Goal: Task Accomplishment & Management: Manage account settings

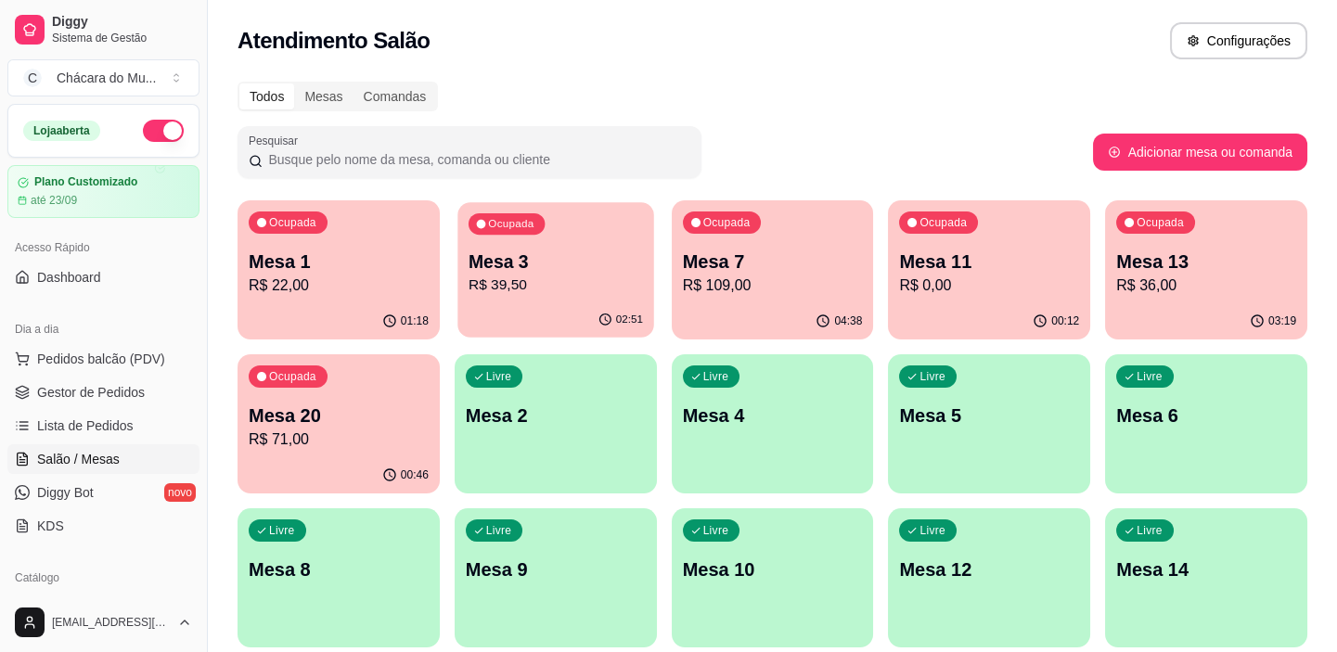
click at [590, 258] on p "Mesa 3" at bounding box center [555, 262] width 174 height 25
click at [98, 388] on span "Gestor de Pedidos" at bounding box center [91, 392] width 108 height 19
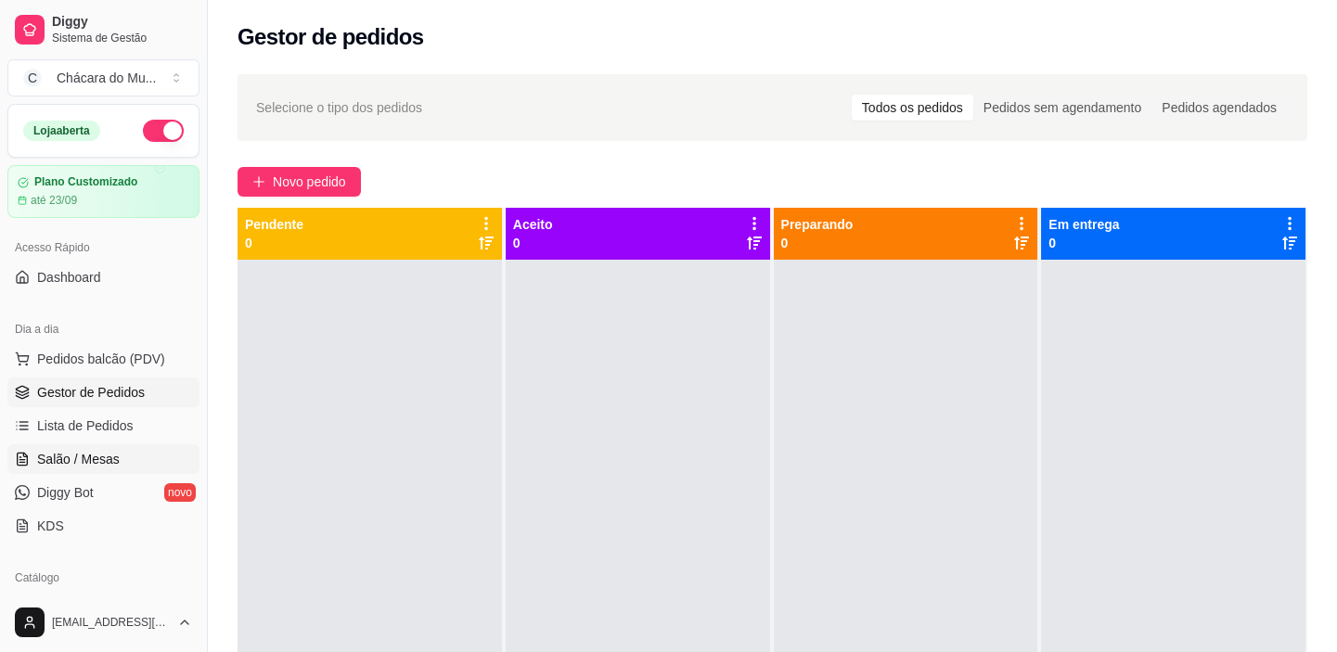
click at [93, 454] on span "Salão / Mesas" at bounding box center [78, 459] width 83 height 19
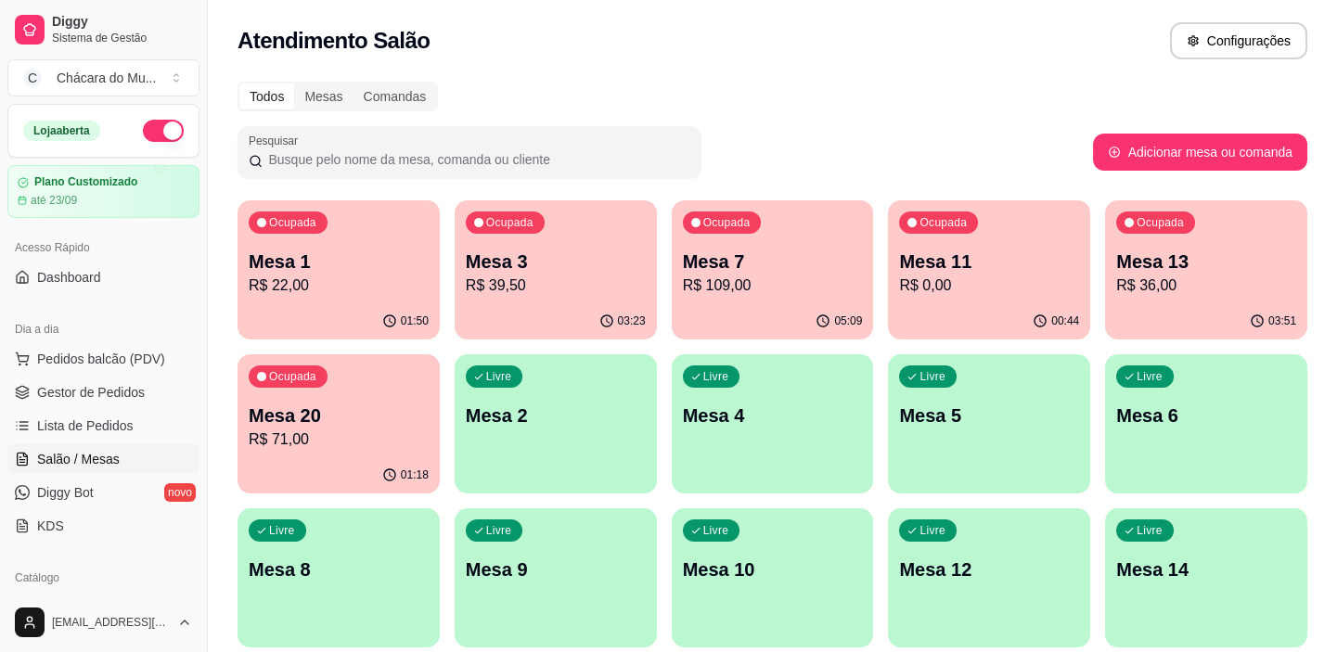
click at [609, 301] on div "Ocupada Mesa 3 R$ 39,50" at bounding box center [556, 251] width 202 height 103
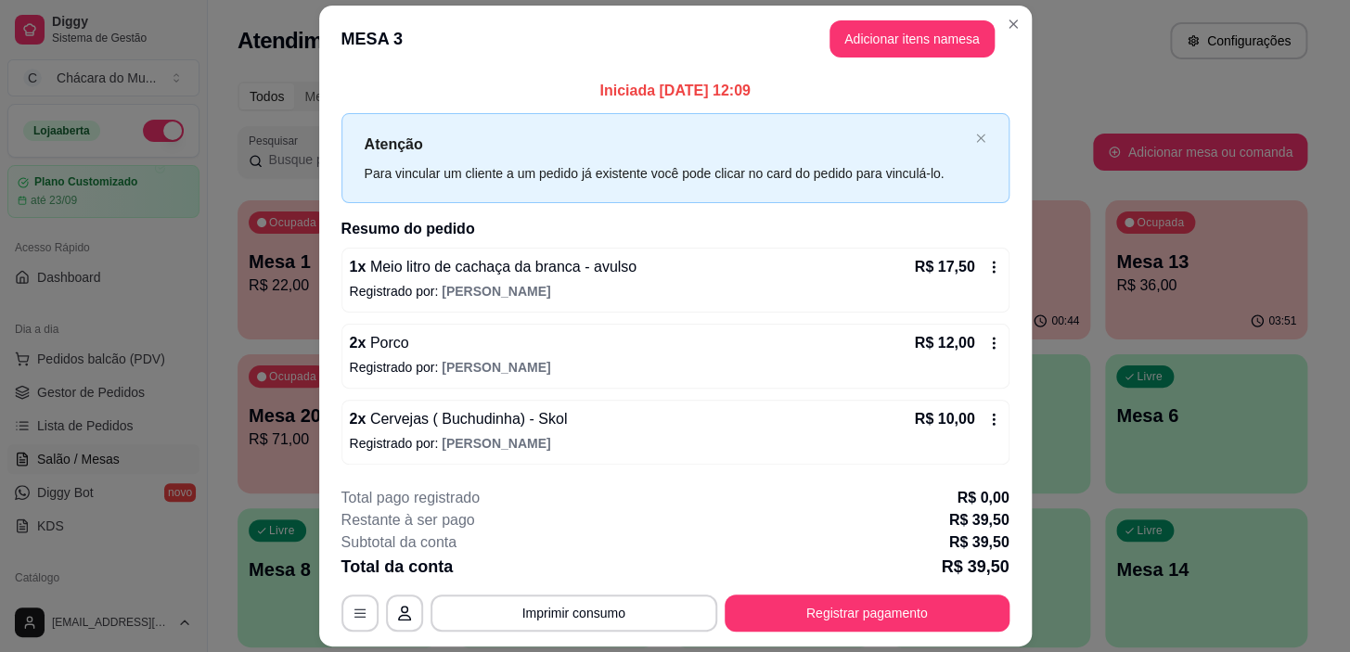
click at [986, 336] on icon at bounding box center [993, 343] width 15 height 15
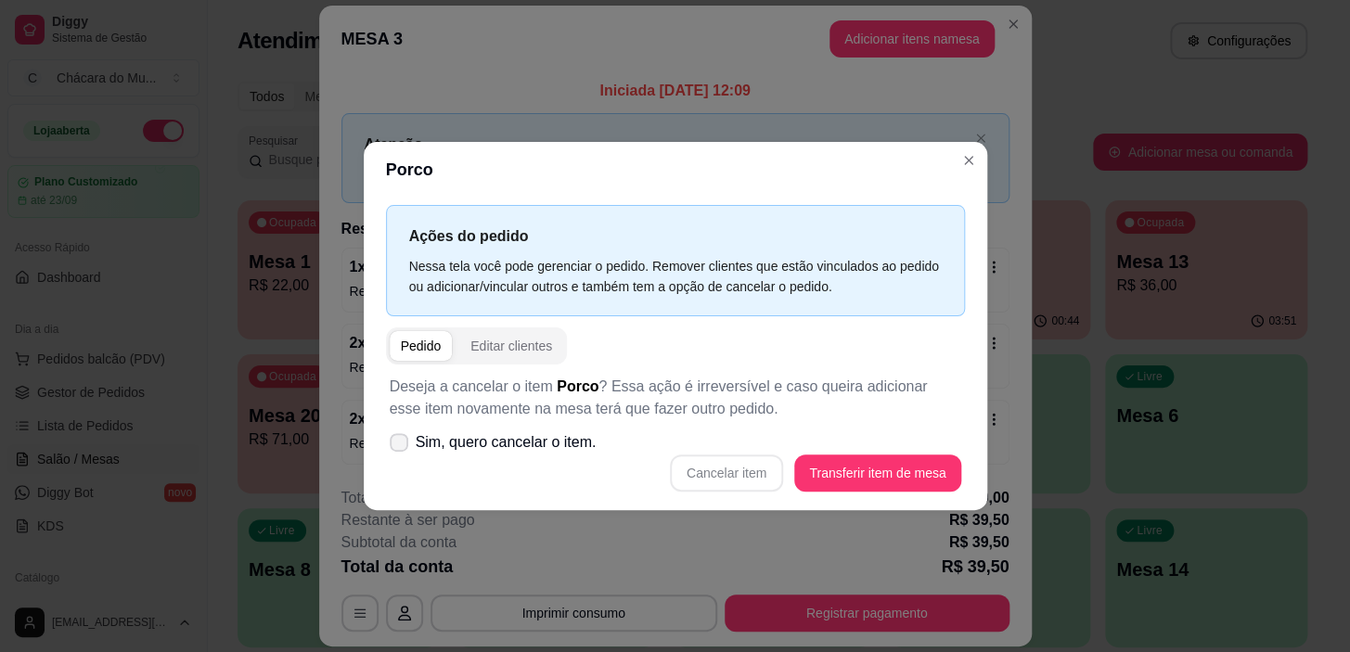
click at [398, 443] on icon at bounding box center [398, 442] width 15 height 11
click at [398, 445] on input "Sim, quero cancelar o item." at bounding box center [395, 451] width 12 height 12
checkbox input "true"
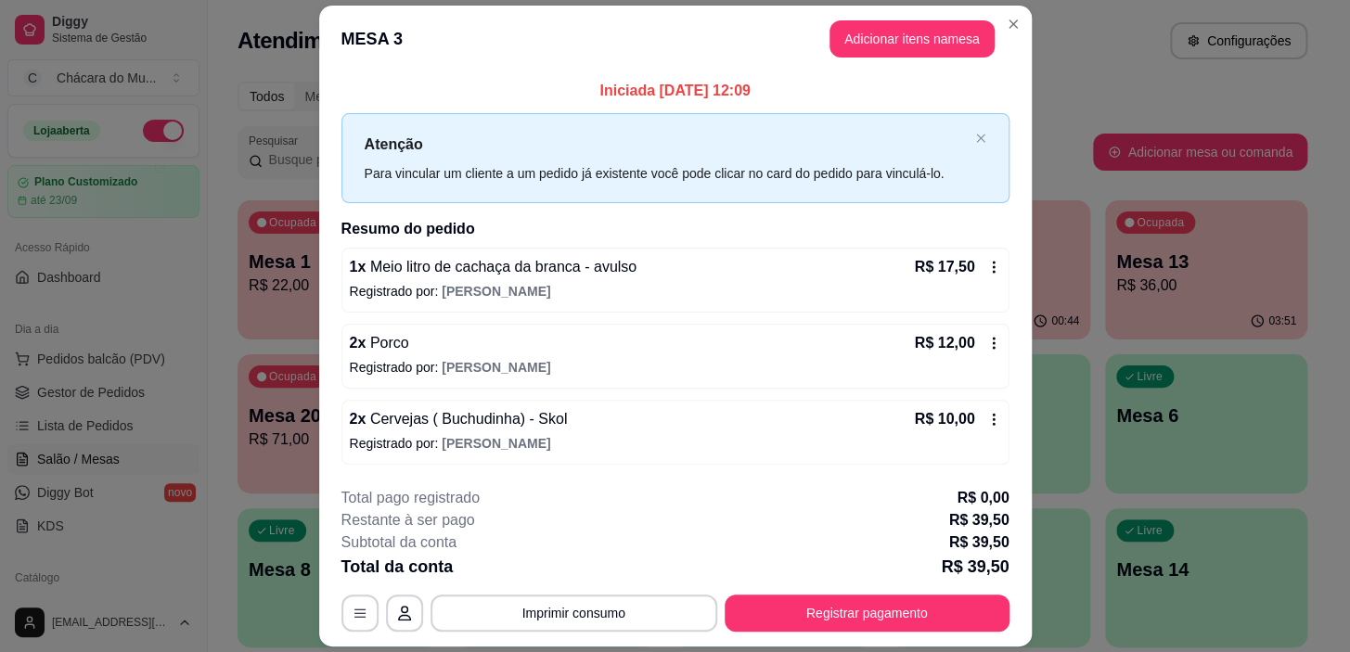
click at [562, 358] on p "Registrado por: João neto" at bounding box center [675, 367] width 651 height 19
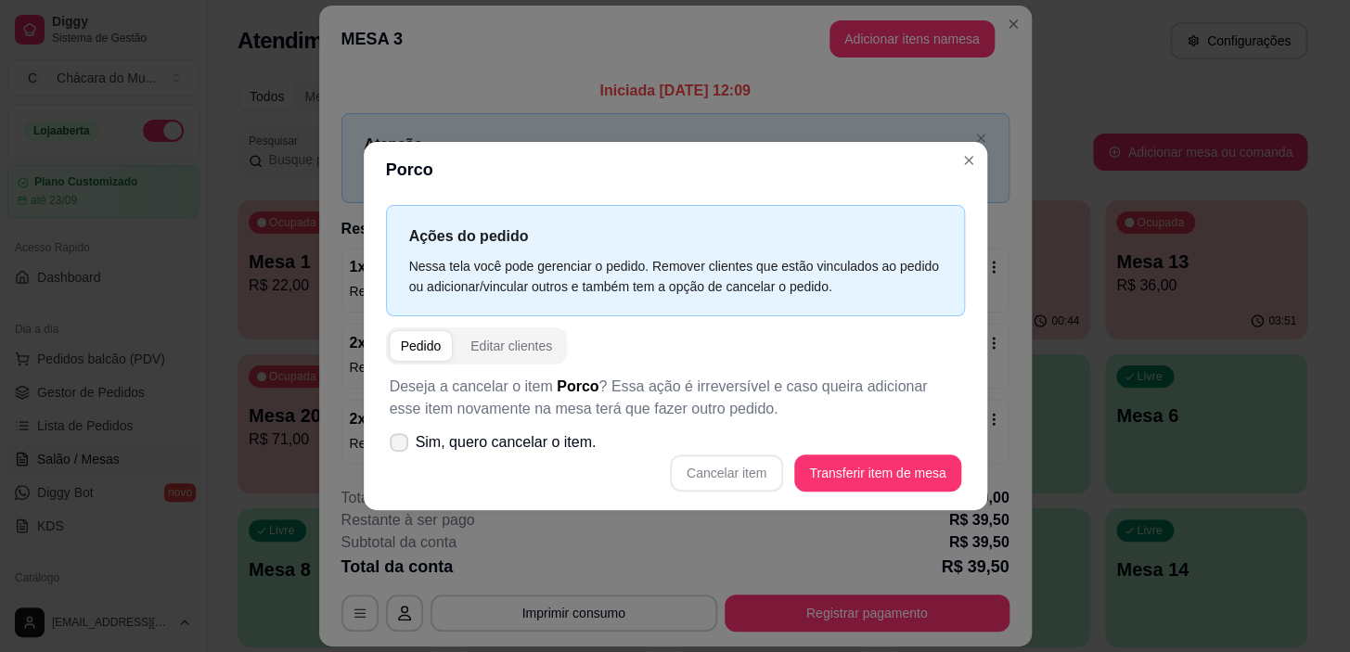
click at [404, 434] on span at bounding box center [399, 442] width 19 height 19
click at [401, 445] on input "Sim, quero cancelar o item." at bounding box center [395, 451] width 12 height 12
checkbox input "true"
click at [737, 474] on button "Cancelar item" at bounding box center [726, 473] width 113 height 37
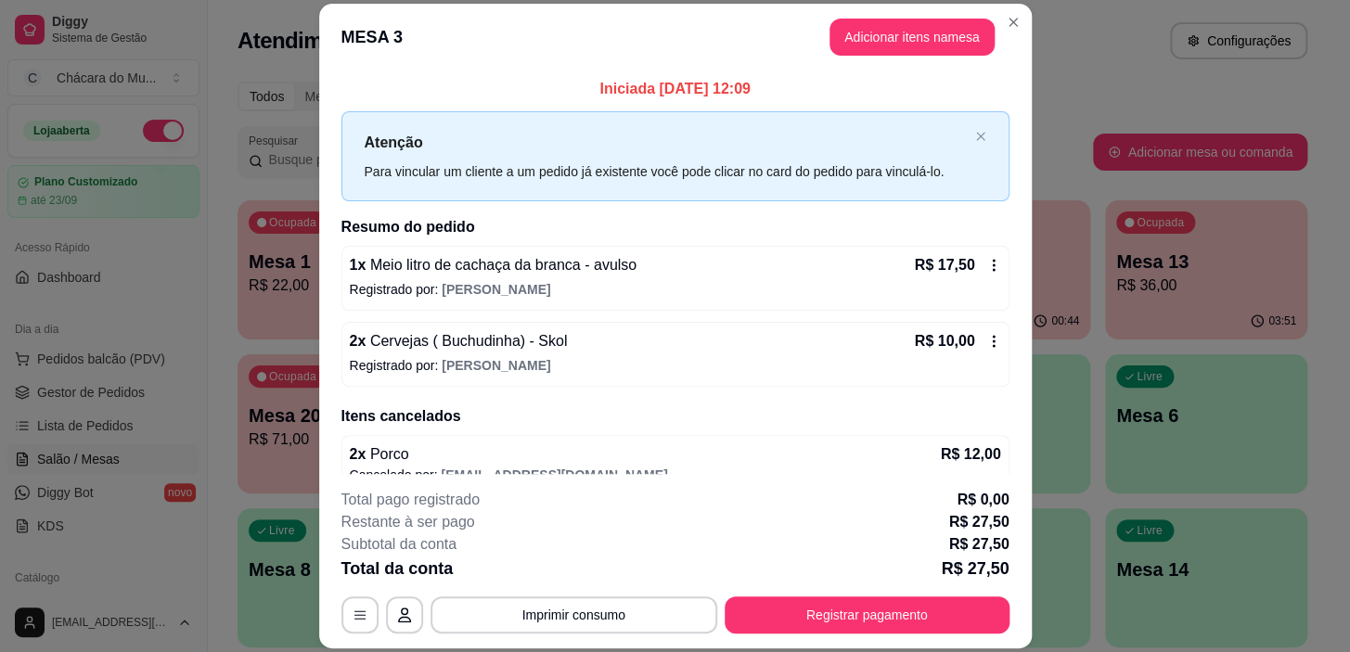
click at [661, 364] on p "Registrado por: João neto" at bounding box center [675, 365] width 651 height 19
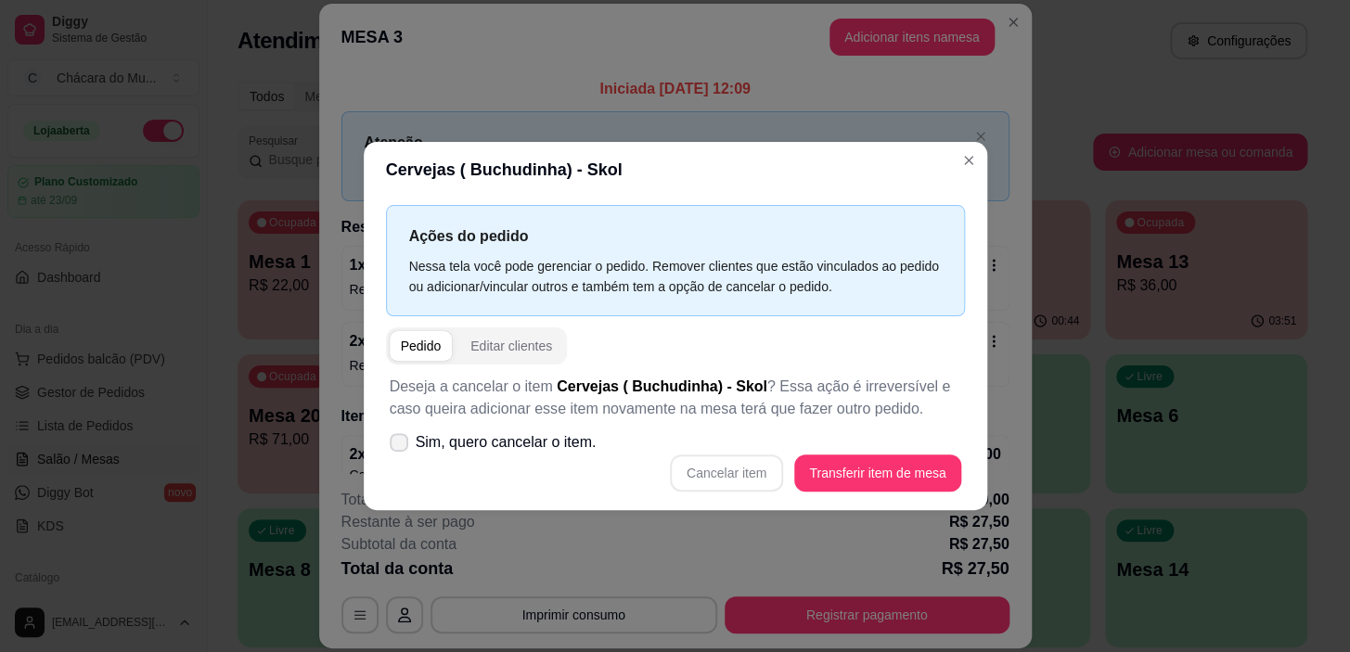
click at [397, 434] on span at bounding box center [399, 442] width 19 height 19
click at [397, 445] on input "Sim, quero cancelar o item." at bounding box center [395, 451] width 12 height 12
checkbox input "true"
click at [763, 468] on button "Cancelar item" at bounding box center [727, 473] width 110 height 36
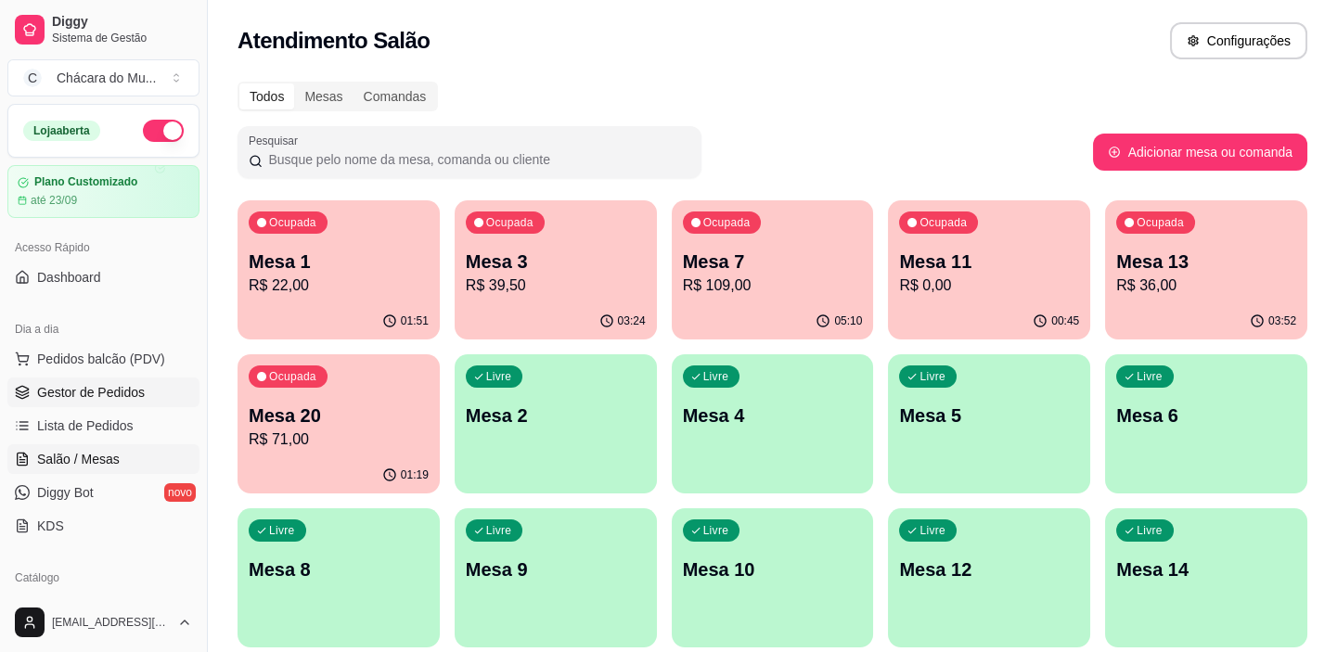
click at [42, 389] on span "Gestor de Pedidos" at bounding box center [91, 392] width 108 height 19
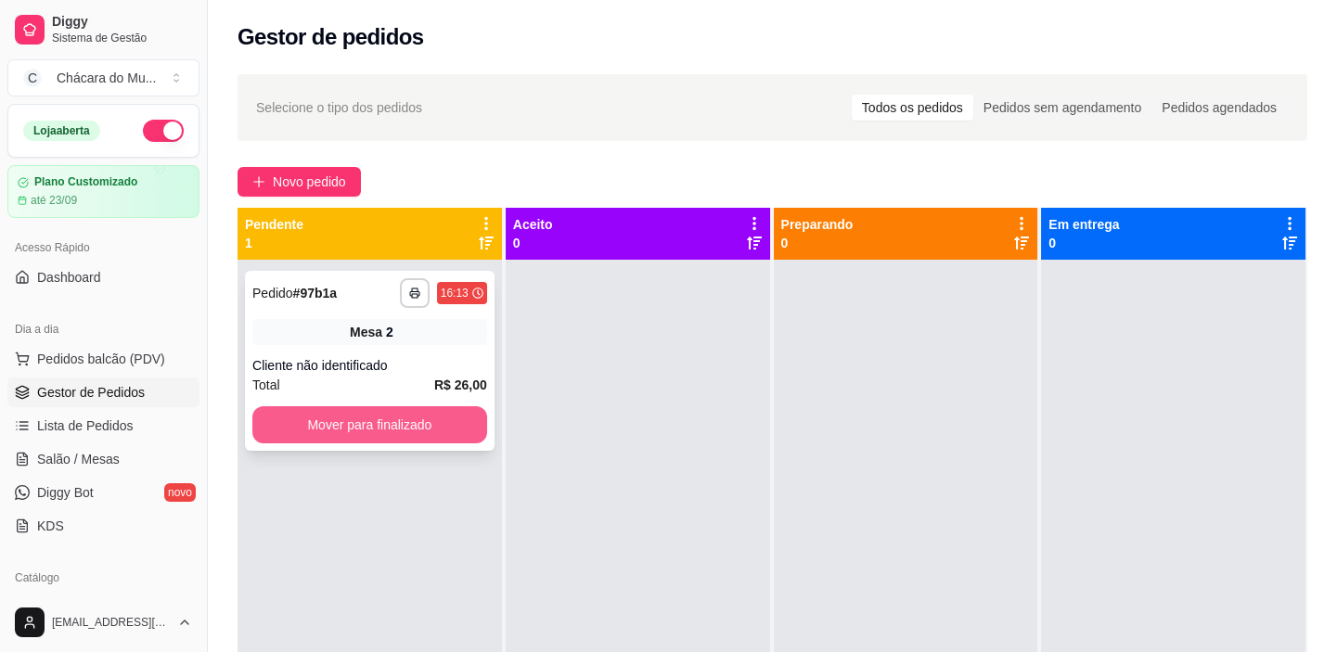
click at [319, 408] on button "Mover para finalizado" at bounding box center [369, 424] width 235 height 37
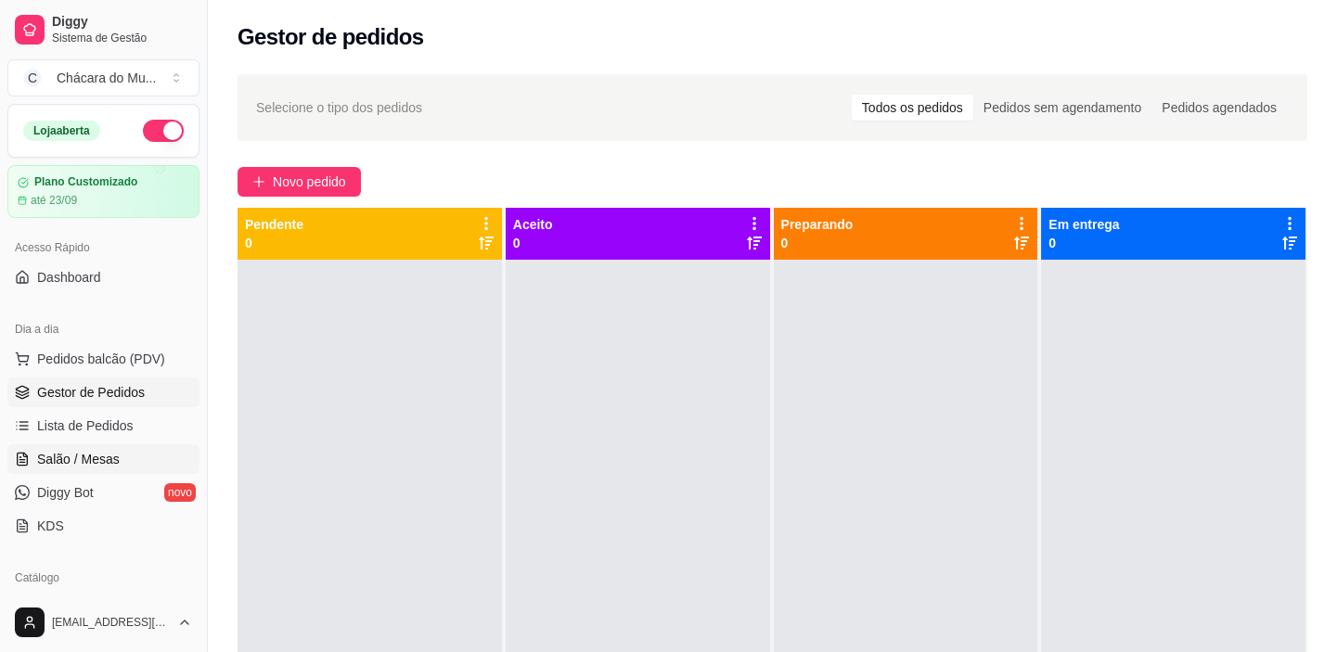
click at [108, 452] on span "Salão / Mesas" at bounding box center [78, 459] width 83 height 19
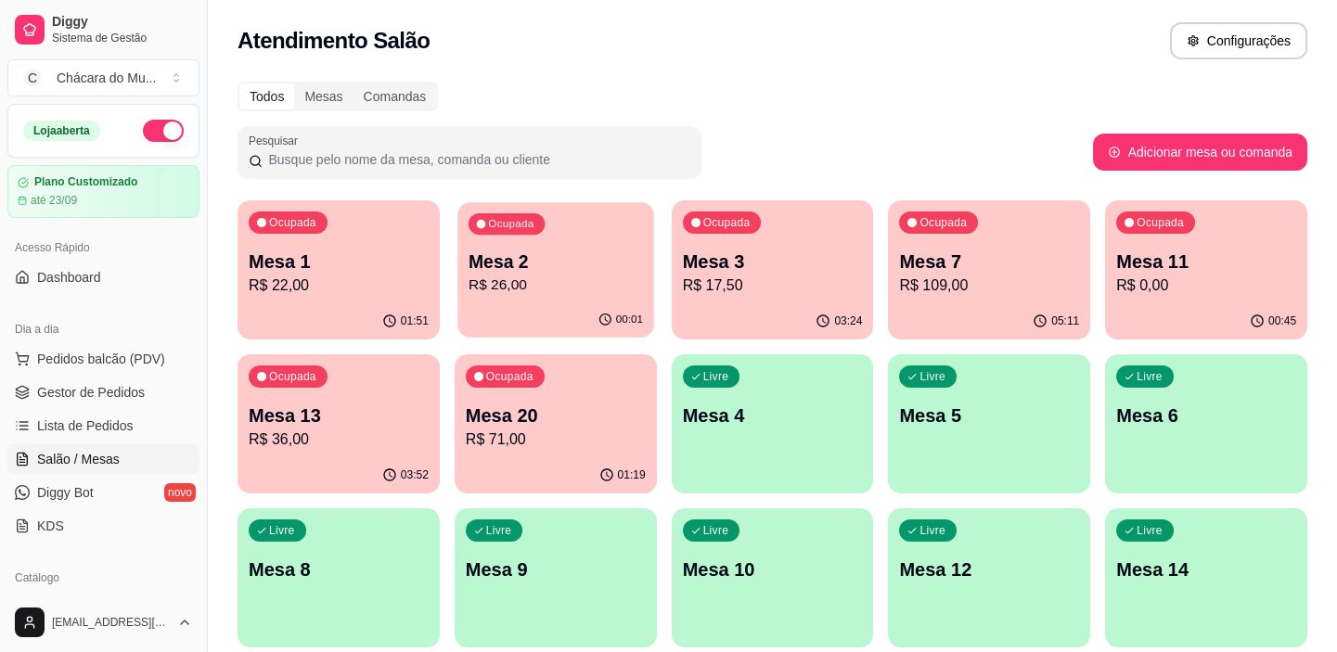
click at [566, 260] on p "Mesa 2" at bounding box center [555, 262] width 174 height 25
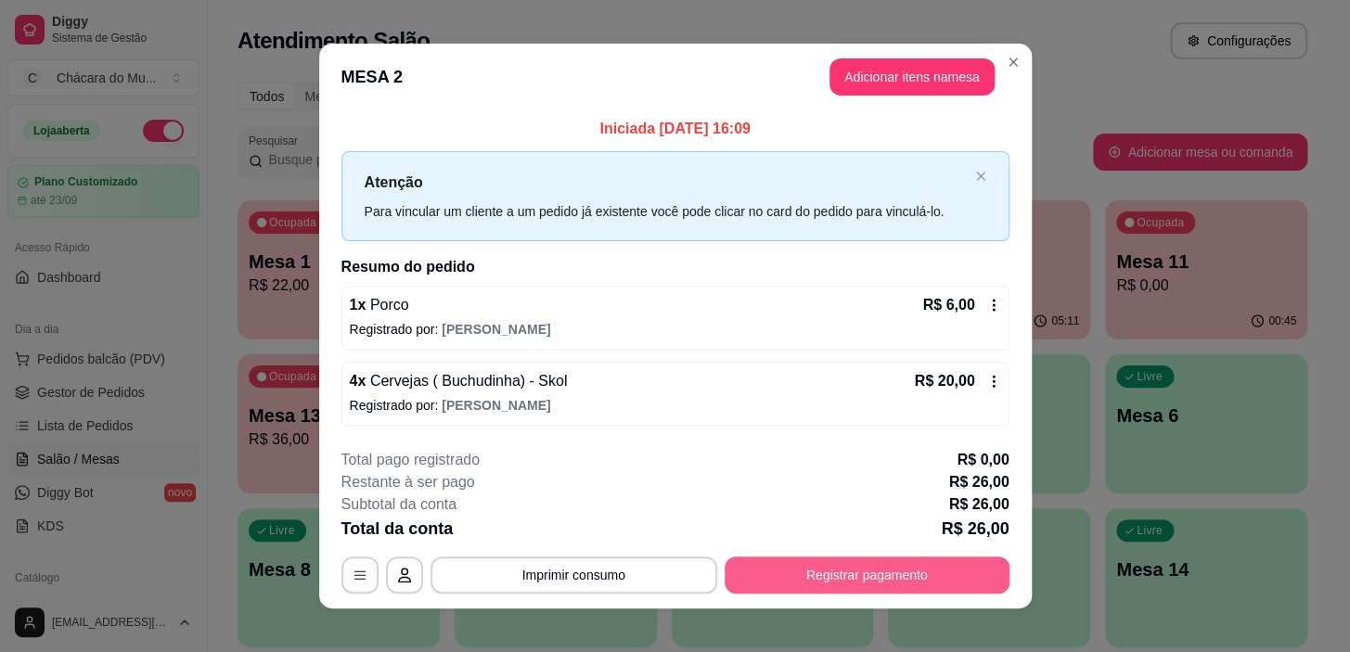
click at [851, 563] on button "Registrar pagamento" at bounding box center [867, 575] width 285 height 37
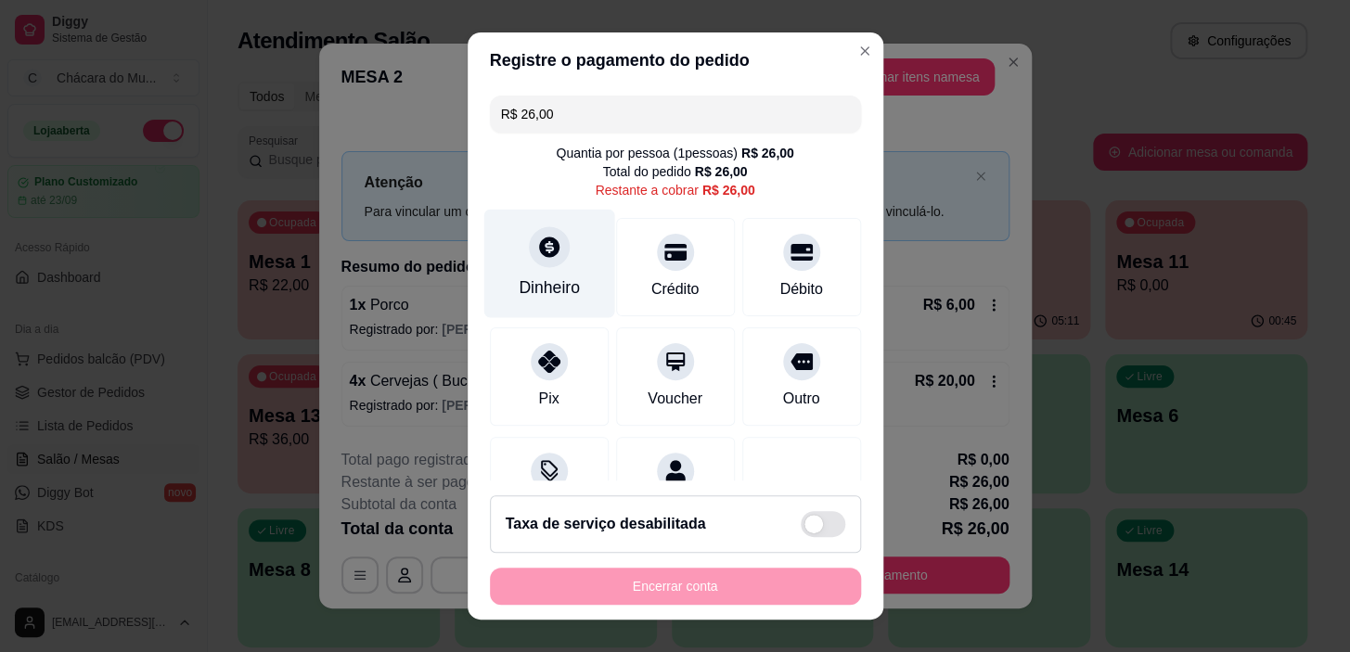
click at [555, 284] on div "Dinheiro" at bounding box center [549, 288] width 61 height 24
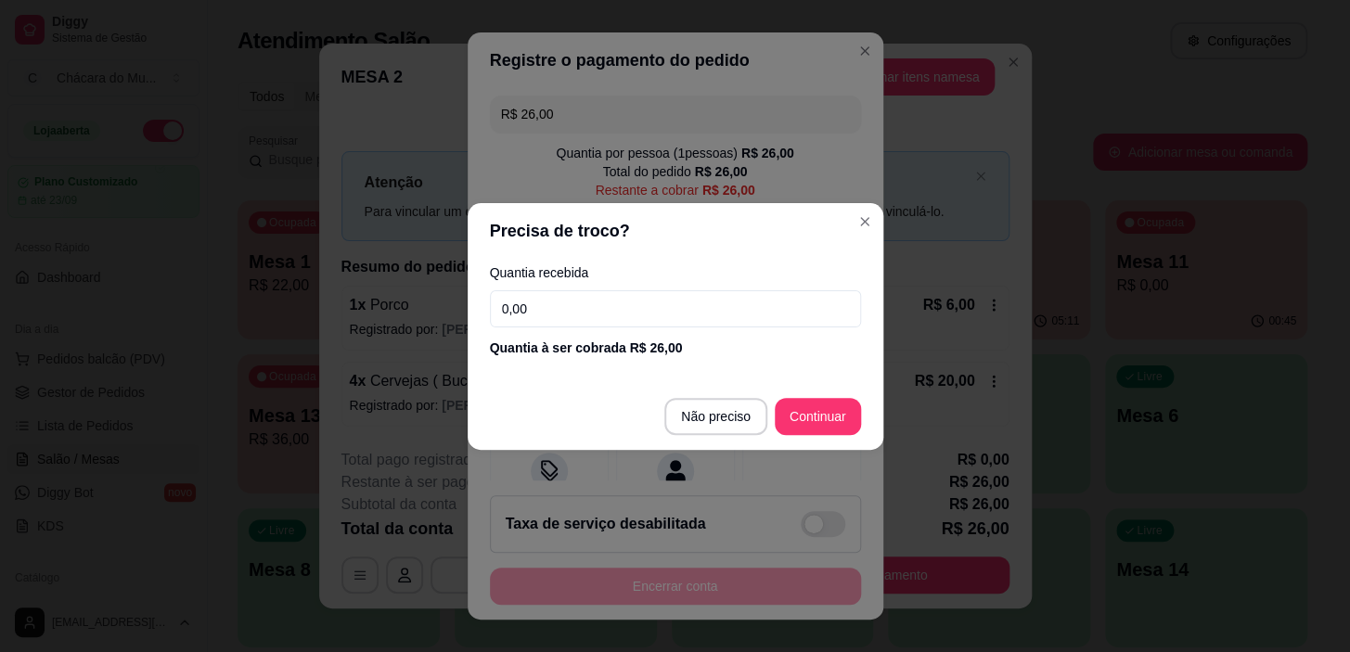
click at [677, 319] on input "0,00" at bounding box center [675, 308] width 371 height 37
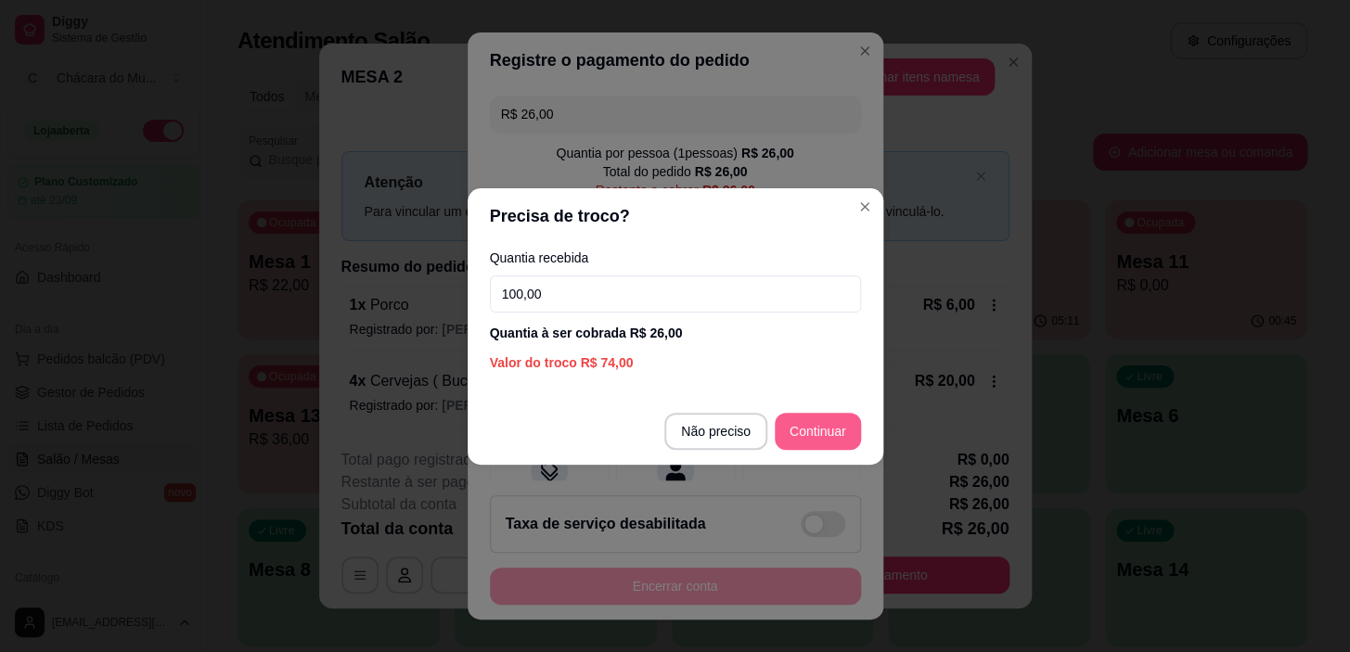
type input "100,00"
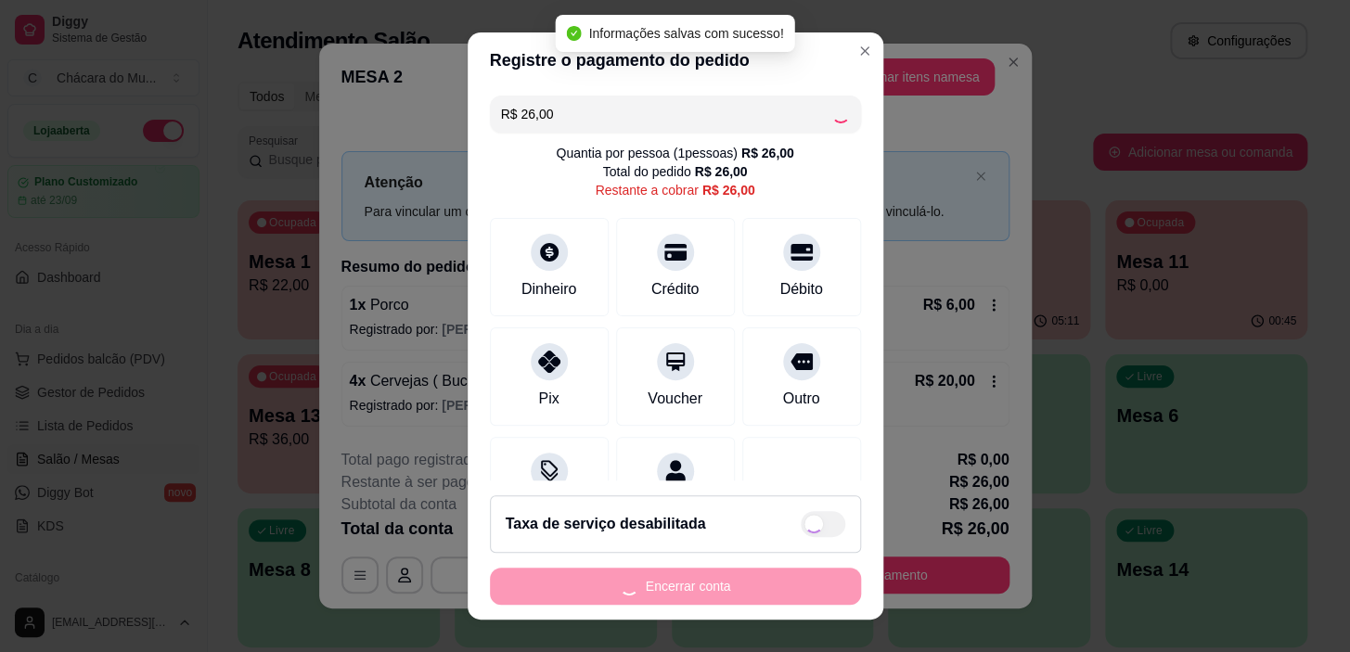
type input "R$ 0,00"
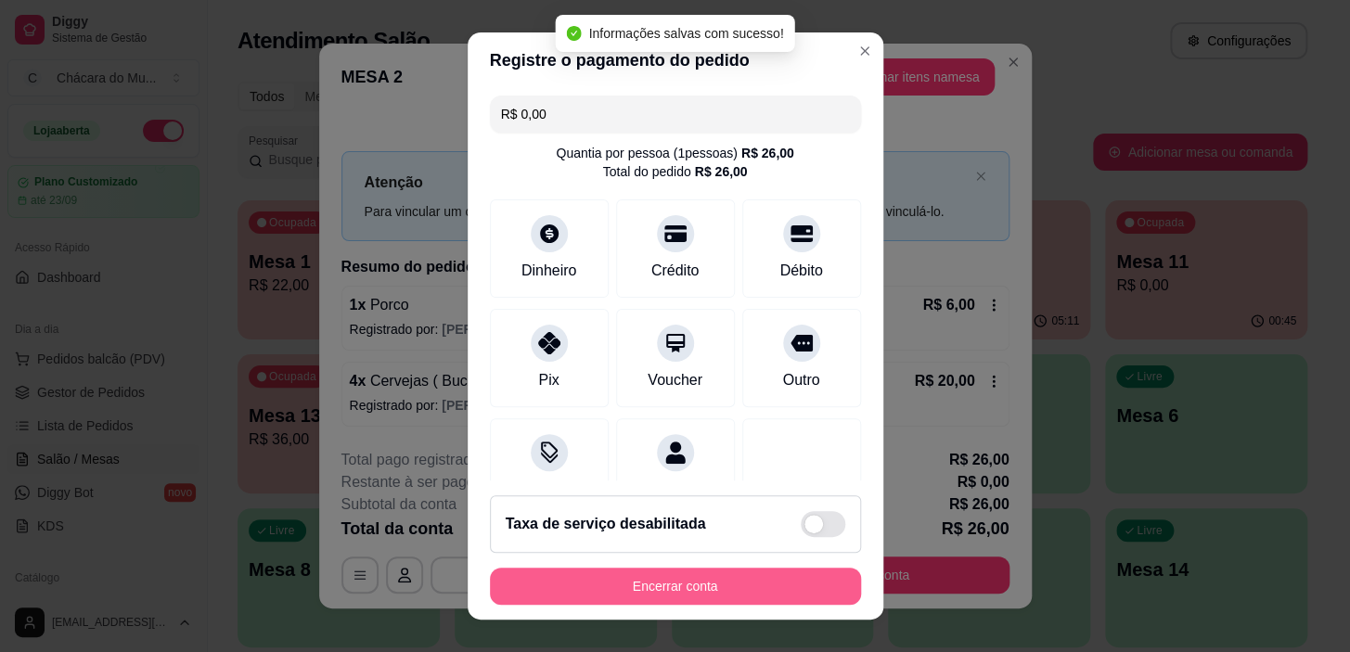
click at [718, 575] on button "Encerrar conta" at bounding box center [675, 586] width 371 height 37
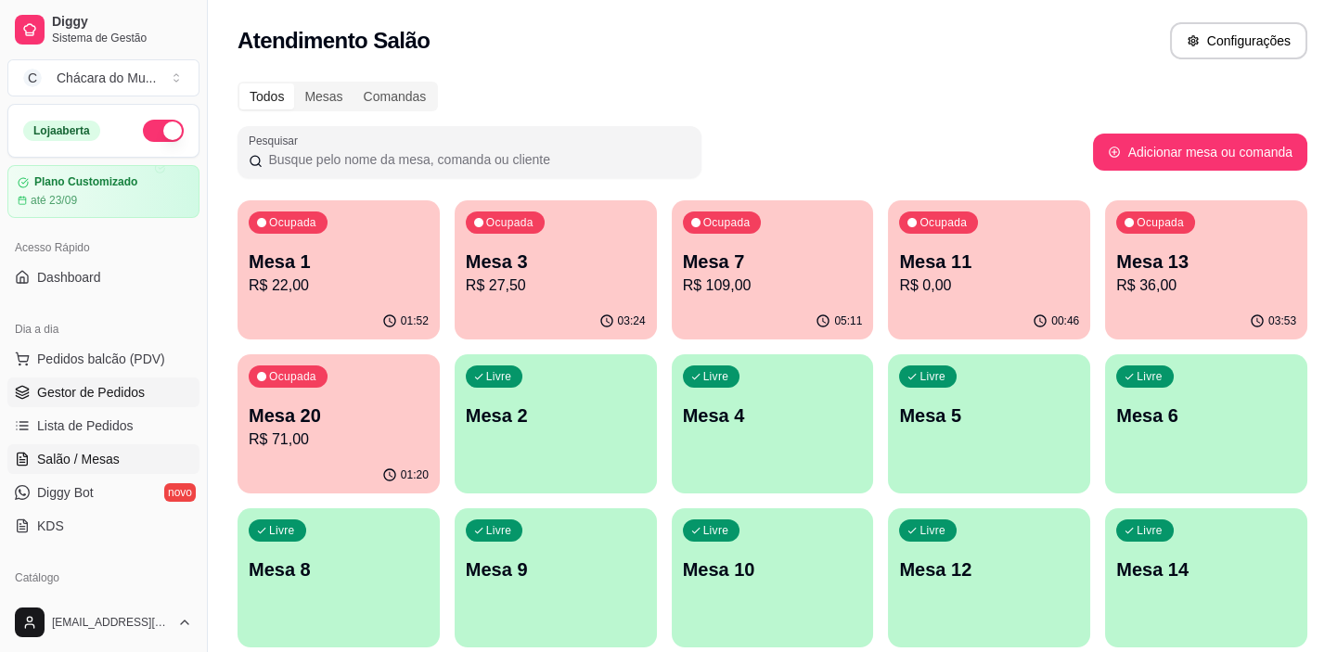
click at [96, 386] on span "Gestor de Pedidos" at bounding box center [91, 392] width 108 height 19
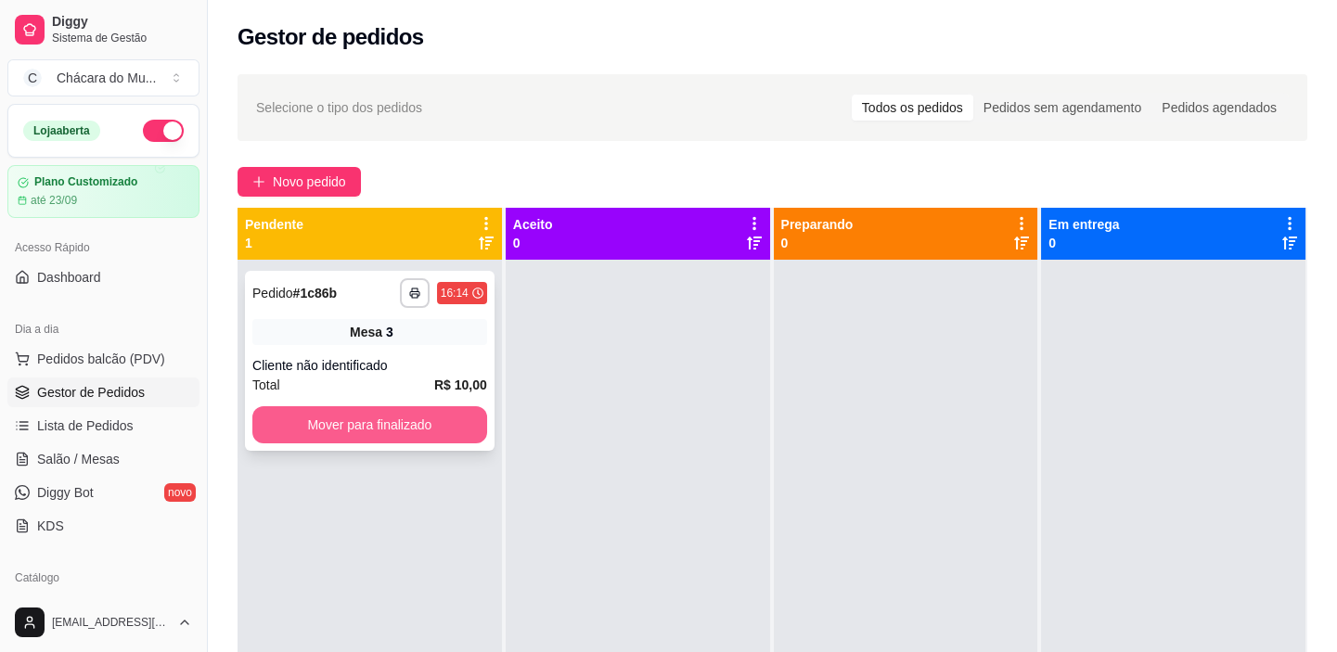
click at [323, 421] on button "Mover para finalizado" at bounding box center [369, 424] width 235 height 37
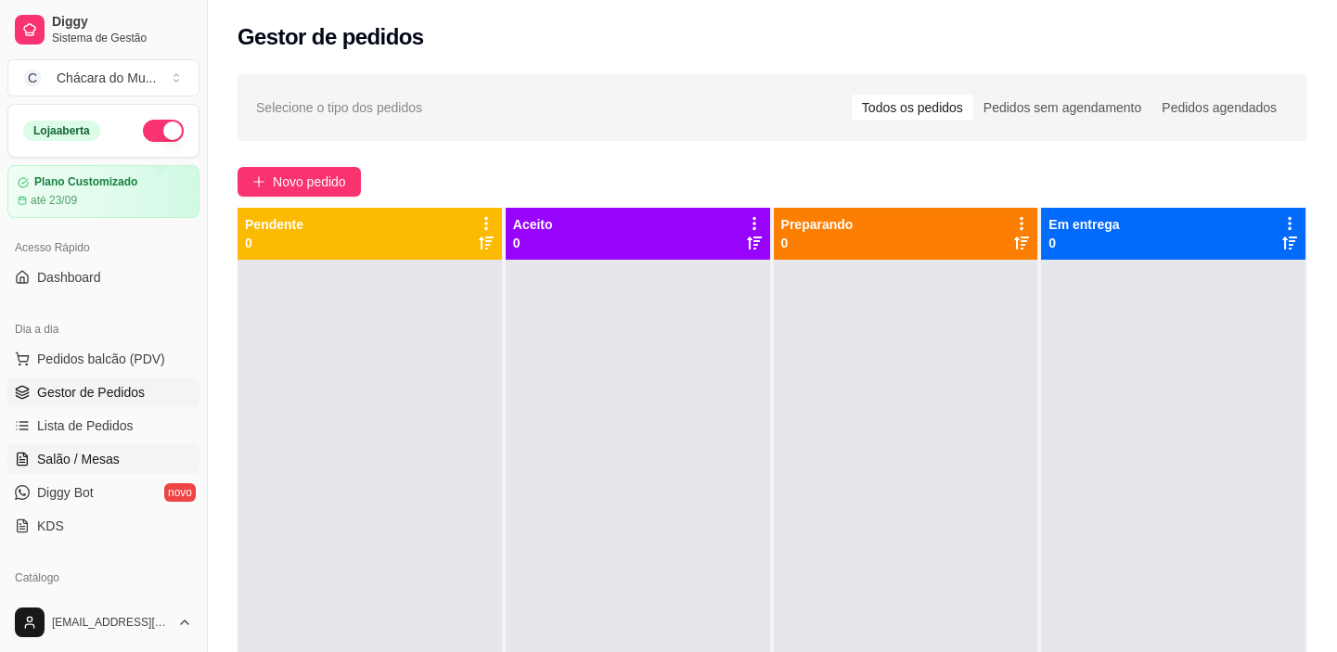
click at [99, 457] on span "Salão / Mesas" at bounding box center [78, 459] width 83 height 19
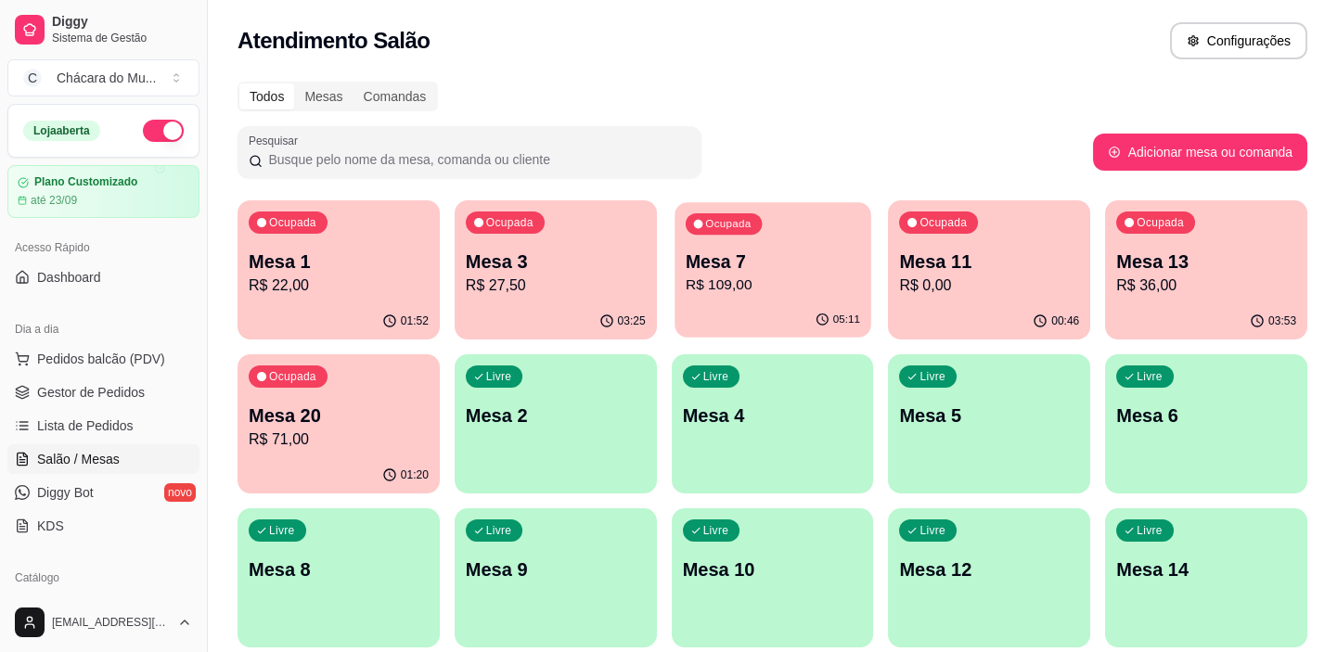
click at [710, 254] on p "Mesa 7" at bounding box center [773, 262] width 174 height 25
click at [549, 302] on div "Ocupada Mesa 3 R$ 27,50" at bounding box center [555, 252] width 196 height 100
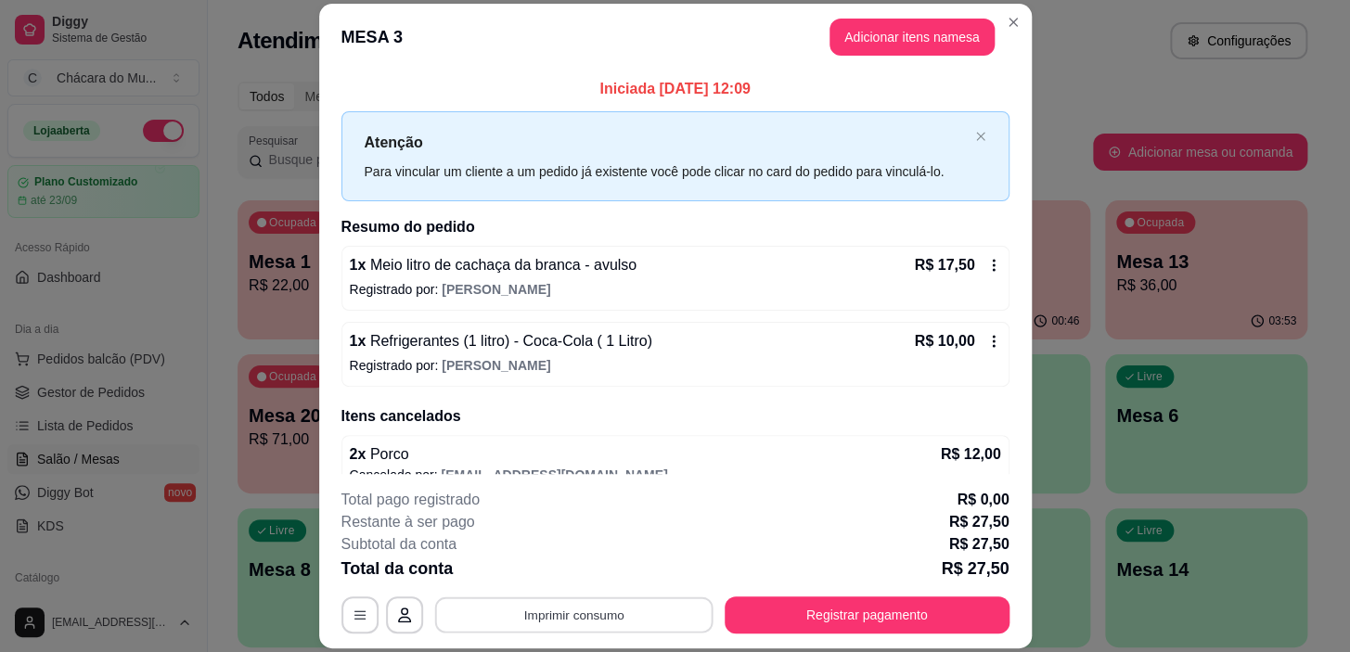
click at [608, 600] on button "Imprimir consumo" at bounding box center [573, 615] width 278 height 36
click at [552, 566] on button "IMPRESSORA" at bounding box center [573, 573] width 135 height 30
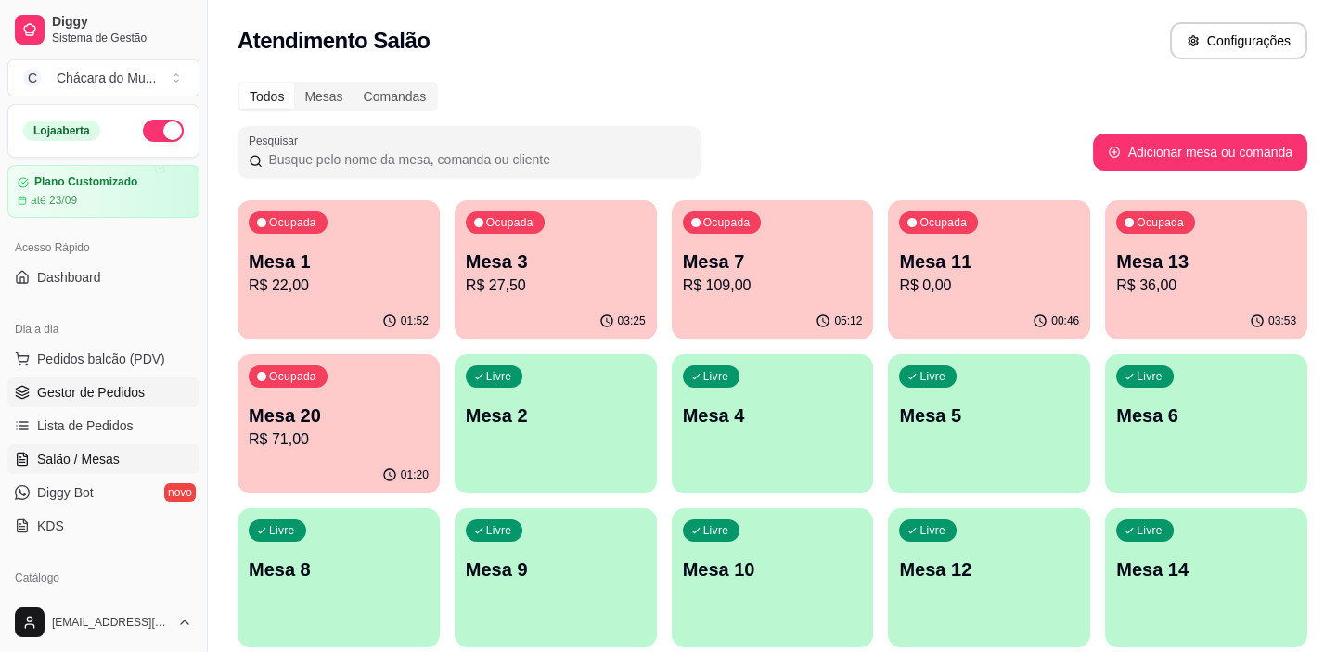
click at [58, 390] on span "Gestor de Pedidos" at bounding box center [91, 392] width 108 height 19
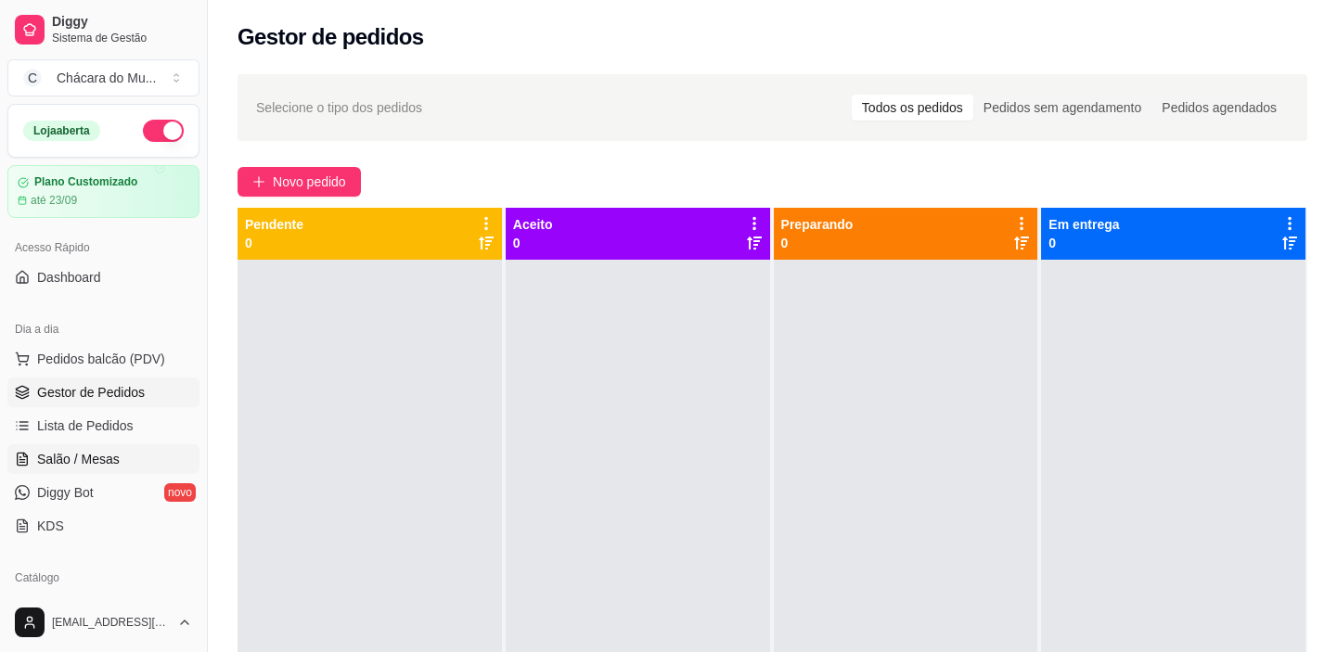
click at [103, 465] on span "Salão / Mesas" at bounding box center [78, 459] width 83 height 19
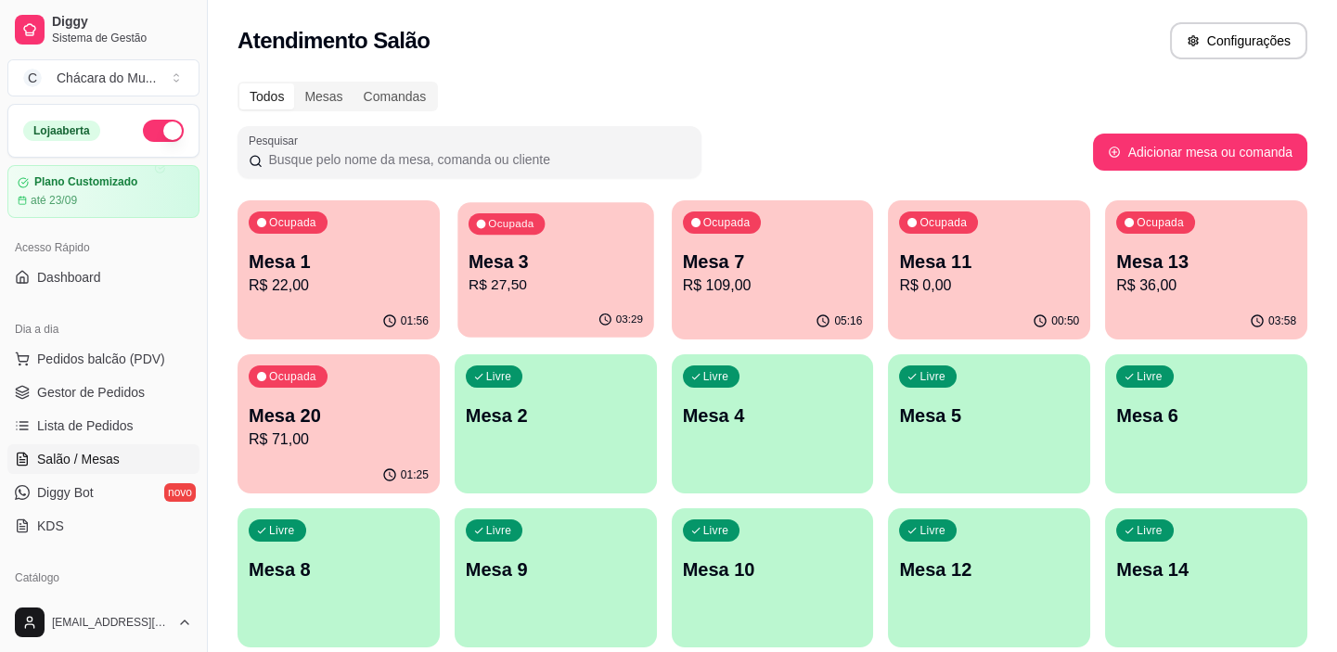
click at [500, 246] on div "Ocupada Mesa 3 R$ 27,50" at bounding box center [555, 252] width 196 height 100
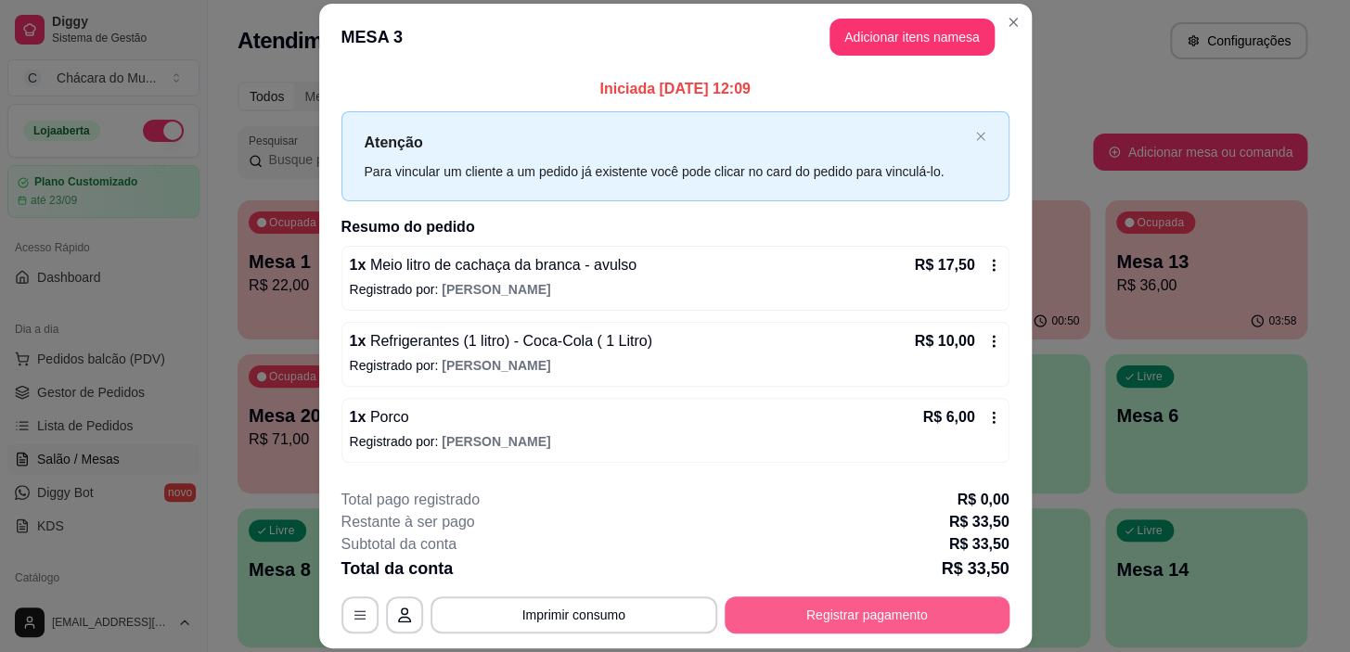
click at [844, 610] on button "Registrar pagamento" at bounding box center [867, 615] width 285 height 37
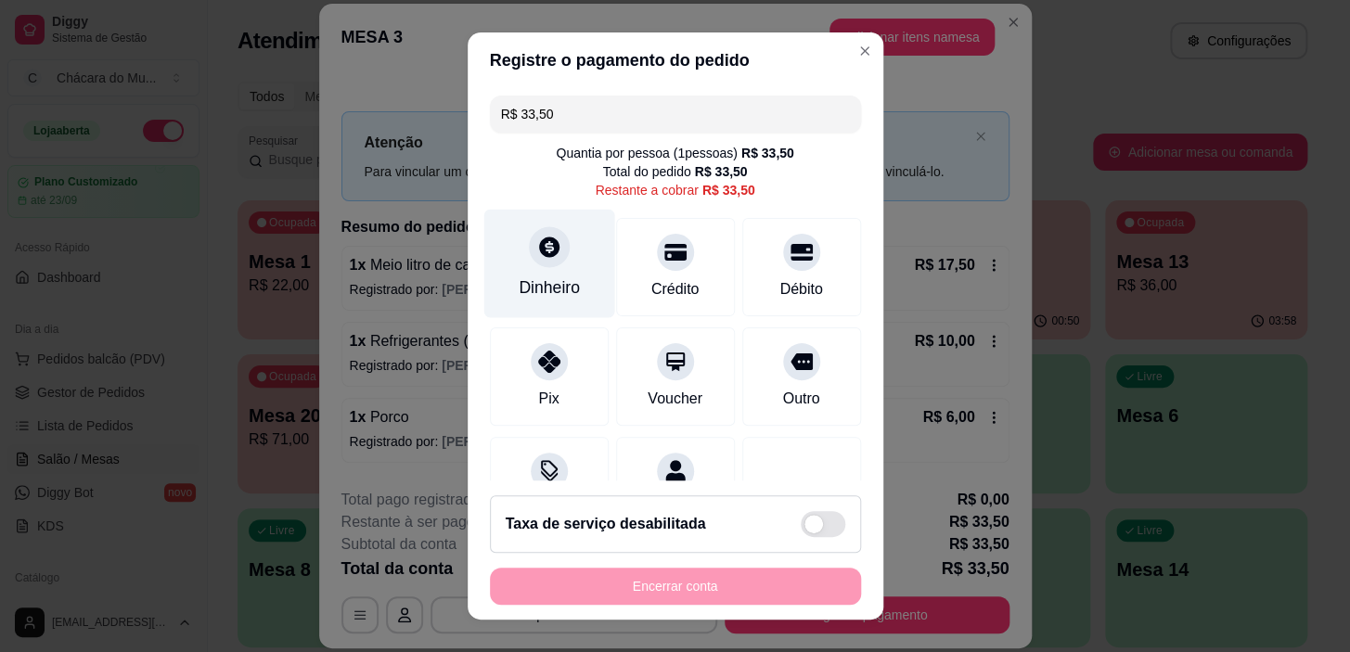
click at [558, 275] on div "Dinheiro" at bounding box center [548, 264] width 131 height 109
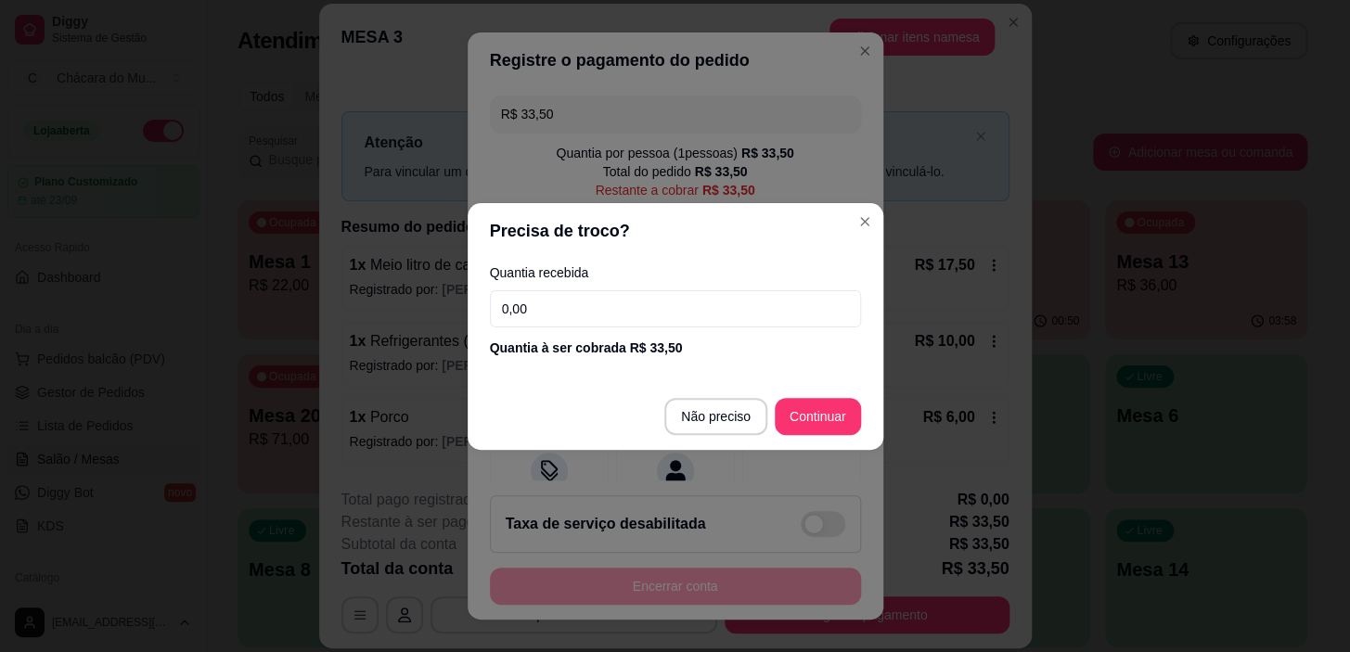
click at [649, 305] on input "0,00" at bounding box center [675, 308] width 371 height 37
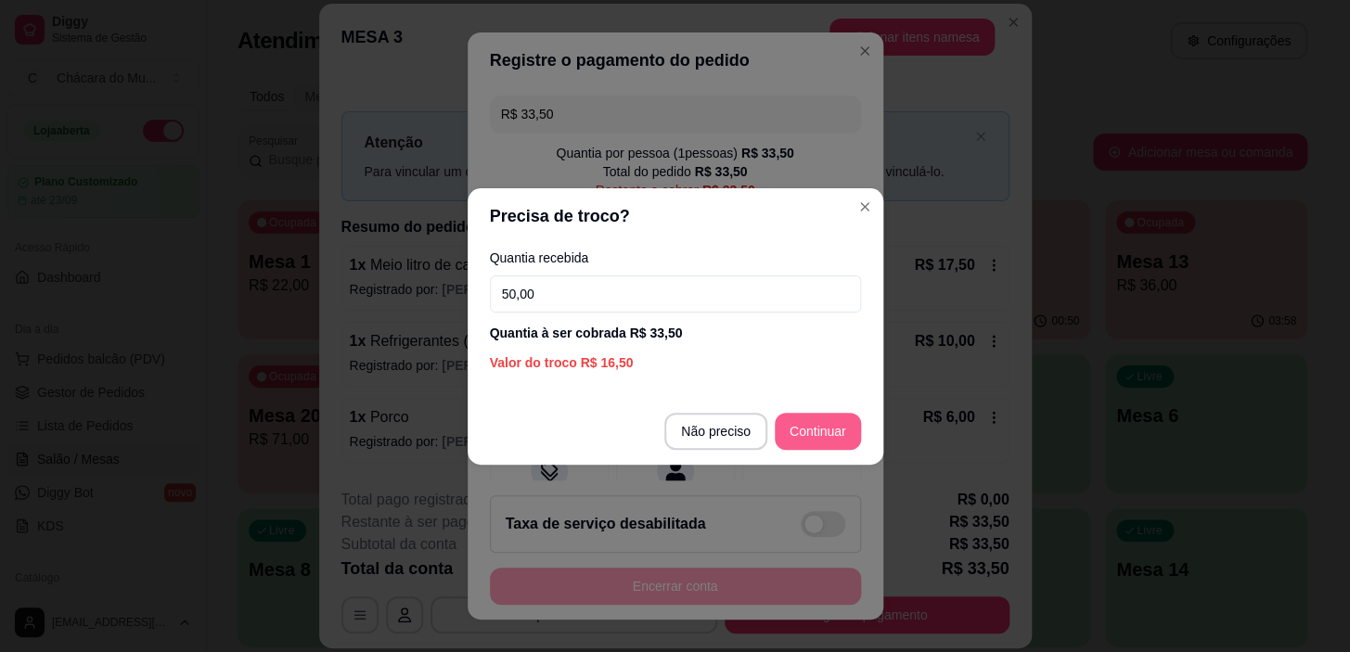
type input "50,00"
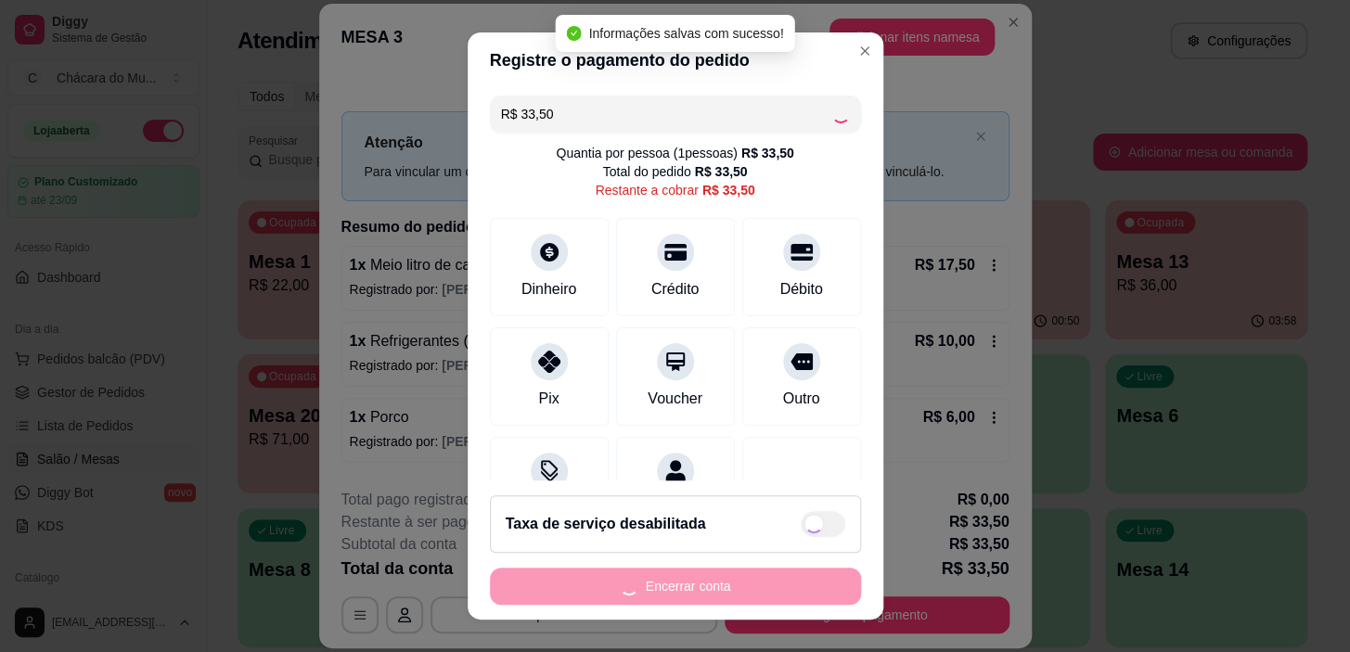
type input "R$ 0,00"
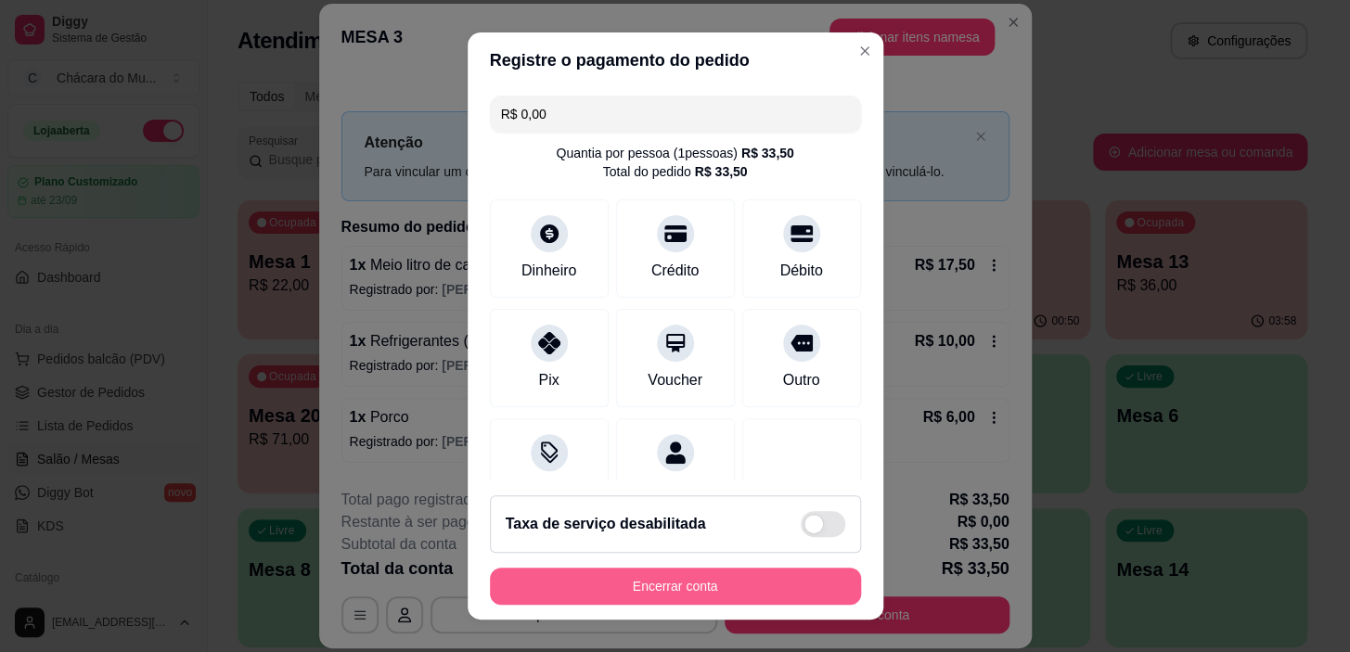
click at [697, 576] on button "Encerrar conta" at bounding box center [675, 586] width 371 height 37
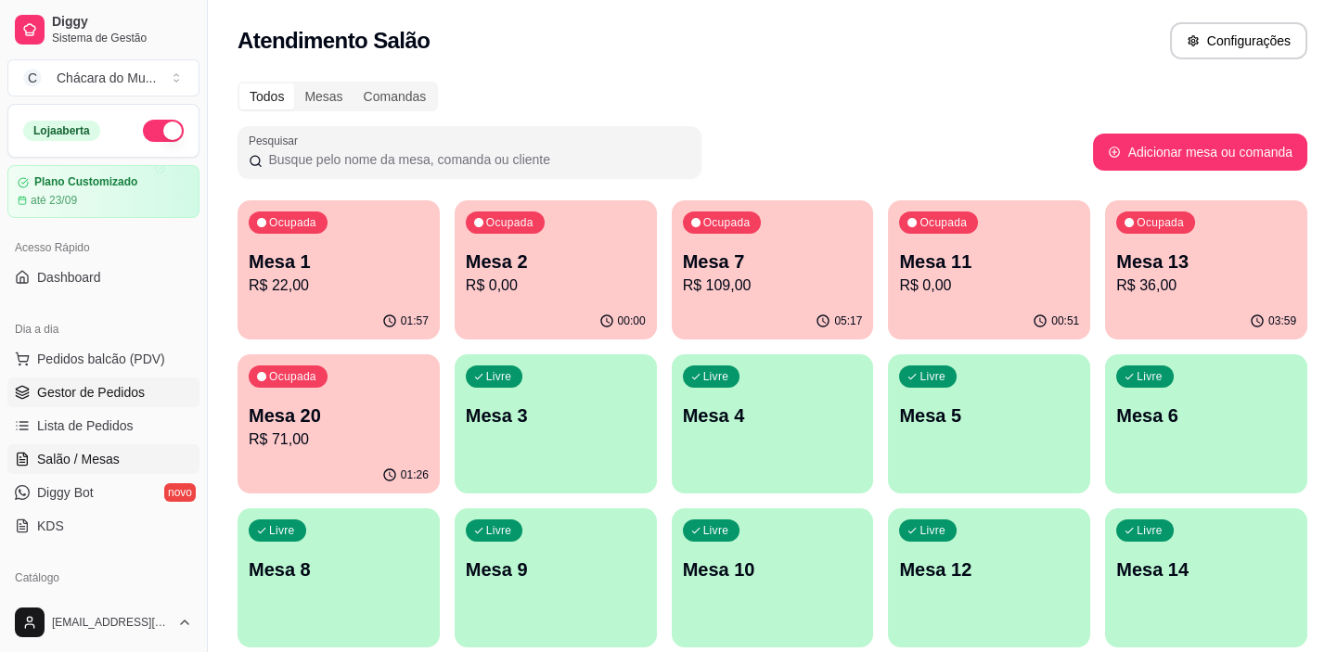
click at [91, 397] on span "Gestor de Pedidos" at bounding box center [91, 392] width 108 height 19
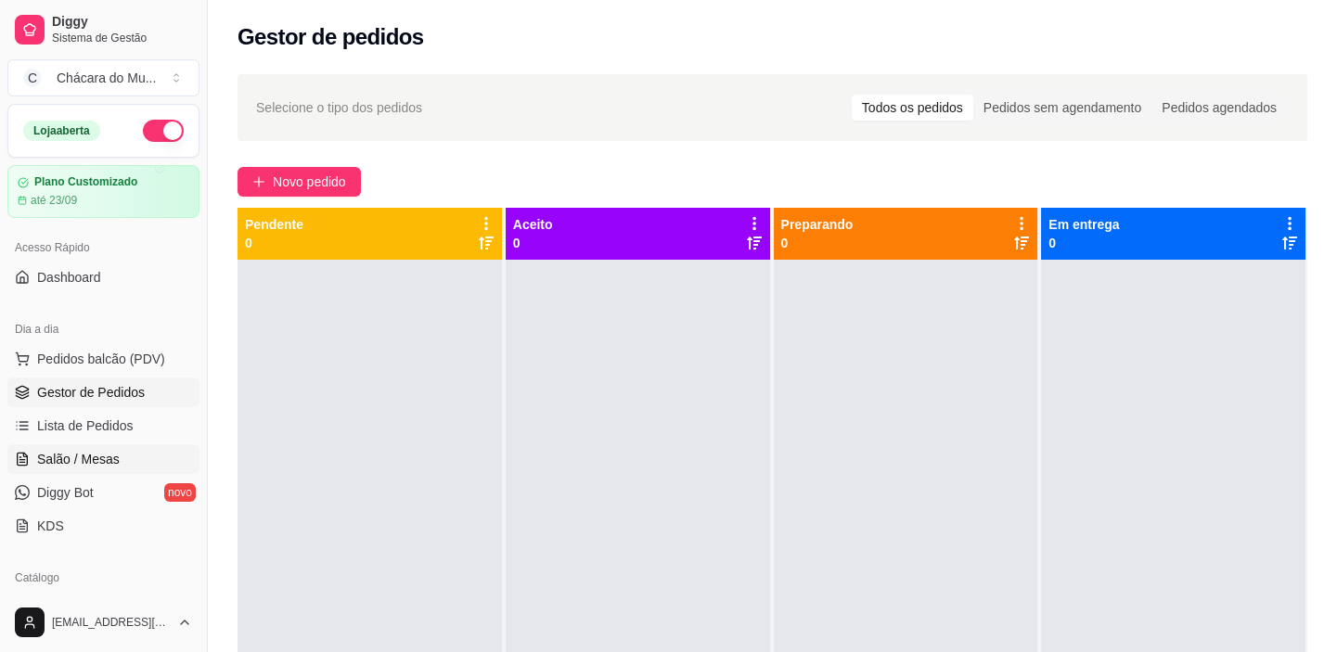
click at [121, 444] on link "Salão / Mesas" at bounding box center [103, 459] width 192 height 30
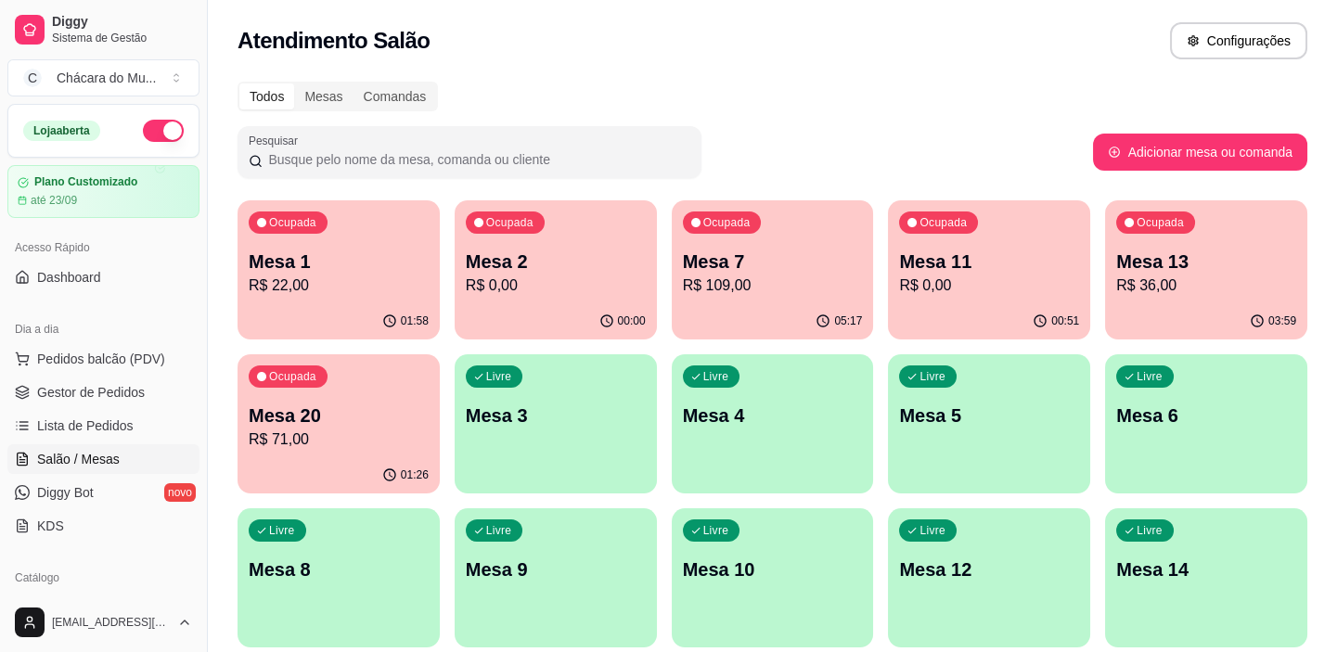
click at [554, 273] on p "Mesa 2" at bounding box center [556, 262] width 180 height 26
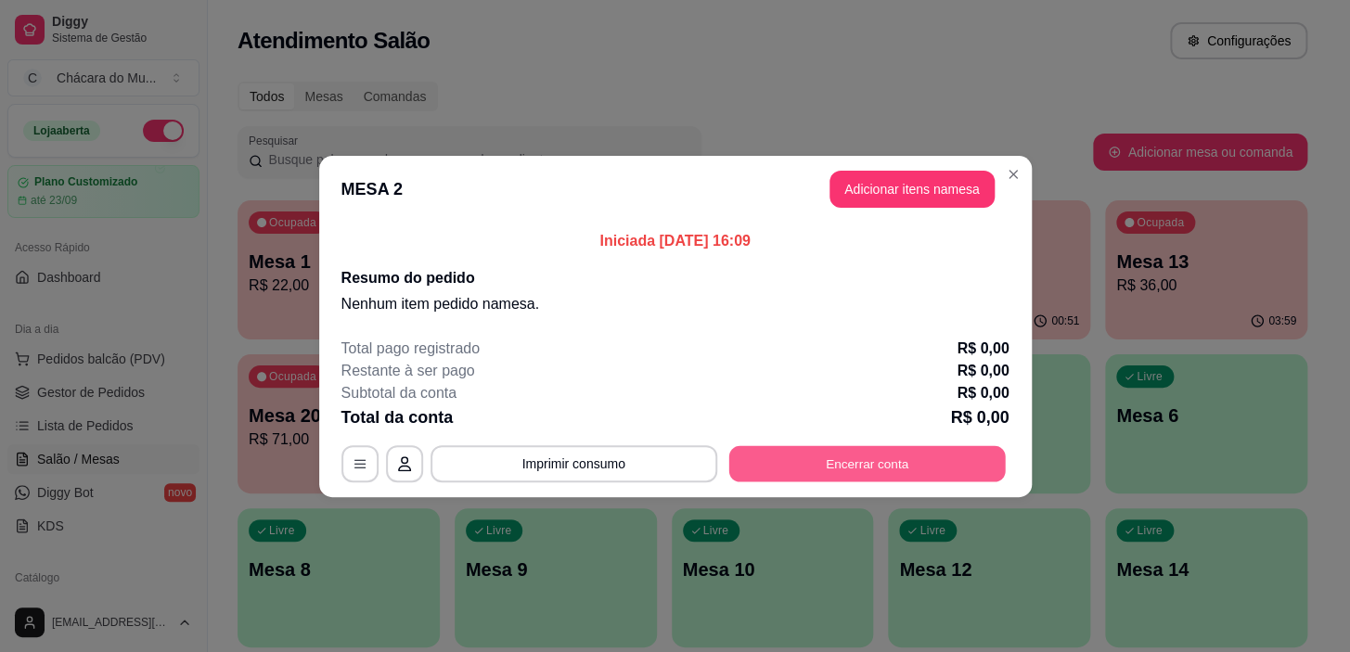
click at [868, 461] on button "Encerrar conta" at bounding box center [866, 463] width 276 height 36
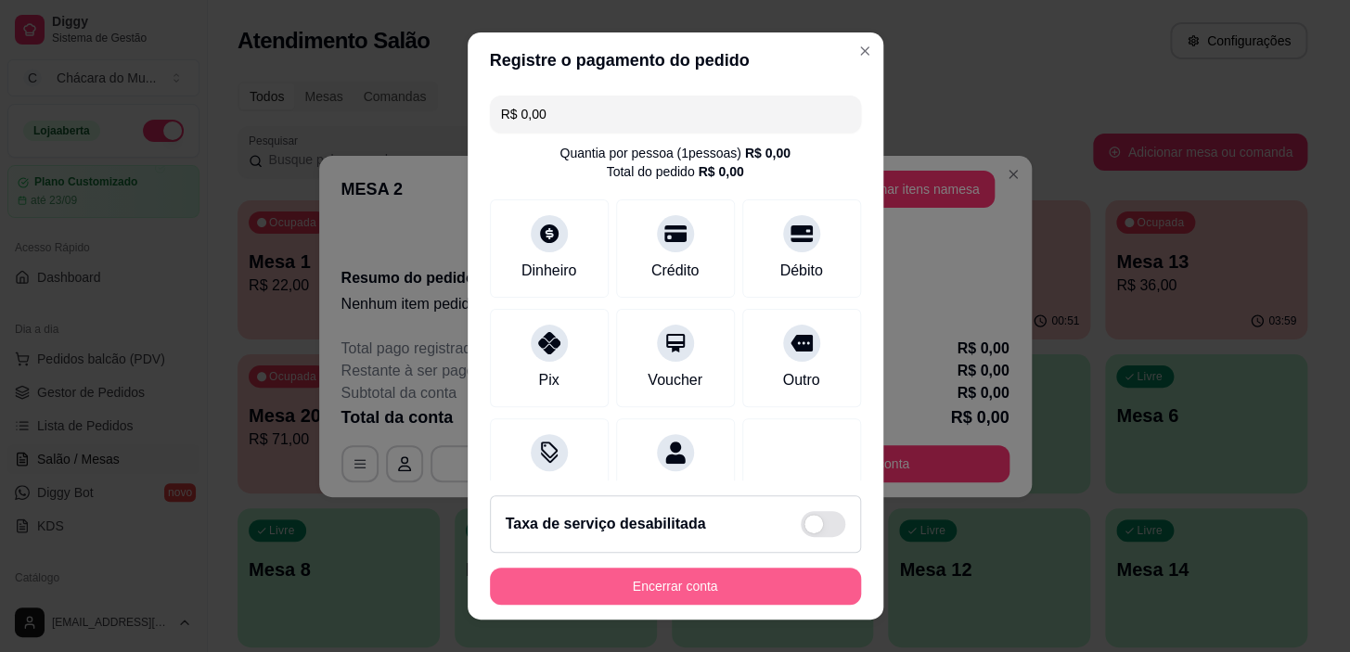
click at [598, 582] on button "Encerrar conta" at bounding box center [675, 586] width 371 height 37
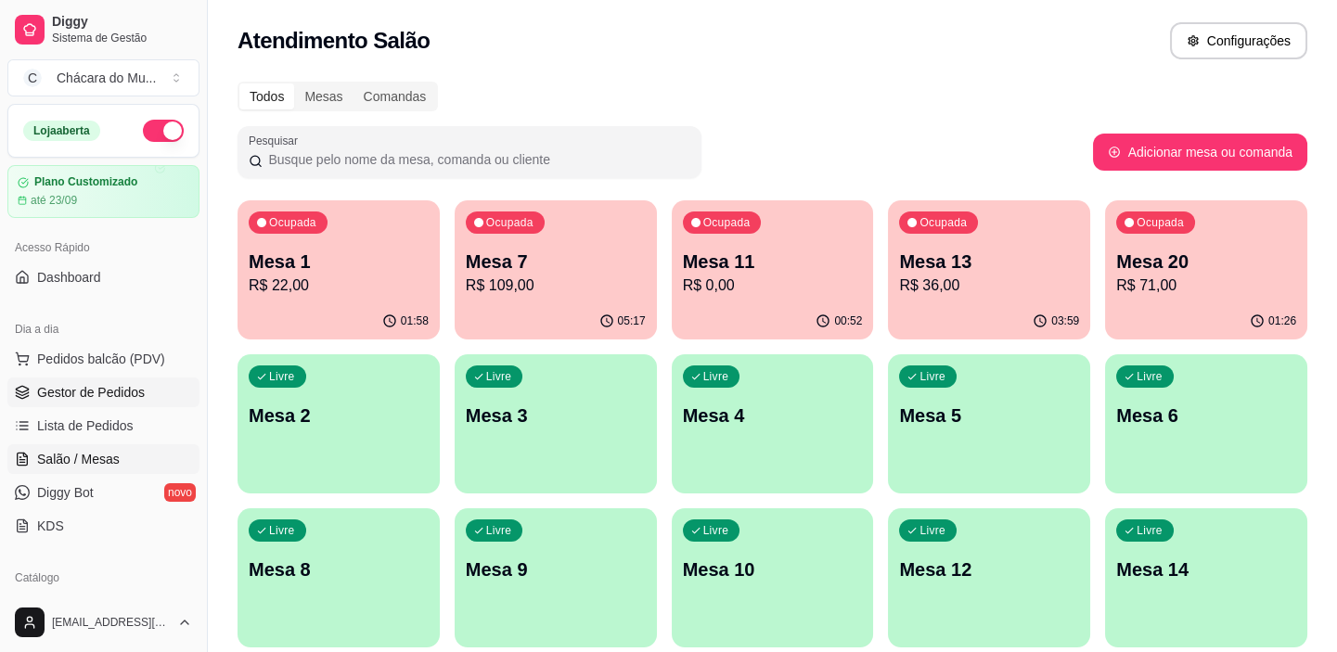
click at [39, 389] on span "Gestor de Pedidos" at bounding box center [91, 392] width 108 height 19
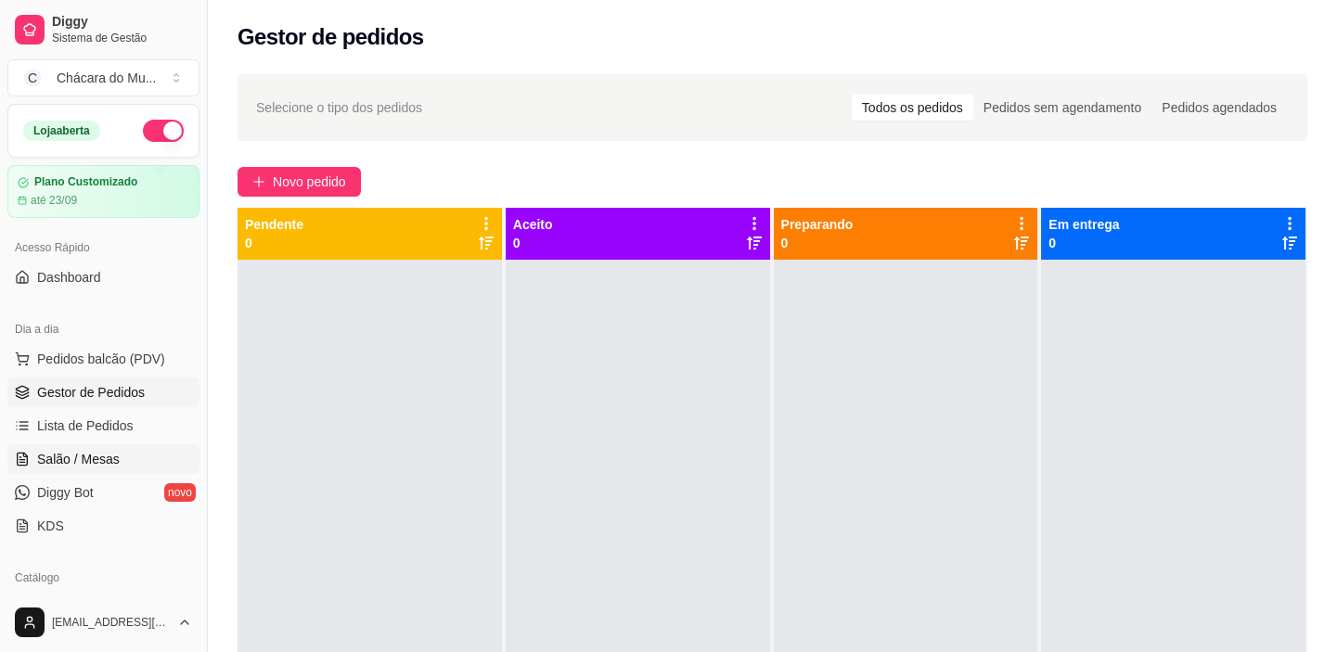
click at [104, 450] on span "Salão / Mesas" at bounding box center [78, 459] width 83 height 19
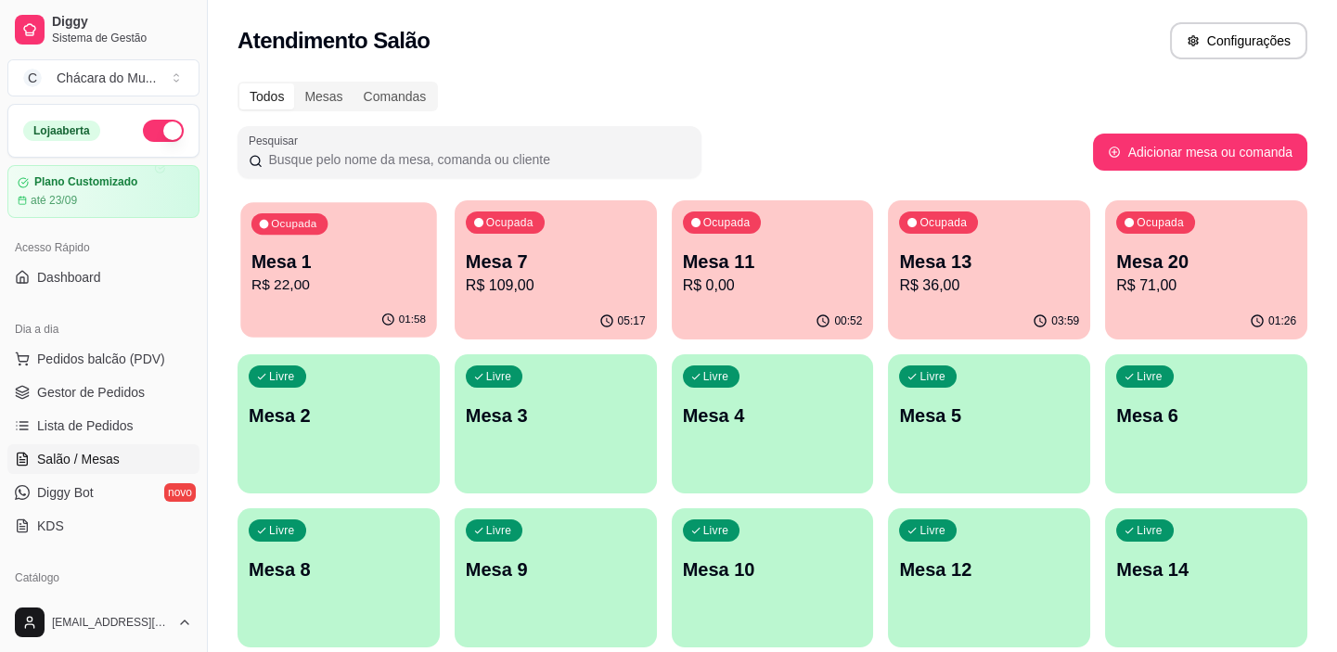
click at [294, 311] on div "01:58" at bounding box center [338, 319] width 196 height 35
click at [379, 447] on div "Livre Mesa 2" at bounding box center [338, 412] width 196 height 113
click at [92, 390] on span "Gestor de Pedidos" at bounding box center [91, 392] width 108 height 19
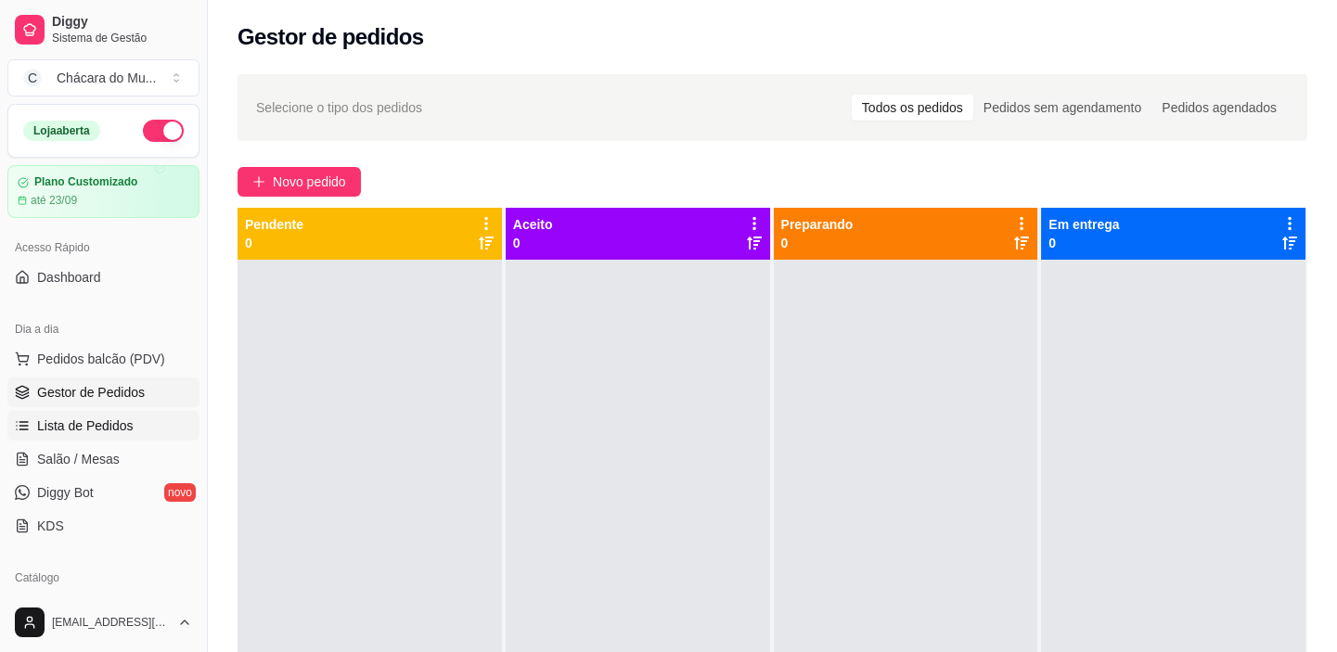
click at [100, 417] on span "Lista de Pedidos" at bounding box center [85, 426] width 96 height 19
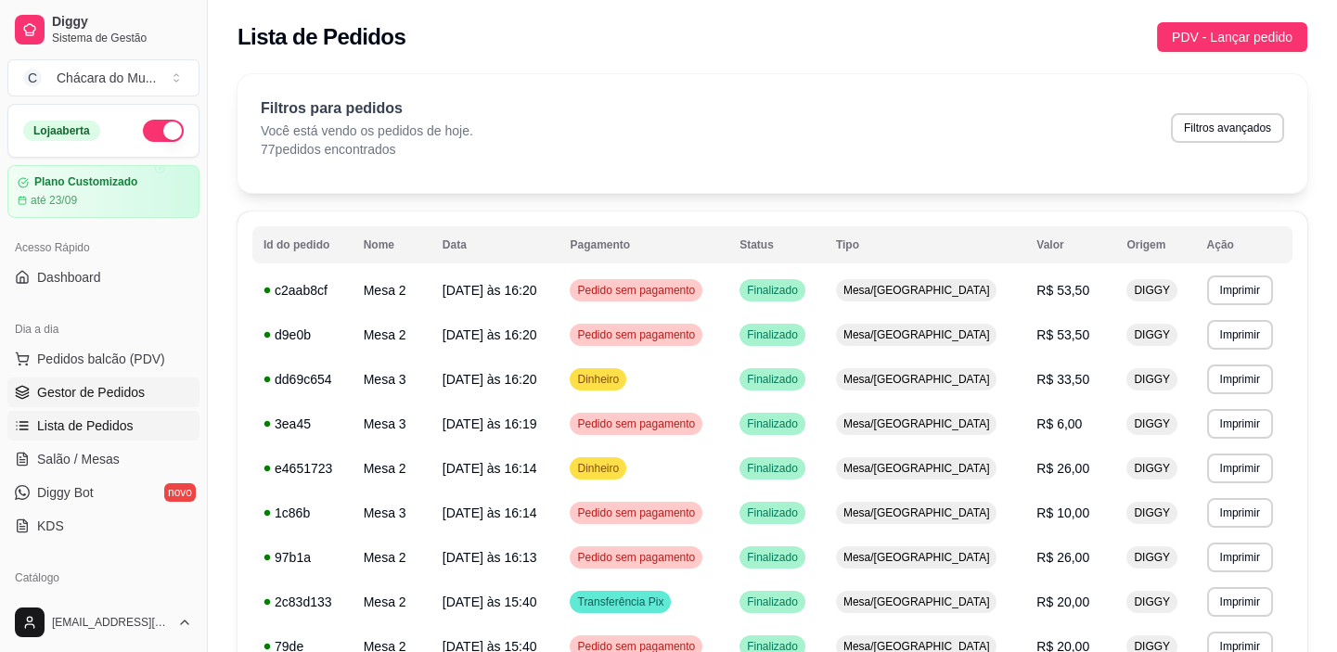
click at [99, 392] on span "Gestor de Pedidos" at bounding box center [91, 392] width 108 height 19
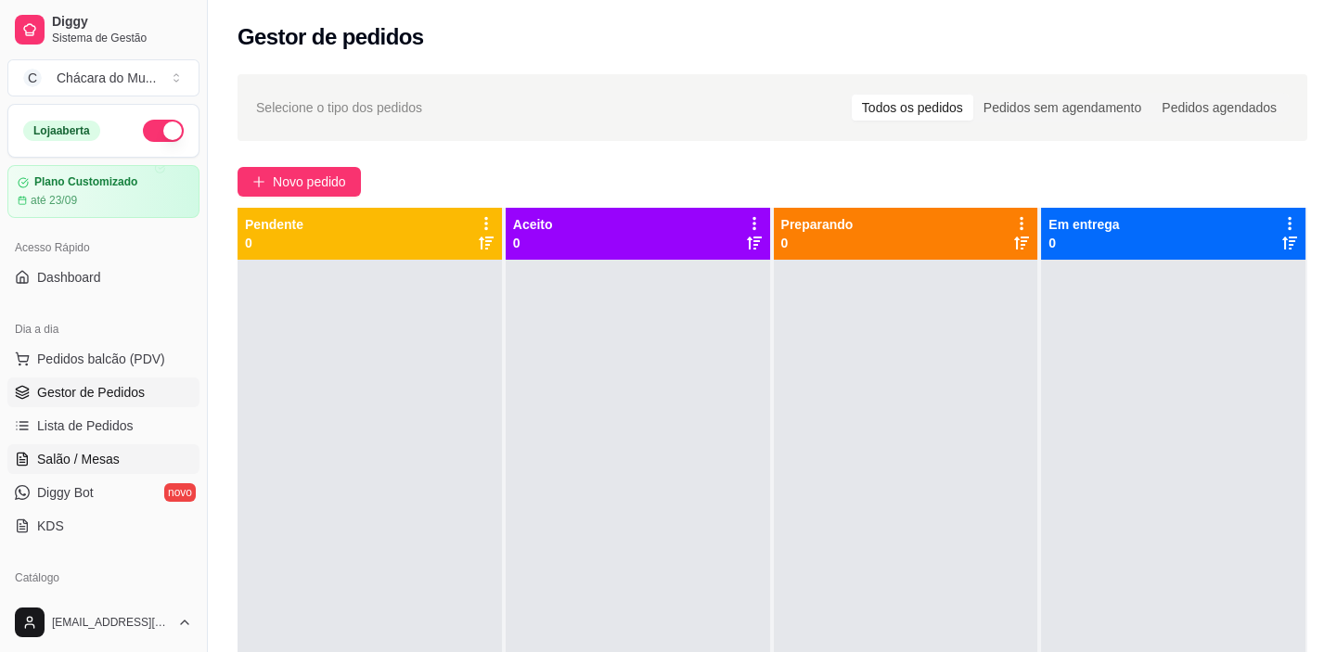
click at [108, 454] on span "Salão / Mesas" at bounding box center [78, 459] width 83 height 19
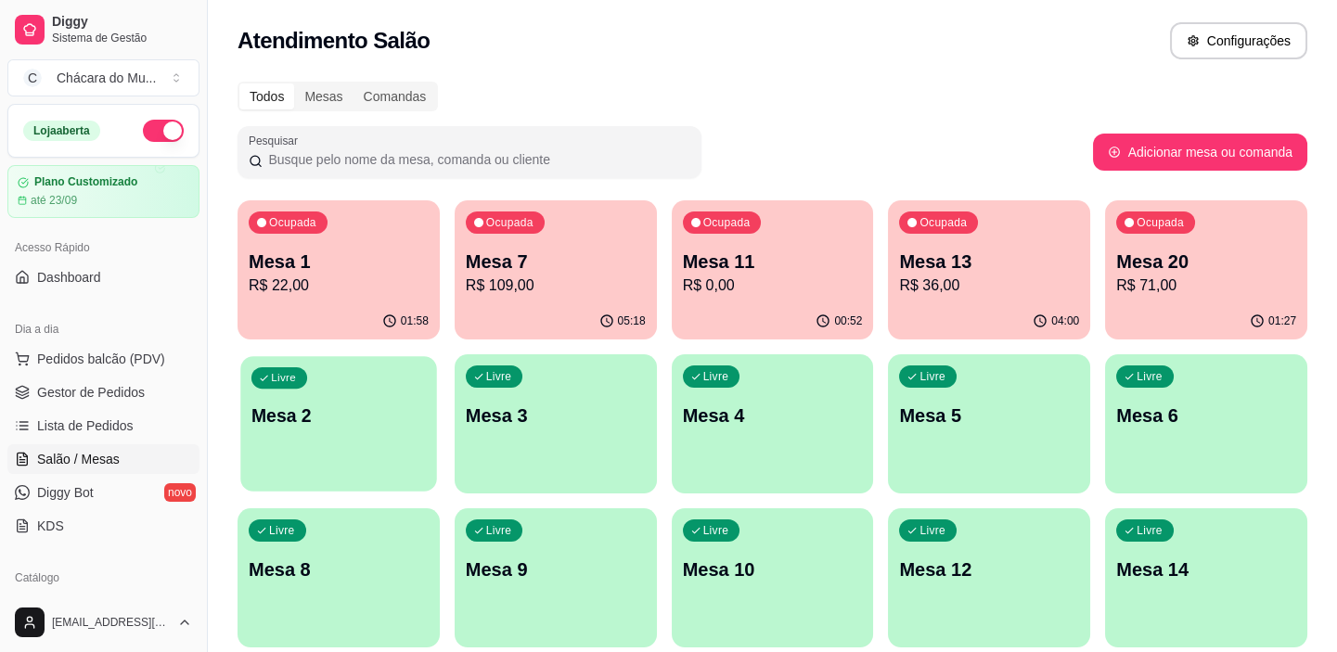
click at [403, 434] on div "Livre Mesa 2" at bounding box center [338, 412] width 196 height 113
click at [315, 416] on p "Mesa 2" at bounding box center [339, 416] width 180 height 26
click at [48, 400] on span "Gestor de Pedidos" at bounding box center [91, 392] width 108 height 19
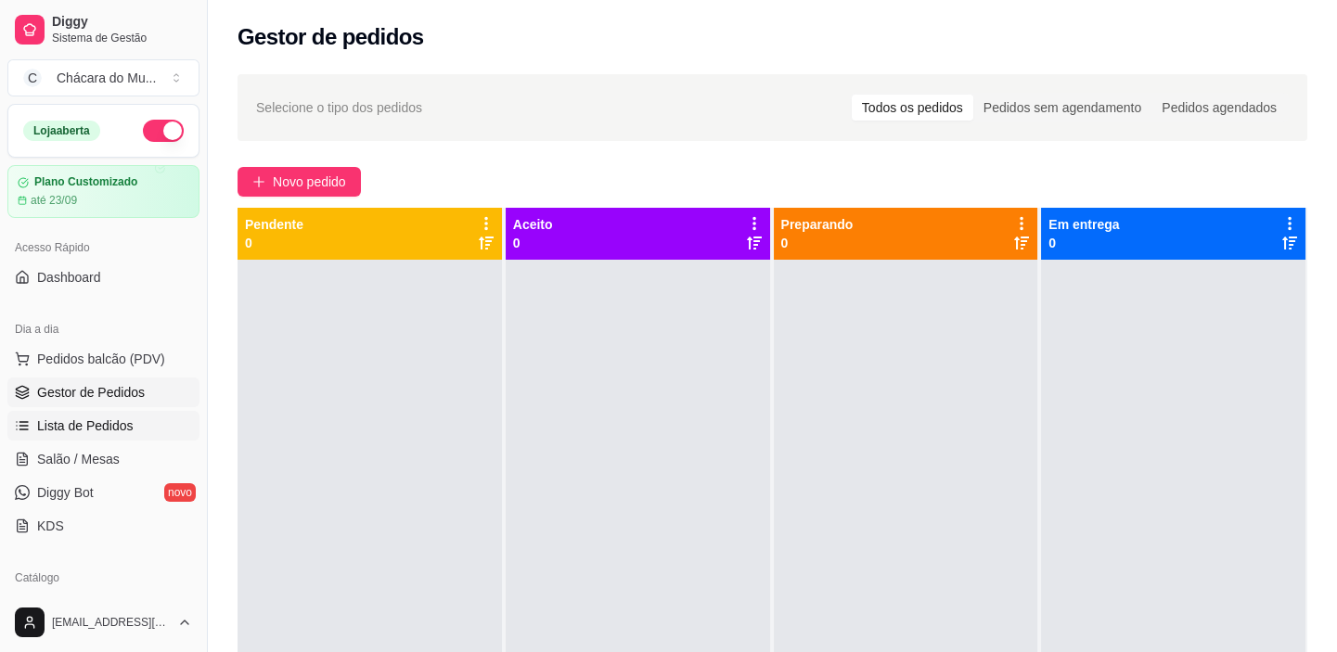
click at [71, 411] on link "Lista de Pedidos" at bounding box center [103, 426] width 192 height 30
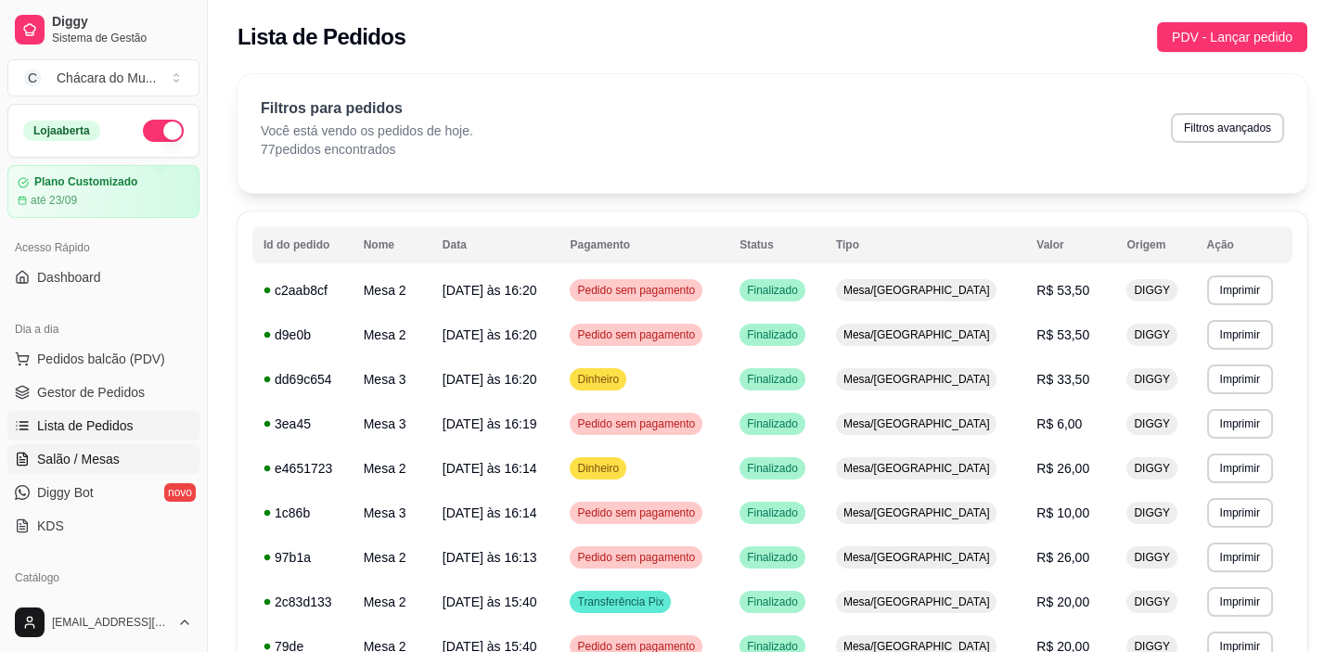
click at [68, 462] on span "Salão / Mesas" at bounding box center [78, 459] width 83 height 19
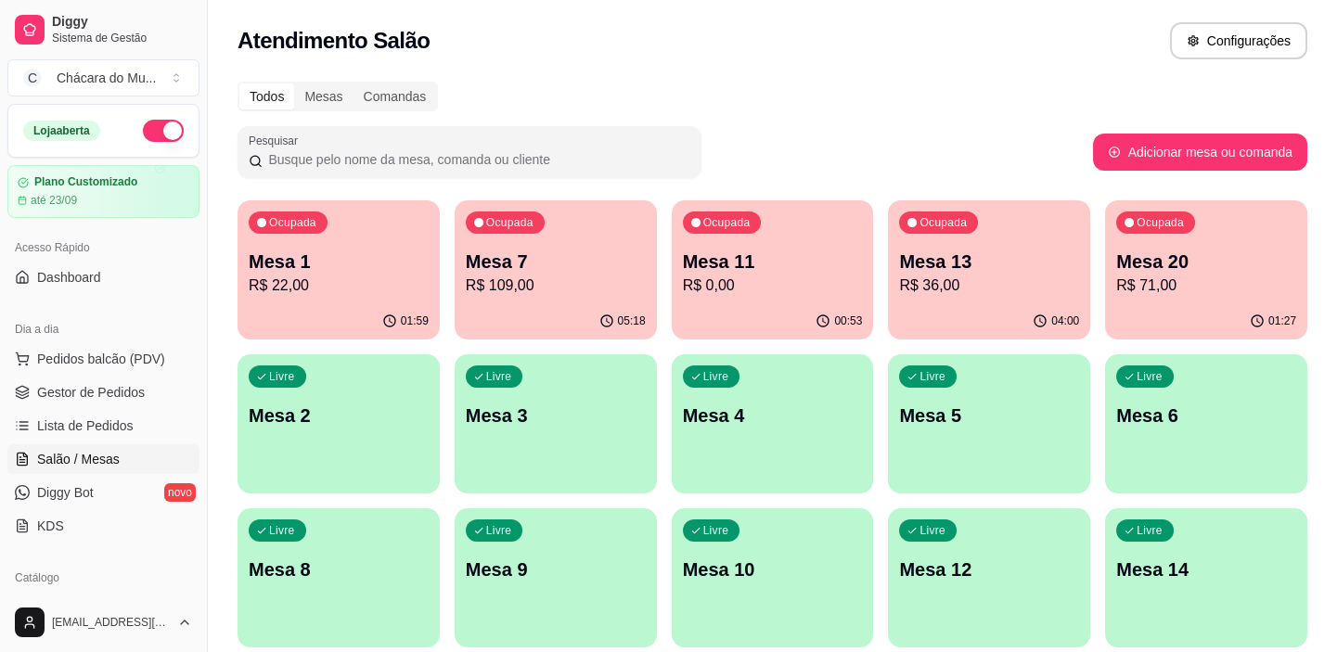
click at [91, 450] on span "Salão / Mesas" at bounding box center [78, 459] width 83 height 19
click at [113, 463] on span "Salão / Mesas" at bounding box center [78, 459] width 83 height 19
click at [116, 424] on span "Lista de Pedidos" at bounding box center [85, 426] width 96 height 19
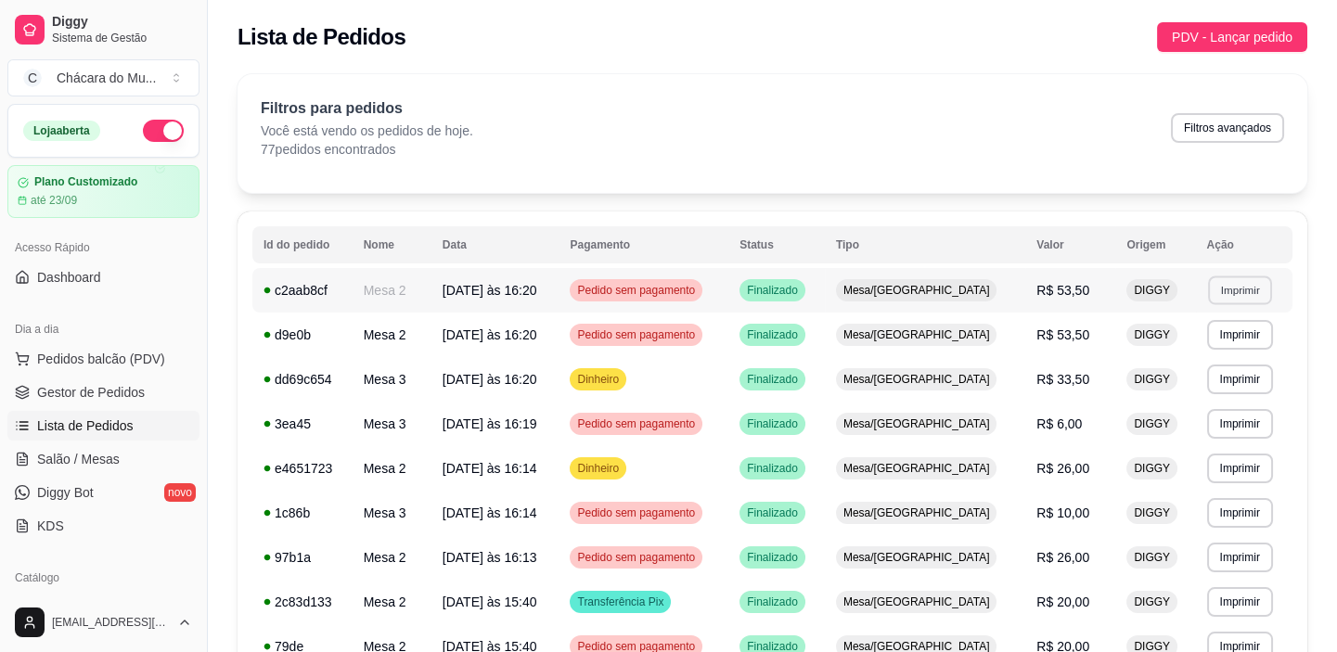
click at [1213, 283] on button "Imprimir" at bounding box center [1240, 290] width 64 height 29
click at [1195, 353] on button "IMPRESSORA" at bounding box center [1199, 354] width 130 height 29
click at [83, 463] on span "Salão / Mesas" at bounding box center [78, 459] width 83 height 19
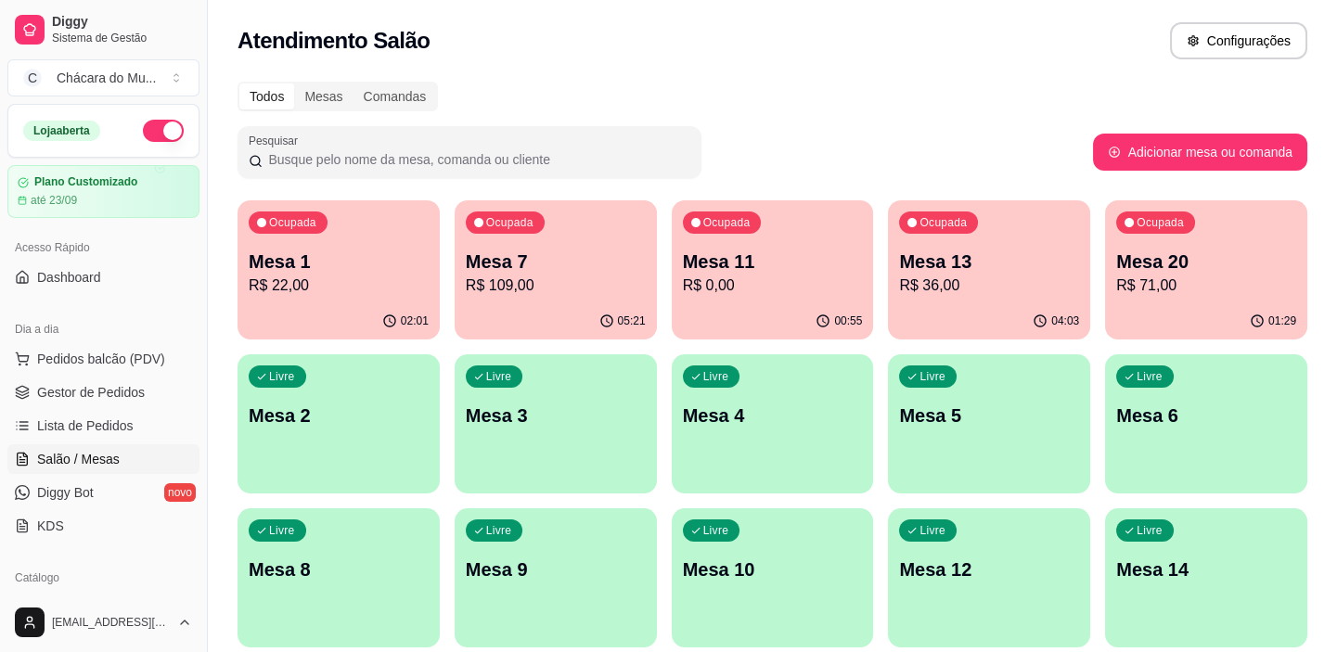
click at [309, 409] on p "Mesa 2" at bounding box center [339, 416] width 180 height 26
click at [54, 398] on span "Gestor de Pedidos" at bounding box center [91, 392] width 108 height 19
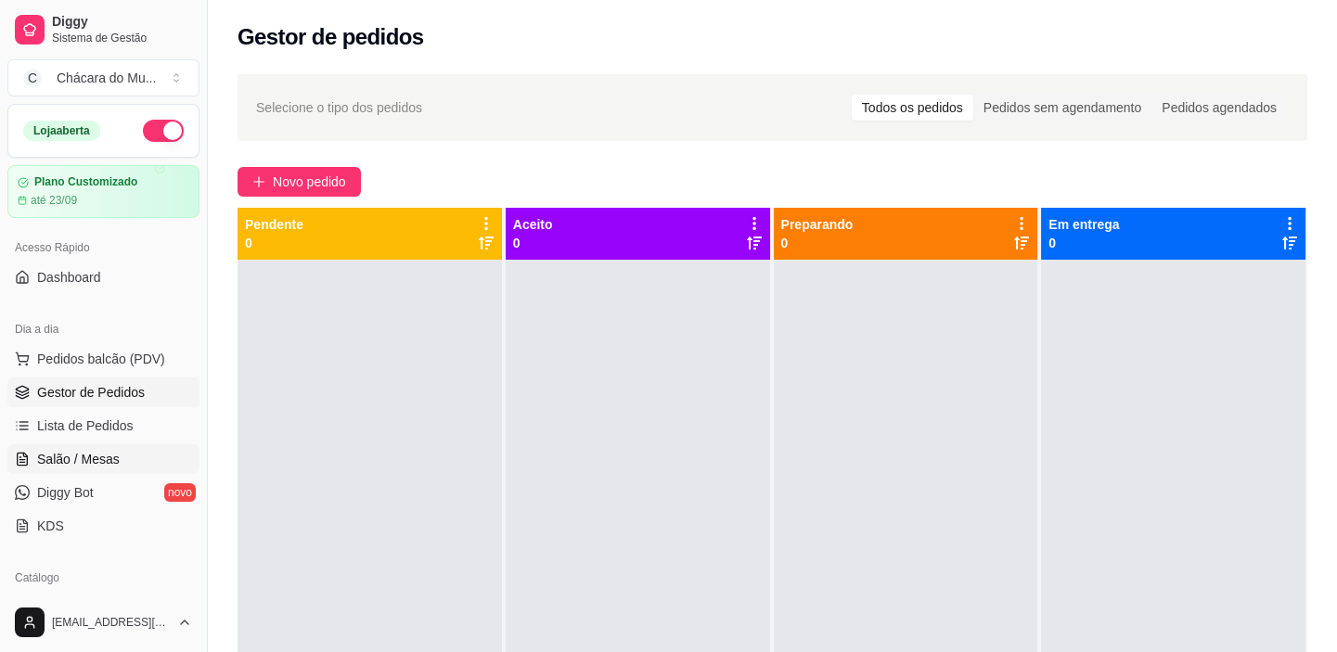
click at [55, 450] on span "Salão / Mesas" at bounding box center [78, 459] width 83 height 19
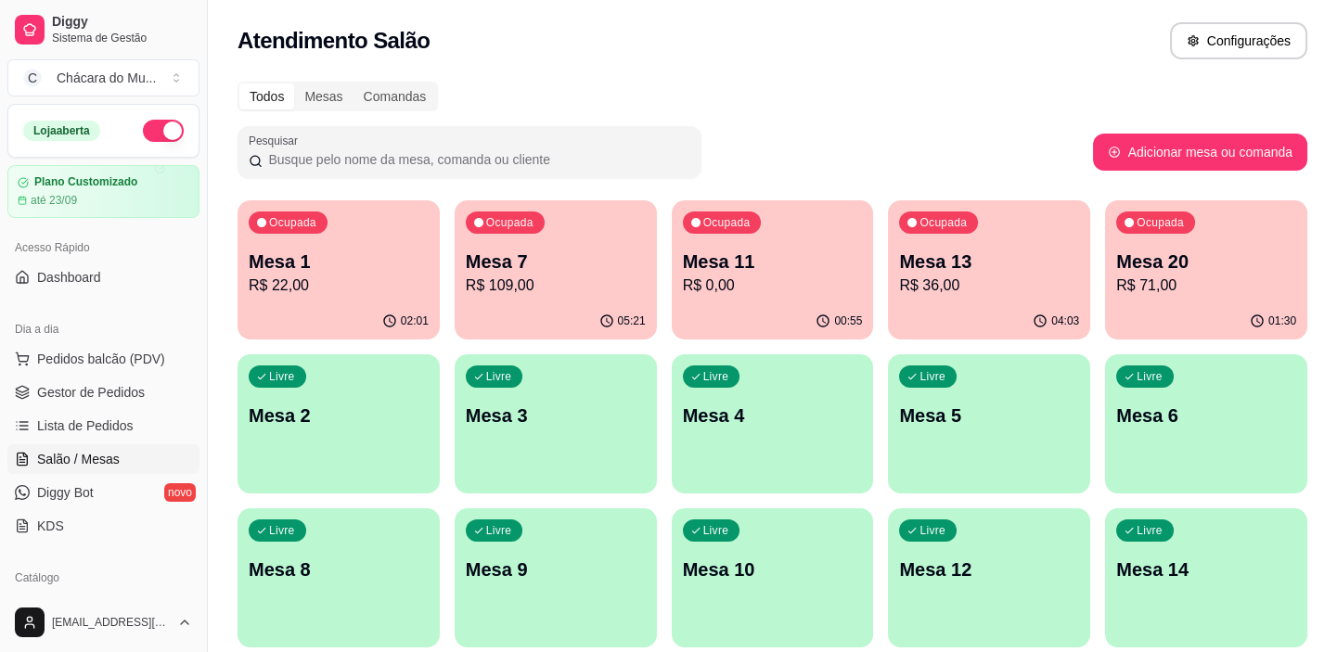
click at [314, 448] on div "Livre Mesa 2" at bounding box center [338, 412] width 202 height 117
click at [71, 454] on span "Salão / Mesas" at bounding box center [78, 459] width 83 height 19
click at [378, 398] on div "Livre Mesa 2" at bounding box center [338, 412] width 196 height 113
click at [141, 388] on link "Gestor de Pedidos" at bounding box center [103, 393] width 192 height 30
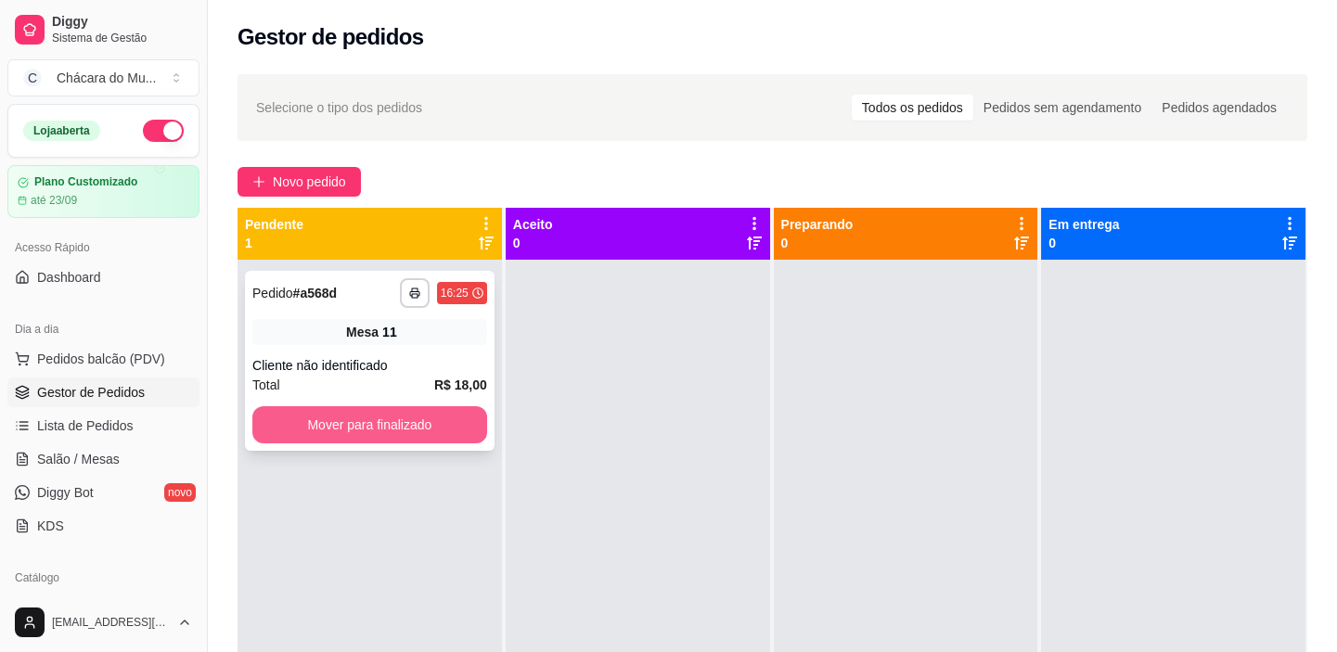
click at [373, 426] on button "Mover para finalizado" at bounding box center [369, 424] width 235 height 37
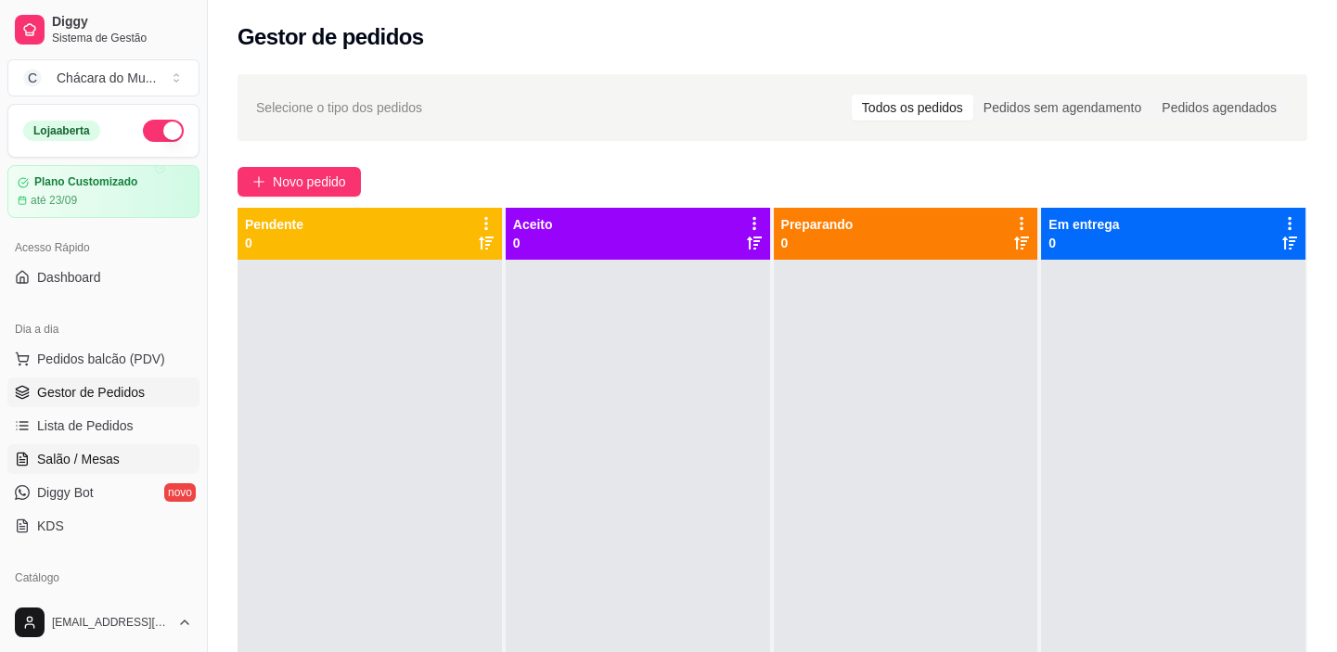
click at [89, 450] on span "Salão / Mesas" at bounding box center [78, 459] width 83 height 19
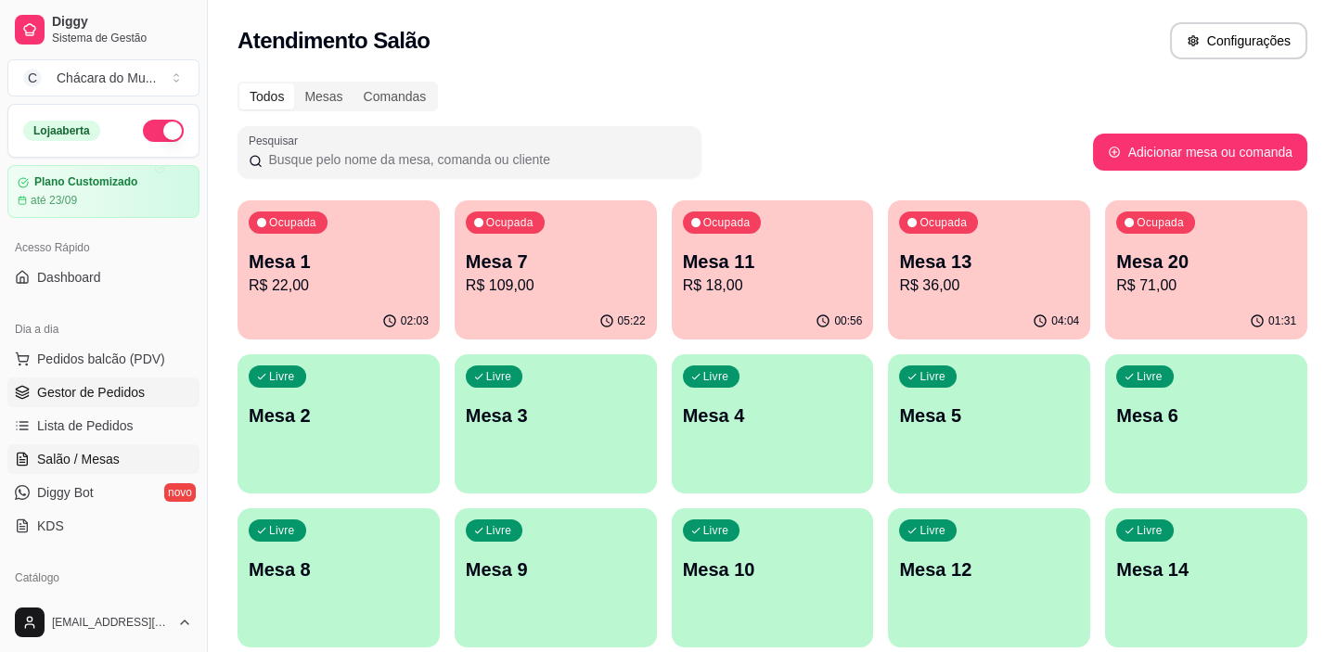
click at [94, 386] on span "Gestor de Pedidos" at bounding box center [91, 392] width 108 height 19
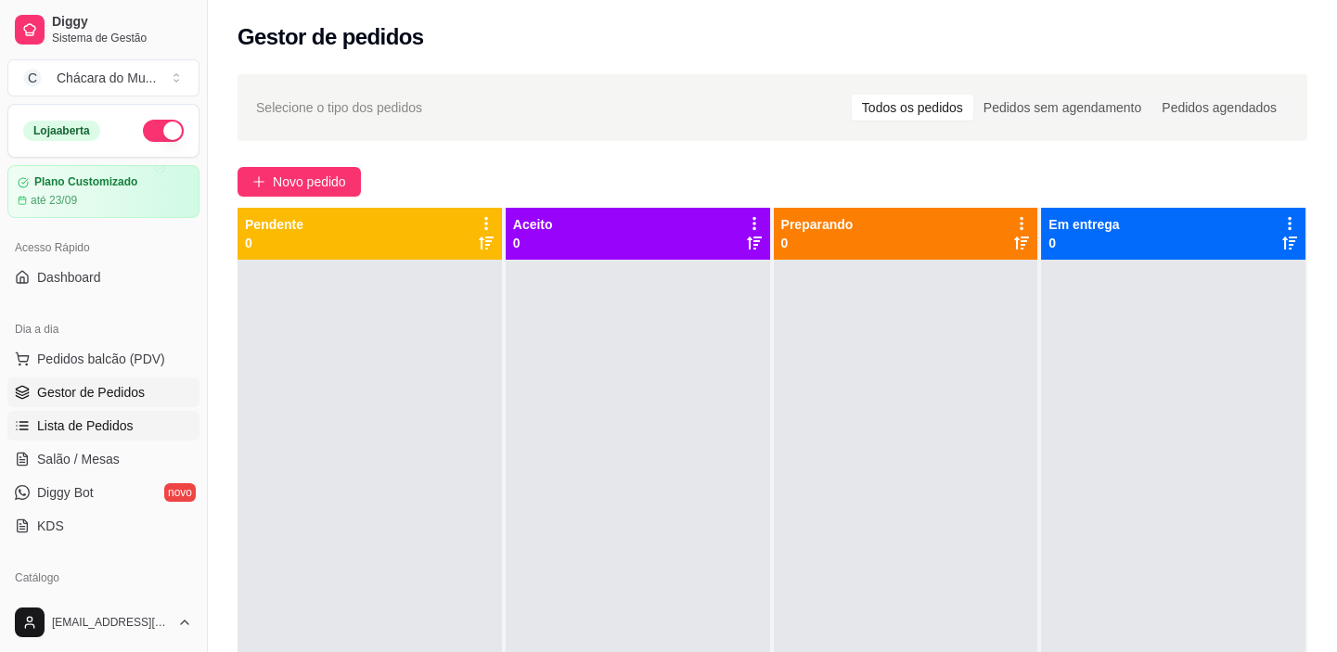
click at [83, 417] on span "Lista de Pedidos" at bounding box center [85, 426] width 96 height 19
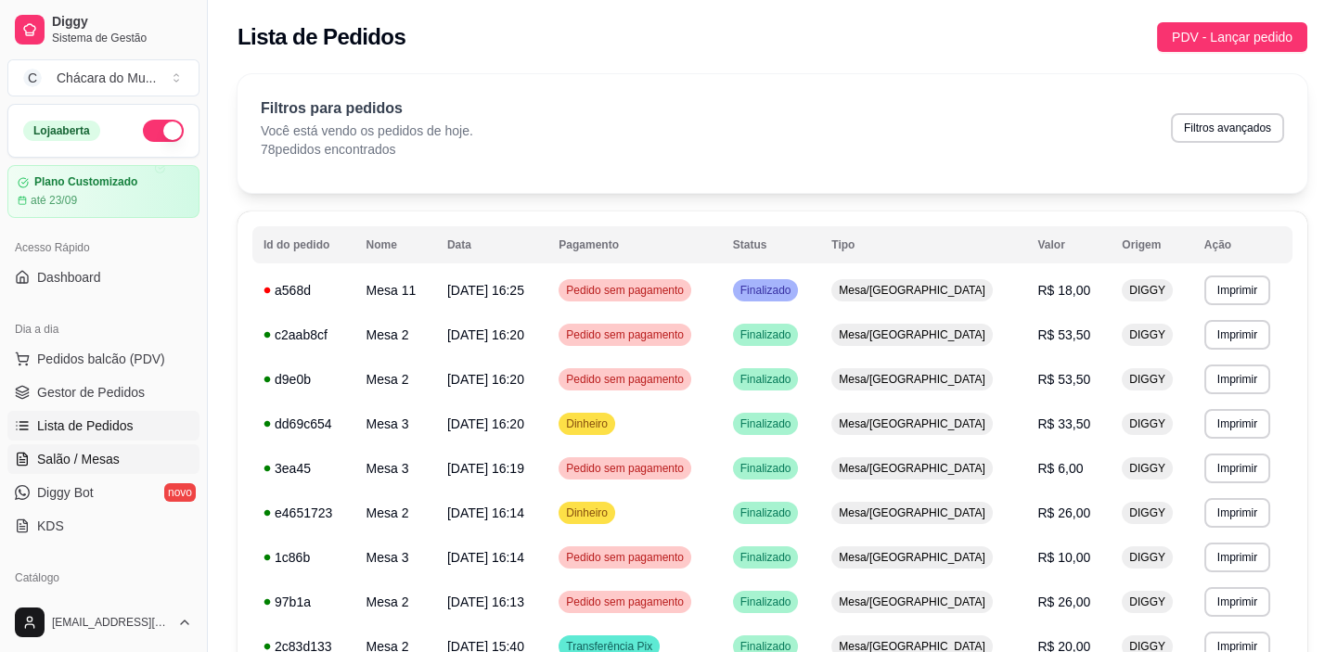
click at [83, 453] on span "Salão / Mesas" at bounding box center [78, 459] width 83 height 19
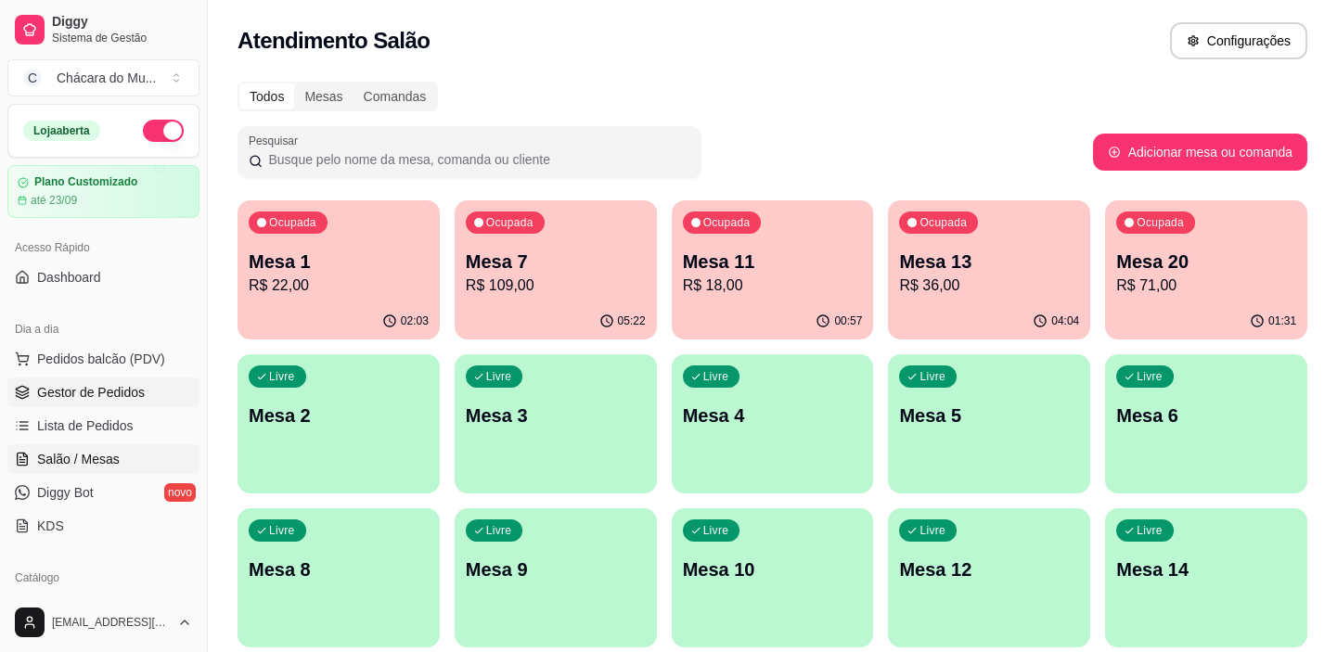
click at [83, 401] on link "Gestor de Pedidos" at bounding box center [103, 393] width 192 height 30
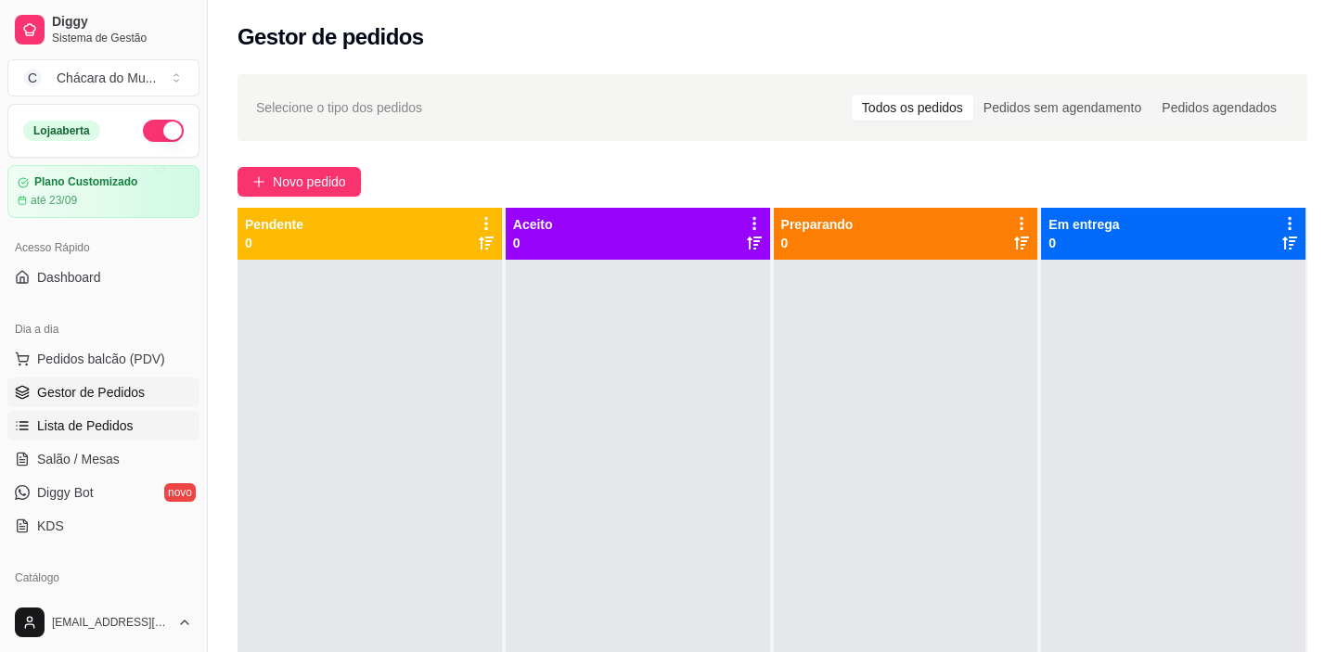
click at [82, 426] on span "Lista de Pedidos" at bounding box center [85, 426] width 96 height 19
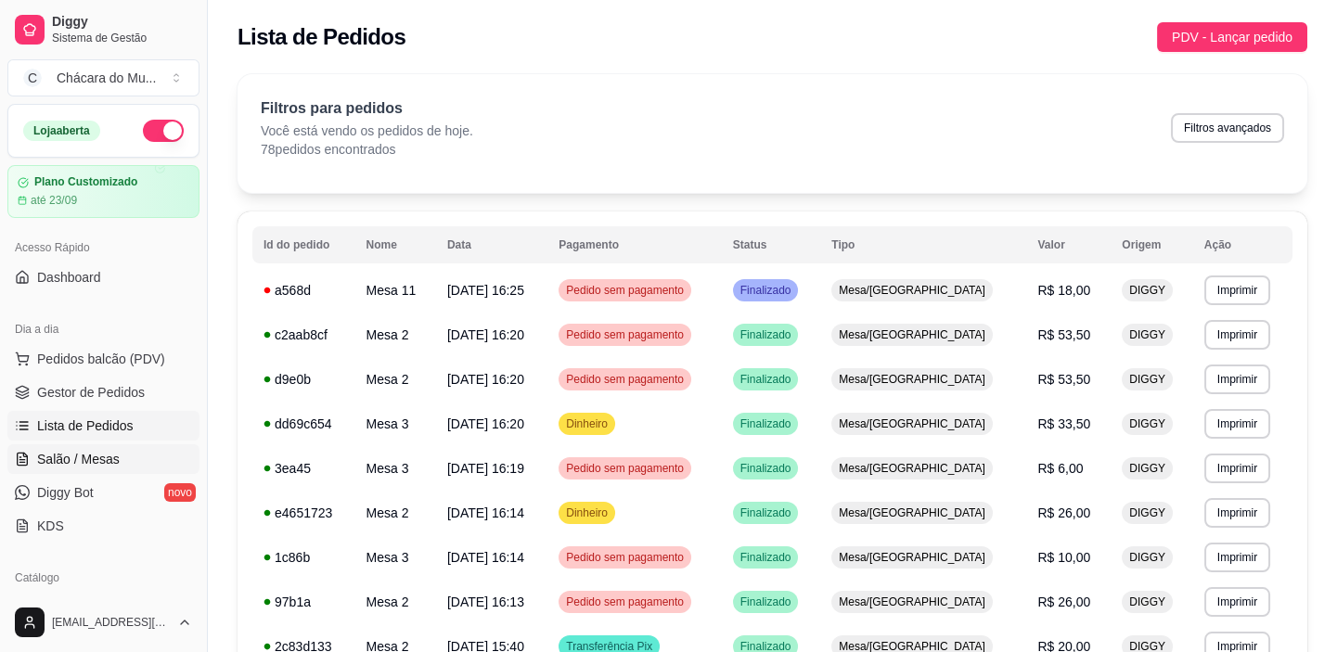
click at [48, 457] on span "Salão / Mesas" at bounding box center [78, 459] width 83 height 19
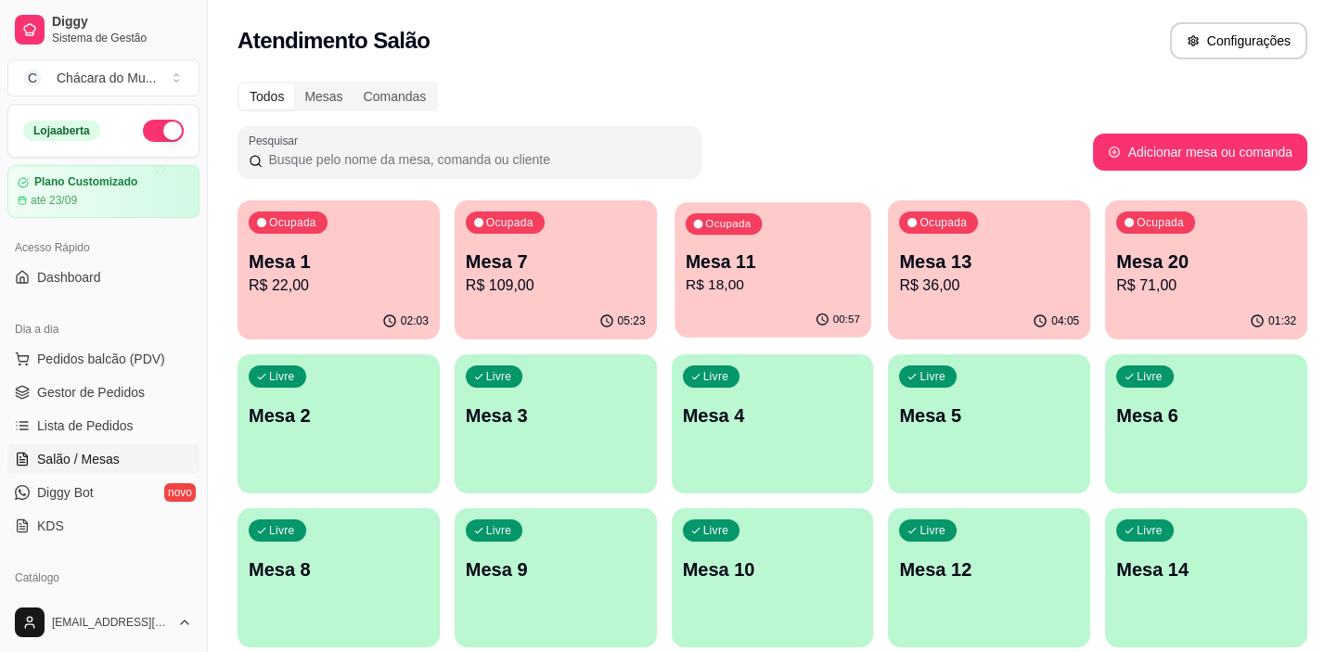
click at [761, 275] on p "R$ 18,00" at bounding box center [773, 285] width 174 height 21
click at [101, 385] on span "Gestor de Pedidos" at bounding box center [91, 392] width 108 height 19
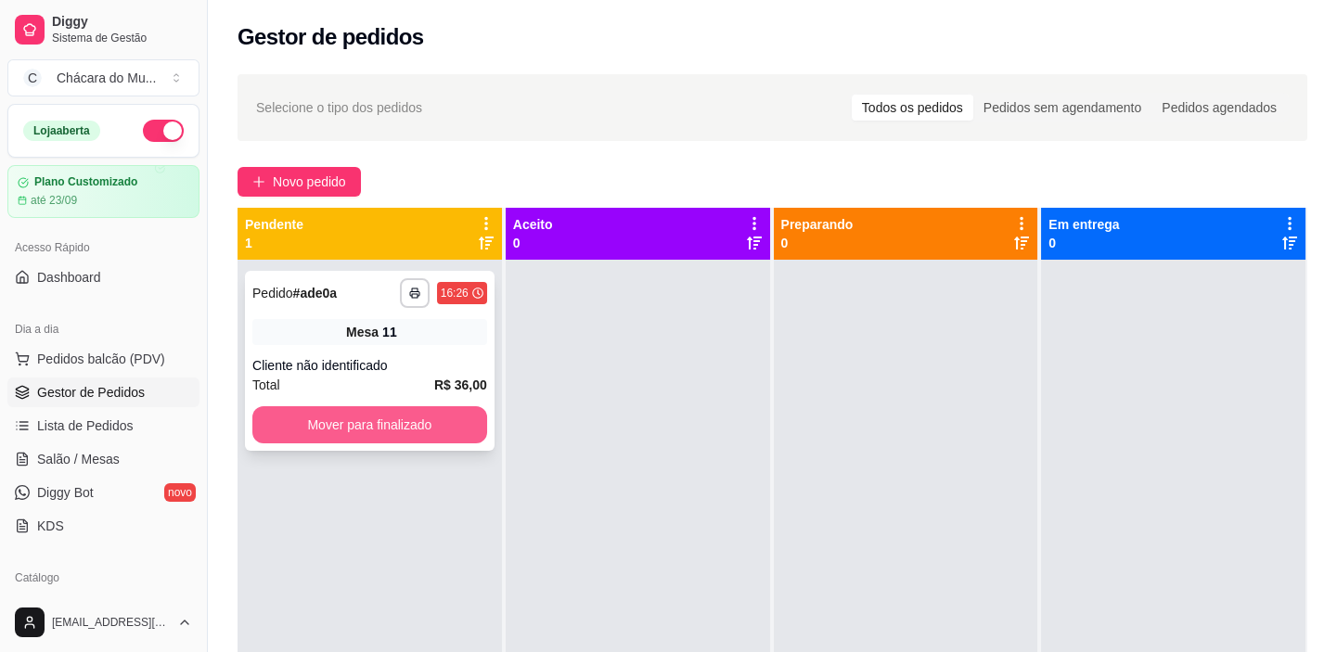
click at [336, 416] on button "Mover para finalizado" at bounding box center [369, 424] width 235 height 37
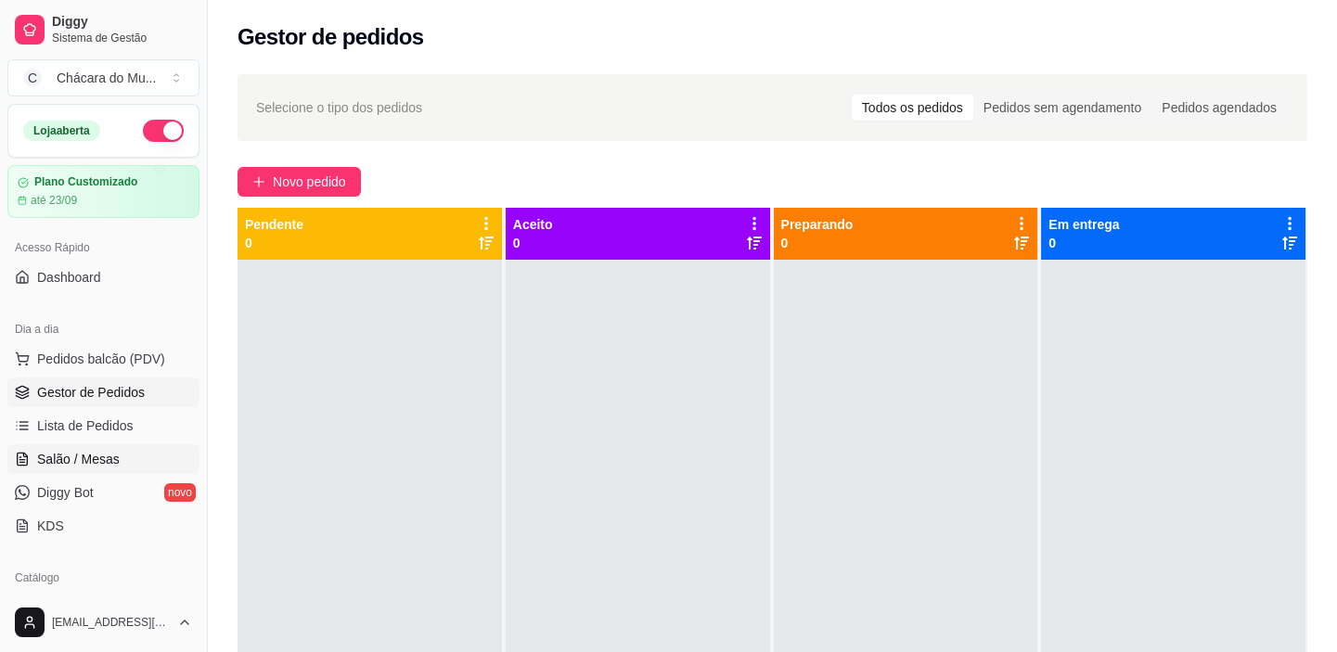
click at [55, 465] on span "Salão / Mesas" at bounding box center [78, 459] width 83 height 19
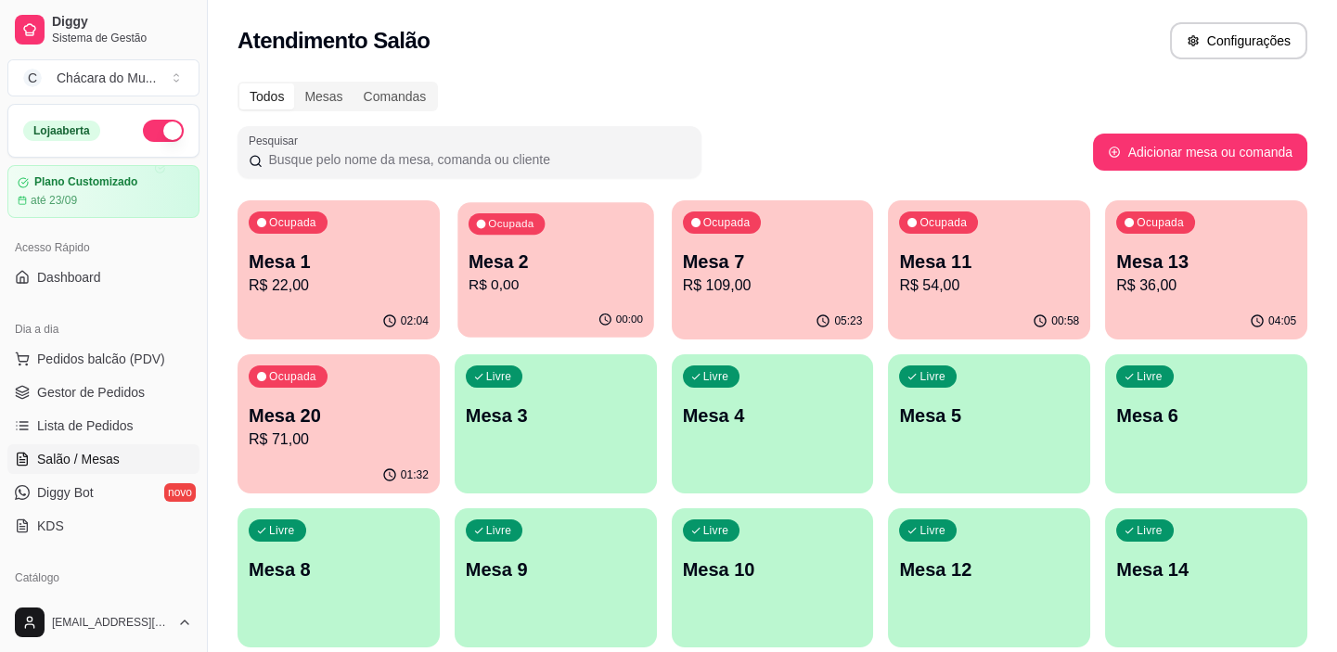
click at [508, 290] on p "R$ 0,00" at bounding box center [555, 285] width 174 height 21
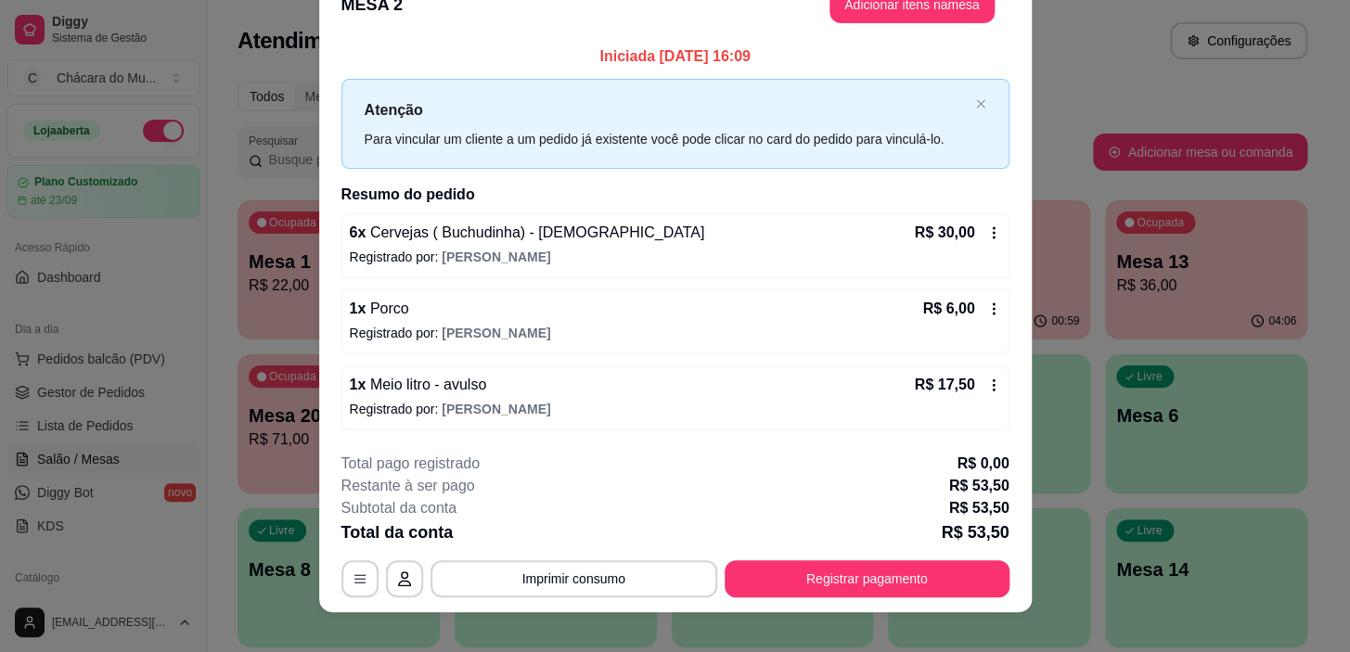
scroll to position [54, 0]
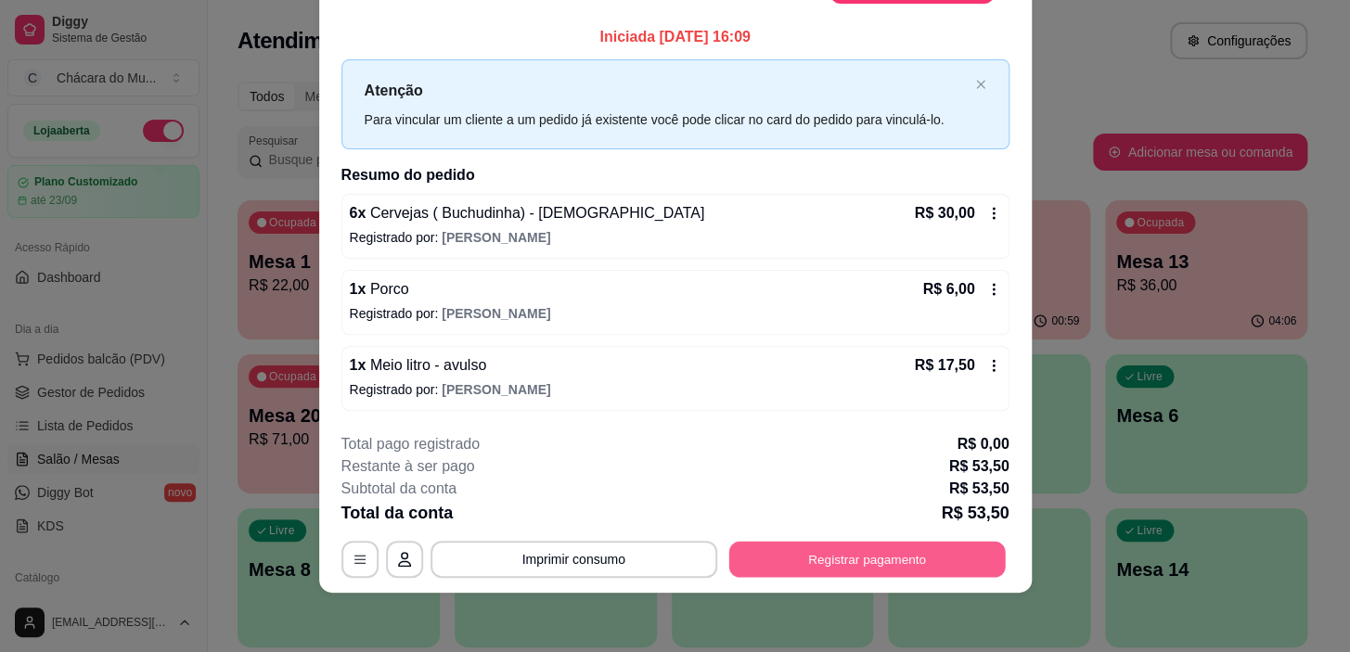
click at [913, 546] on button "Registrar pagamento" at bounding box center [866, 560] width 276 height 36
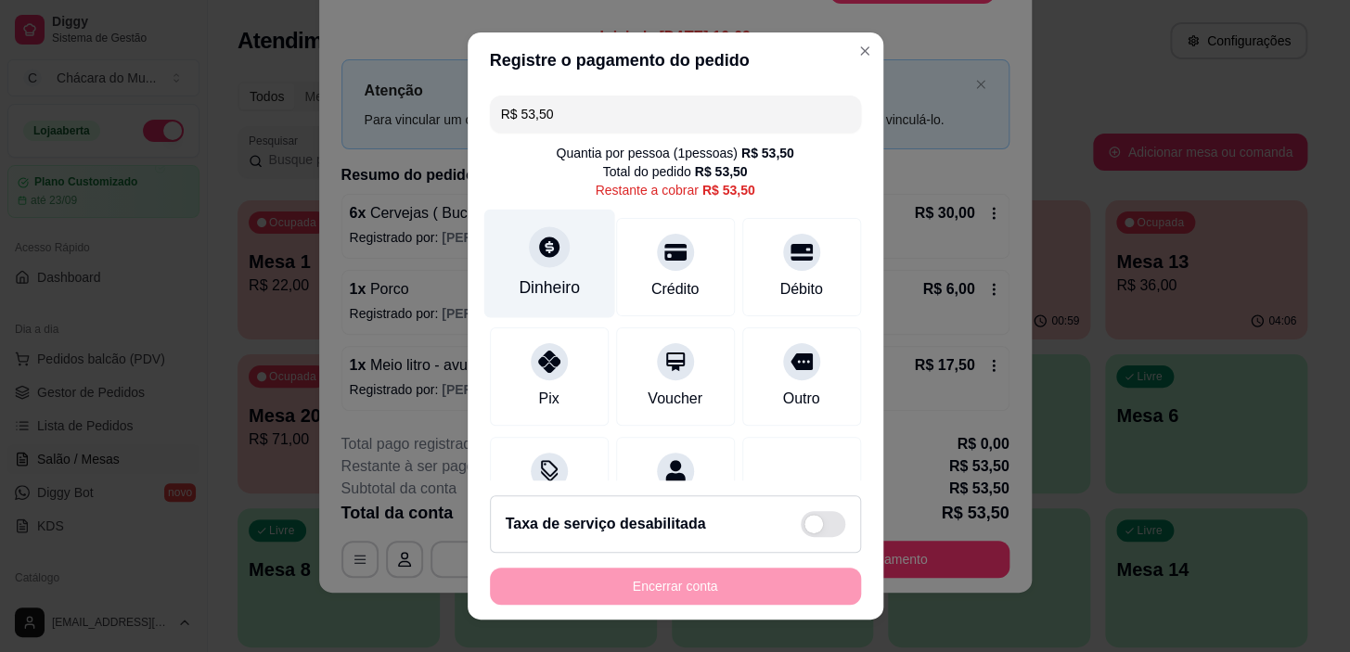
click at [567, 267] on div "Dinheiro" at bounding box center [548, 264] width 131 height 109
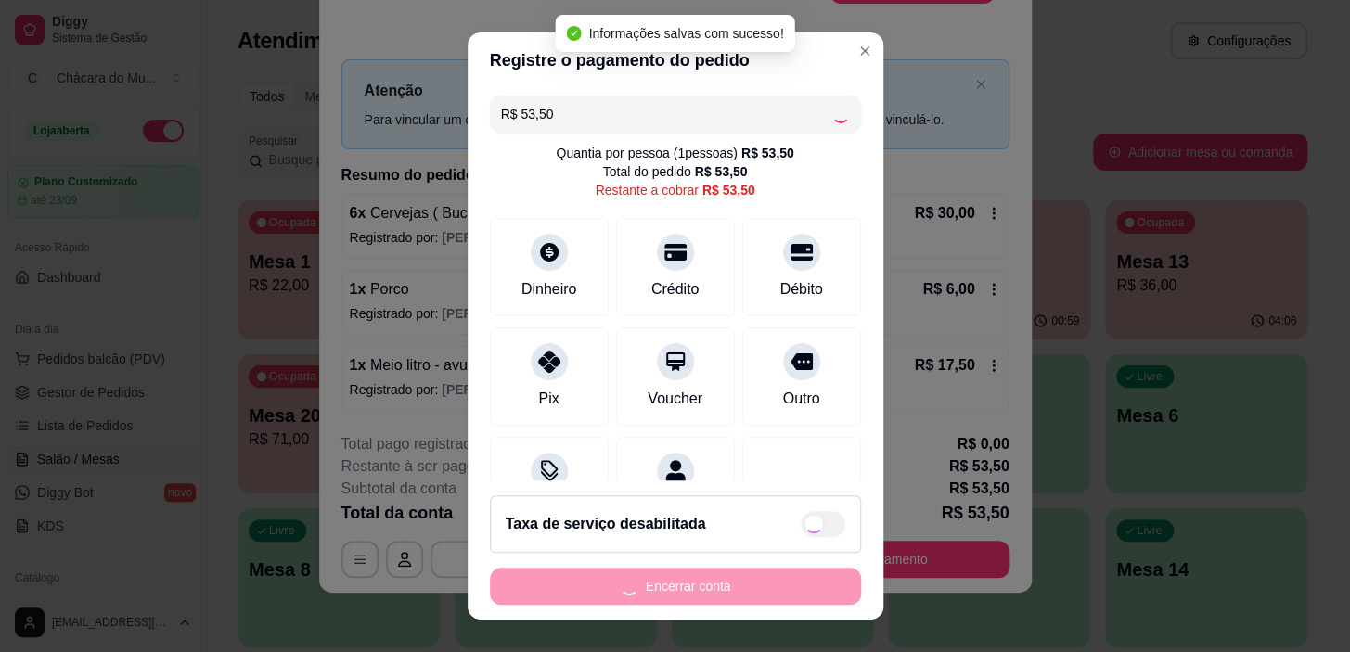
type input "R$ 0,00"
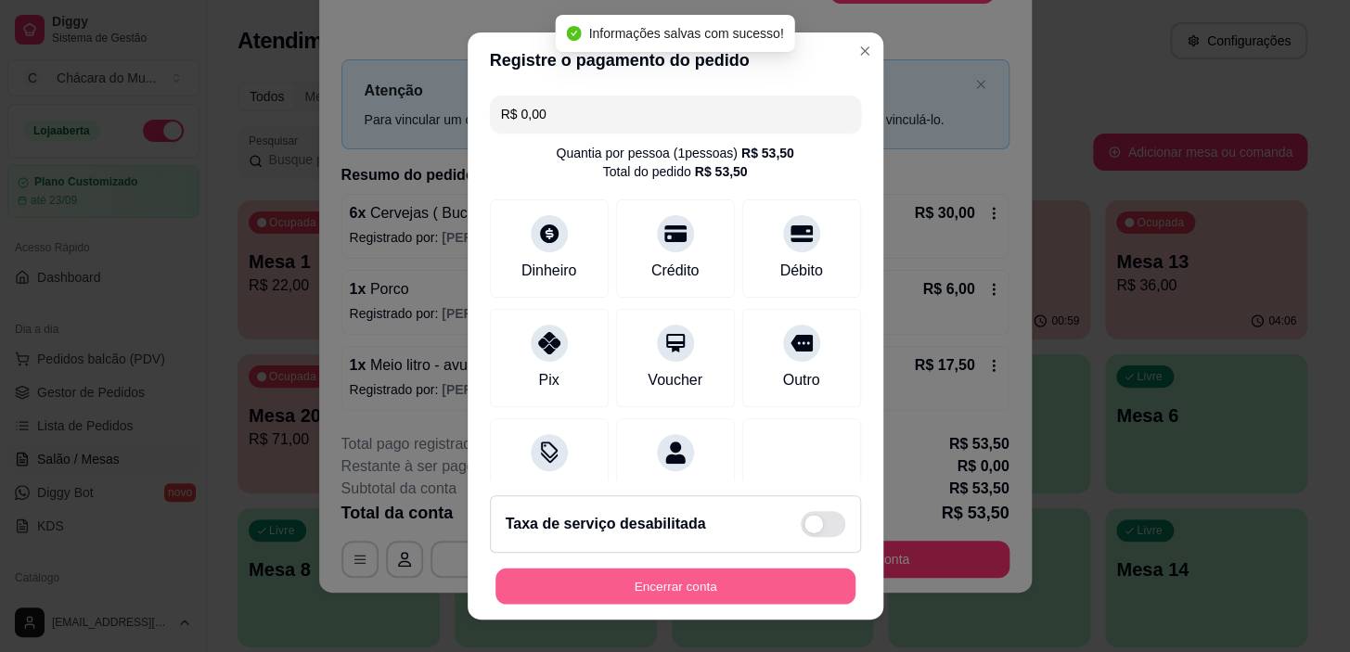
click at [747, 587] on button "Encerrar conta" at bounding box center [675, 586] width 360 height 36
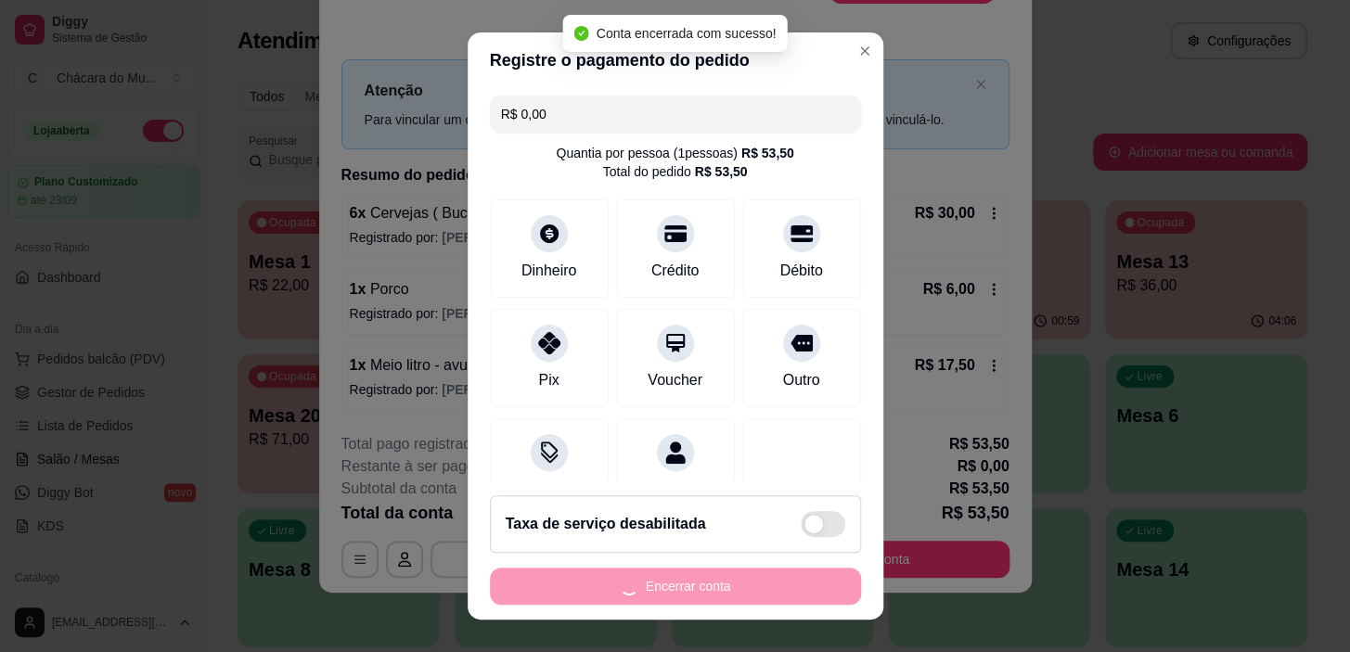
scroll to position [0, 0]
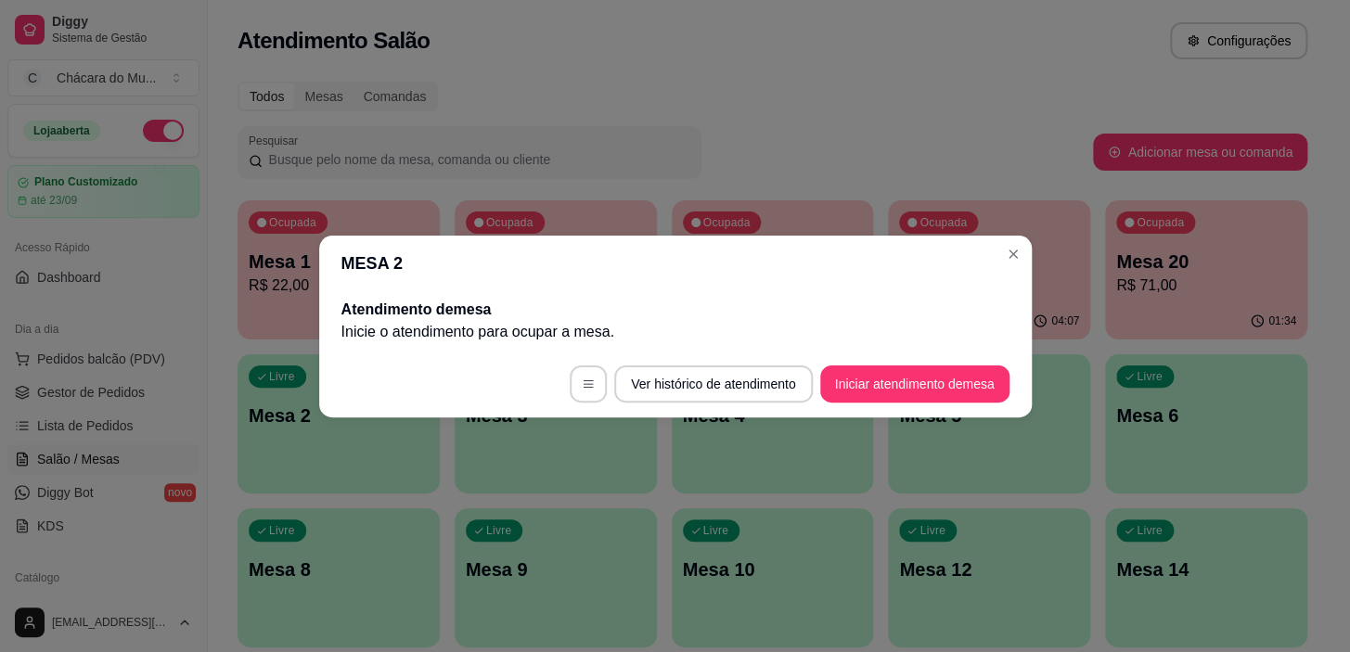
click at [1012, 237] on header "MESA 2" at bounding box center [675, 264] width 712 height 56
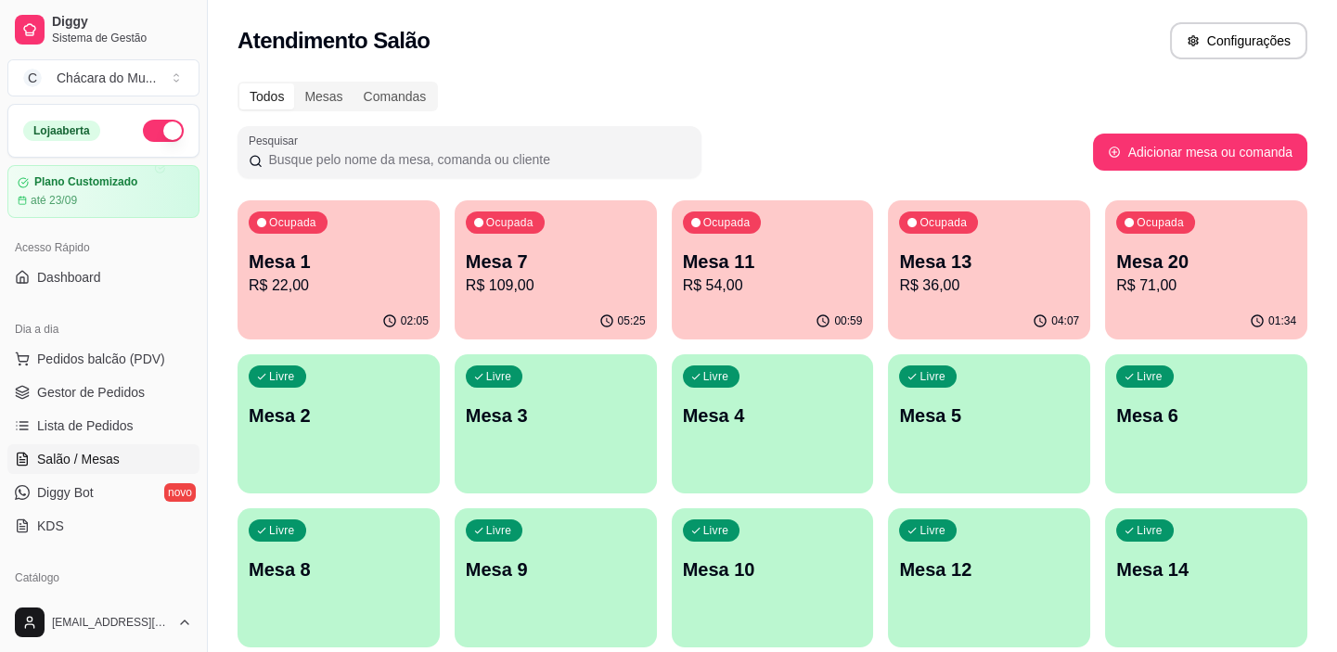
click at [611, 290] on p "R$ 109,00" at bounding box center [556, 286] width 180 height 22
click at [83, 386] on span "Gestor de Pedidos" at bounding box center [91, 392] width 108 height 19
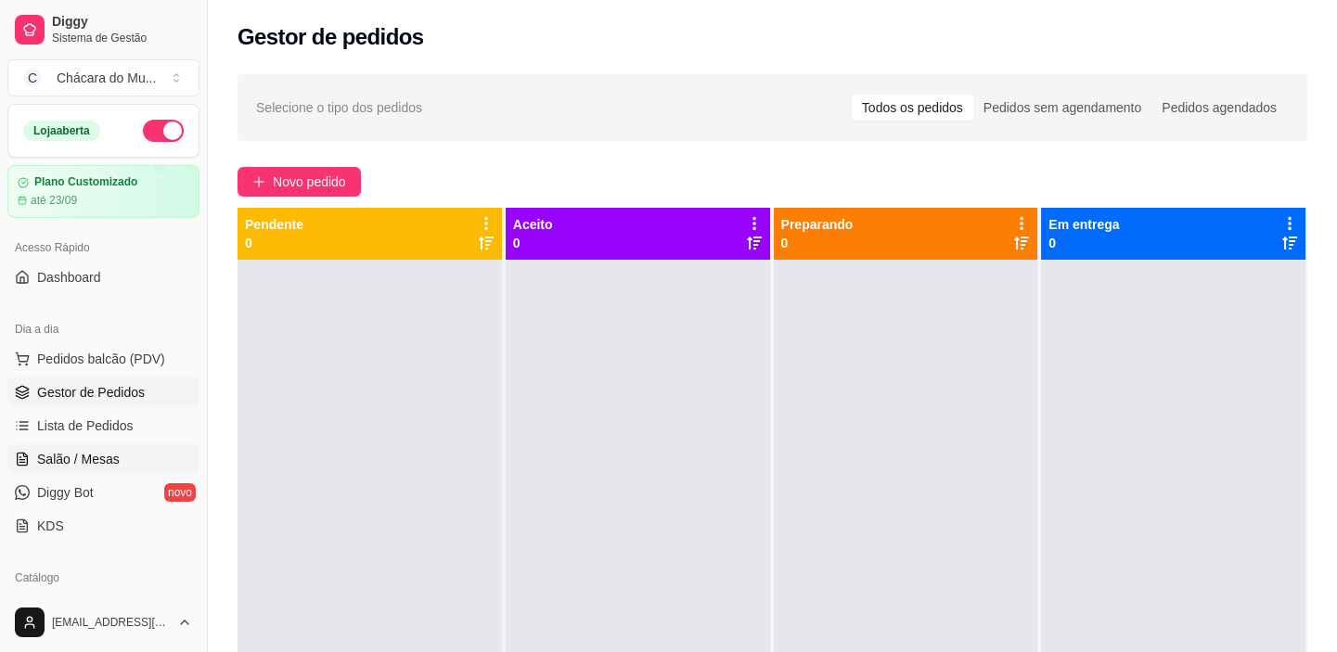
click at [101, 454] on span "Salão / Mesas" at bounding box center [78, 459] width 83 height 19
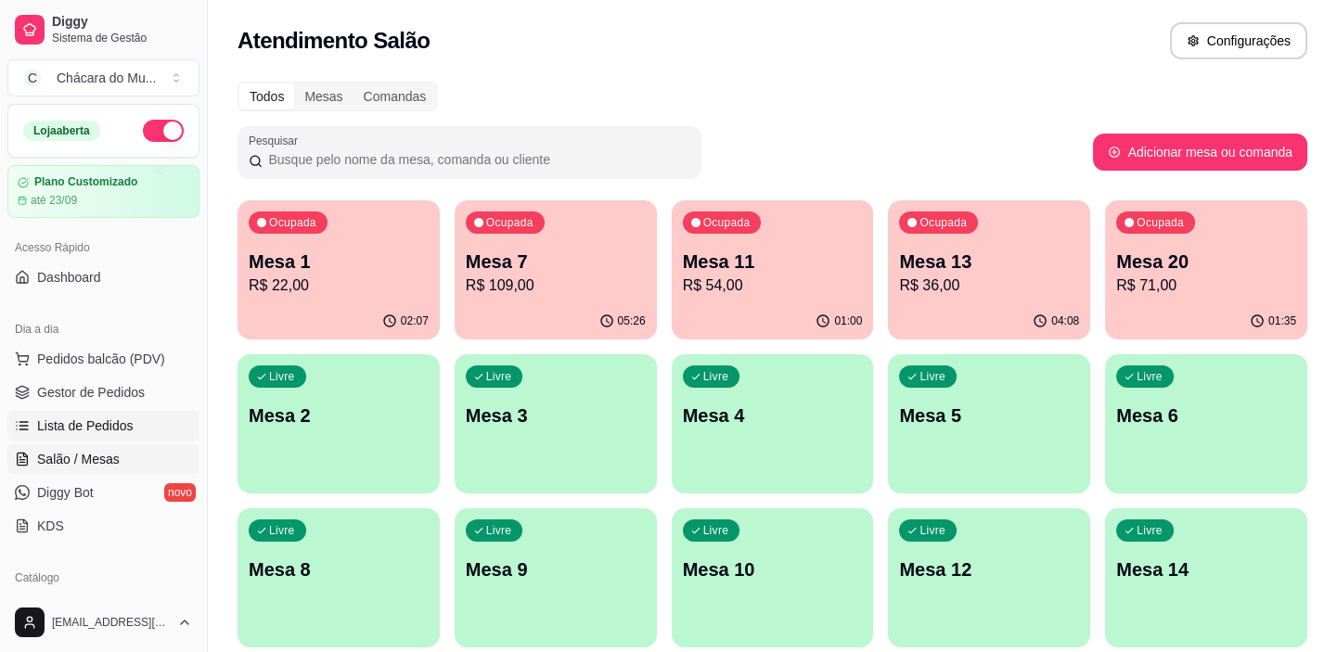
click at [99, 425] on span "Lista de Pedidos" at bounding box center [85, 426] width 96 height 19
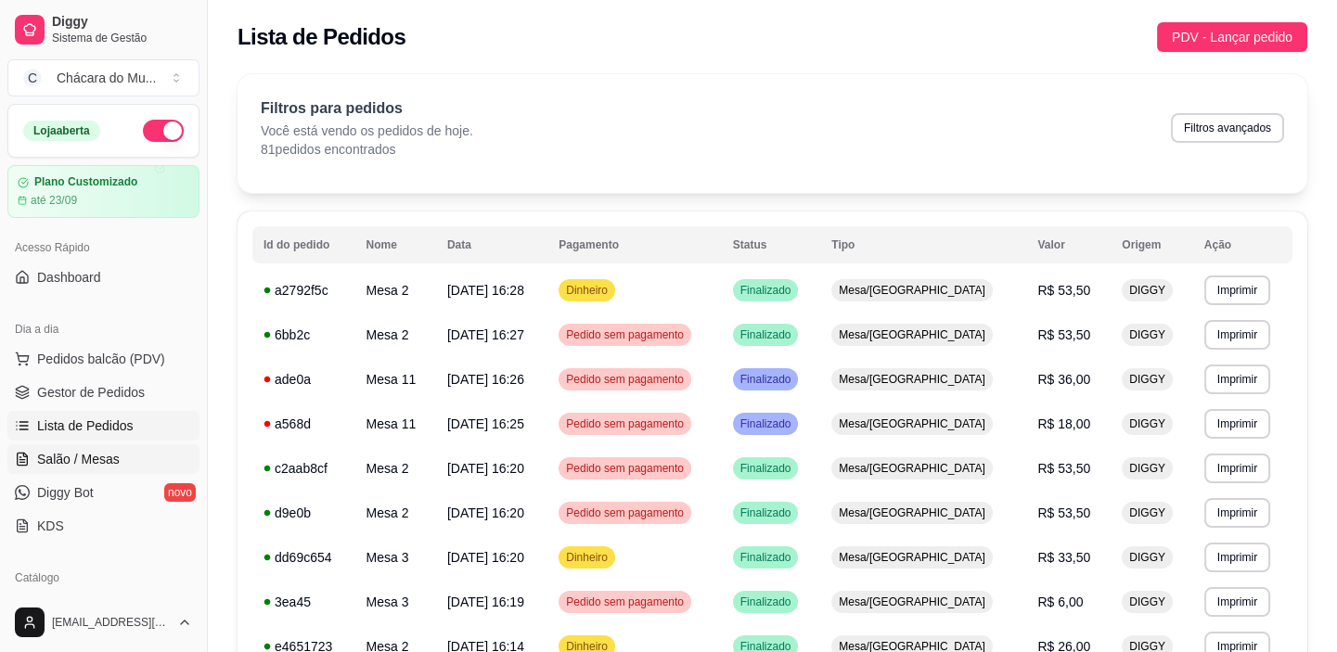
click at [78, 467] on span "Salão / Mesas" at bounding box center [78, 459] width 83 height 19
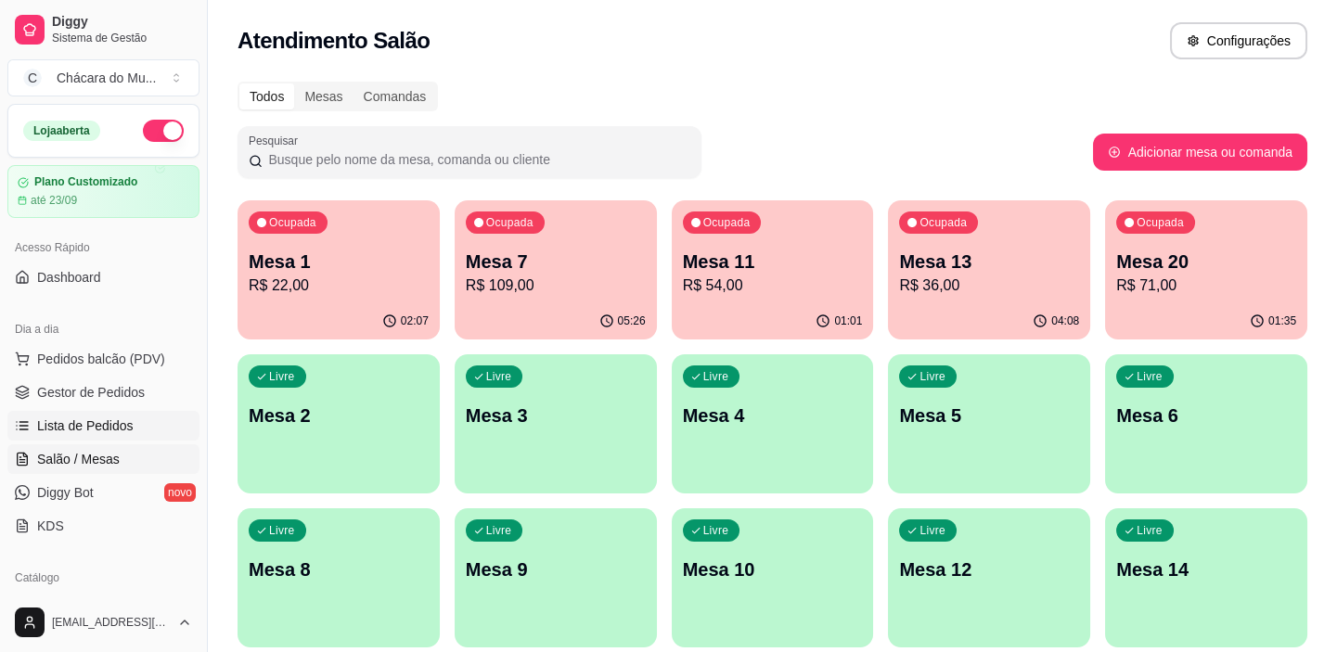
click at [101, 413] on link "Lista de Pedidos" at bounding box center [103, 426] width 192 height 30
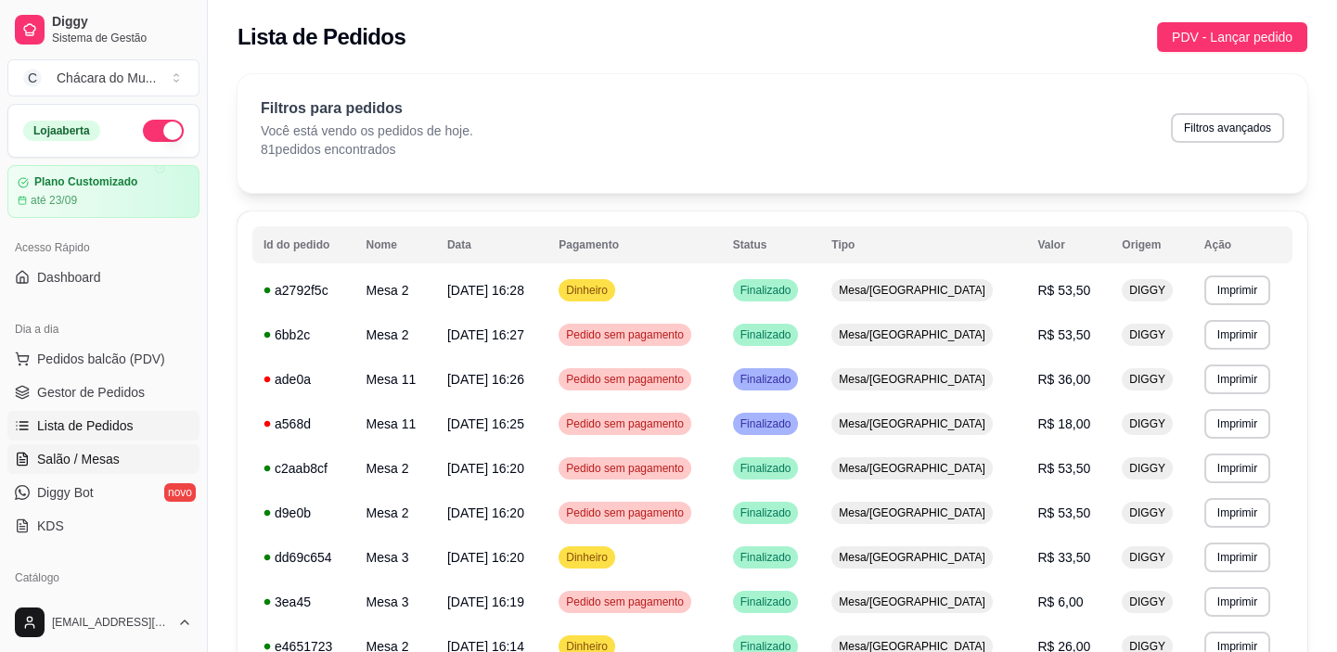
click at [90, 450] on span "Salão / Mesas" at bounding box center [78, 459] width 83 height 19
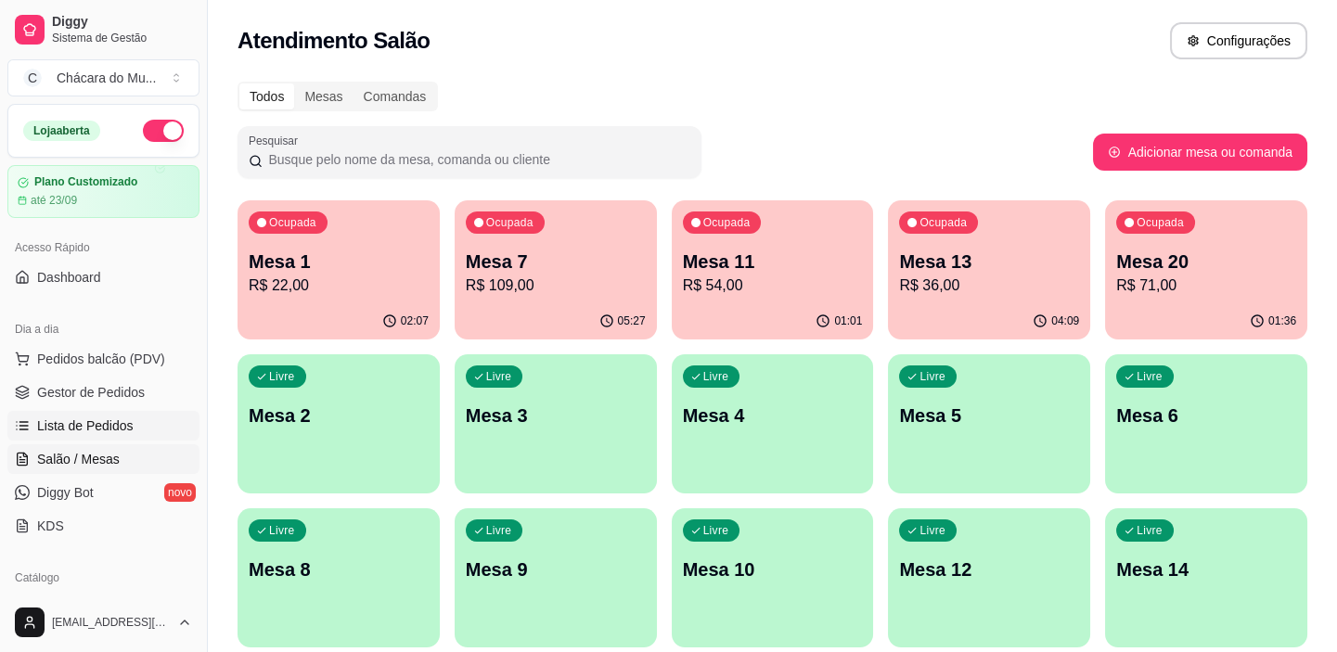
click at [91, 411] on link "Lista de Pedidos" at bounding box center [103, 426] width 192 height 30
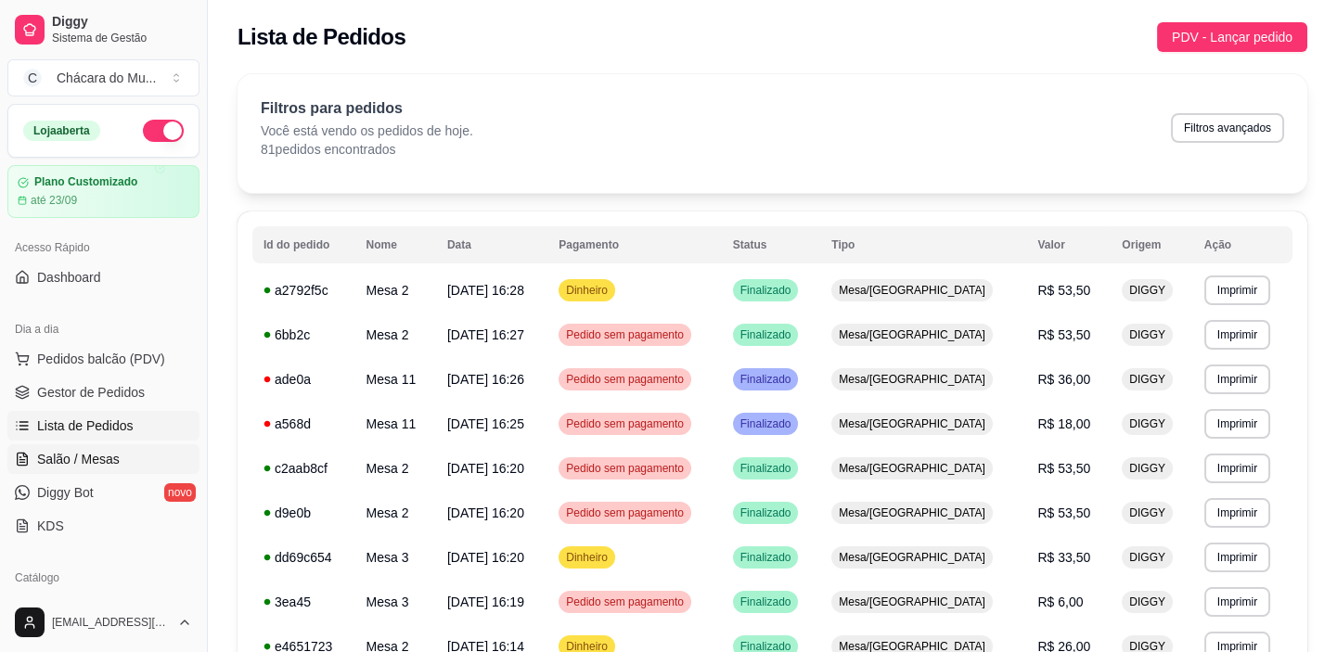
click at [85, 455] on span "Salão / Mesas" at bounding box center [78, 459] width 83 height 19
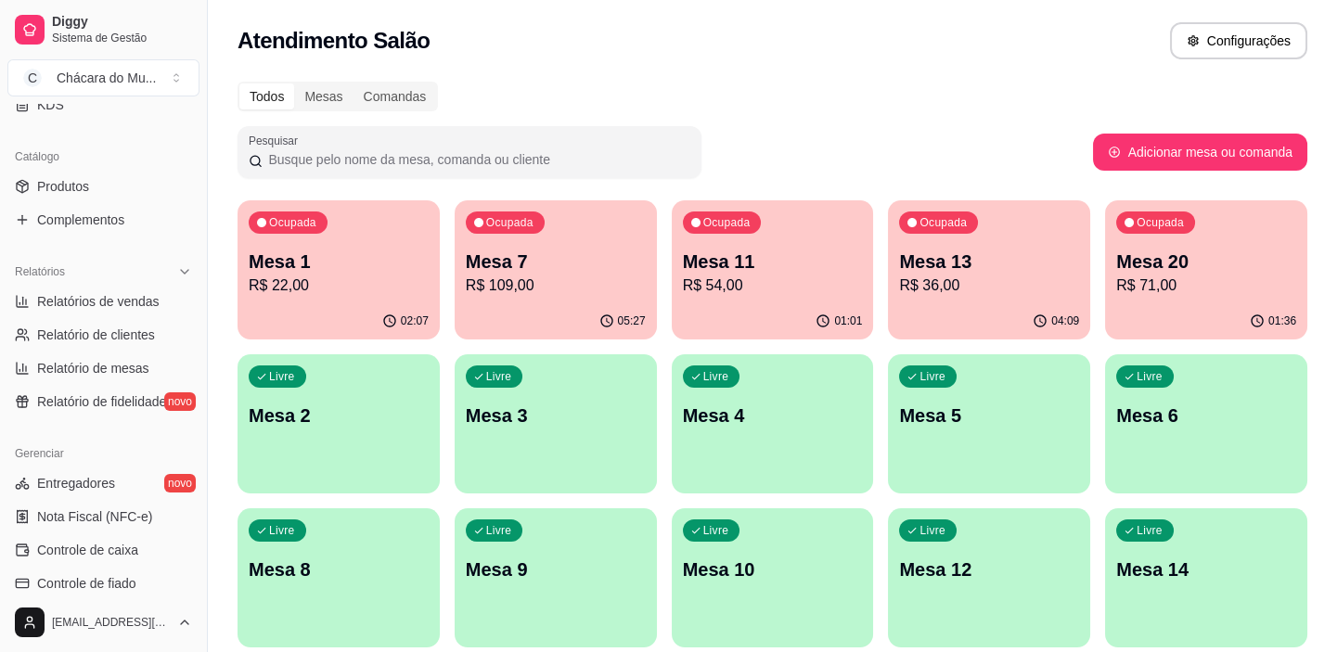
scroll to position [506, 0]
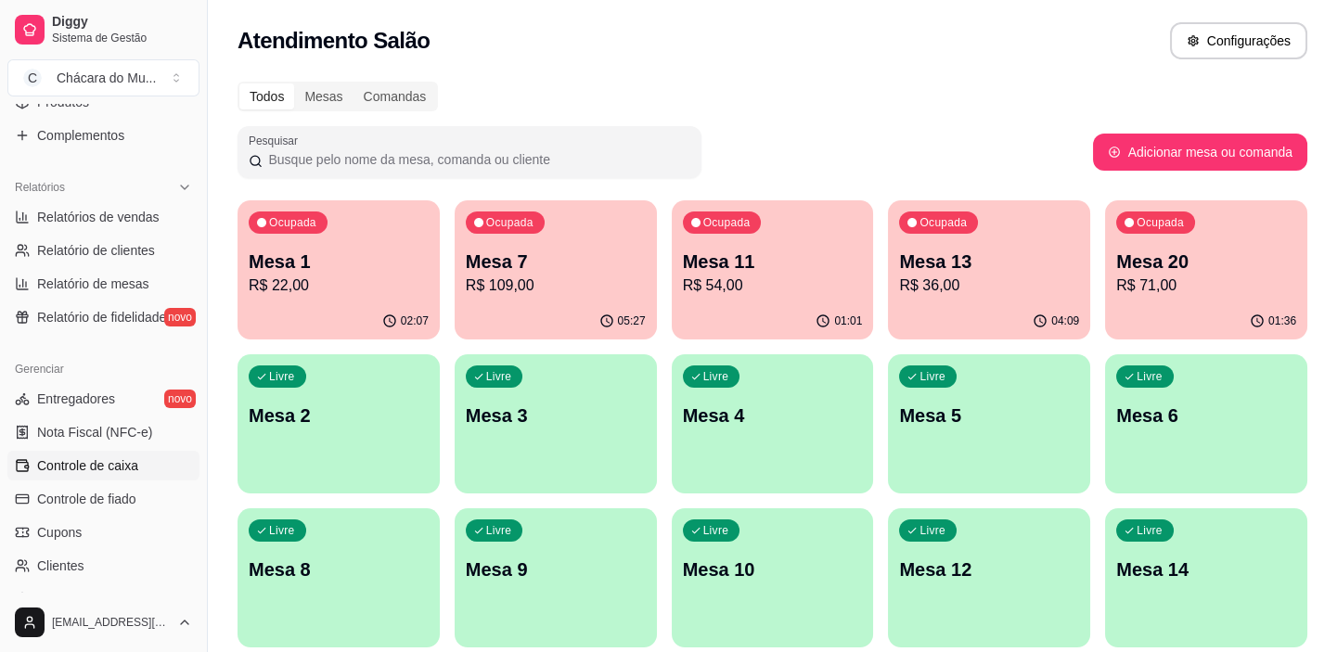
click at [81, 467] on span "Controle de caixa" at bounding box center [87, 465] width 101 height 19
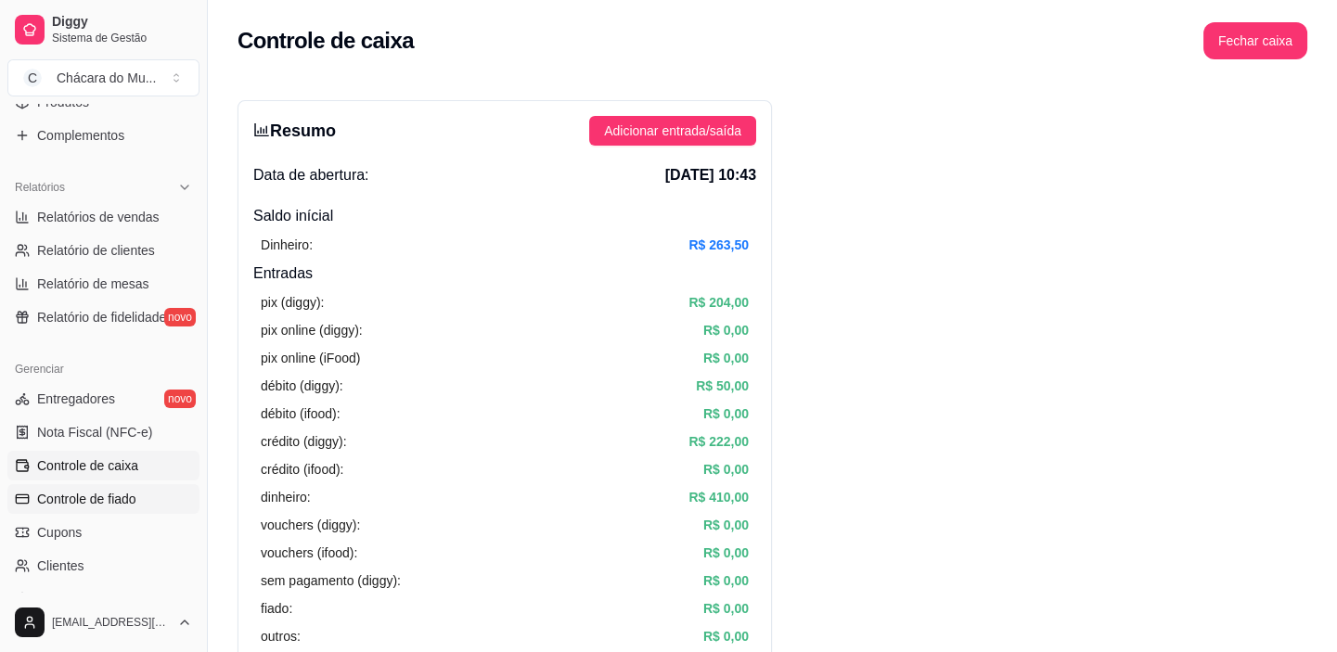
click at [83, 500] on span "Controle de fiado" at bounding box center [86, 499] width 99 height 19
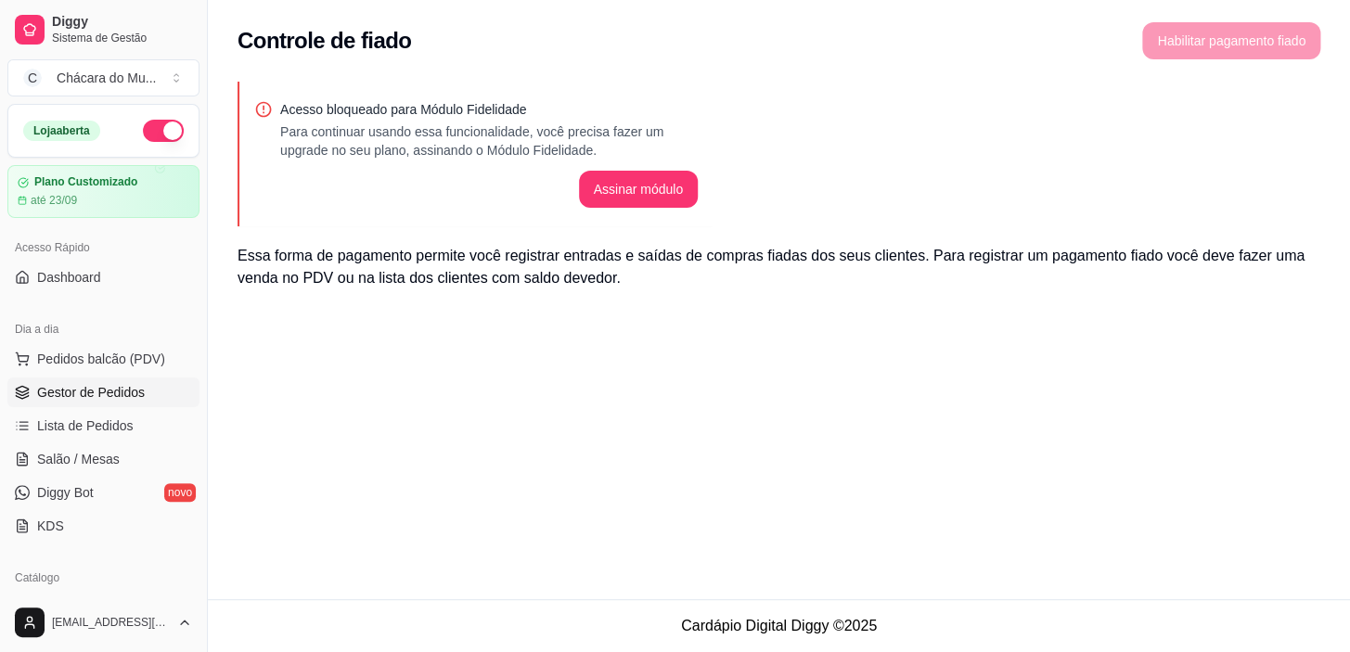
click at [107, 404] on link "Gestor de Pedidos" at bounding box center [103, 393] width 192 height 30
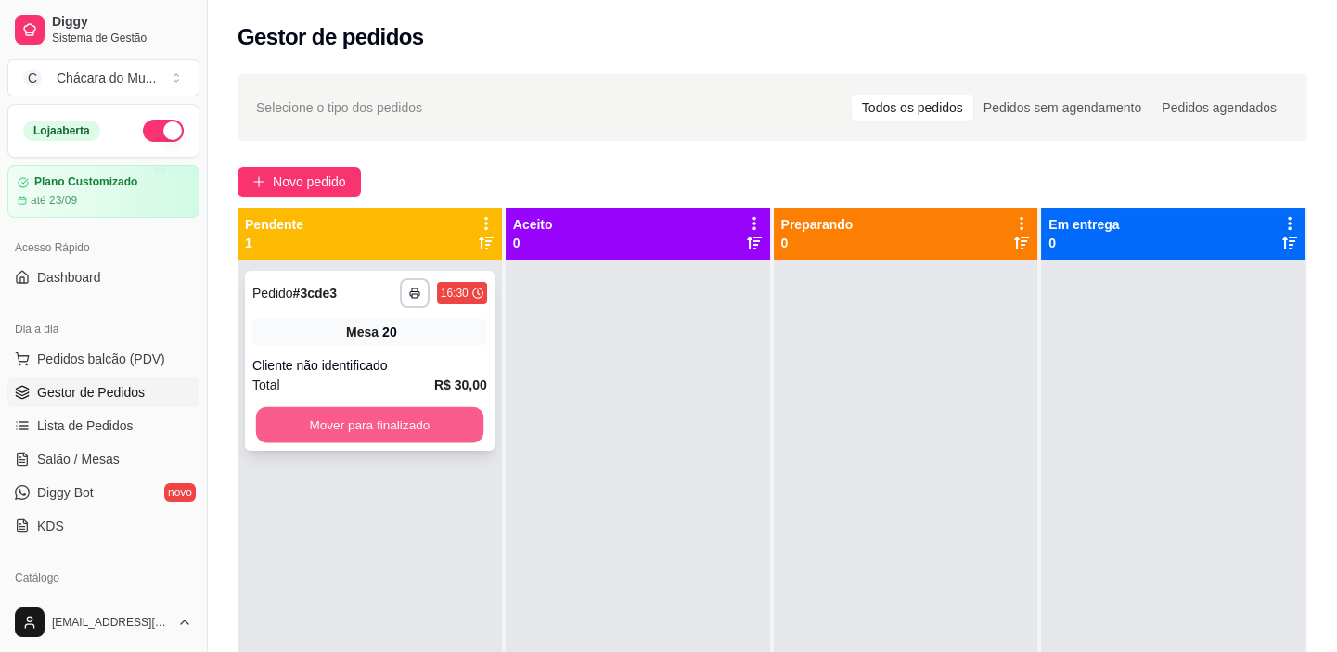
click at [443, 412] on button "Mover para finalizado" at bounding box center [369, 425] width 227 height 36
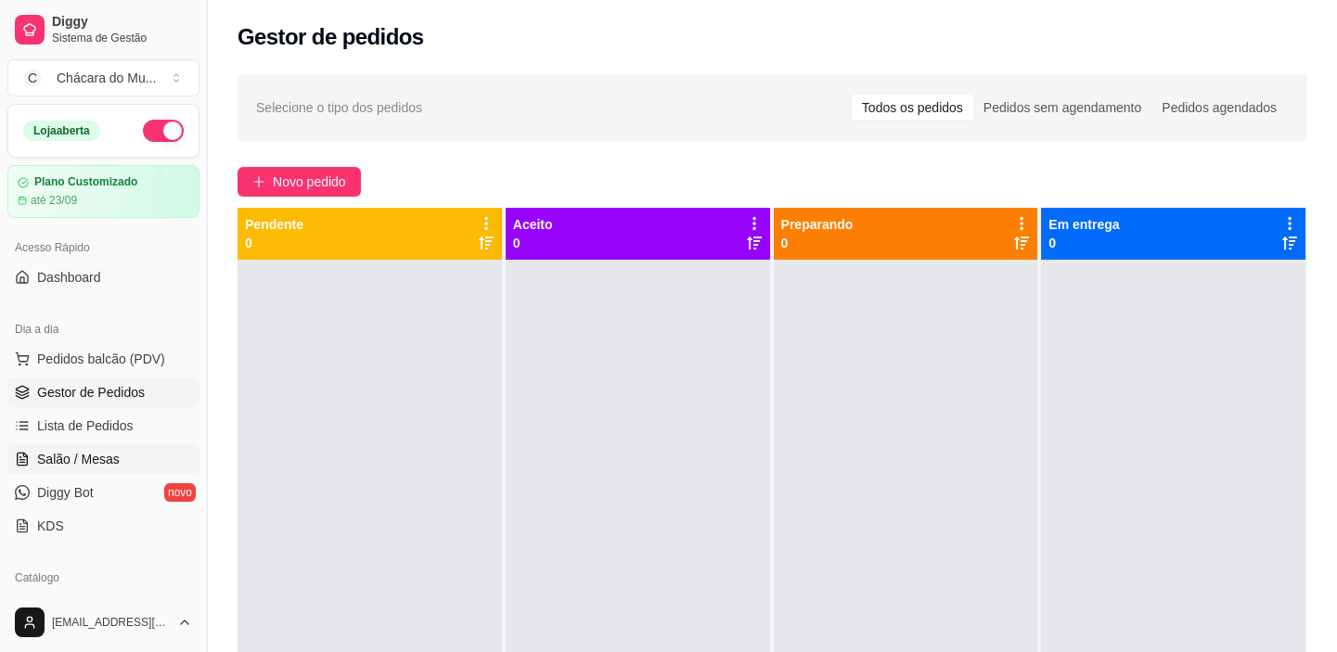
click at [121, 449] on link "Salão / Mesas" at bounding box center [103, 459] width 192 height 30
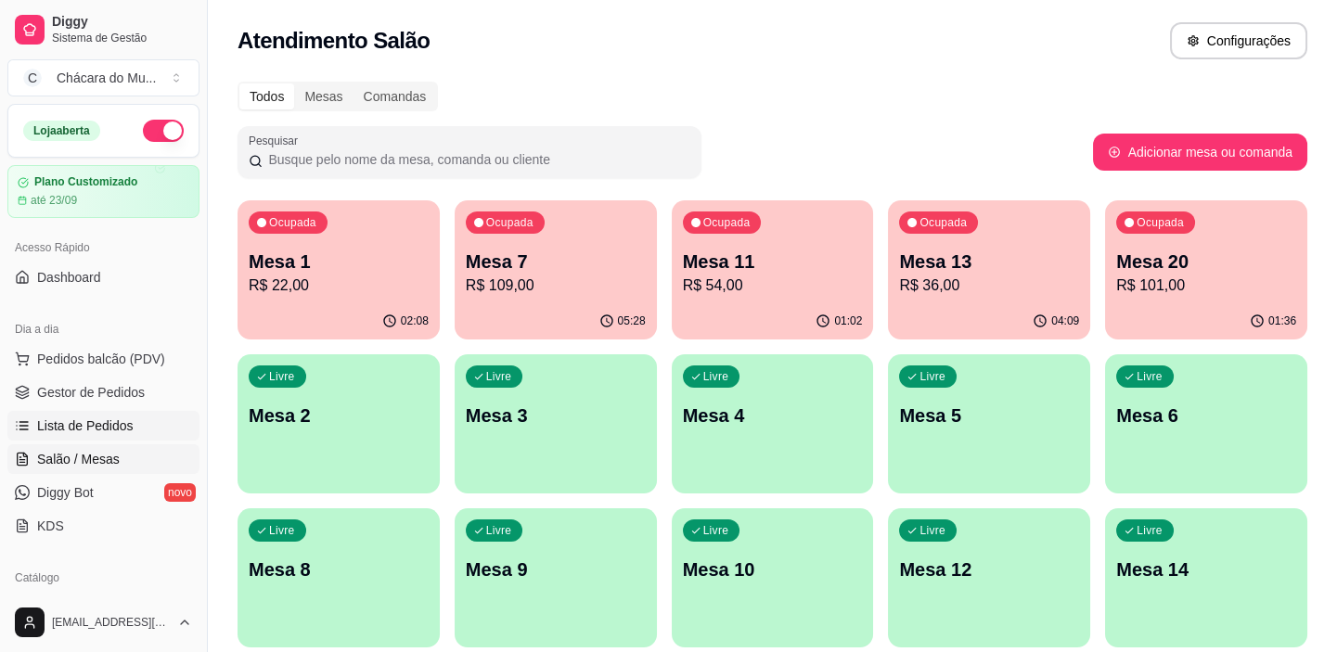
click at [112, 419] on span "Lista de Pedidos" at bounding box center [85, 426] width 96 height 19
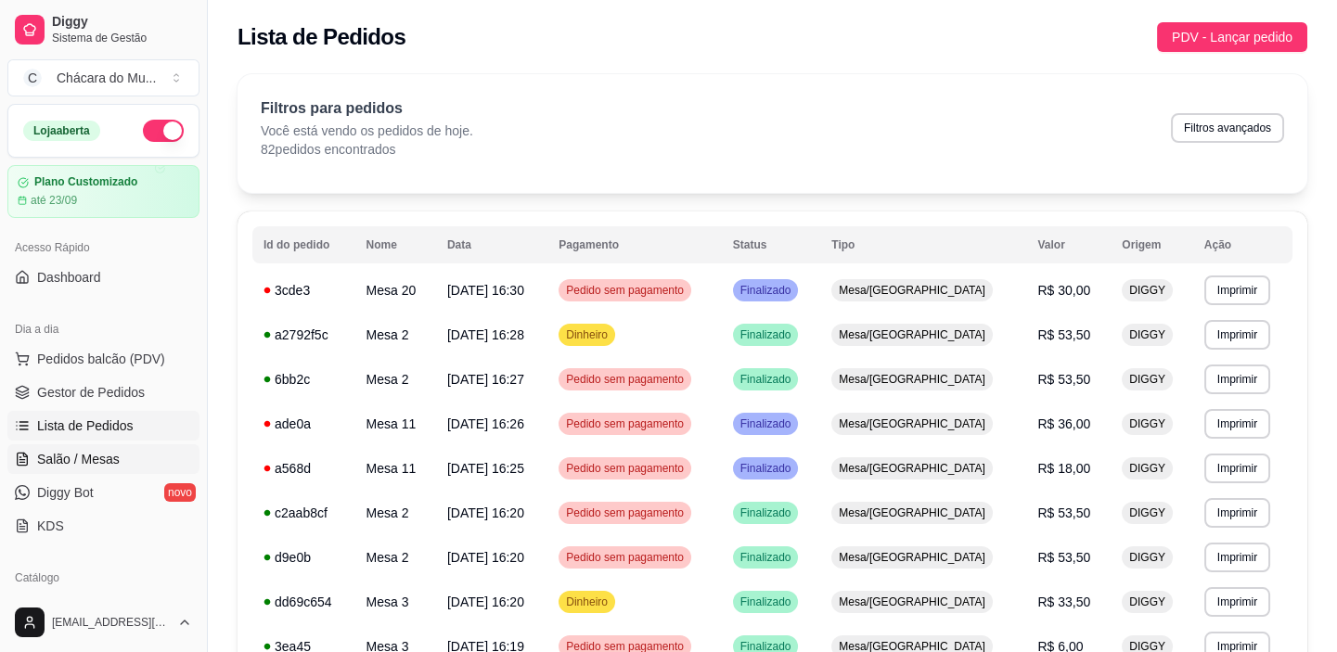
click at [102, 468] on link "Salão / Mesas" at bounding box center [103, 459] width 192 height 30
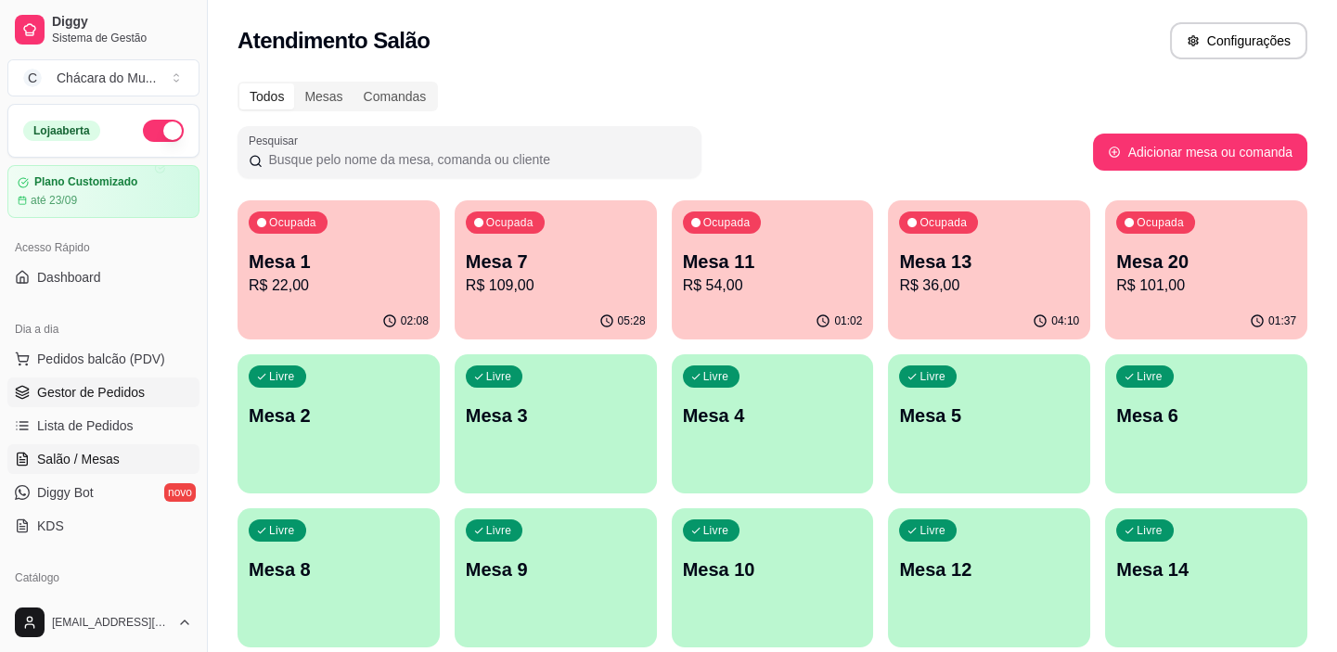
click at [103, 383] on span "Gestor de Pedidos" at bounding box center [91, 392] width 108 height 19
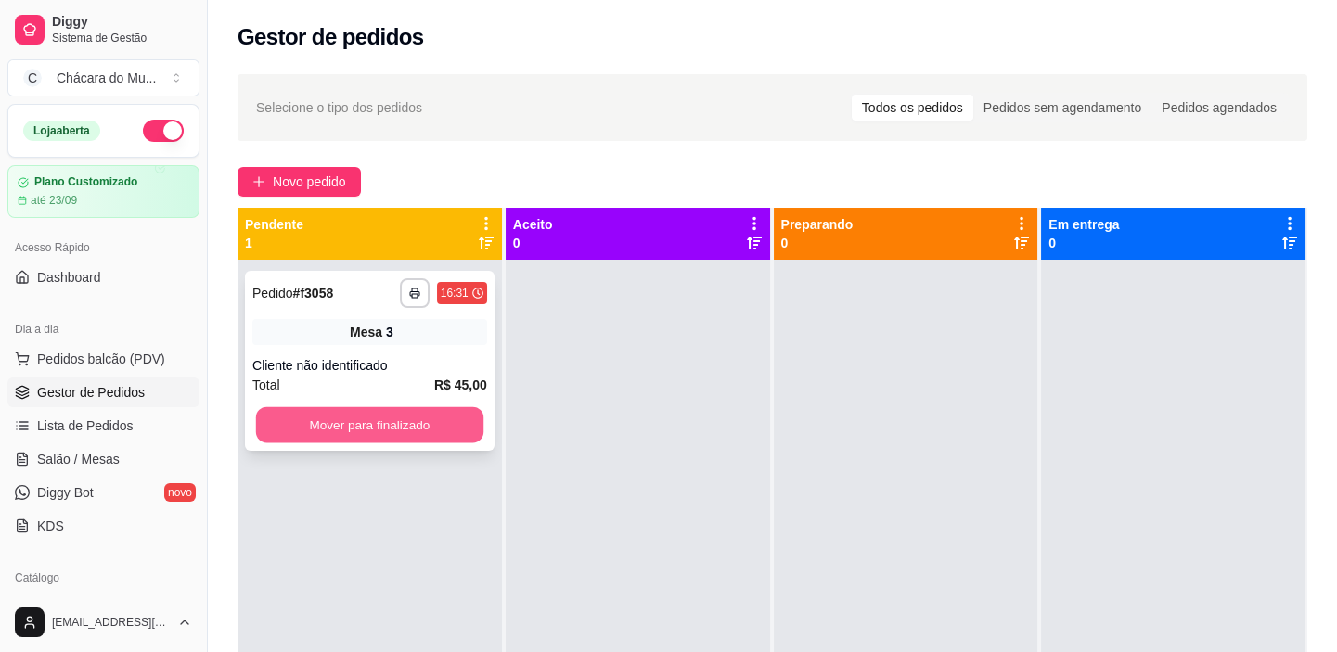
click at [444, 423] on button "Mover para finalizado" at bounding box center [369, 425] width 227 height 36
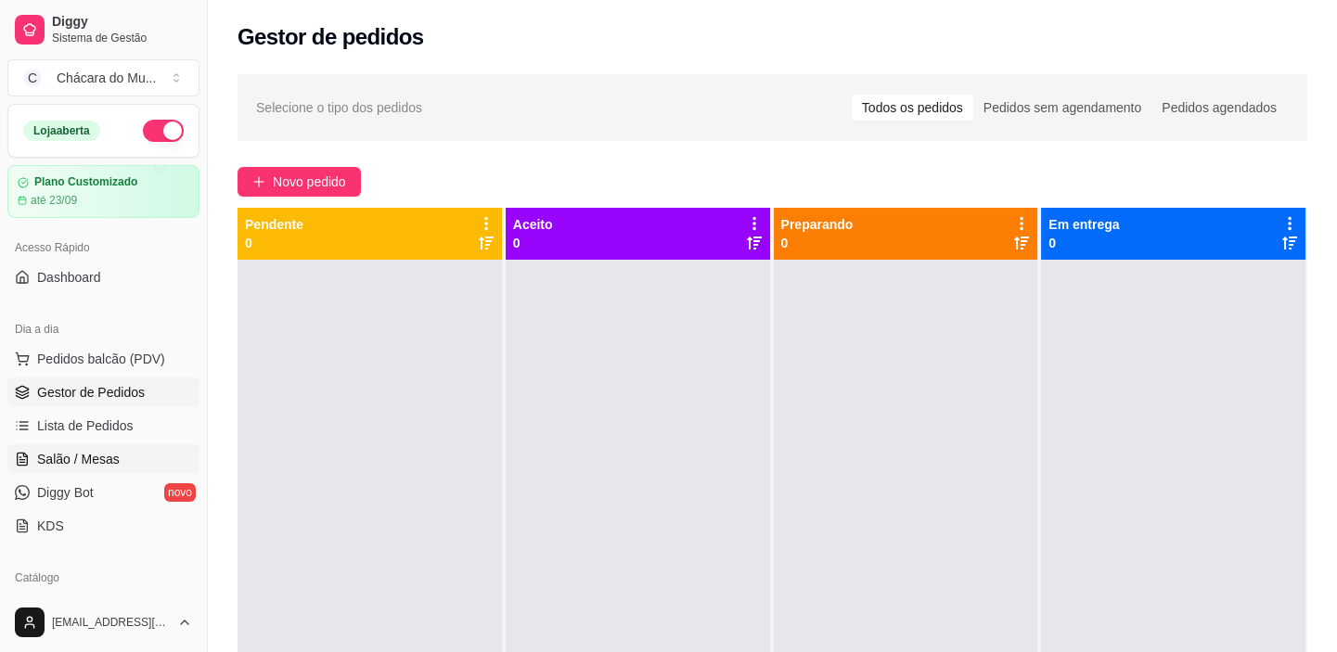
click at [90, 455] on span "Salão / Mesas" at bounding box center [78, 459] width 83 height 19
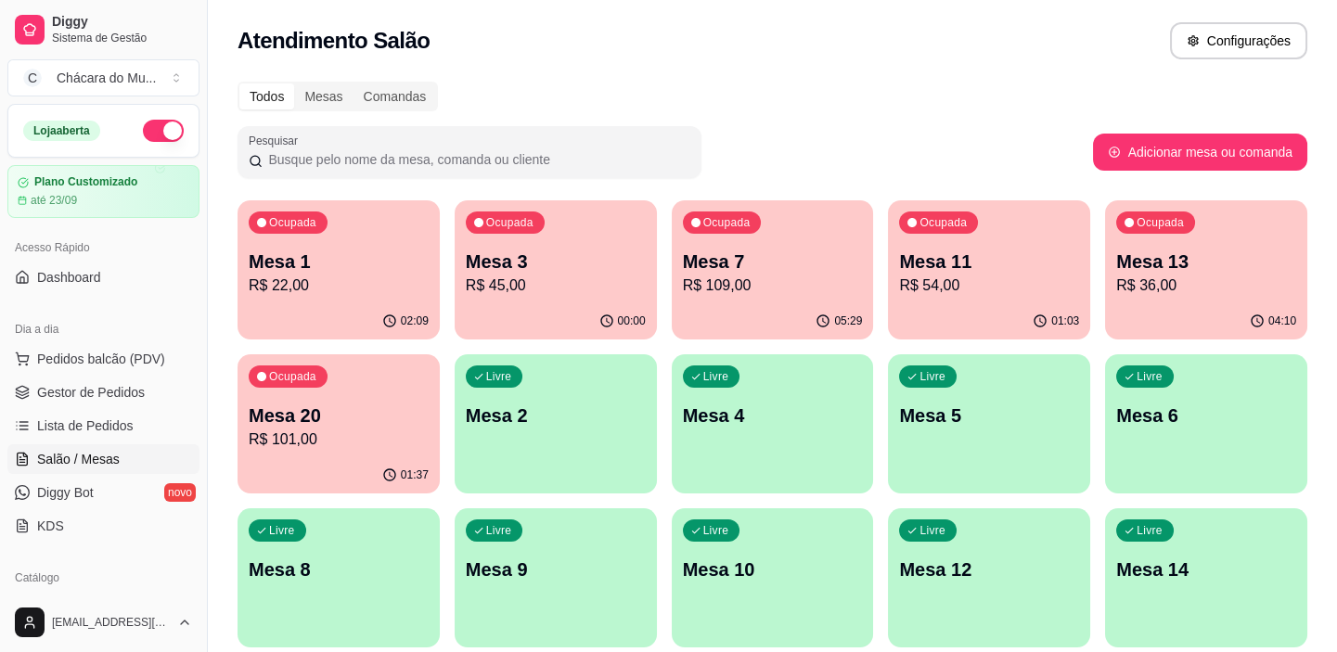
click at [1221, 307] on div "04:10" at bounding box center [1206, 321] width 202 height 36
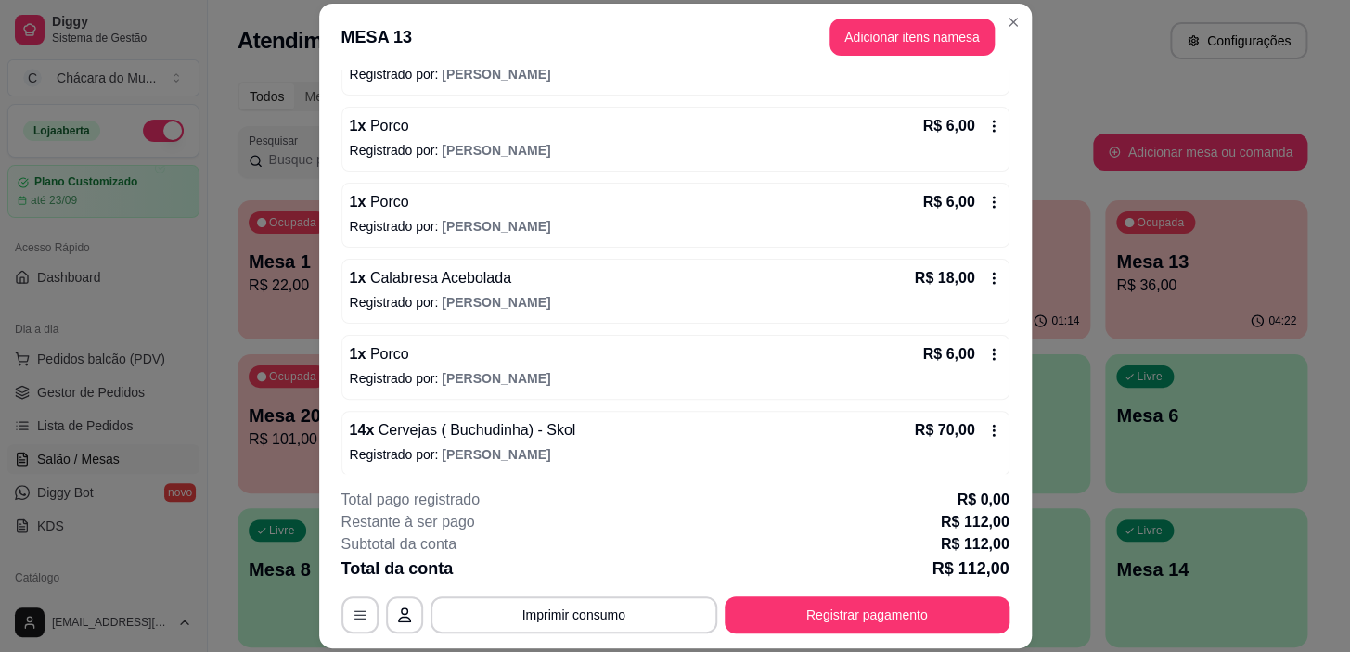
scroll to position [223, 0]
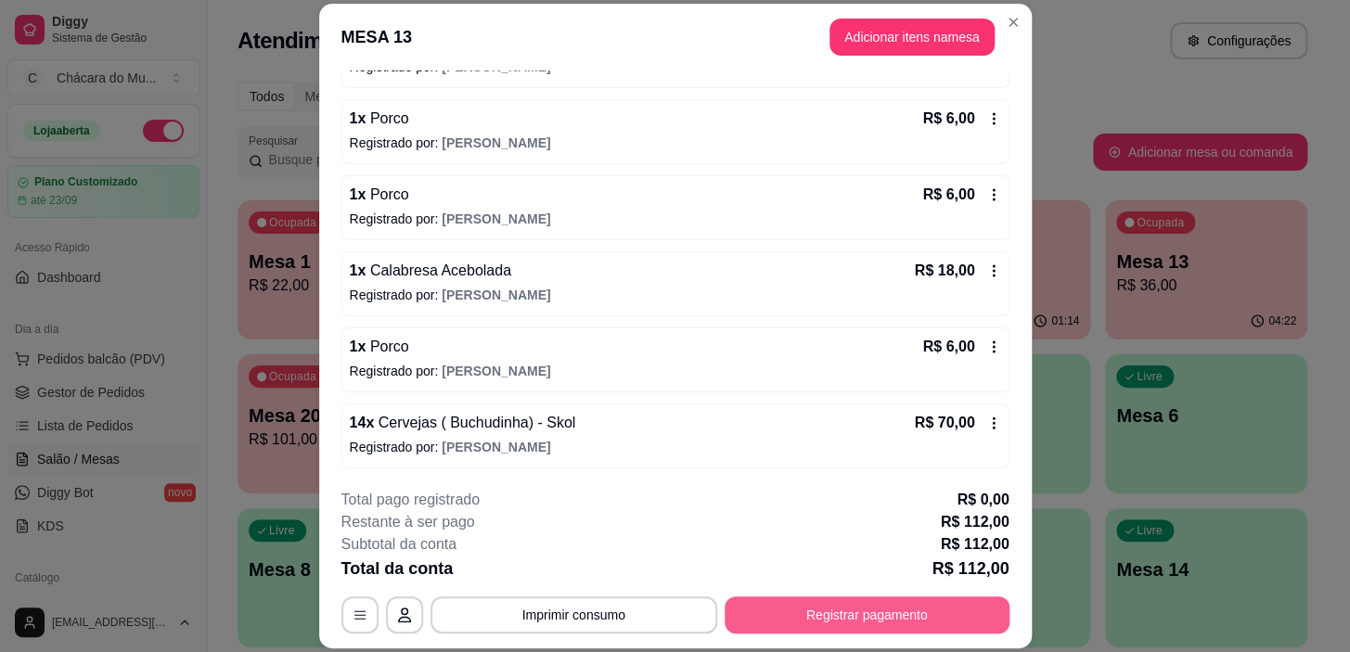
click at [836, 614] on button "Registrar pagamento" at bounding box center [867, 615] width 285 height 37
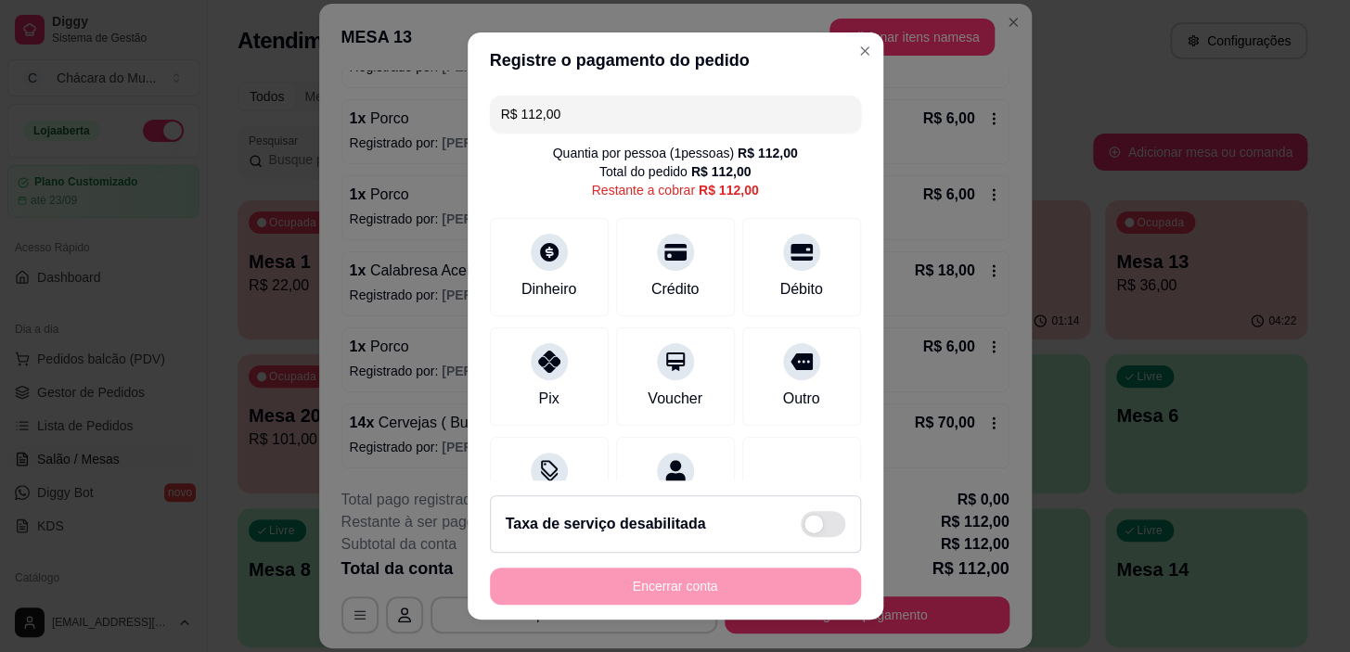
drag, startPoint x: 570, startPoint y: 119, endPoint x: 292, endPoint y: 108, distance: 277.6
click at [292, 108] on div "Registre o pagamento do pedido R$ 112,00 Quantia por pessoa ( 1 pessoas) R$ 112…" at bounding box center [675, 326] width 1350 height 652
click at [538, 353] on icon at bounding box center [548, 356] width 24 height 24
click at [789, 258] on icon at bounding box center [801, 247] width 24 height 24
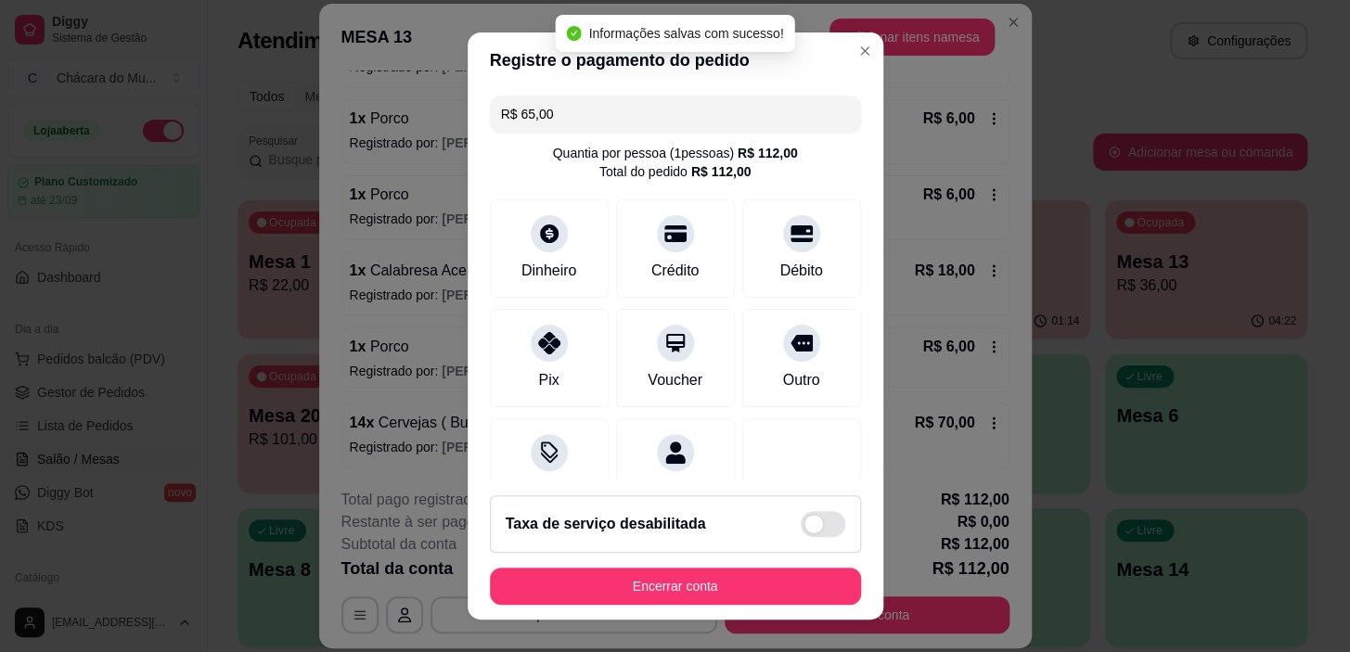
type input "R$ 0,00"
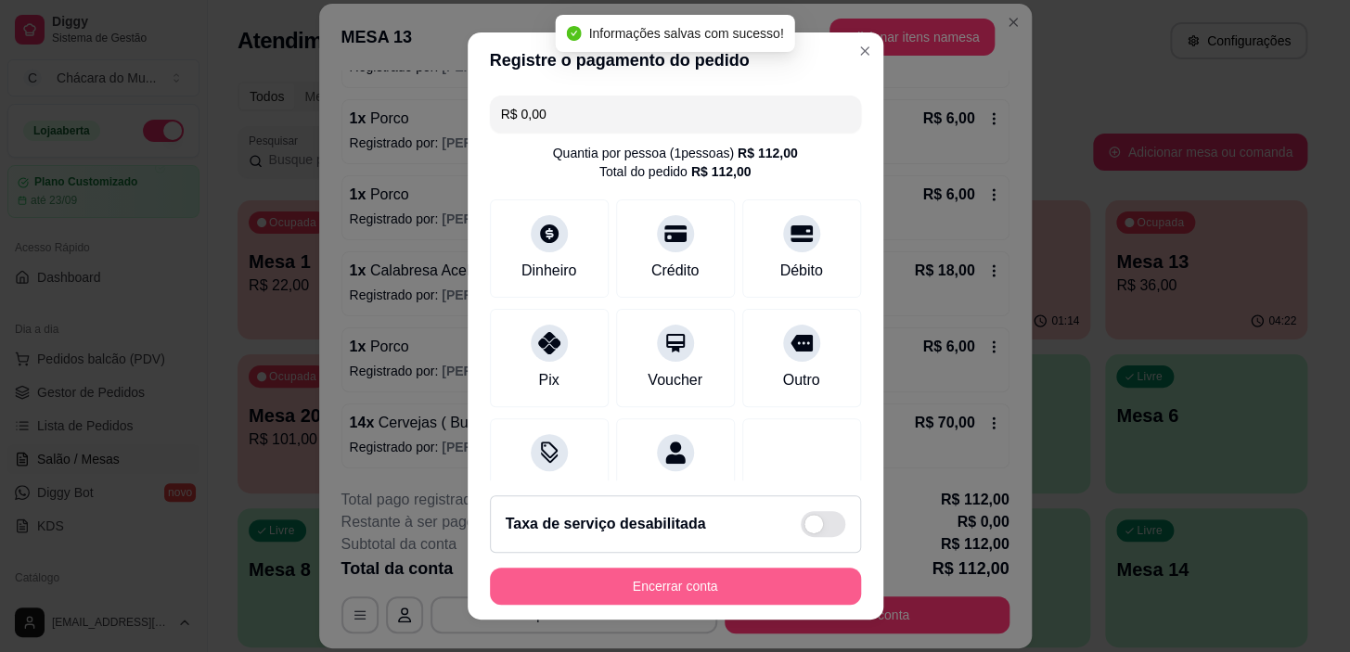
click at [635, 573] on button "Encerrar conta" at bounding box center [675, 586] width 371 height 37
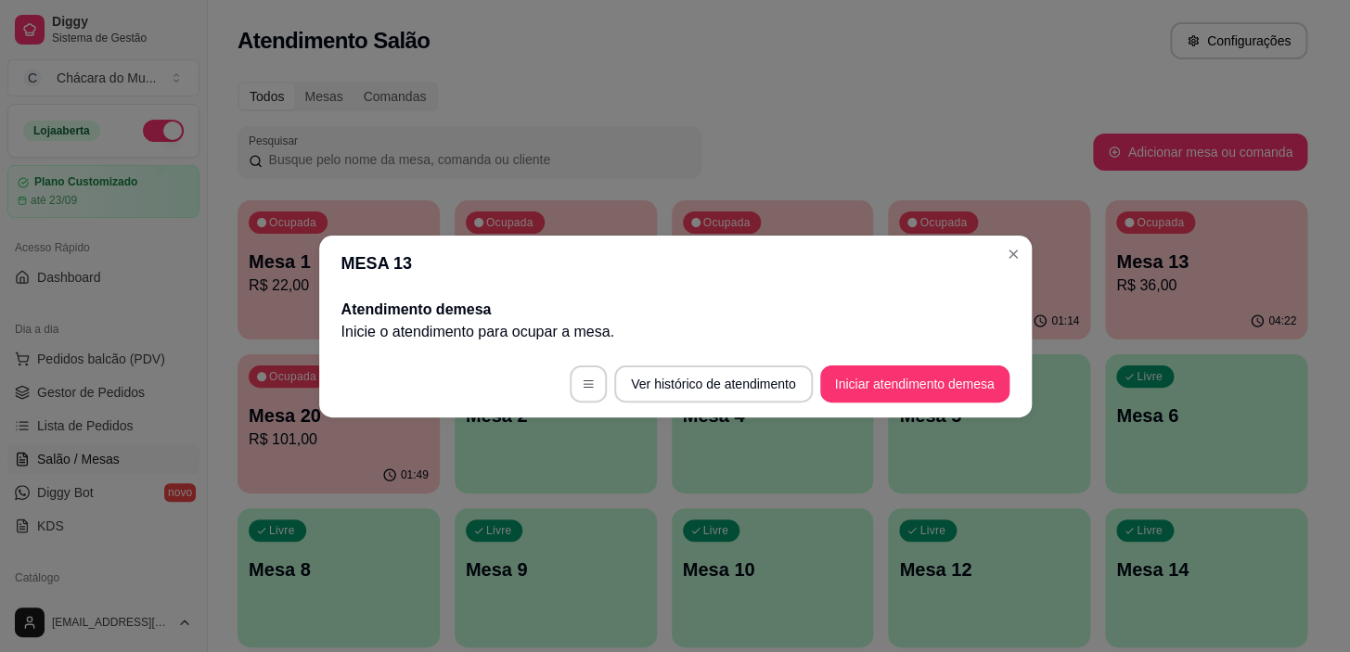
scroll to position [0, 0]
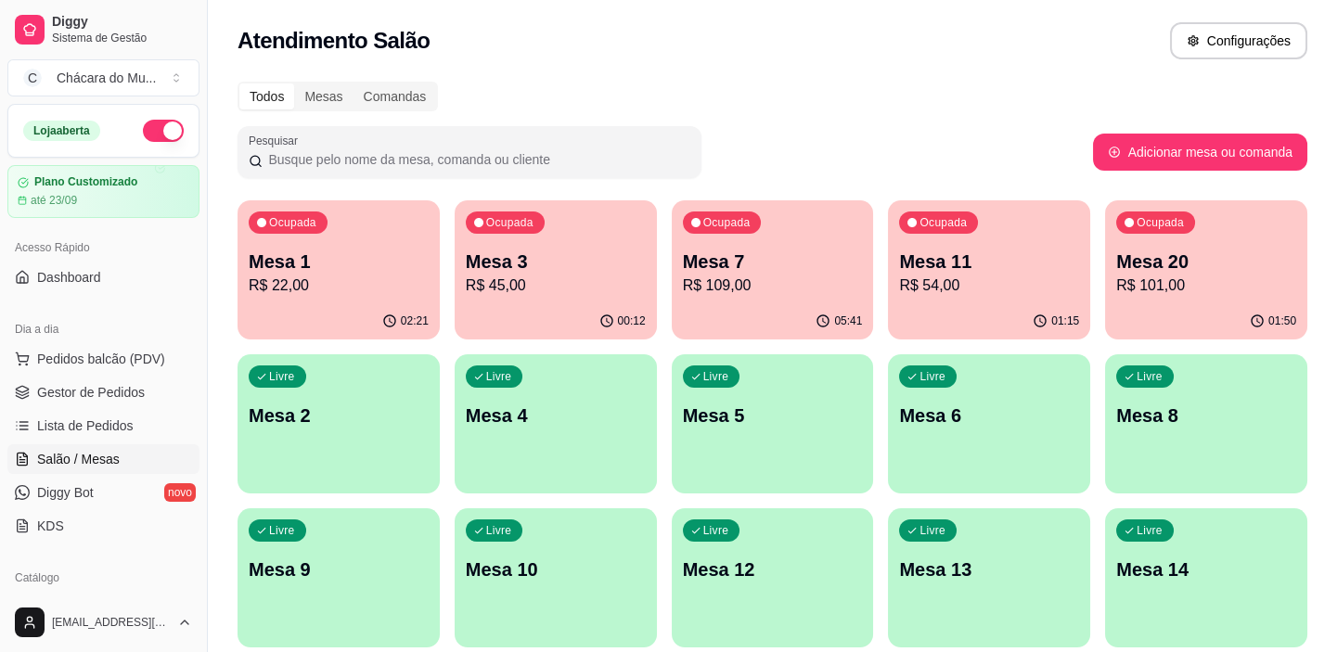
click at [803, 246] on div "Ocupada Mesa 7 R$ 109,00" at bounding box center [773, 251] width 202 height 103
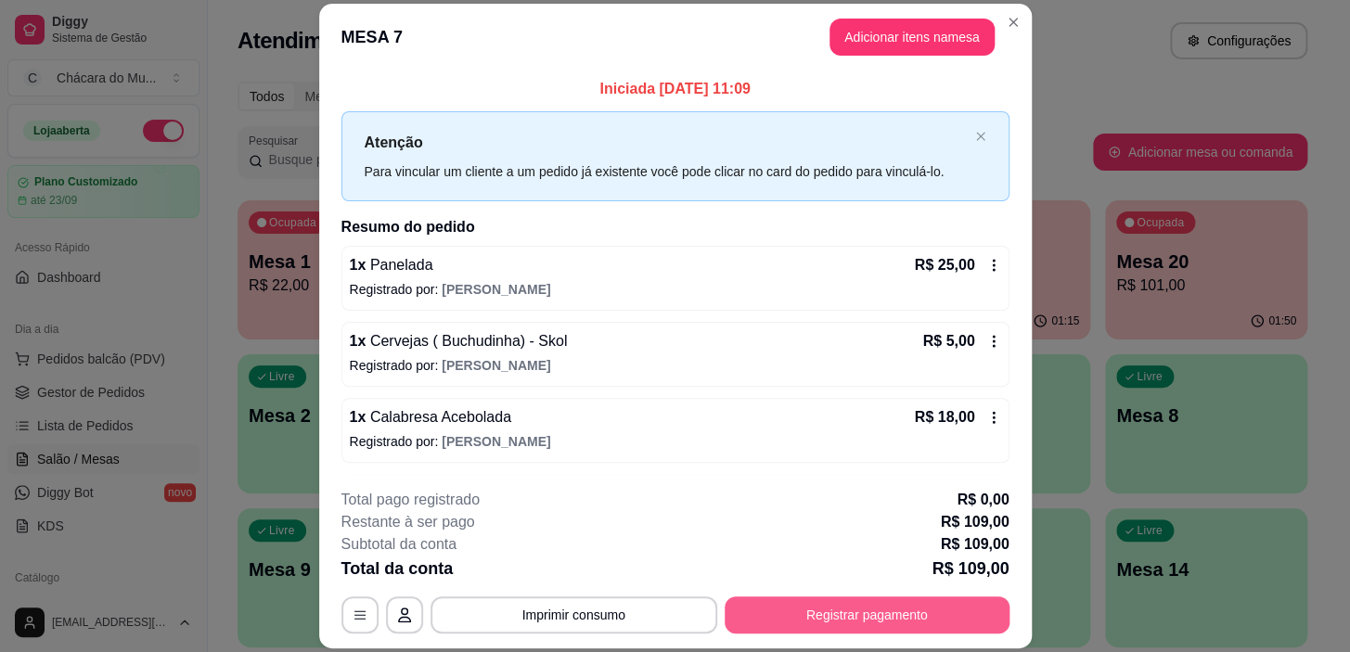
click at [833, 608] on button "Registrar pagamento" at bounding box center [867, 615] width 285 height 37
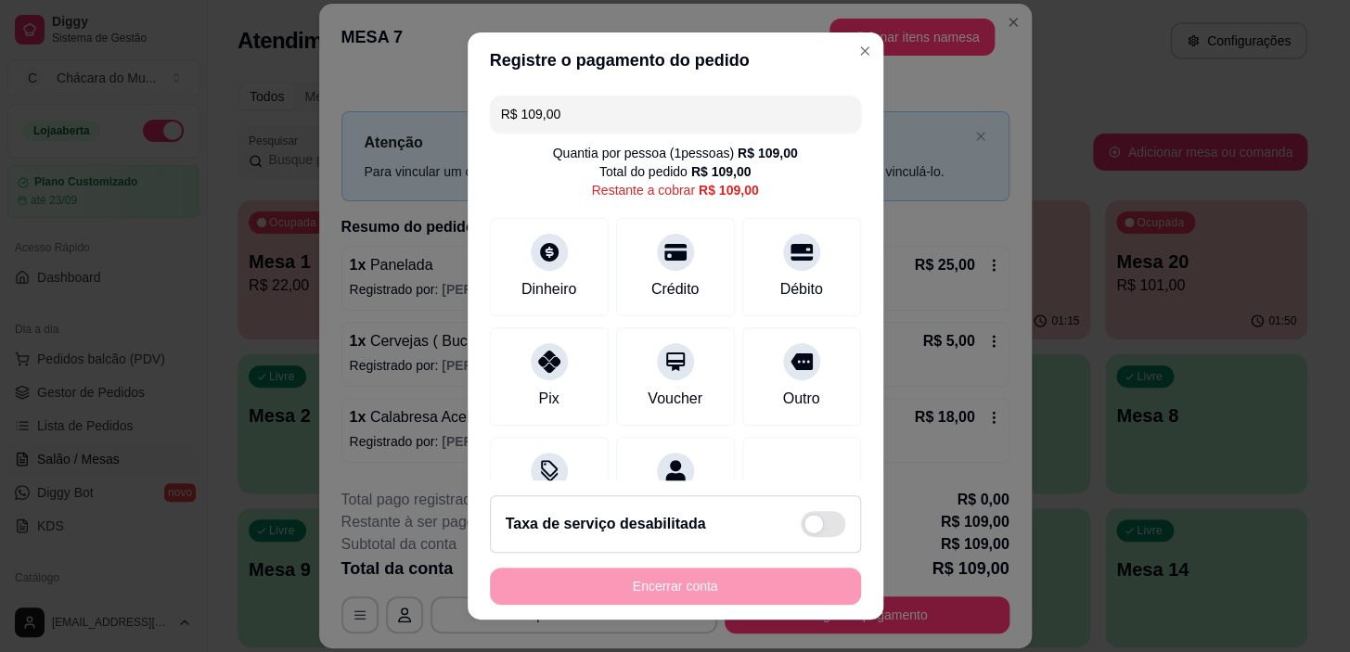
drag, startPoint x: 636, startPoint y: 122, endPoint x: 363, endPoint y: 196, distance: 283.3
click at [363, 196] on div "Registre o pagamento do pedido R$ 109,00 Quantia por pessoa ( 1 pessoas) R$ 109…" at bounding box center [675, 326] width 1350 height 652
click at [529, 231] on div at bounding box center [549, 247] width 41 height 41
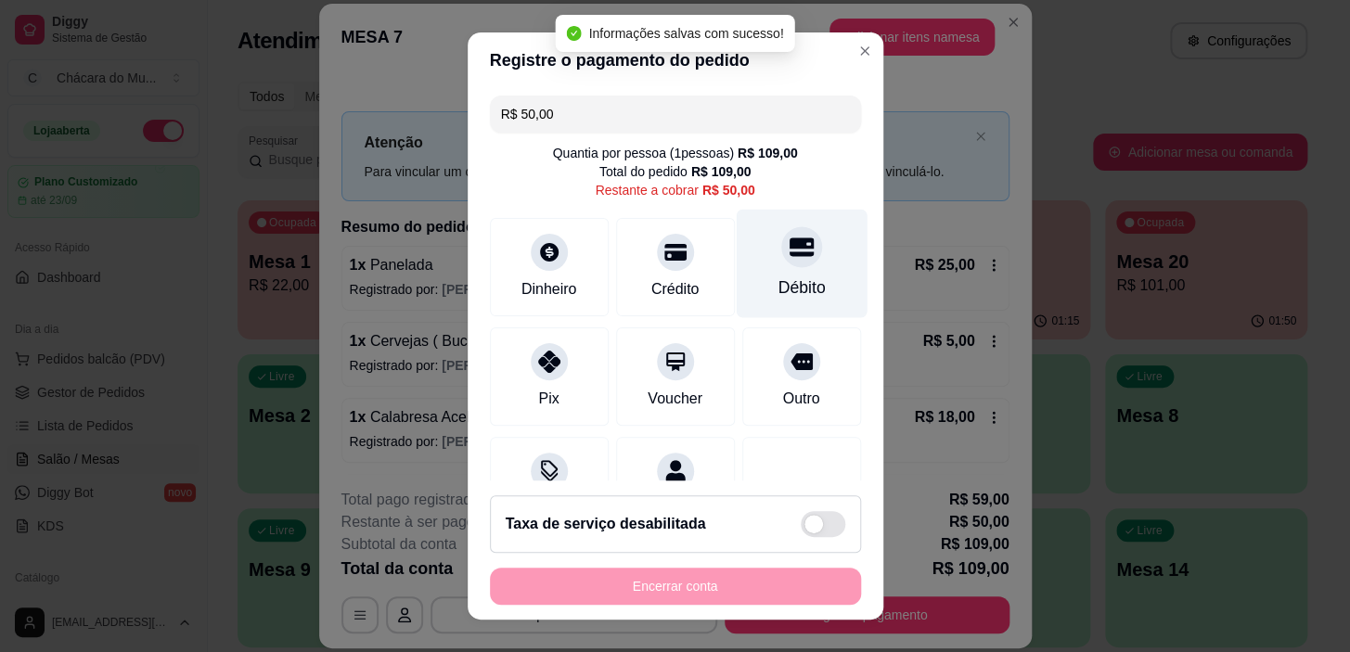
click at [789, 239] on icon at bounding box center [801, 247] width 24 height 19
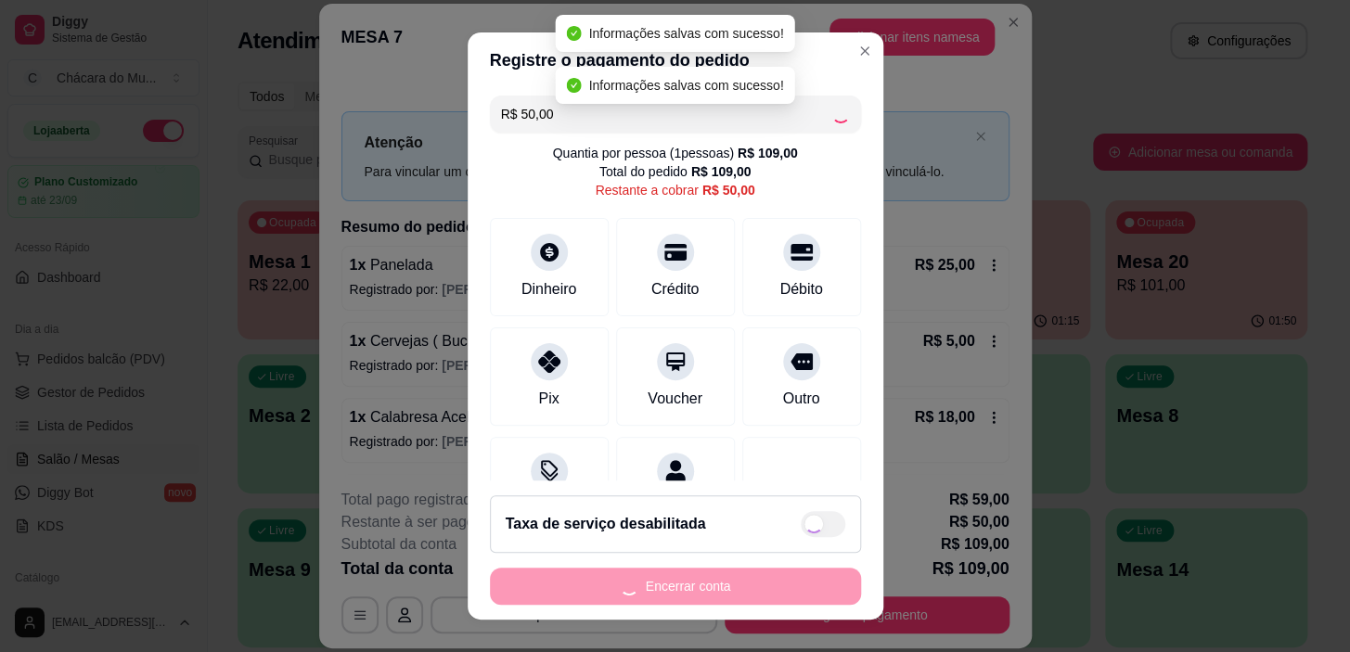
type input "R$ 0,00"
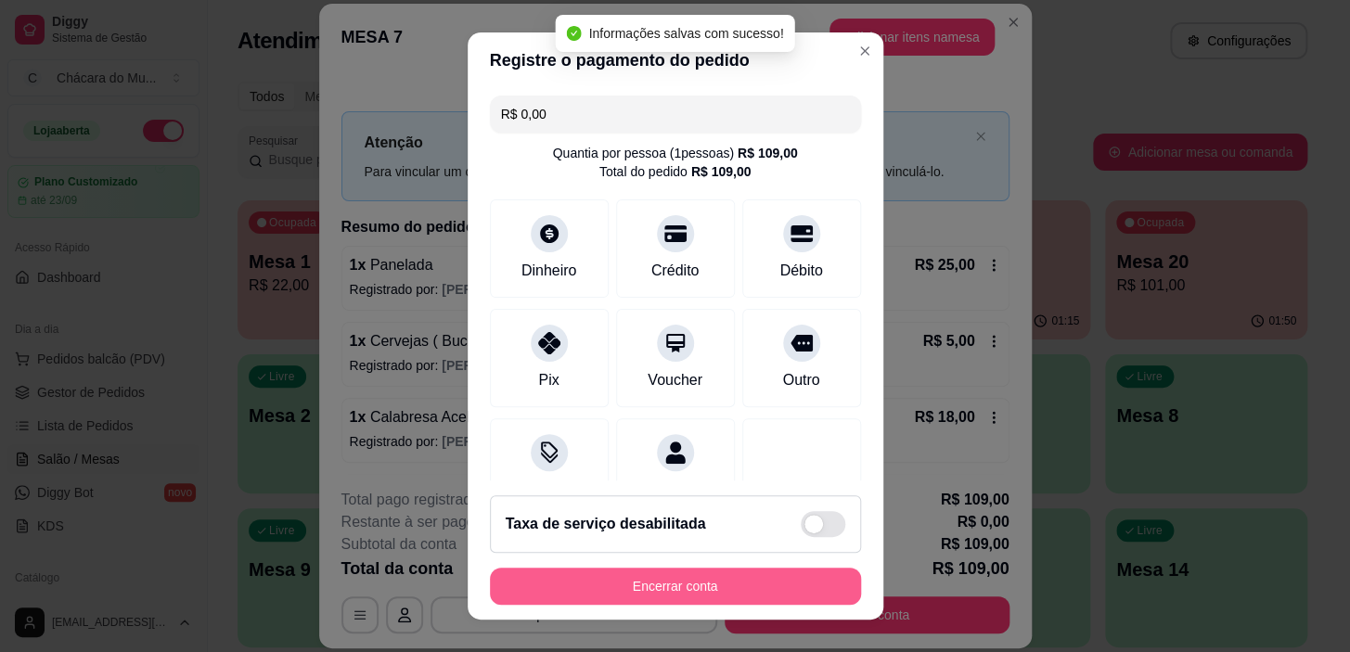
click at [782, 583] on button "Encerrar conta" at bounding box center [675, 586] width 371 height 37
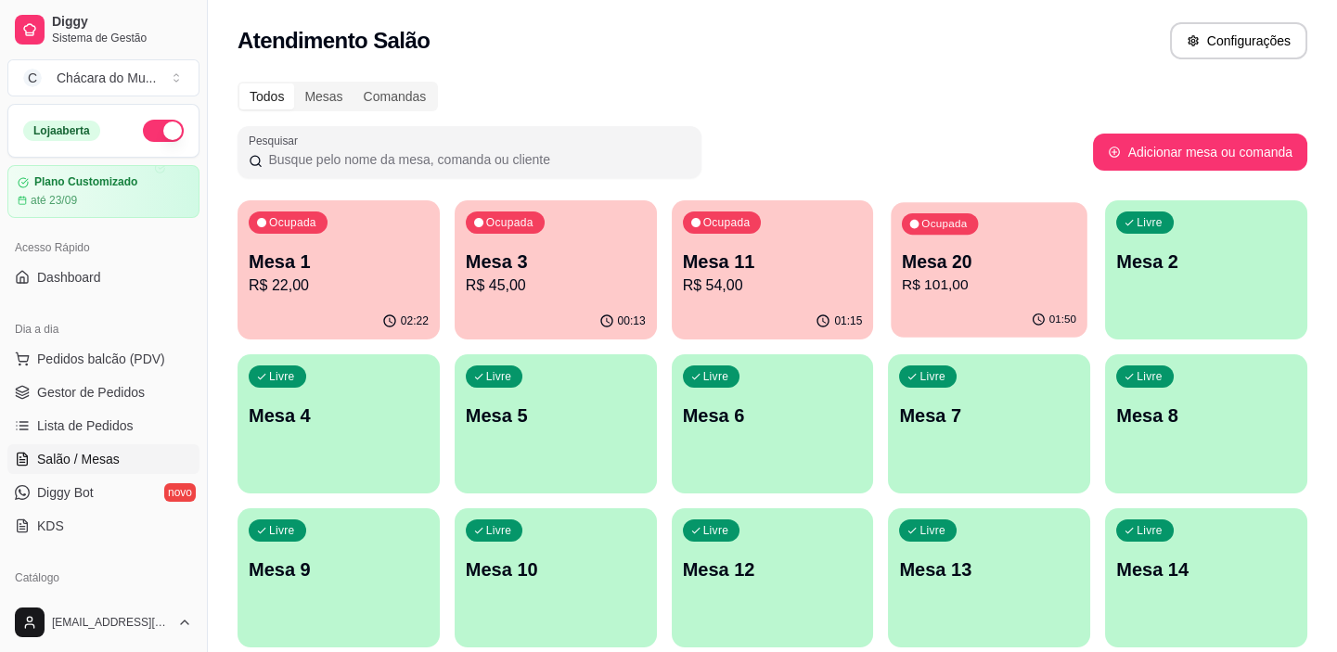
click at [954, 307] on div "01:50" at bounding box center [990, 319] width 196 height 35
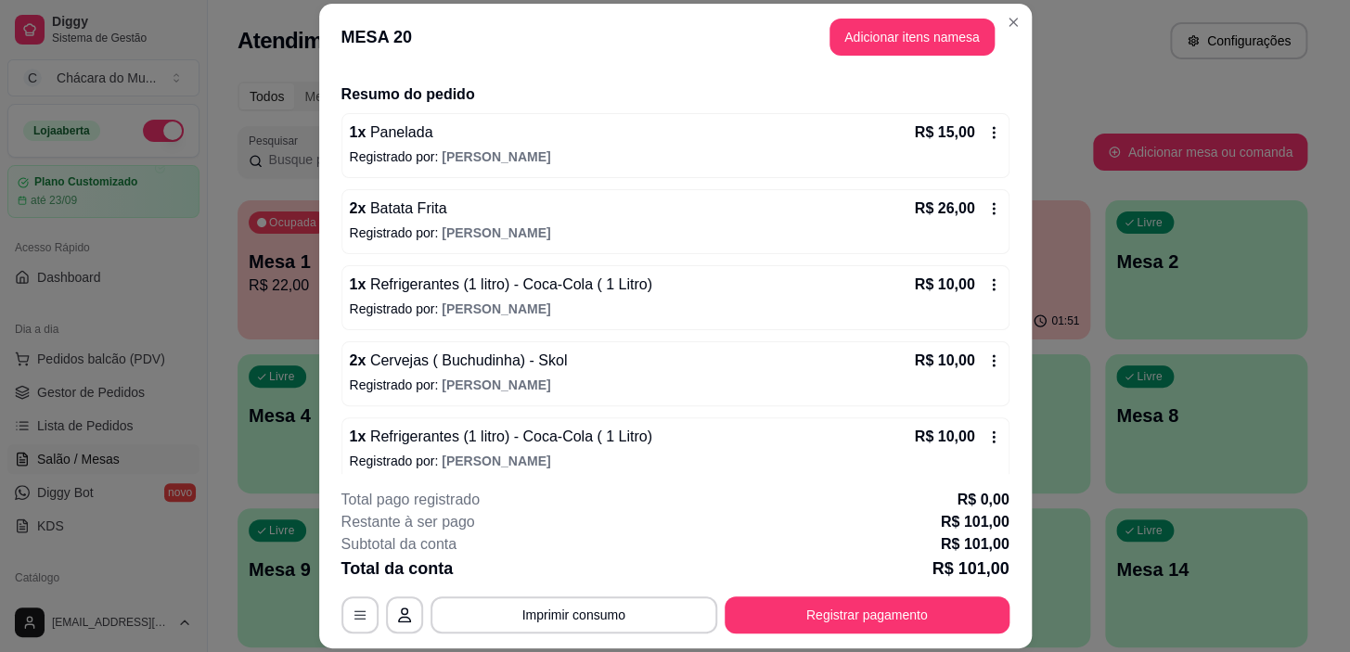
scroll to position [130, 0]
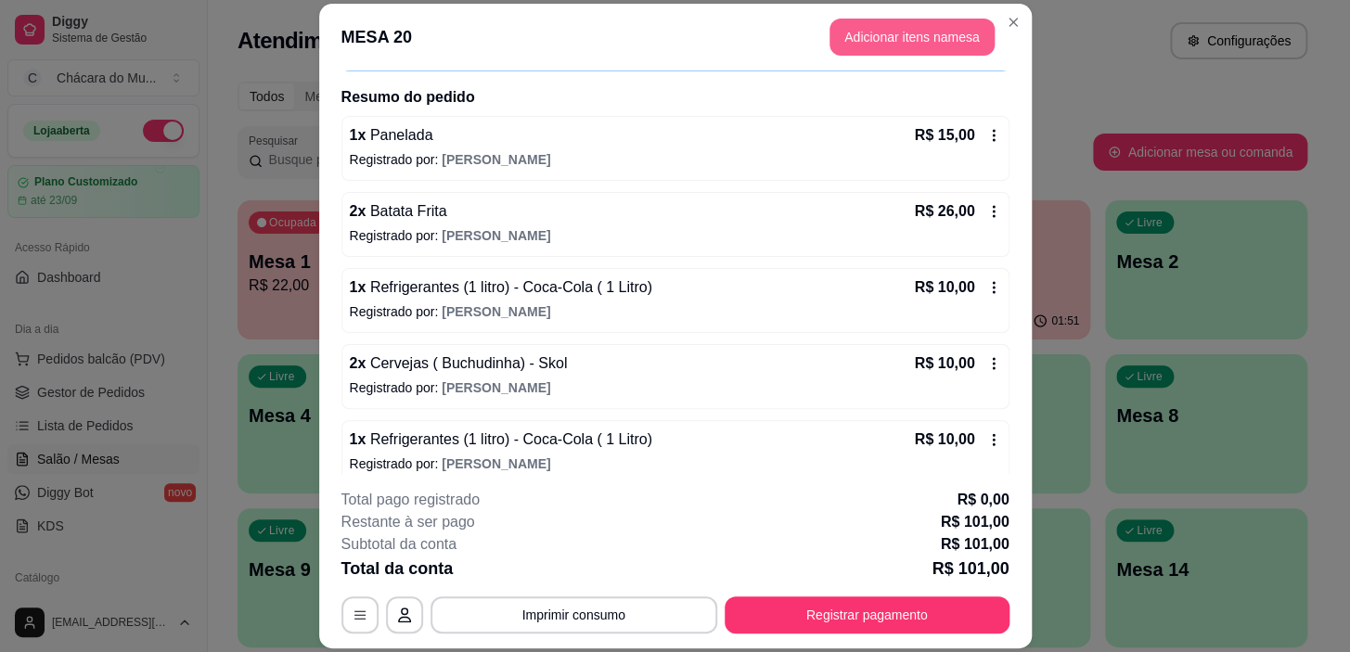
click at [945, 28] on button "Adicionar itens na mesa" at bounding box center [911, 37] width 165 height 37
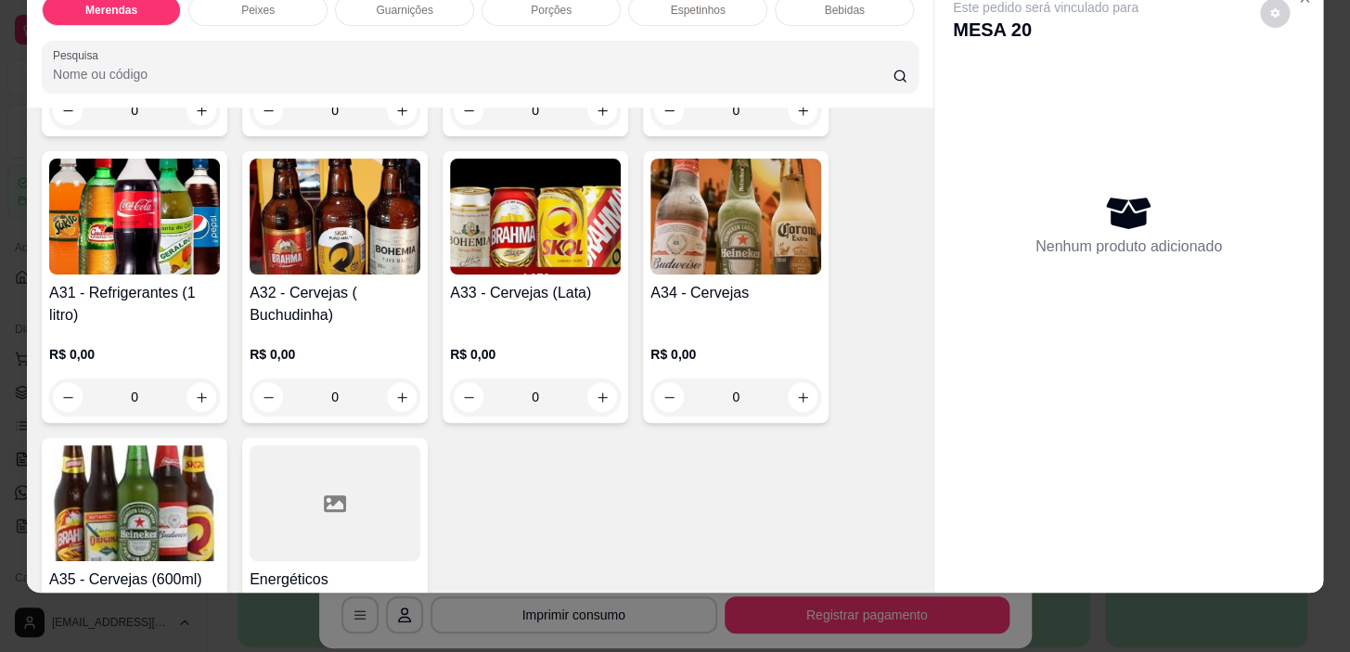
scroll to position [2445, 0]
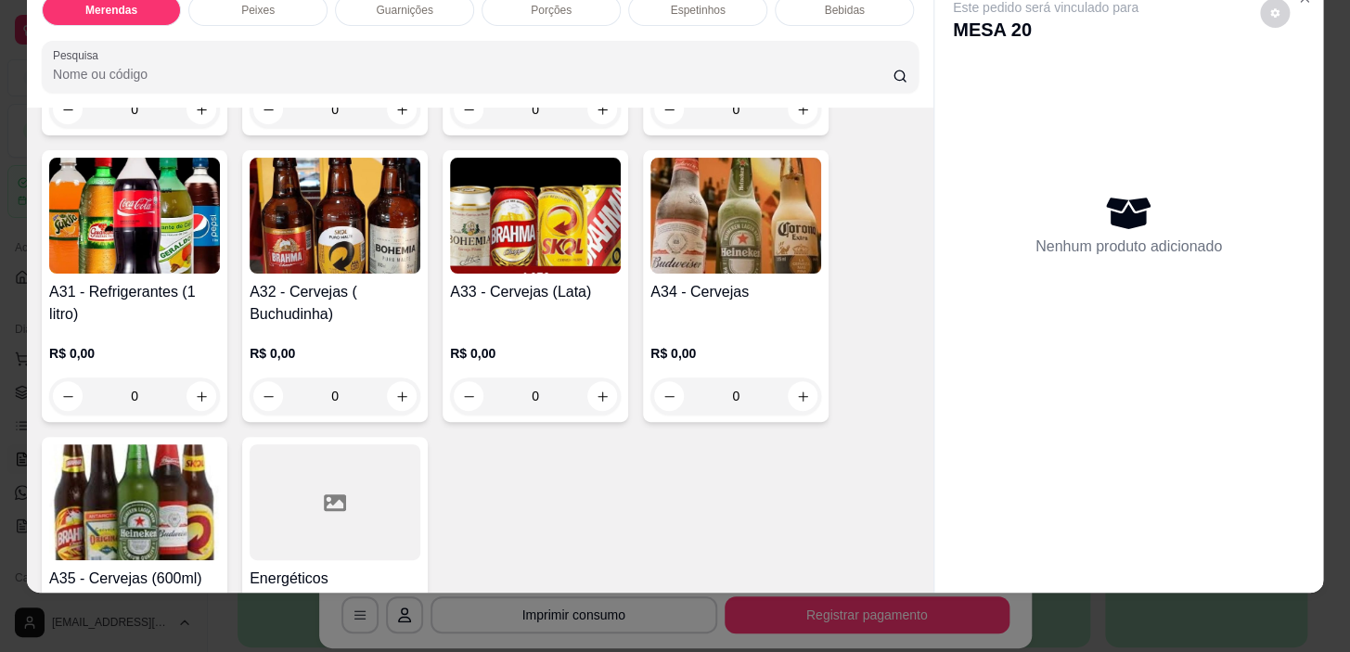
click at [390, 378] on div "0" at bounding box center [335, 396] width 171 height 37
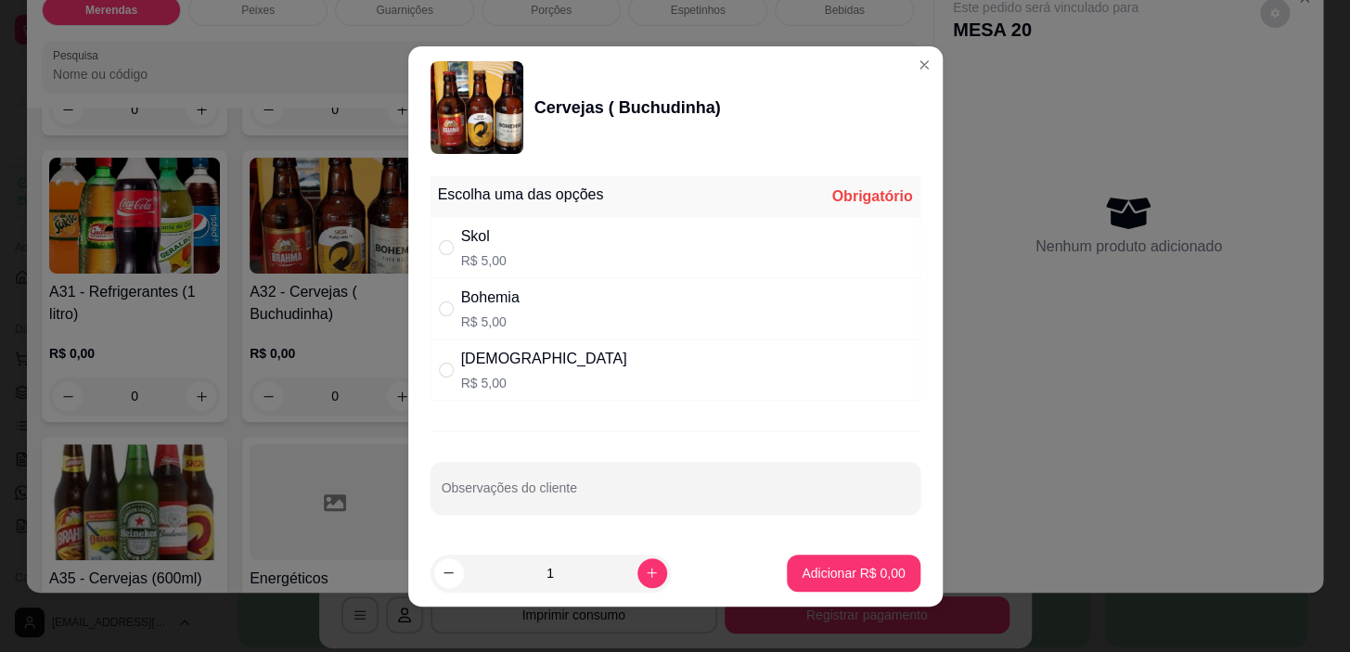
click at [492, 255] on p "R$ 5,00" at bounding box center [483, 260] width 45 height 19
radio input "true"
click at [645, 573] on icon "increase-product-quantity" at bounding box center [652, 573] width 14 height 14
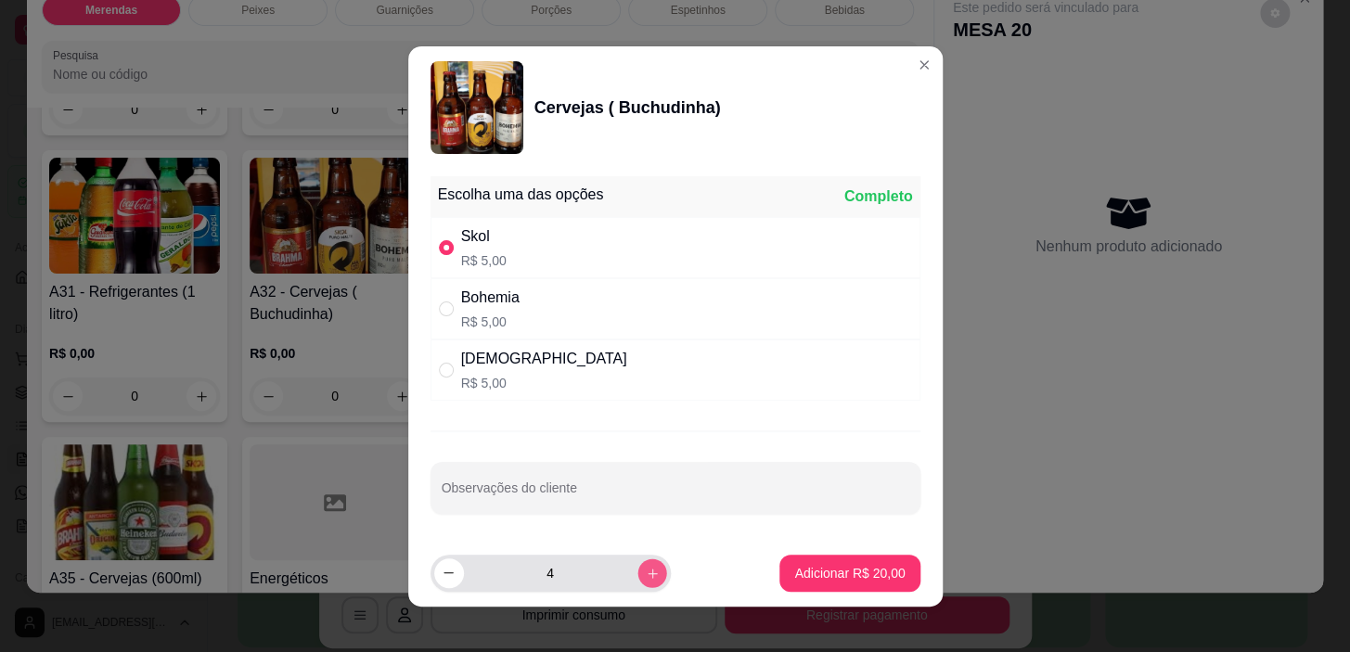
click at [645, 573] on icon "increase-product-quantity" at bounding box center [652, 573] width 14 height 14
type input "8"
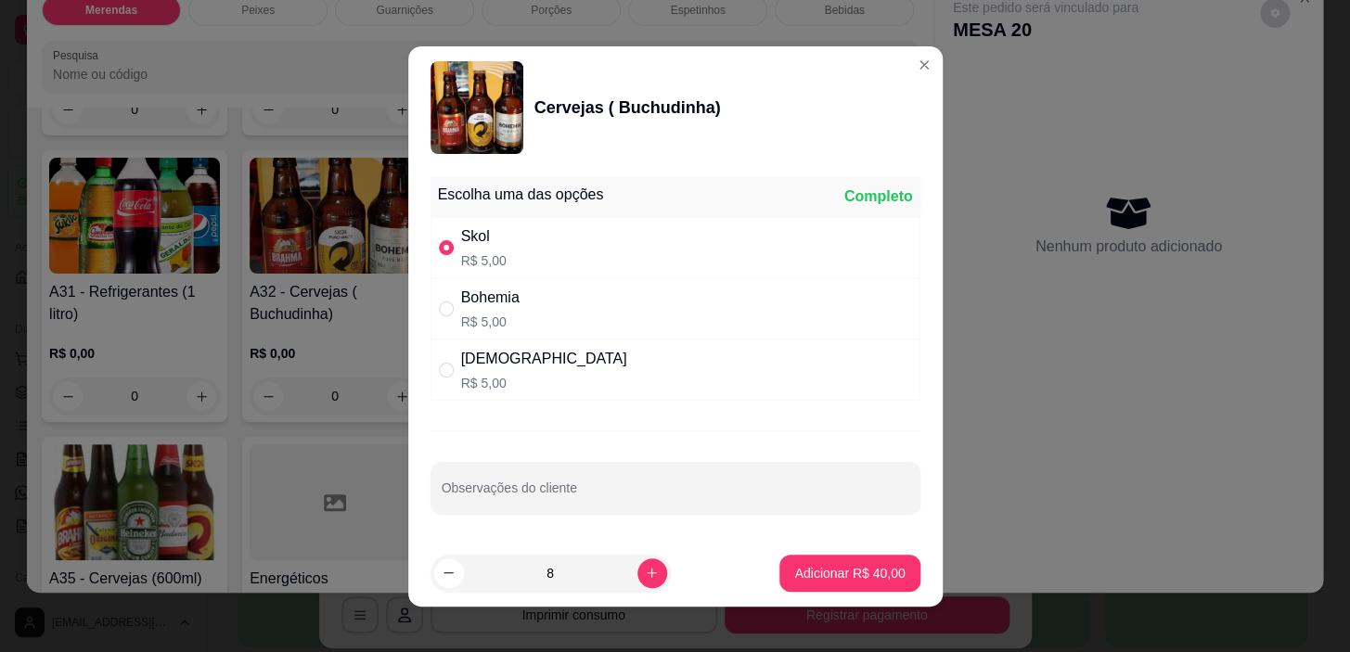
click at [760, 576] on footer "8 Adicionar R$ 40,00" at bounding box center [675, 573] width 534 height 67
click at [761, 576] on footer "8 Adicionar R$ 40,00" at bounding box center [675, 573] width 534 height 67
click at [779, 576] on button "Adicionar R$ 40,00" at bounding box center [849, 573] width 140 height 37
type input "8"
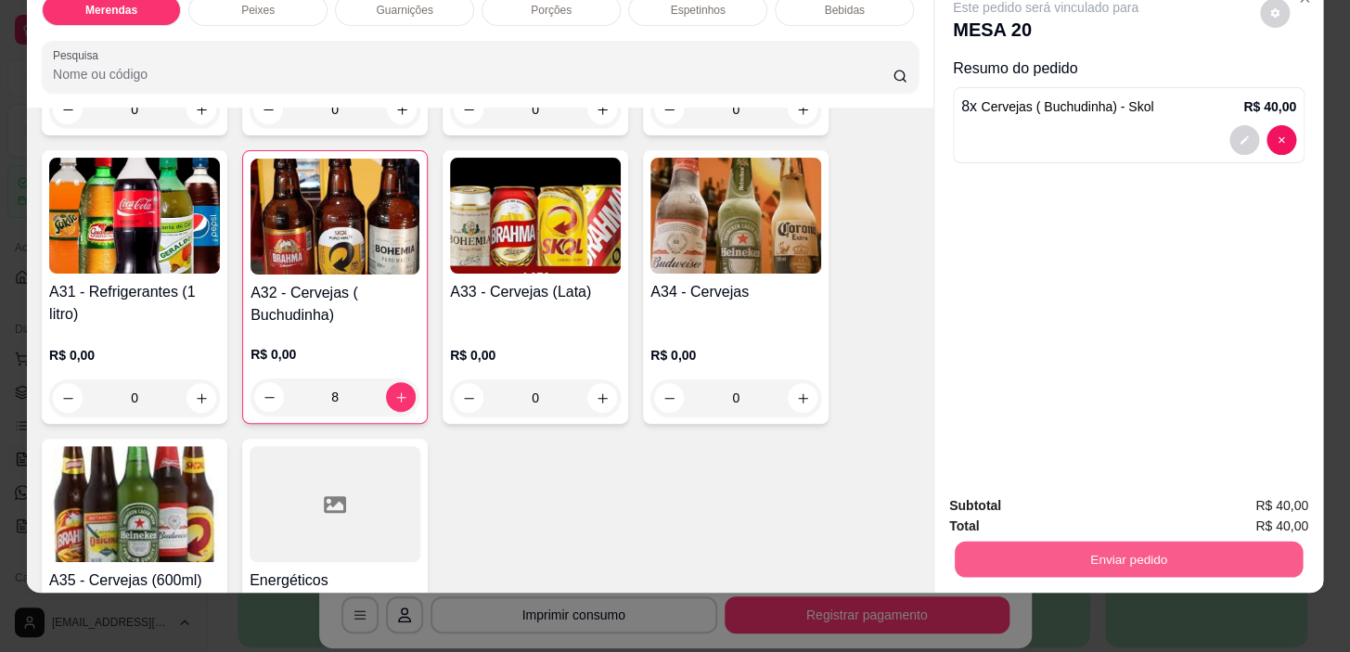
click at [1174, 550] on button "Enviar pedido" at bounding box center [1129, 560] width 348 height 36
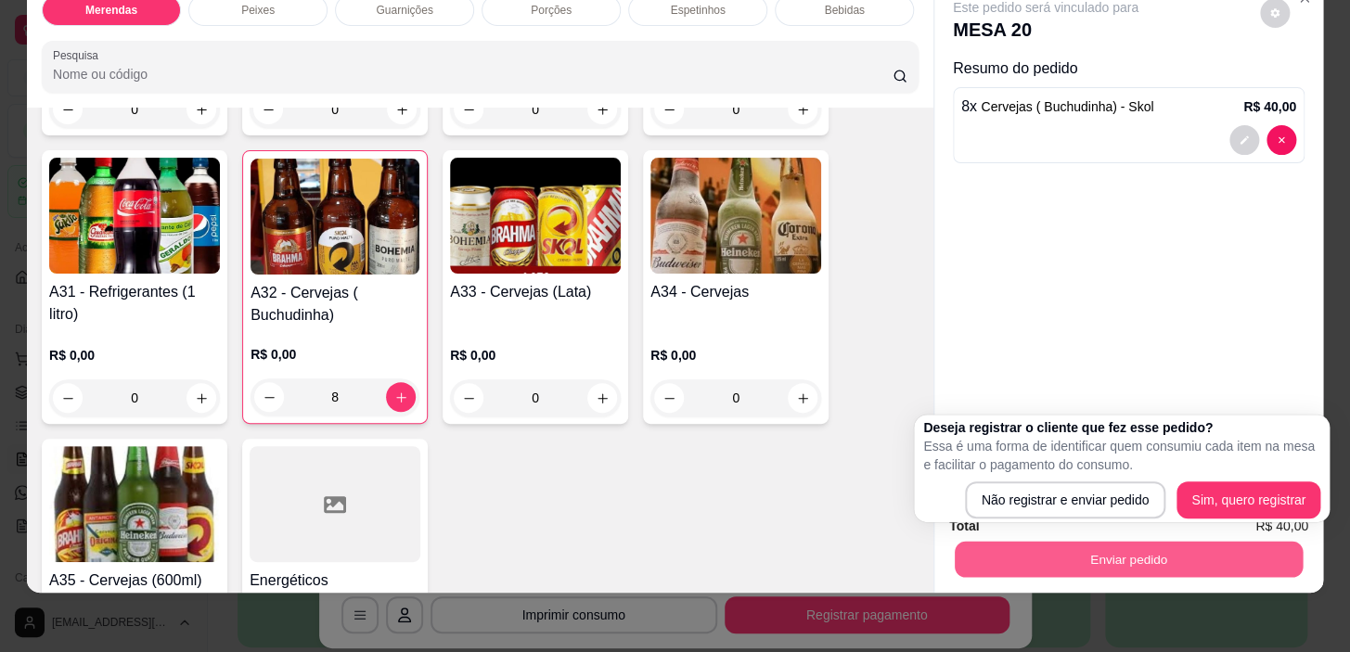
click at [1102, 542] on button "Enviar pedido" at bounding box center [1129, 560] width 348 height 36
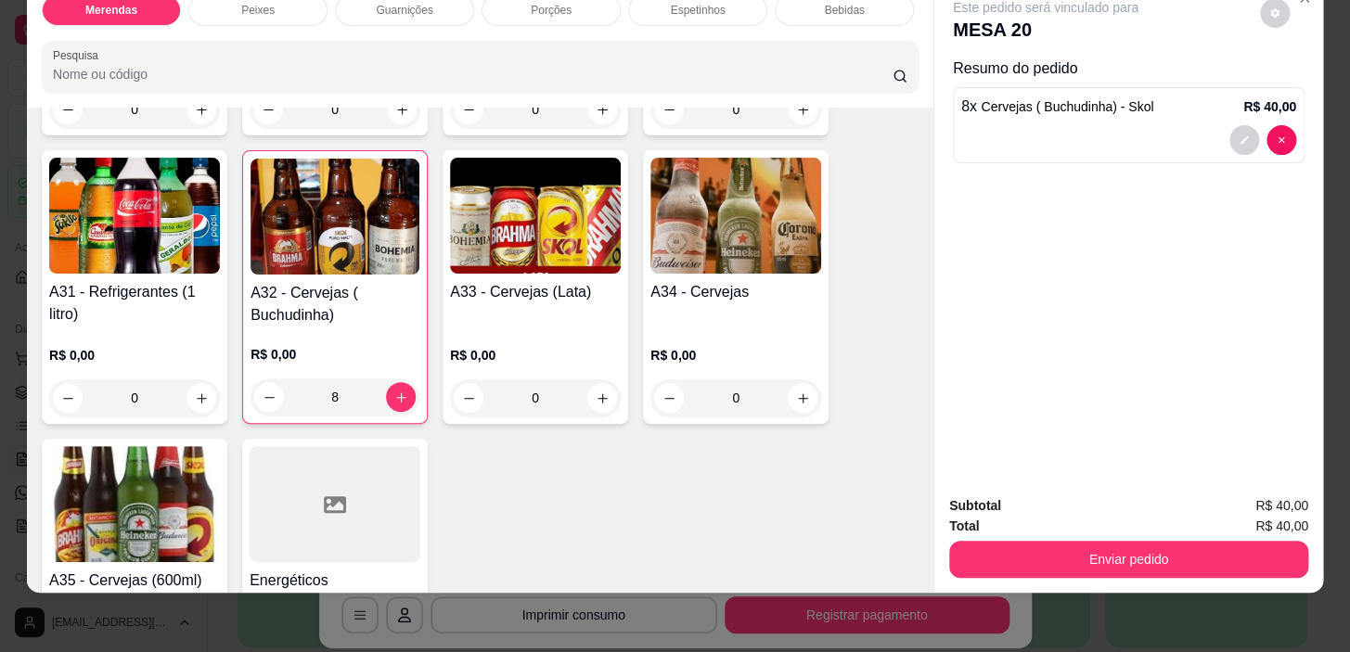
click at [1104, 516] on div "Total R$ 40,00" at bounding box center [1128, 526] width 359 height 20
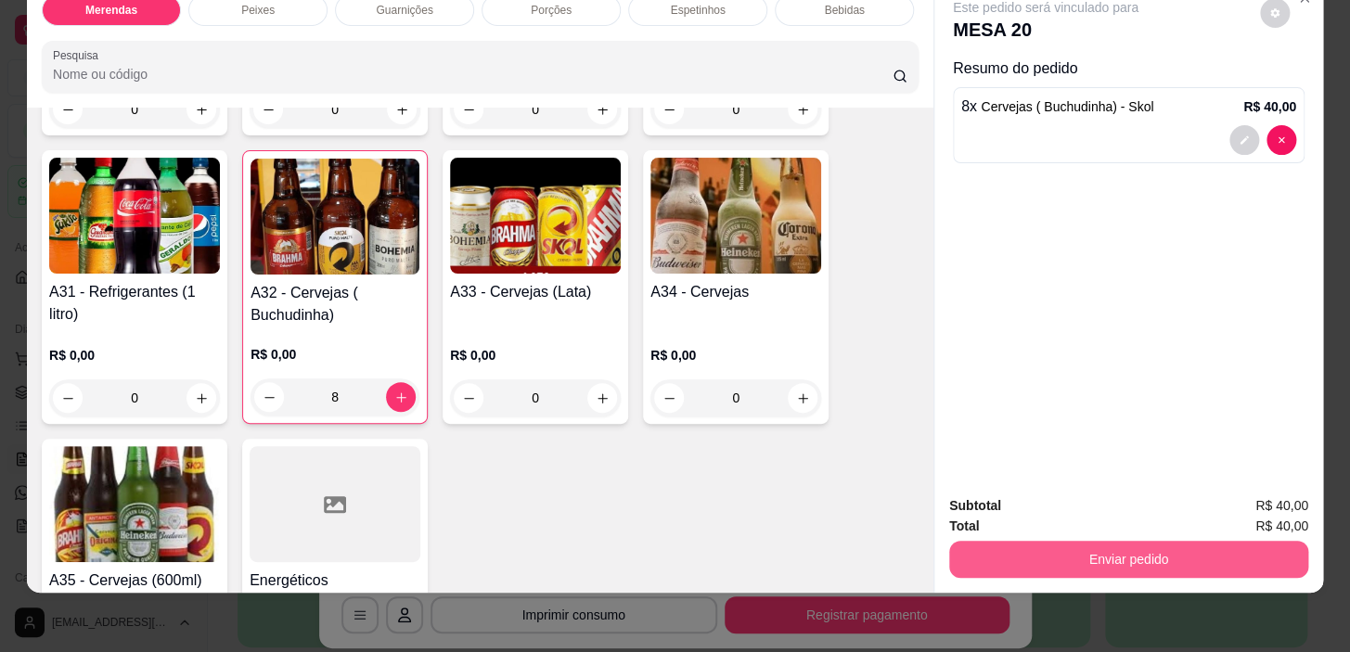
click at [1123, 549] on button "Enviar pedido" at bounding box center [1128, 559] width 359 height 37
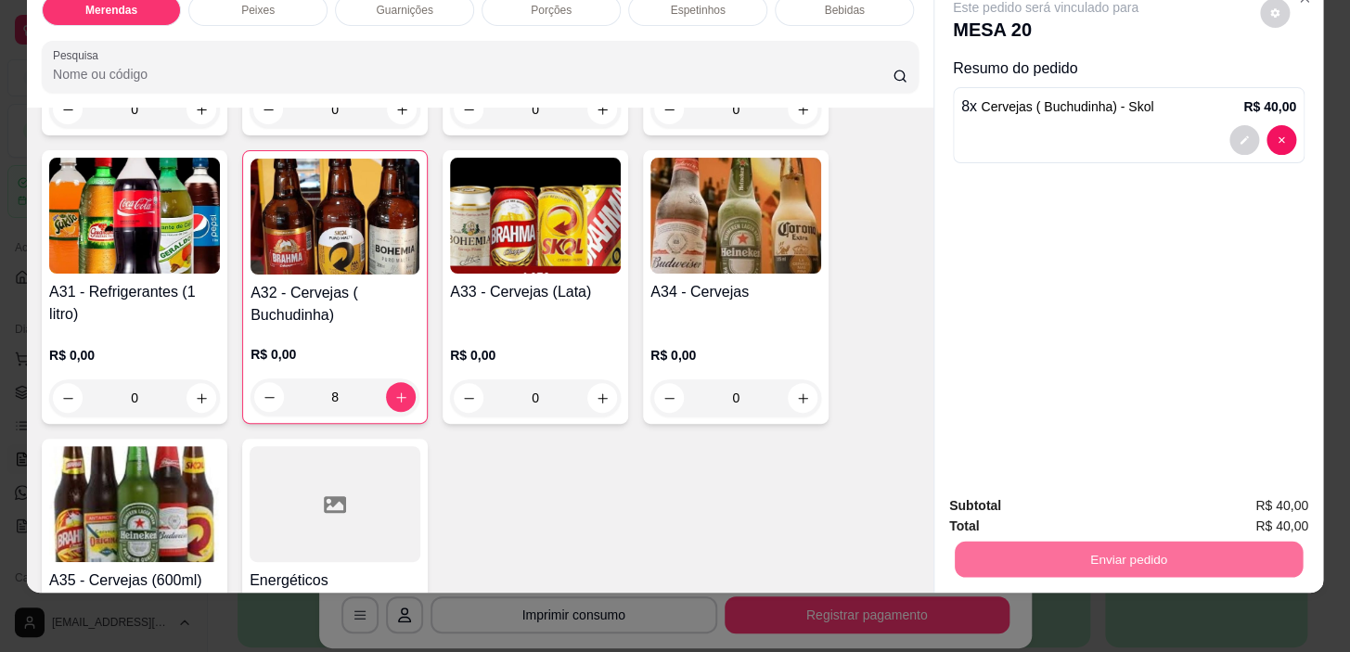
click at [1058, 497] on button "Não registrar e enviar pedido" at bounding box center [1066, 500] width 193 height 35
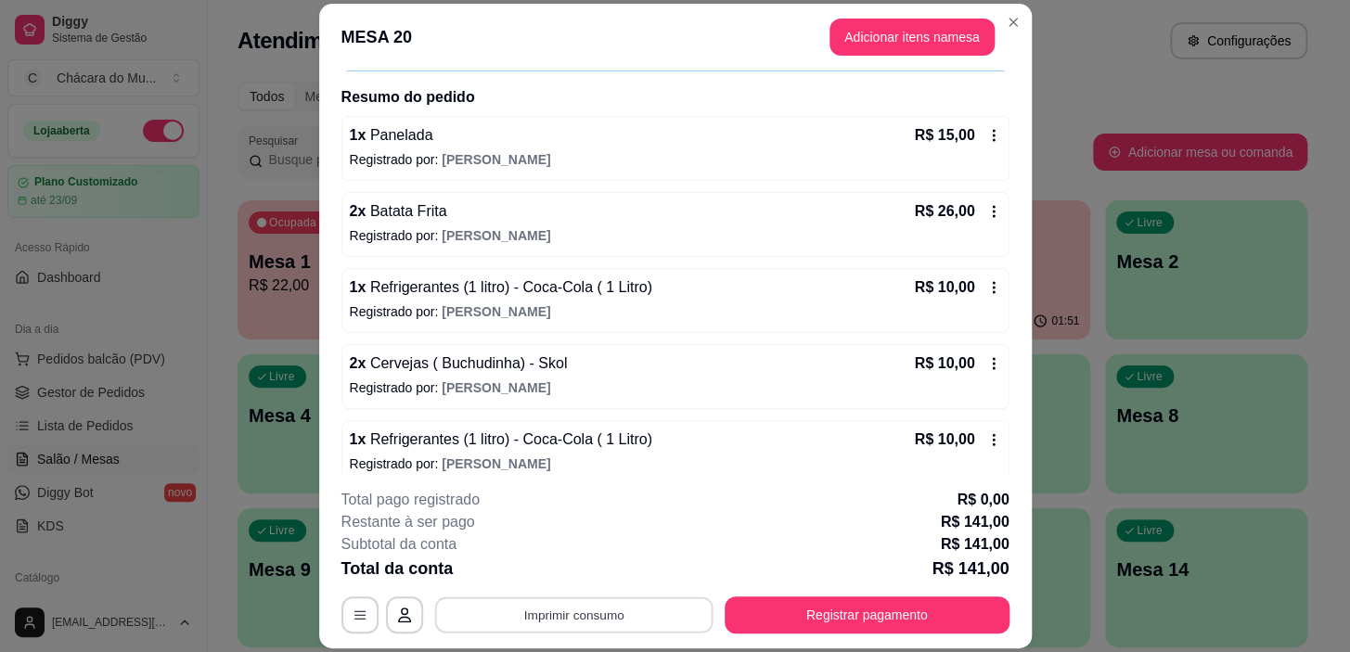
click at [627, 597] on button "Imprimir consumo" at bounding box center [573, 615] width 278 height 36
click at [590, 563] on button "IMPRESSORA" at bounding box center [572, 572] width 130 height 29
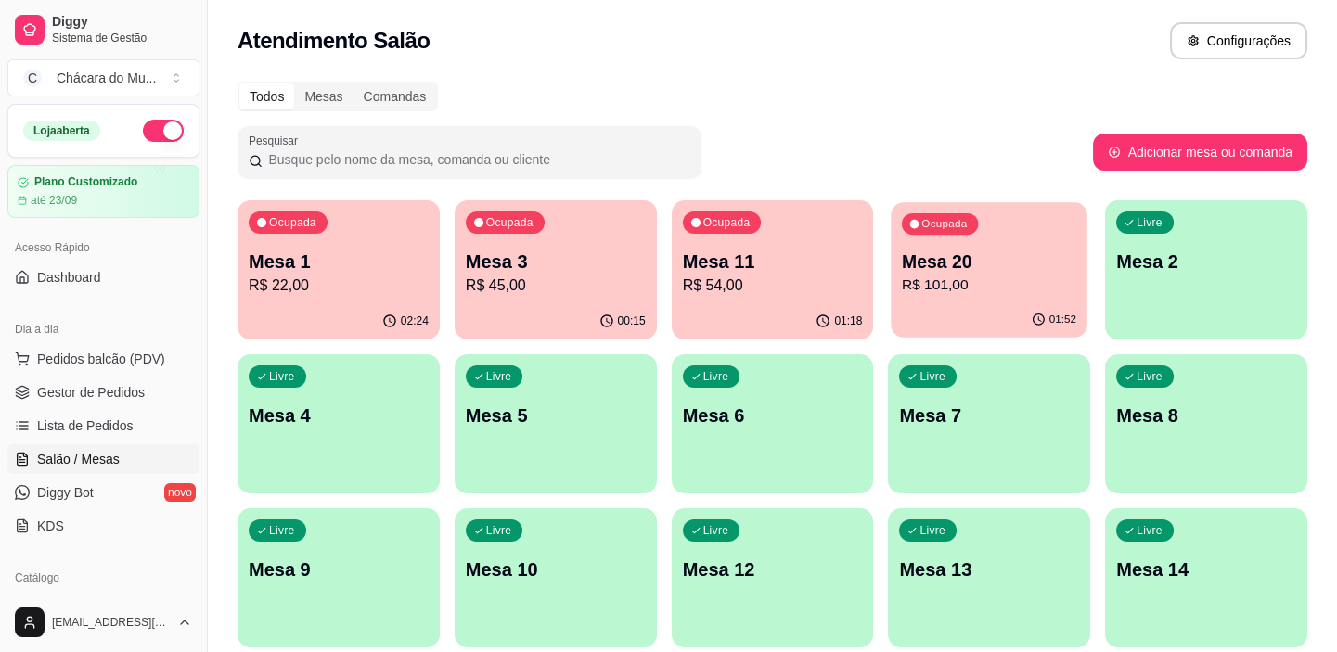
click at [953, 324] on div "01:52" at bounding box center [990, 319] width 196 height 35
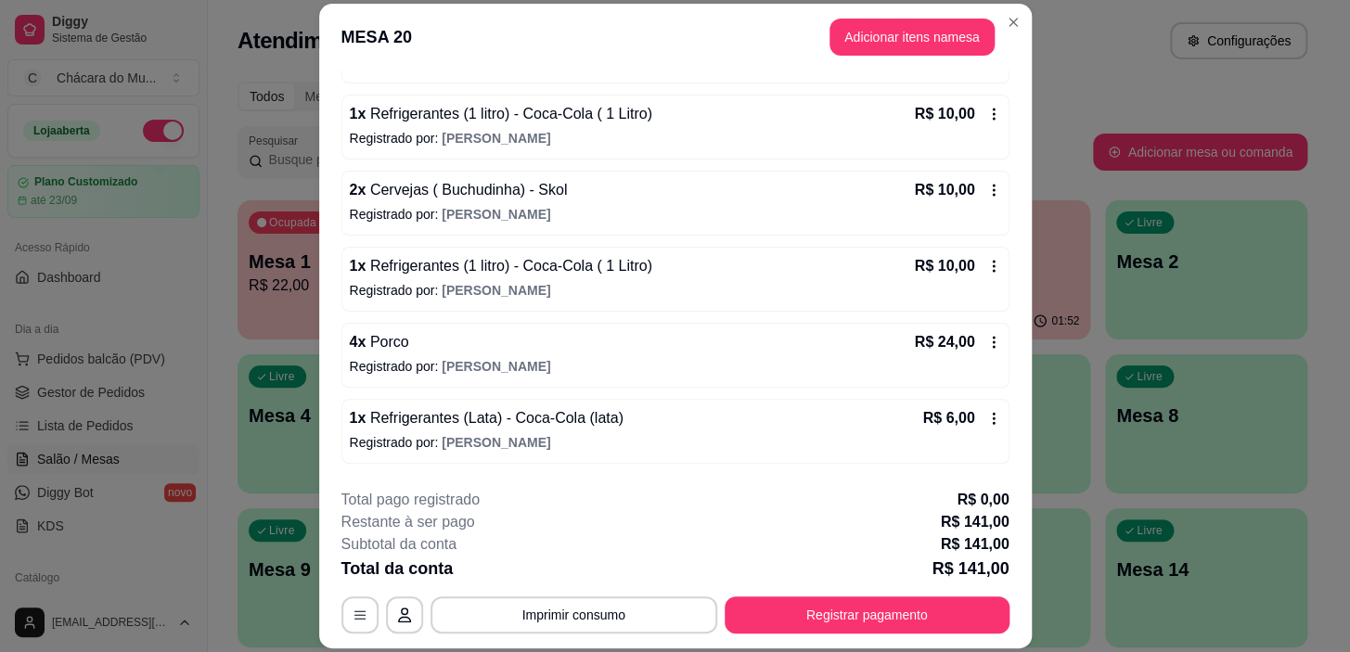
scroll to position [374, 0]
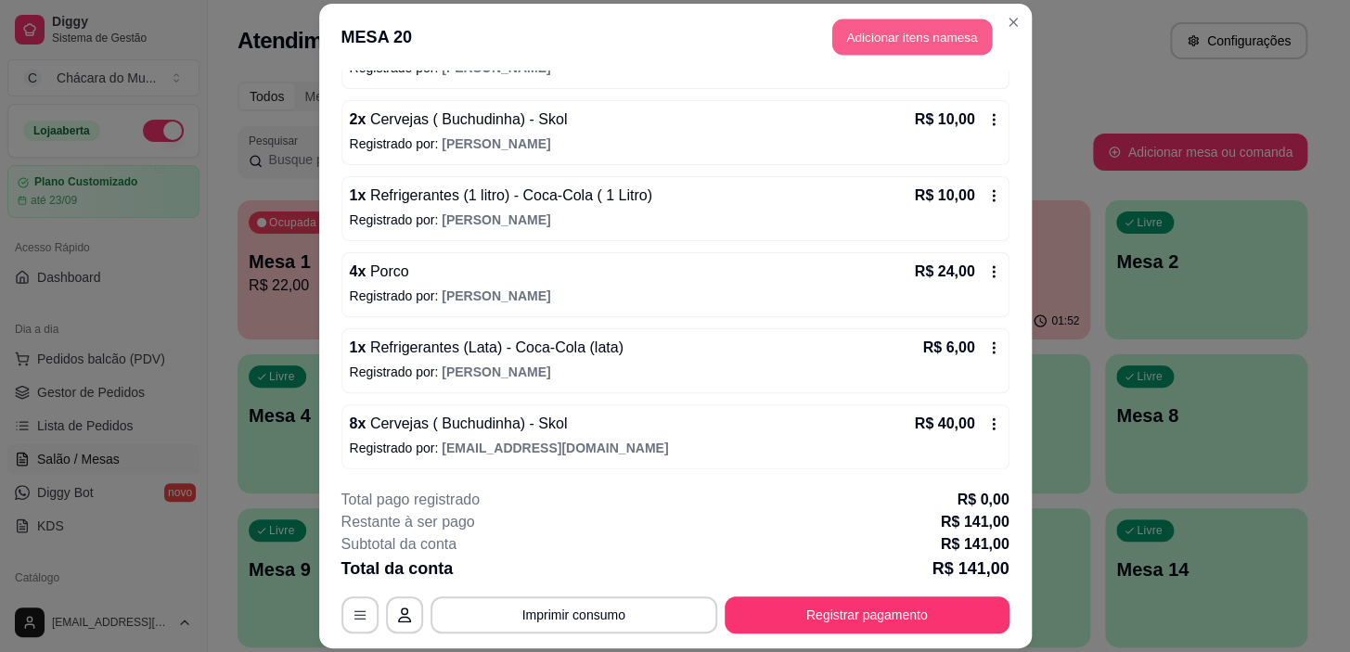
click at [878, 21] on button "Adicionar itens na mesa" at bounding box center [912, 37] width 160 height 36
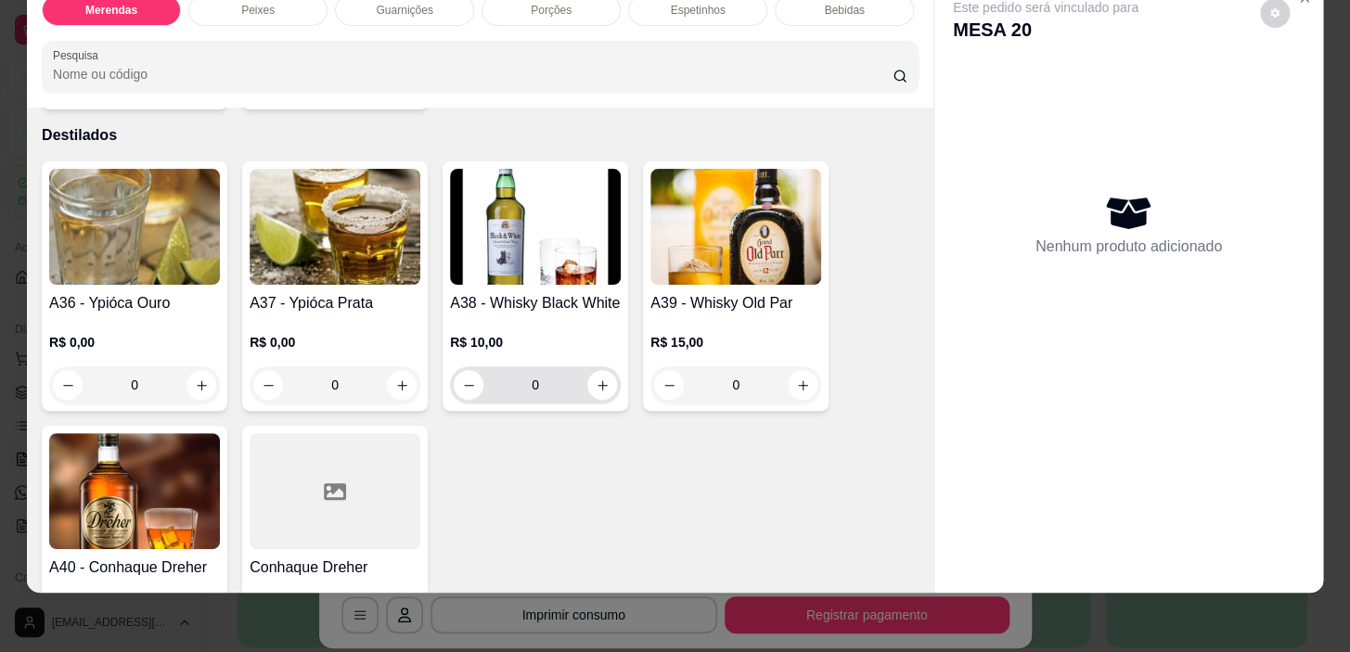
scroll to position [3120, 0]
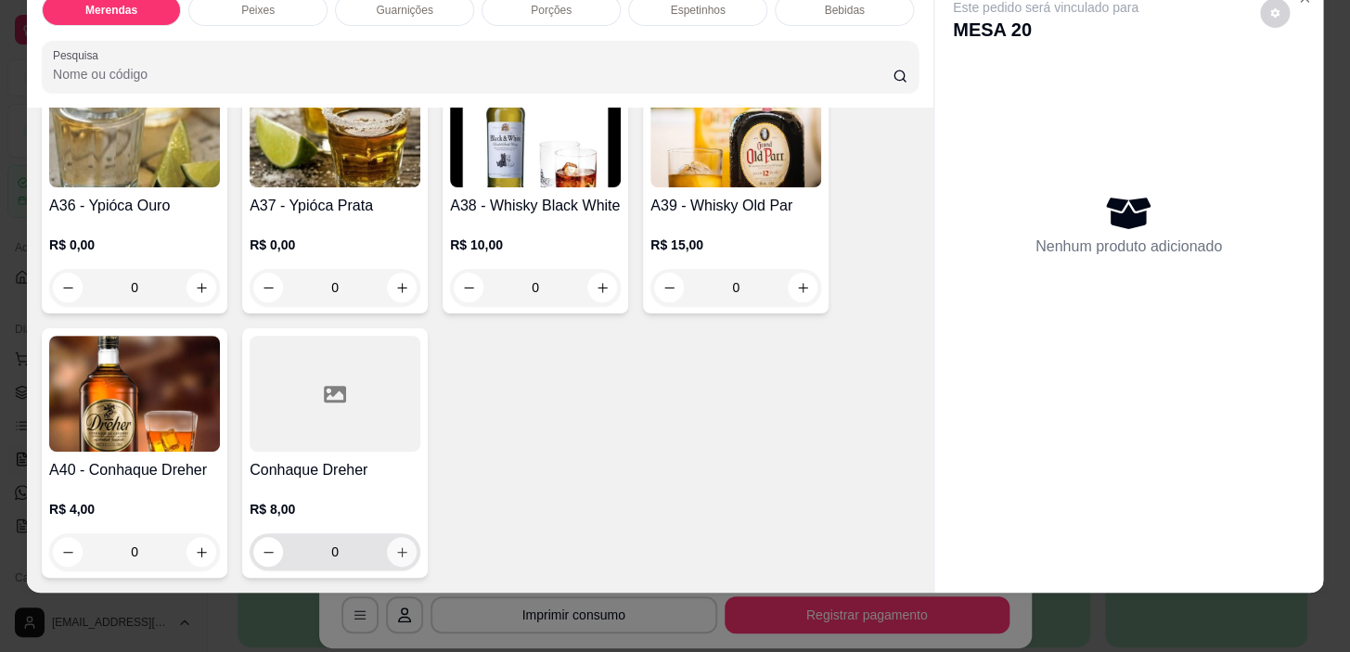
click at [395, 545] on icon "increase-product-quantity" at bounding box center [402, 552] width 14 height 14
type input "1"
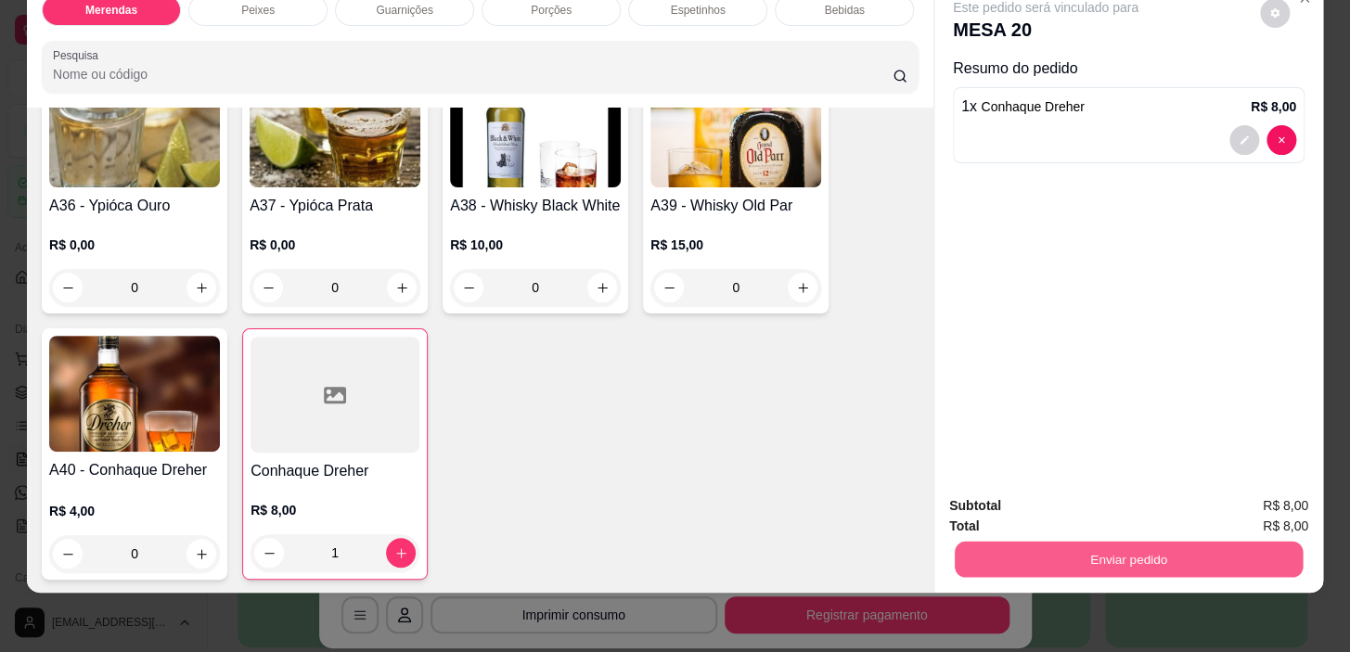
click at [1234, 561] on button "Enviar pedido" at bounding box center [1129, 560] width 348 height 36
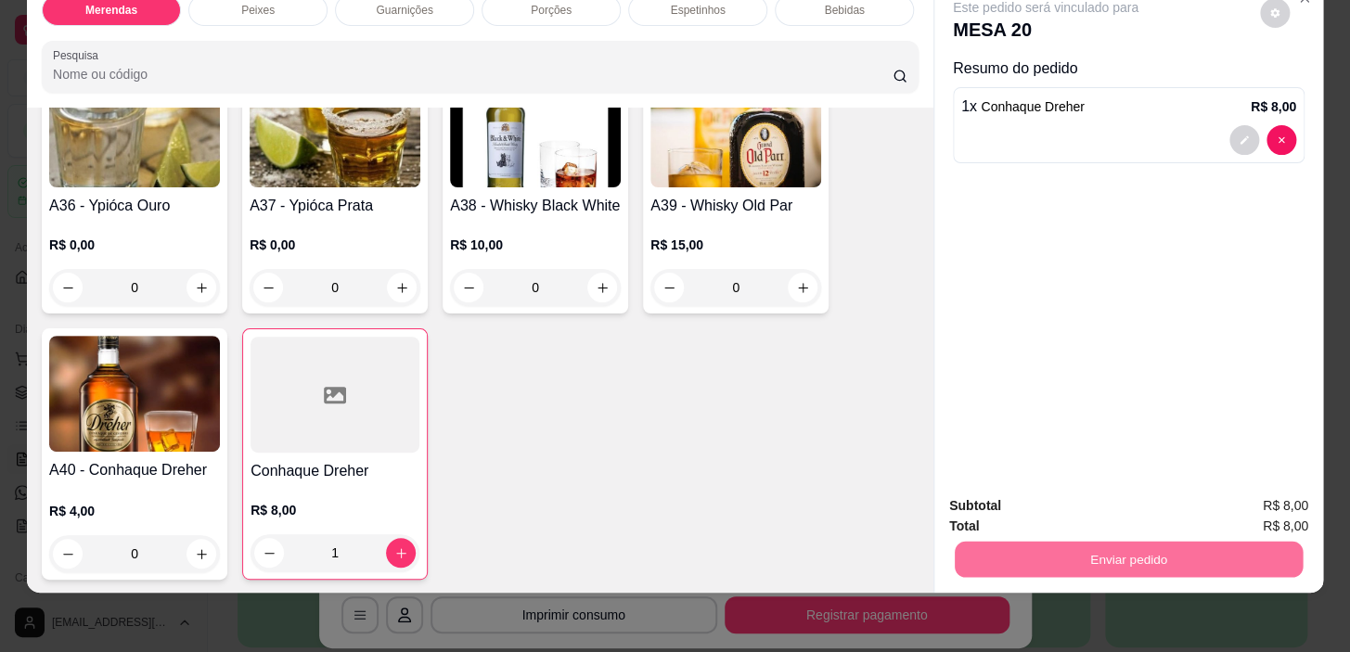
click at [1118, 518] on button "Não registrar e enviar pedido" at bounding box center [1066, 500] width 187 height 34
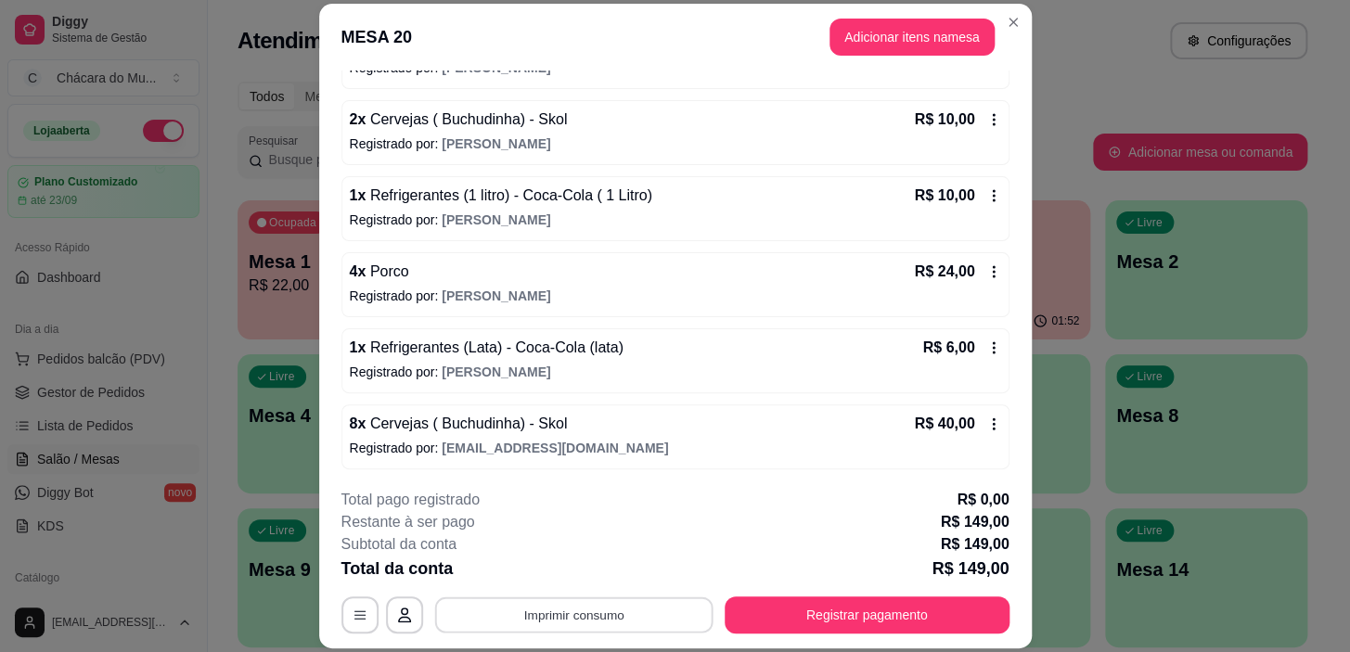
click at [520, 619] on button "Imprimir consumo" at bounding box center [573, 615] width 278 height 36
click at [611, 566] on button "IMPRESSORA" at bounding box center [572, 572] width 130 height 29
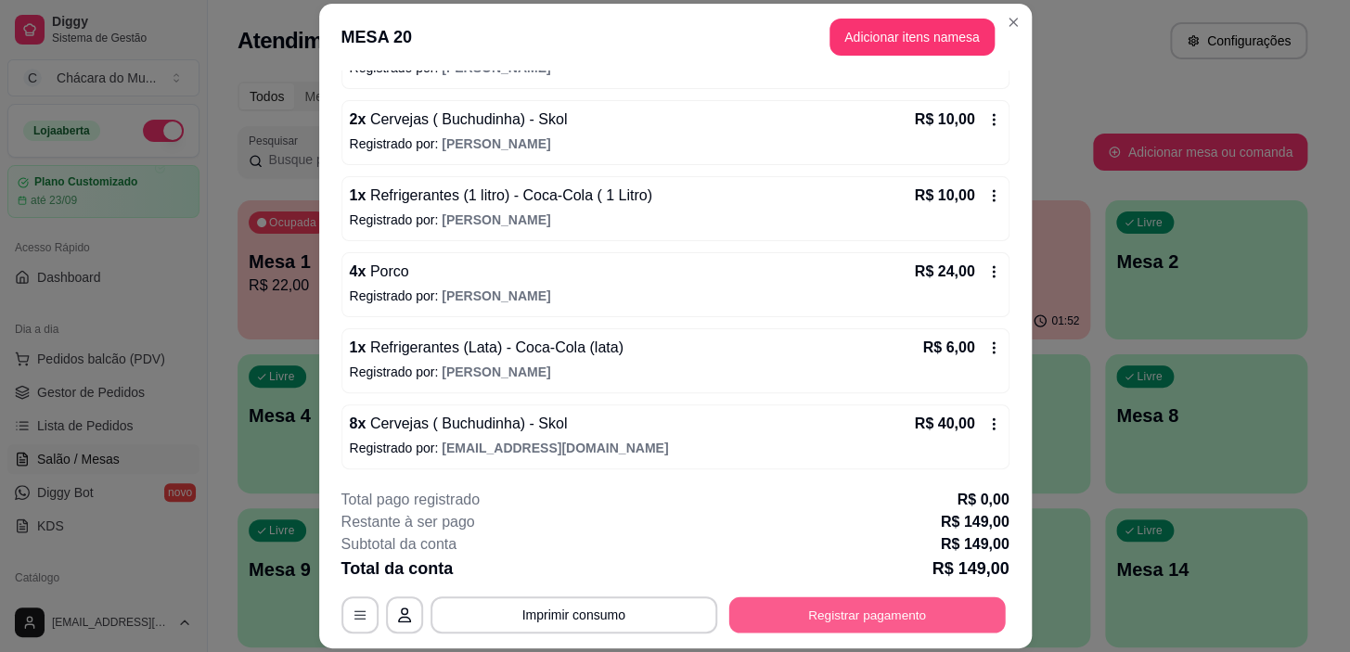
click at [931, 612] on button "Registrar pagamento" at bounding box center [866, 615] width 276 height 36
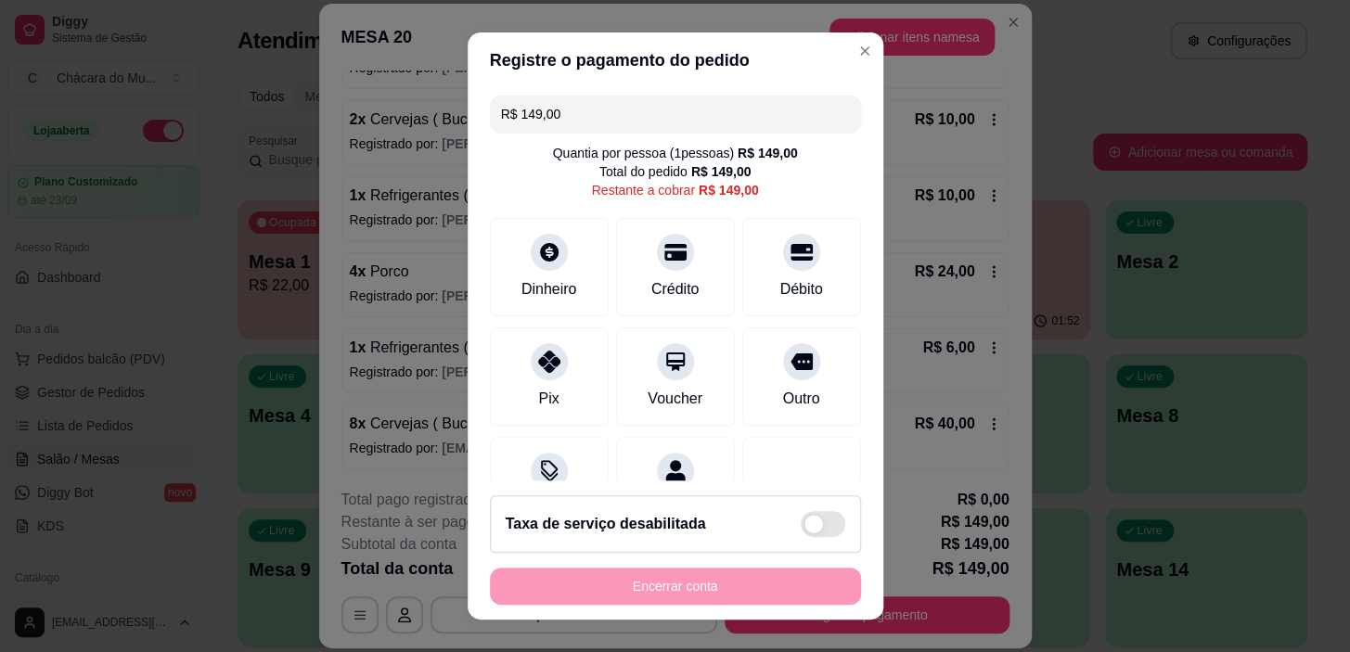
drag, startPoint x: 577, startPoint y: 108, endPoint x: 169, endPoint y: 101, distance: 408.2
click at [169, 101] on div "Registre o pagamento do pedido R$ 149,00 Quantia por pessoa ( 1 pessoas) R$ 149…" at bounding box center [675, 326] width 1350 height 652
click at [549, 355] on div at bounding box center [549, 357] width 41 height 41
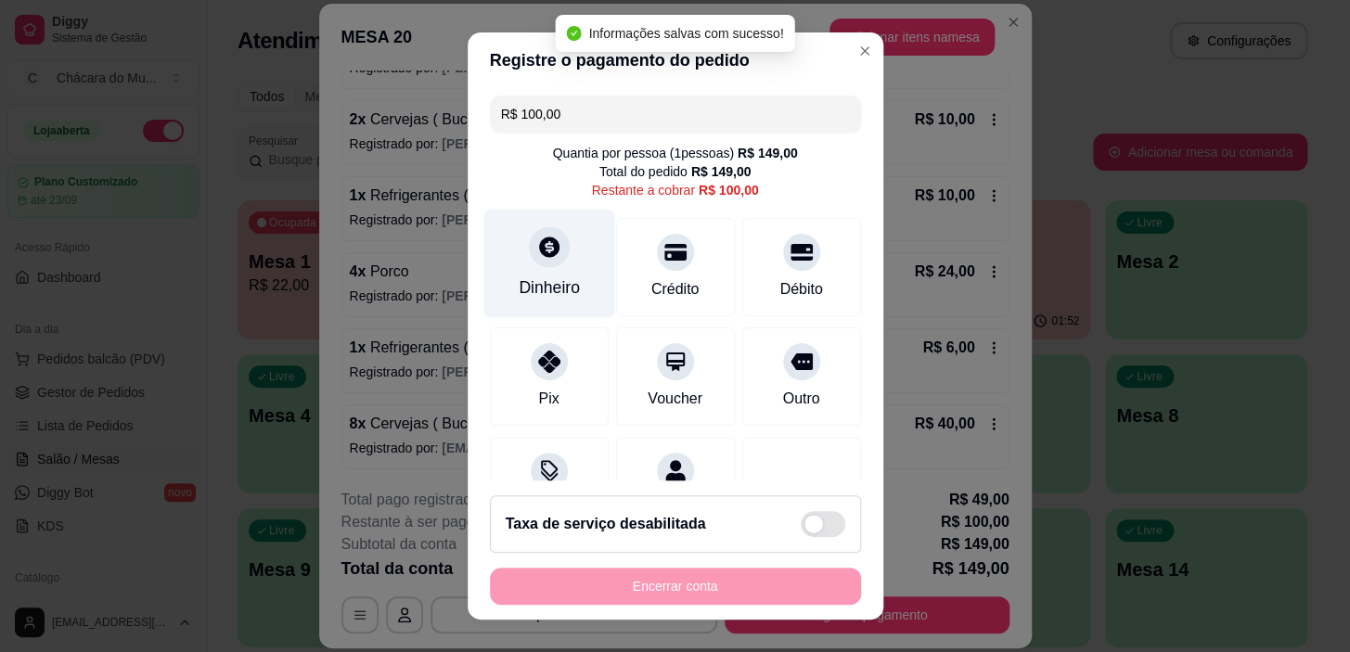
click at [529, 263] on div at bounding box center [549, 247] width 41 height 41
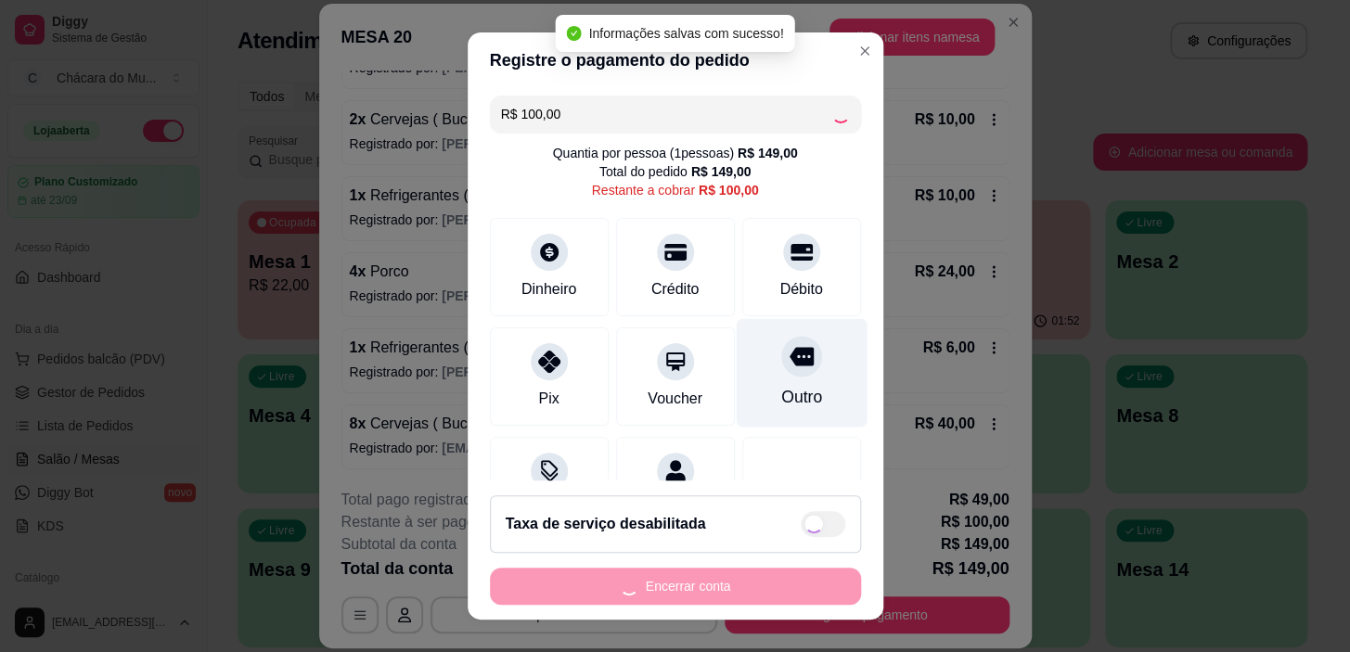
type input "R$ 0,00"
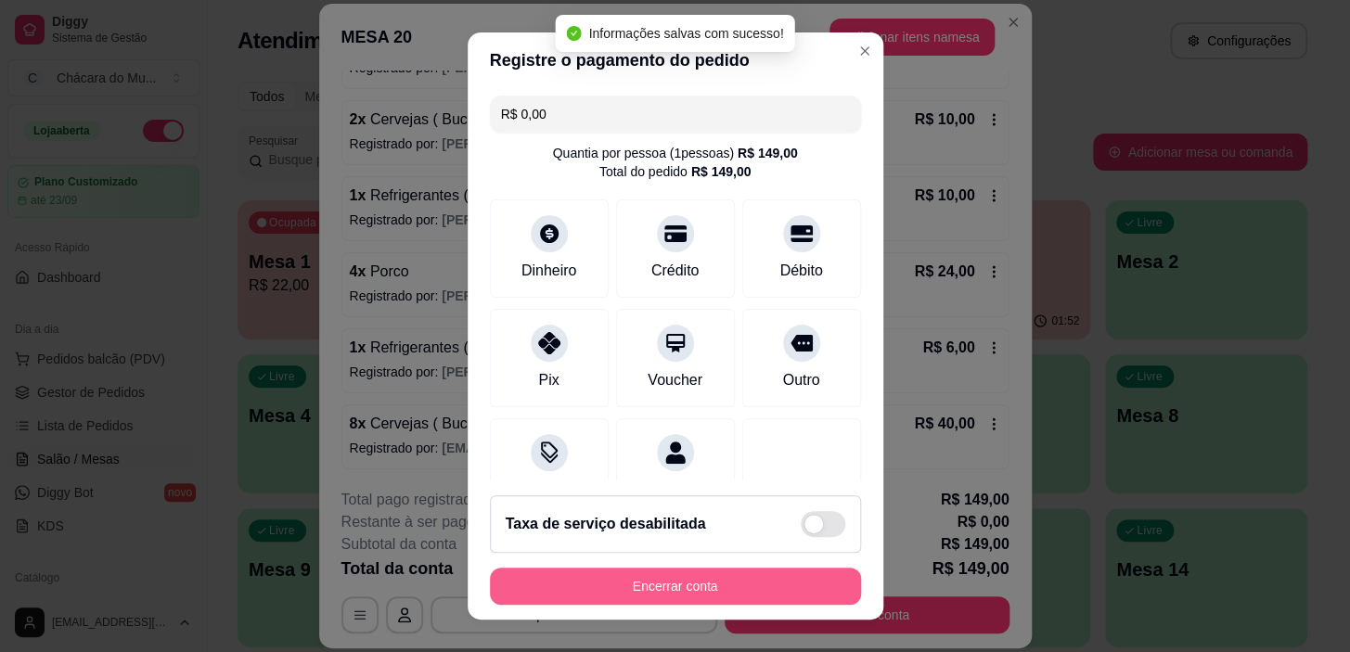
click at [668, 580] on button "Encerrar conta" at bounding box center [675, 586] width 371 height 37
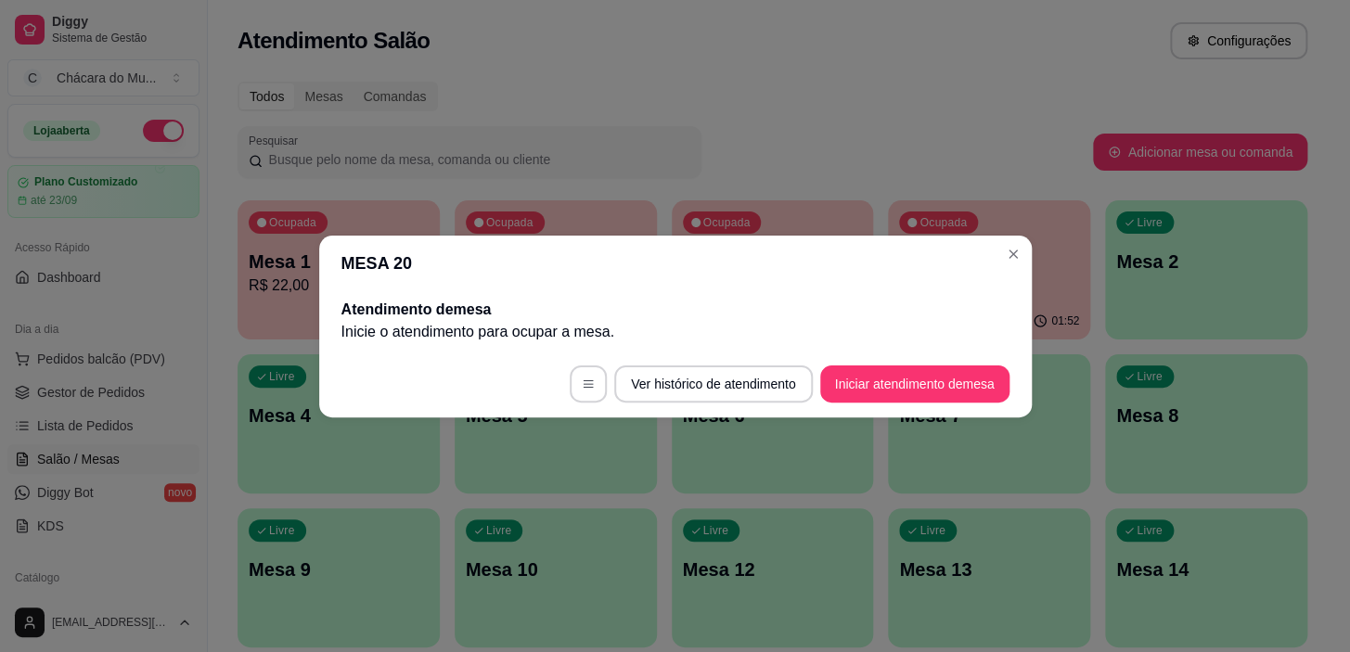
scroll to position [0, 0]
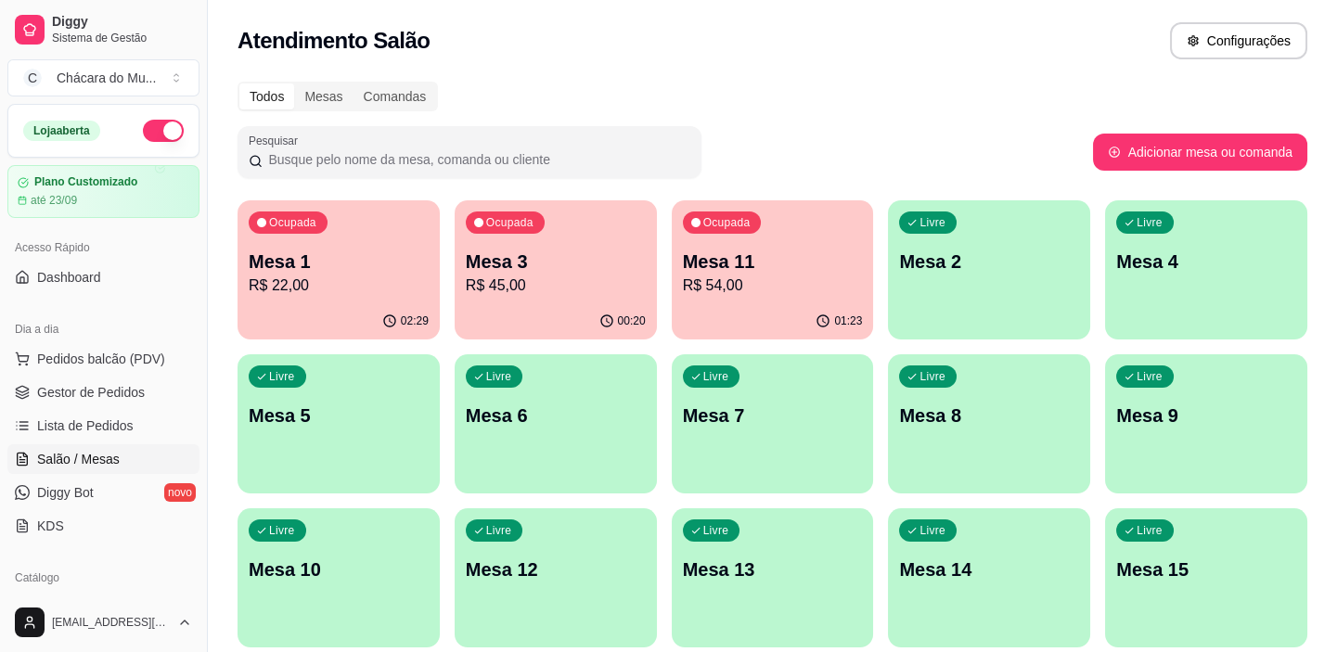
click at [547, 286] on p "R$ 45,00" at bounding box center [556, 286] width 180 height 22
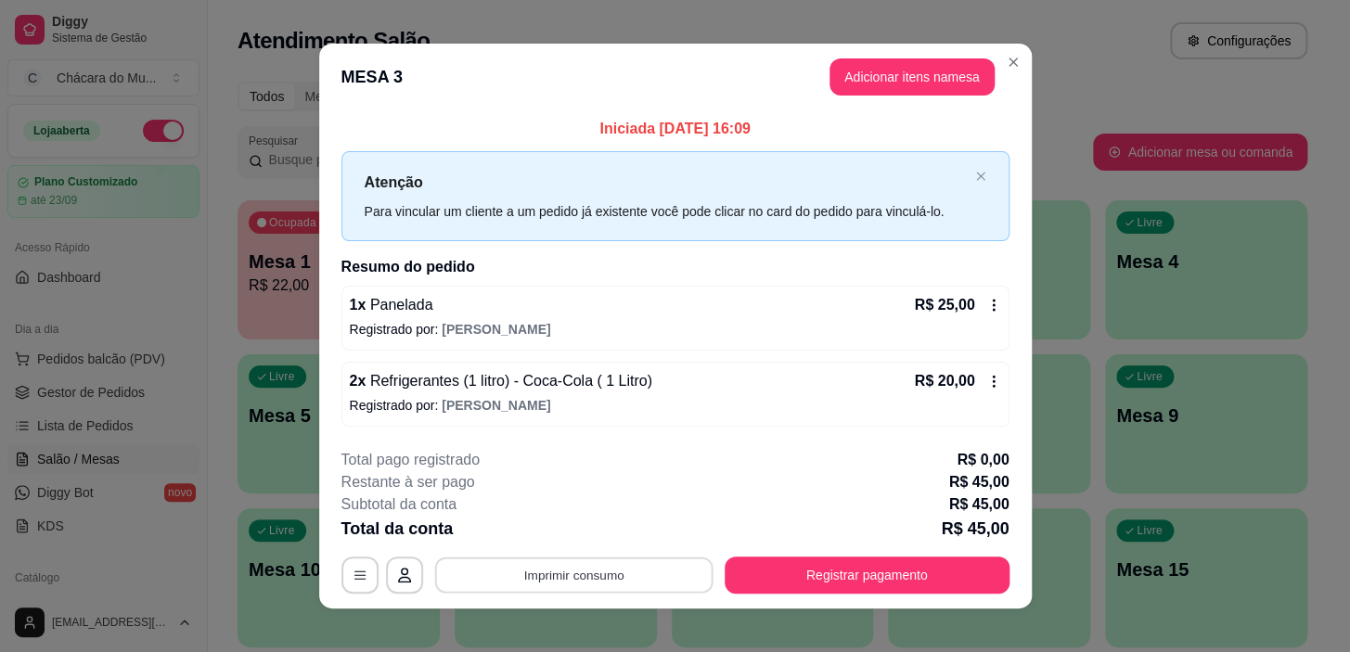
click at [649, 581] on button "Imprimir consumo" at bounding box center [573, 576] width 278 height 36
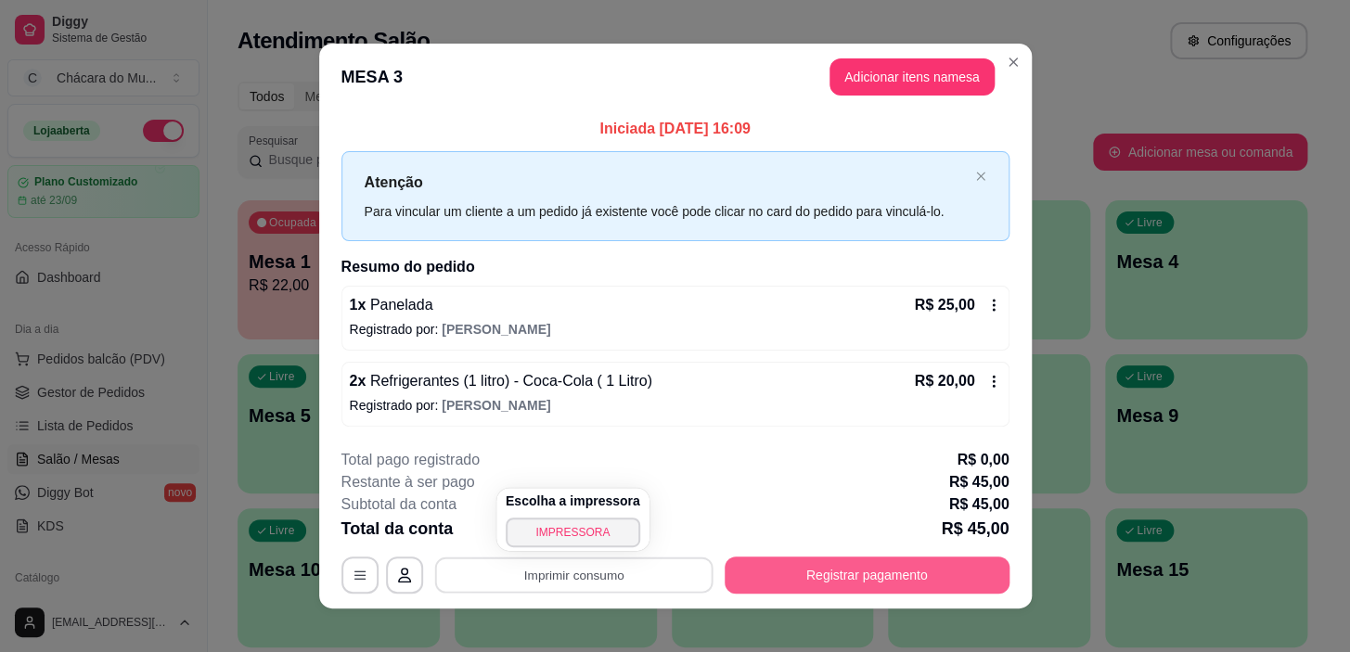
click at [896, 563] on button "Registrar pagamento" at bounding box center [867, 575] width 285 height 37
click at [776, 562] on button "Registrar pagamento" at bounding box center [866, 576] width 276 height 36
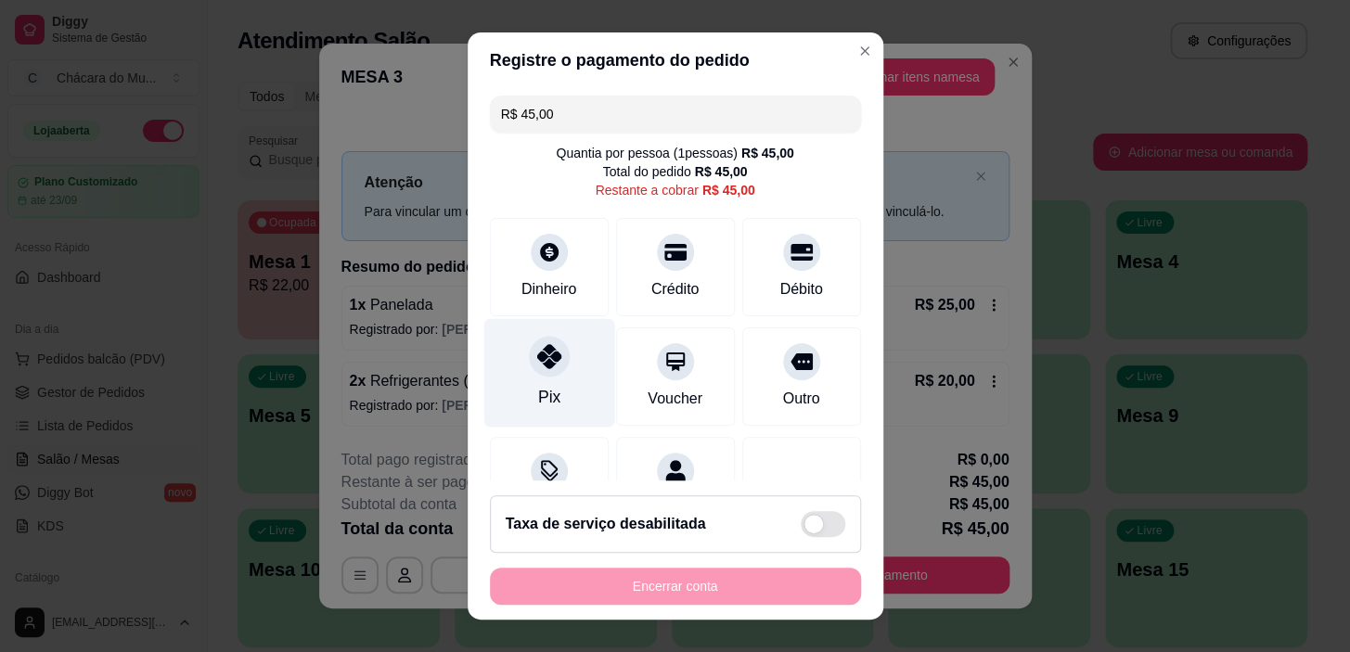
click at [555, 376] on div "Pix" at bounding box center [548, 373] width 131 height 109
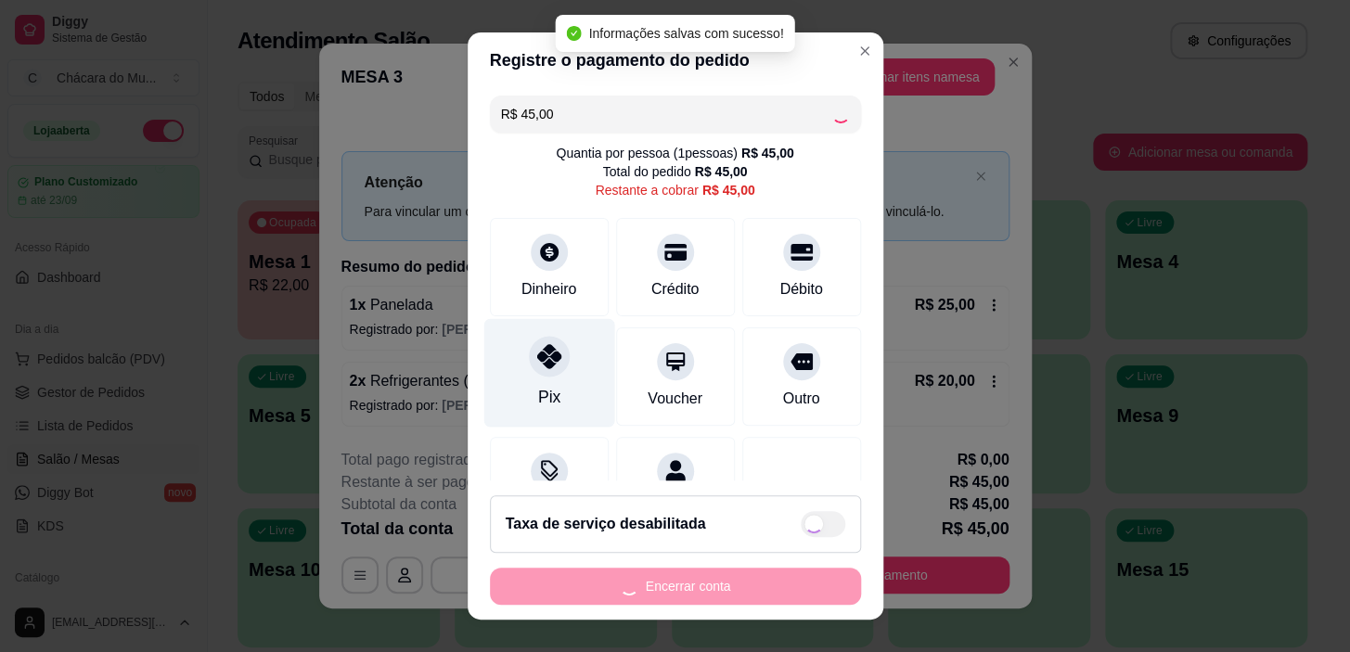
type input "R$ 0,00"
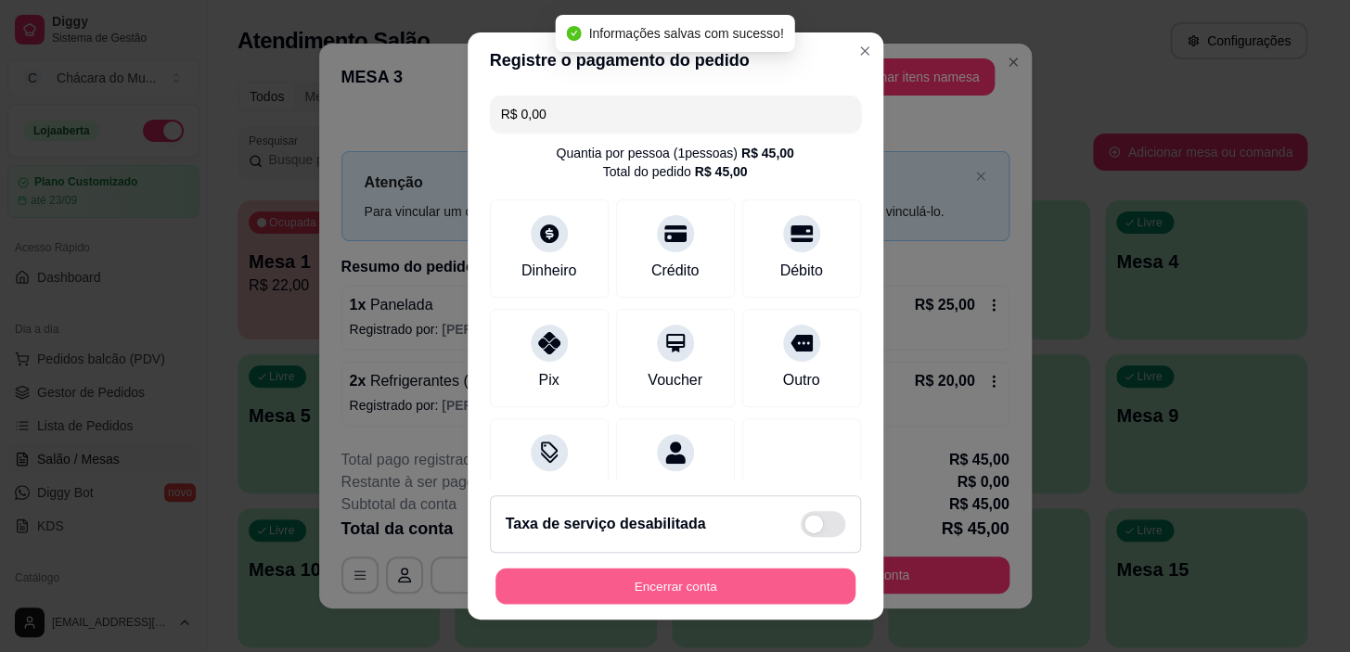
click at [704, 588] on button "Encerrar conta" at bounding box center [675, 586] width 360 height 36
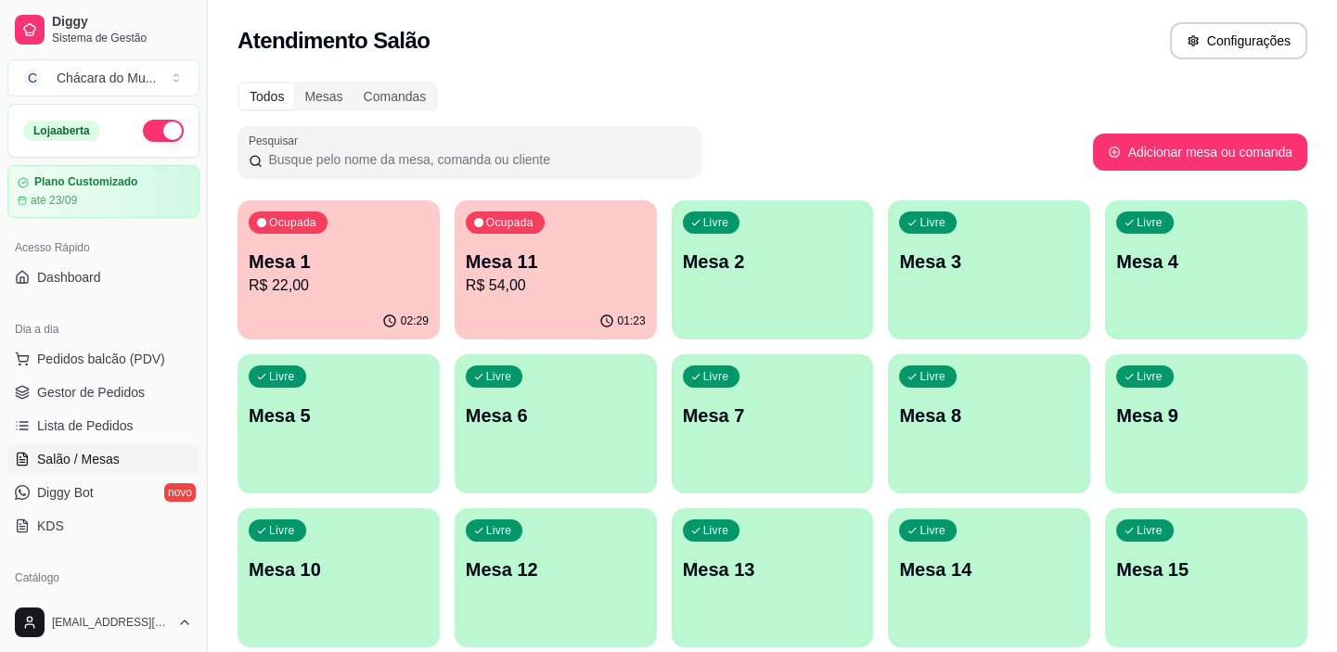
click at [494, 266] on p "Mesa 11" at bounding box center [556, 262] width 180 height 26
click at [373, 265] on p "Mesa 1" at bounding box center [339, 262] width 180 height 26
click at [258, 248] on div "Ocupada Mesa 1 R$ 22,00" at bounding box center [338, 252] width 196 height 100
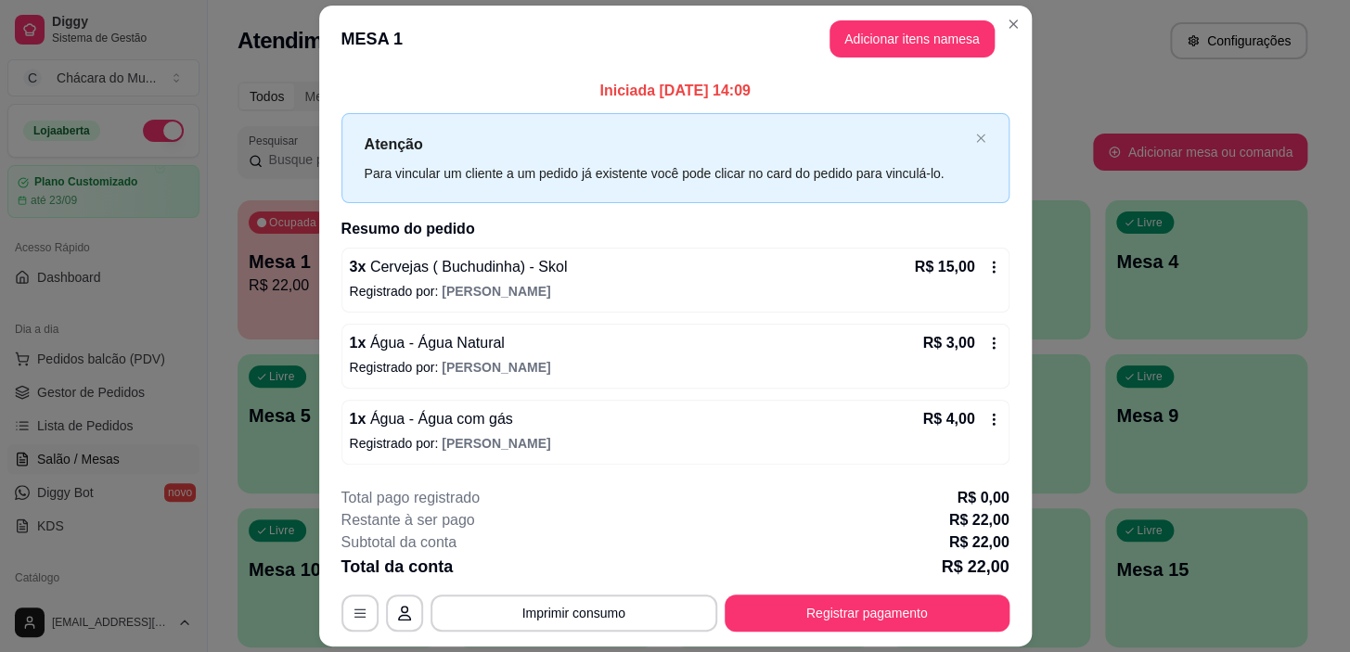
click at [842, 635] on footer "**********" at bounding box center [675, 559] width 712 height 174
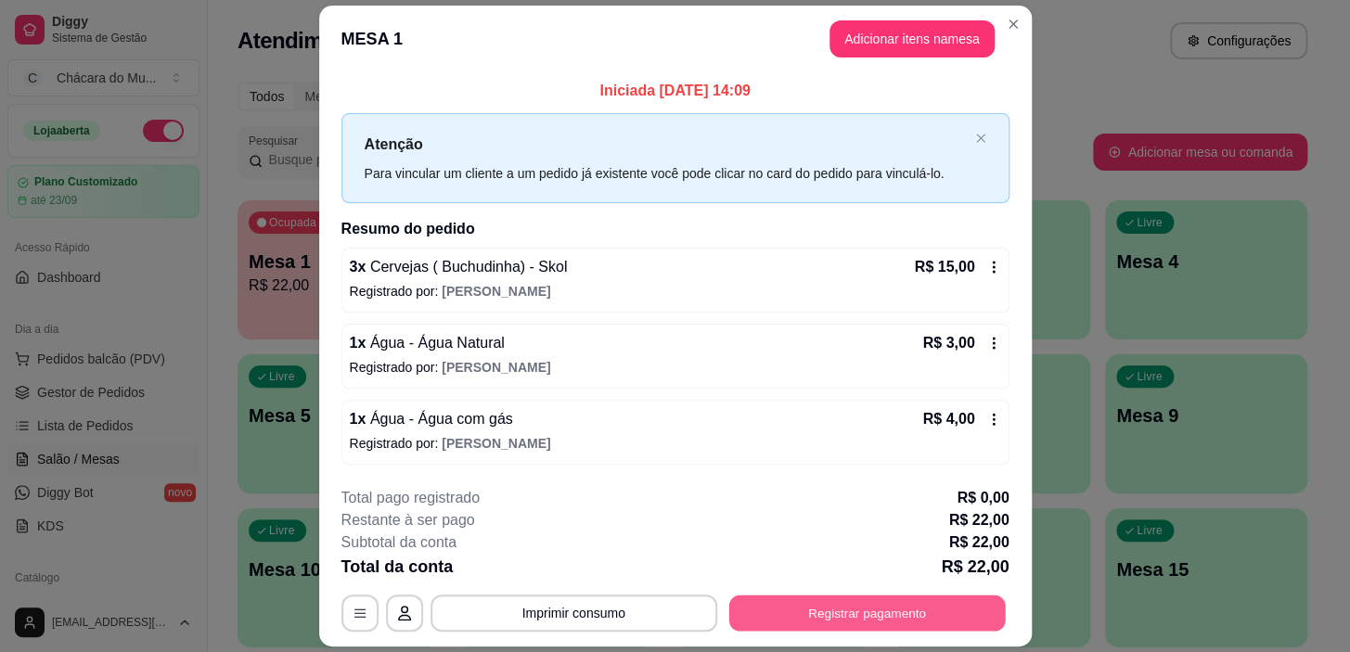
click at [790, 604] on button "Registrar pagamento" at bounding box center [866, 614] width 276 height 36
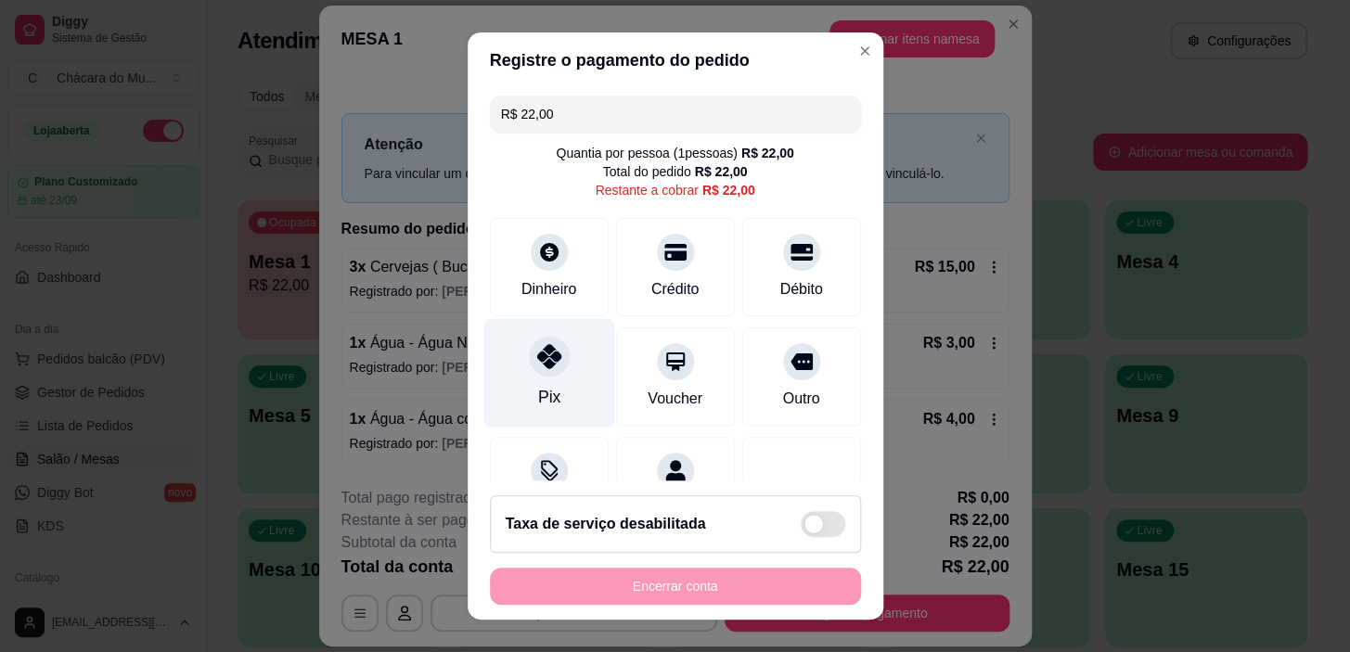
click at [529, 371] on div at bounding box center [549, 357] width 41 height 41
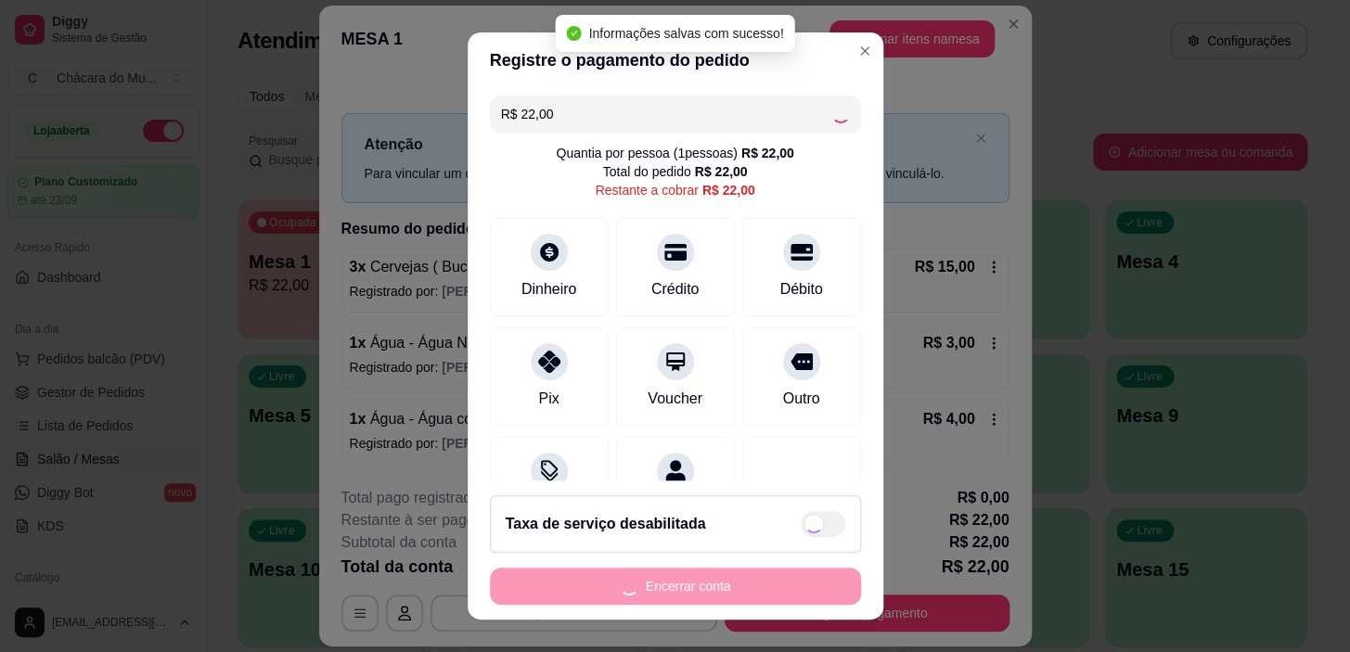
type input "R$ 0,00"
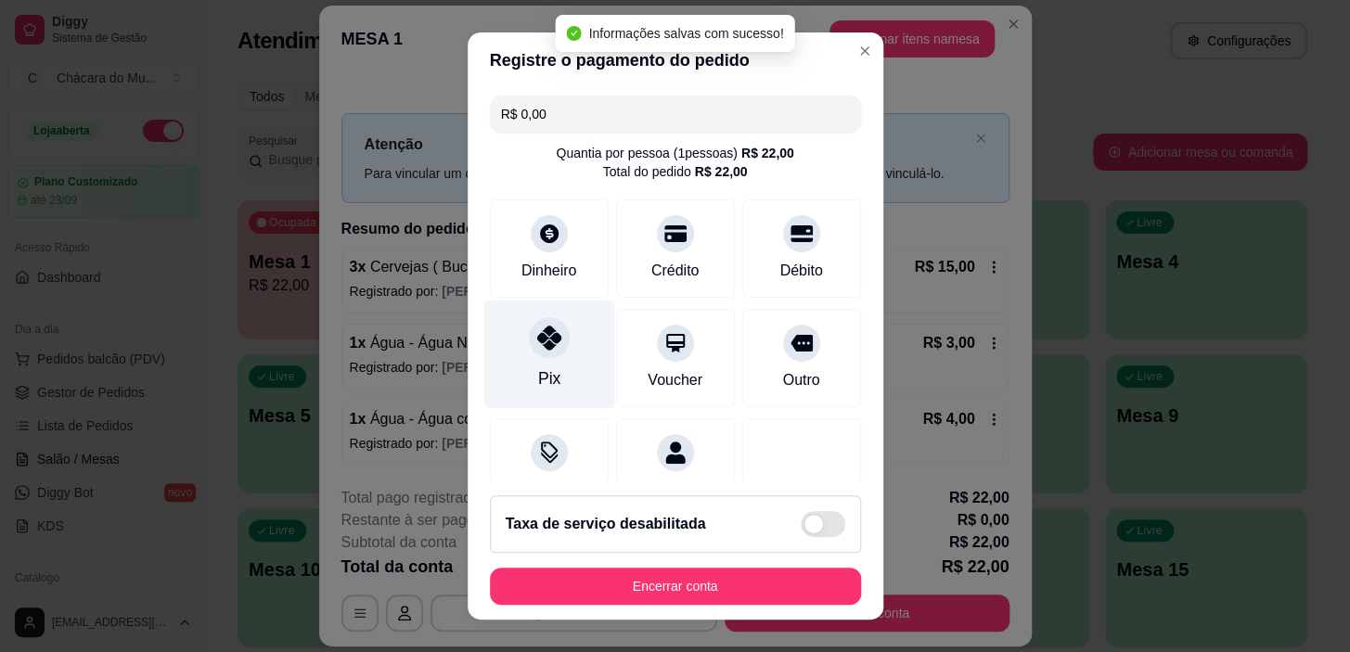
click at [529, 336] on div at bounding box center [549, 338] width 41 height 41
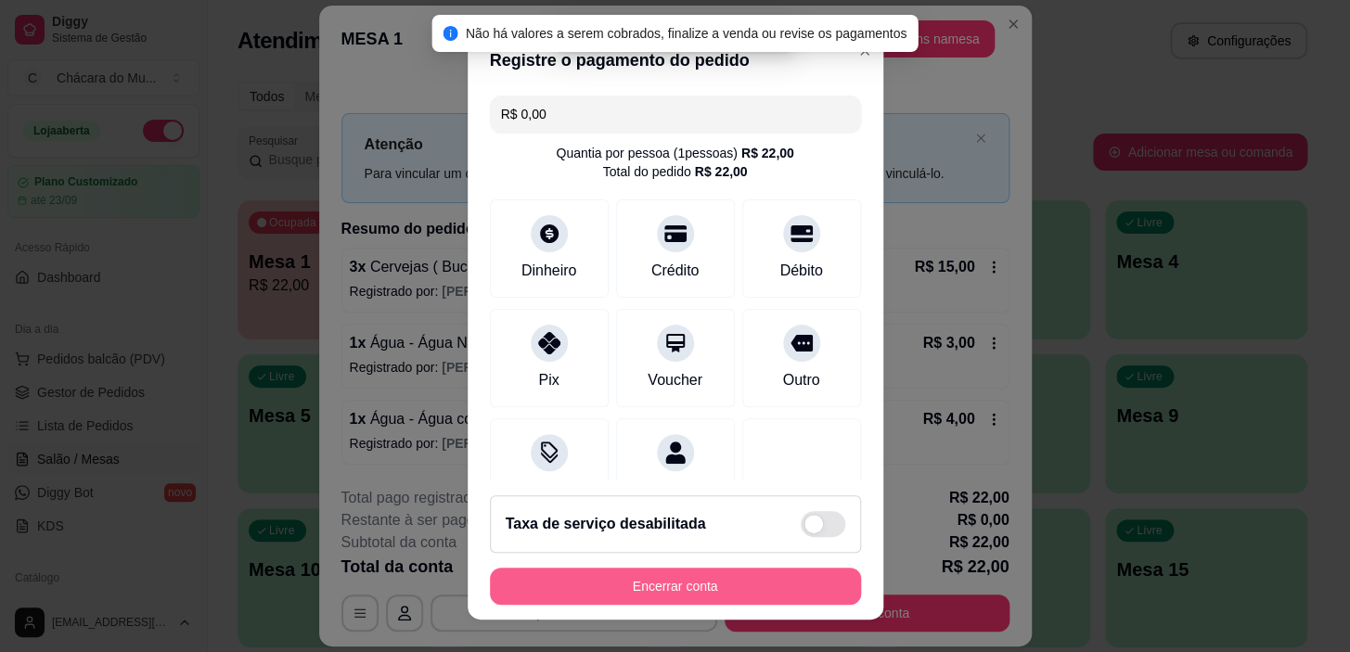
click at [650, 594] on button "Encerrar conta" at bounding box center [675, 586] width 371 height 37
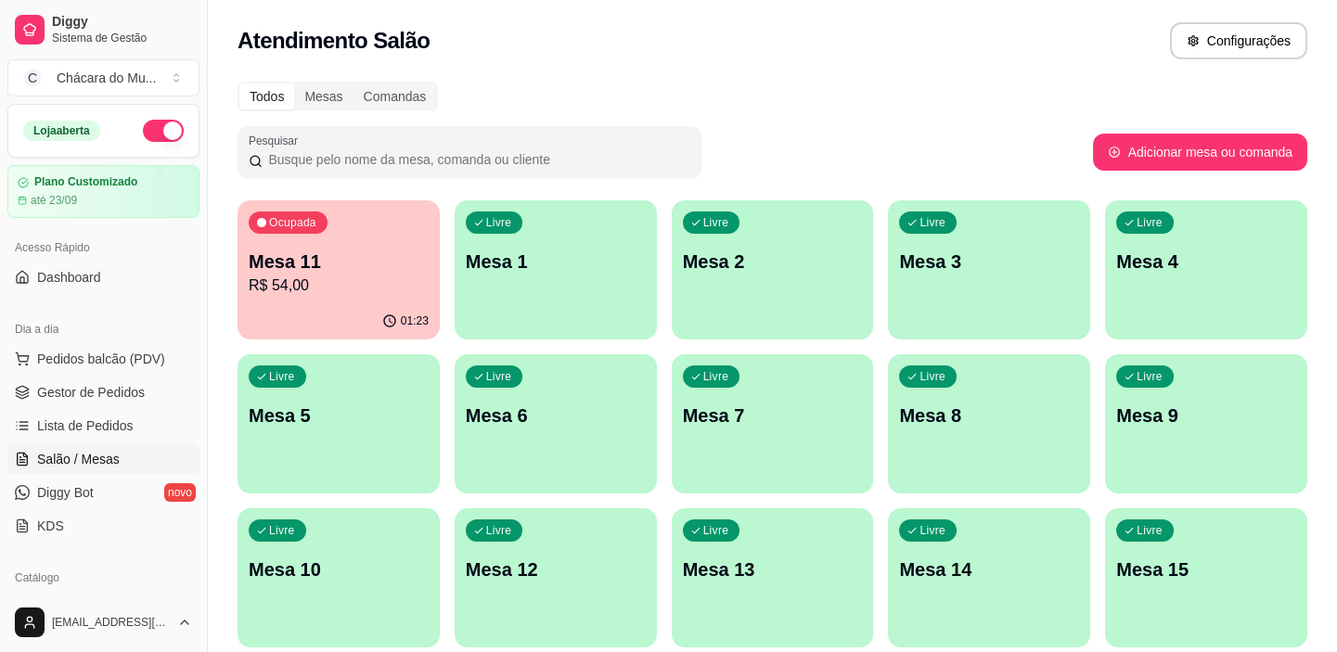
click at [324, 272] on p "Mesa 11" at bounding box center [339, 262] width 180 height 26
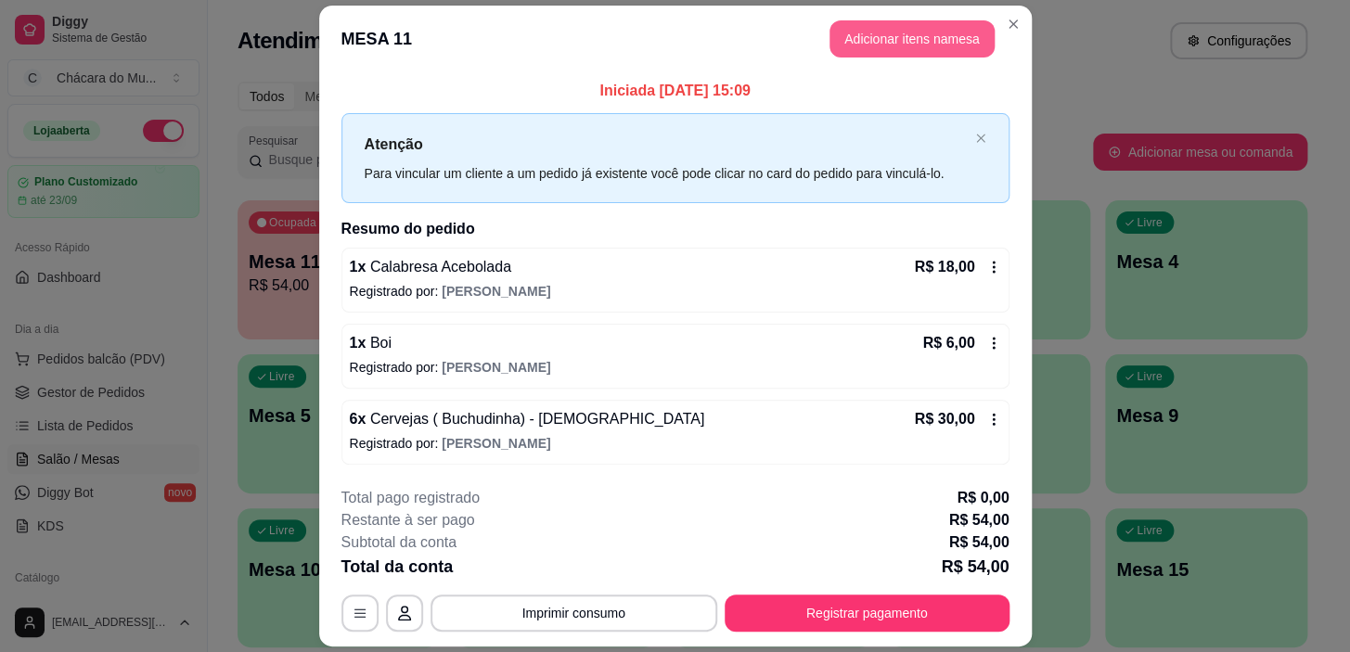
click at [908, 30] on button "Adicionar itens na mesa" at bounding box center [911, 38] width 165 height 37
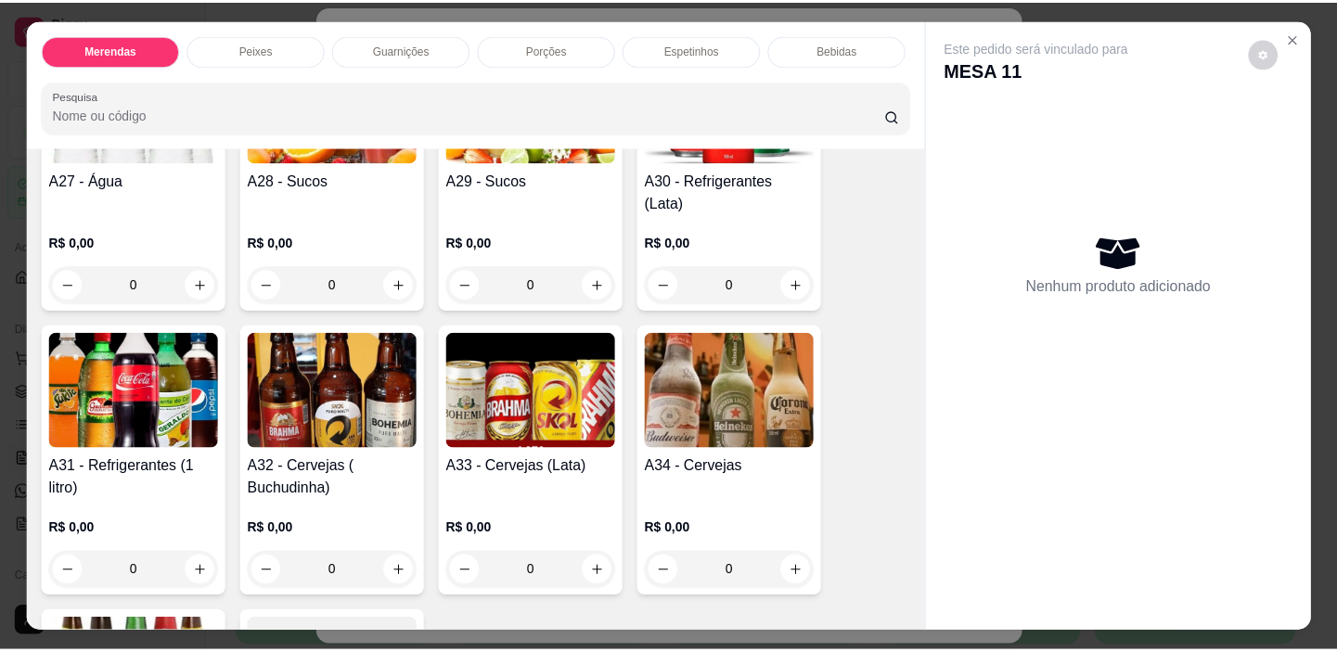
scroll to position [2361, 0]
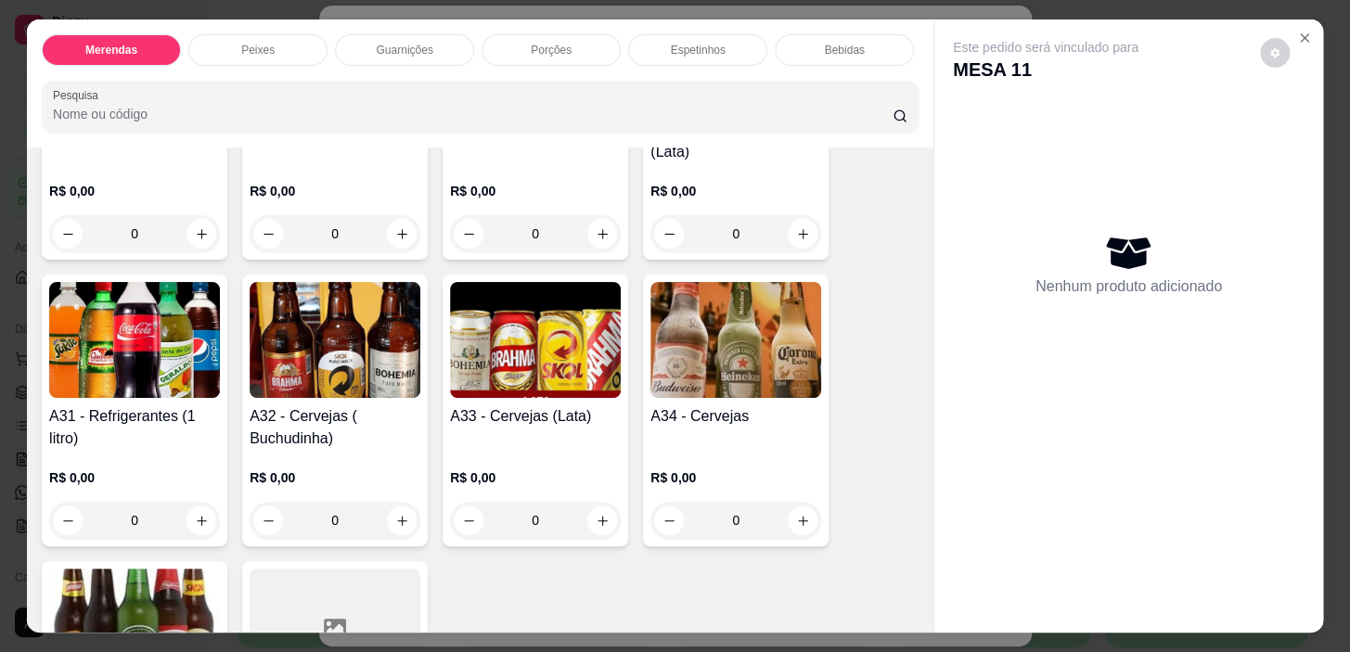
click at [398, 504] on div "0" at bounding box center [335, 520] width 171 height 37
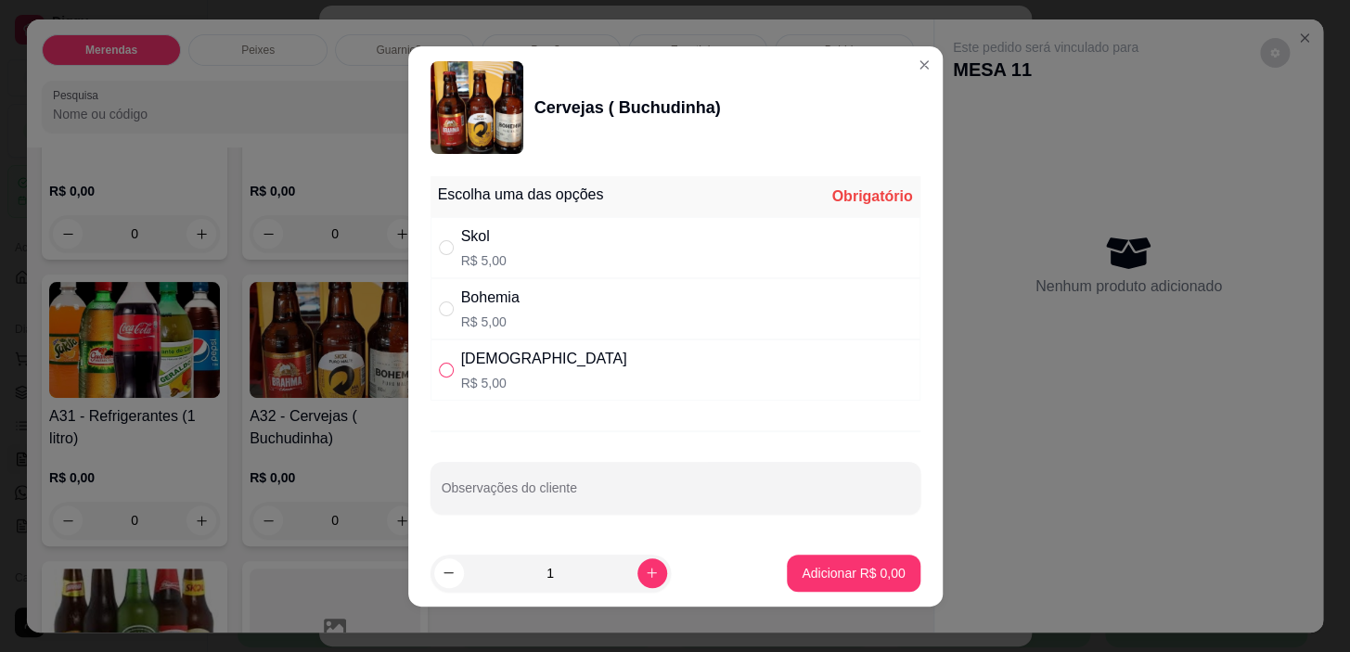
click at [439, 360] on label "" at bounding box center [446, 370] width 15 height 20
click at [439, 363] on input "" at bounding box center [446, 370] width 15 height 15
radio input "true"
click at [645, 566] on icon "increase-product-quantity" at bounding box center [652, 573] width 14 height 14
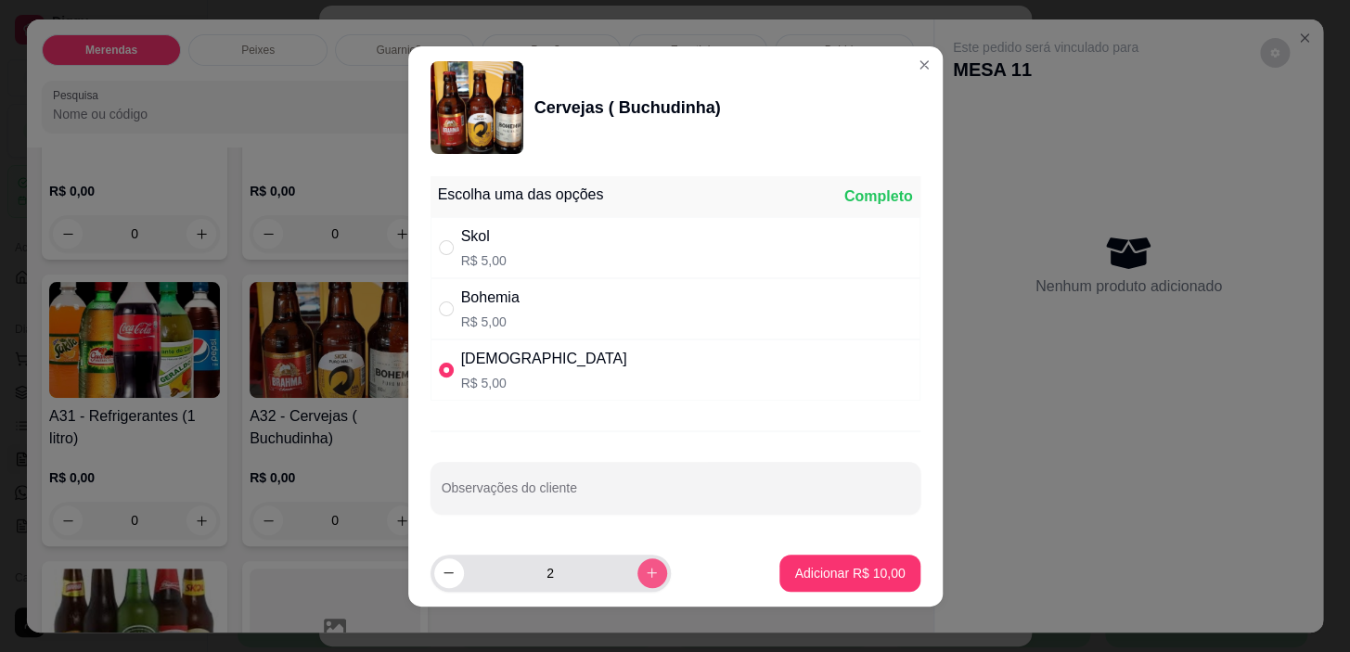
click at [645, 566] on icon "increase-product-quantity" at bounding box center [652, 573] width 14 height 14
type input "3"
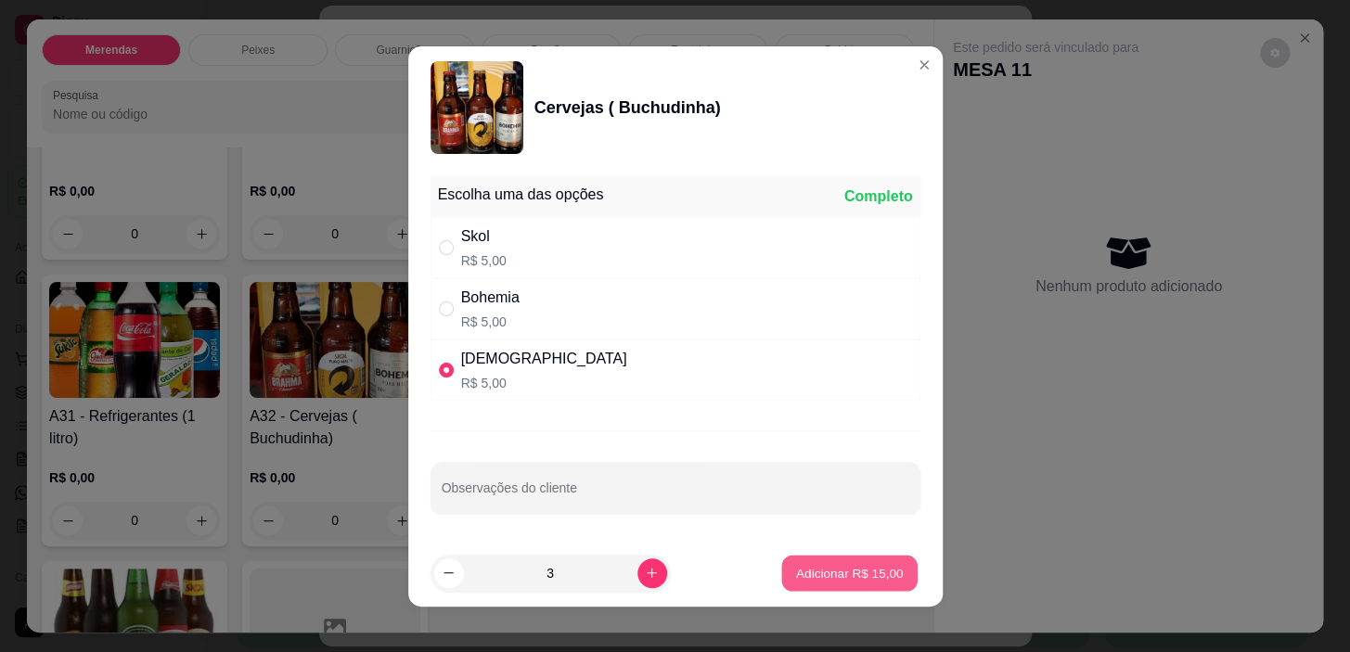
click at [846, 590] on button "Adicionar R$ 15,00" at bounding box center [850, 573] width 136 height 36
type input "3"
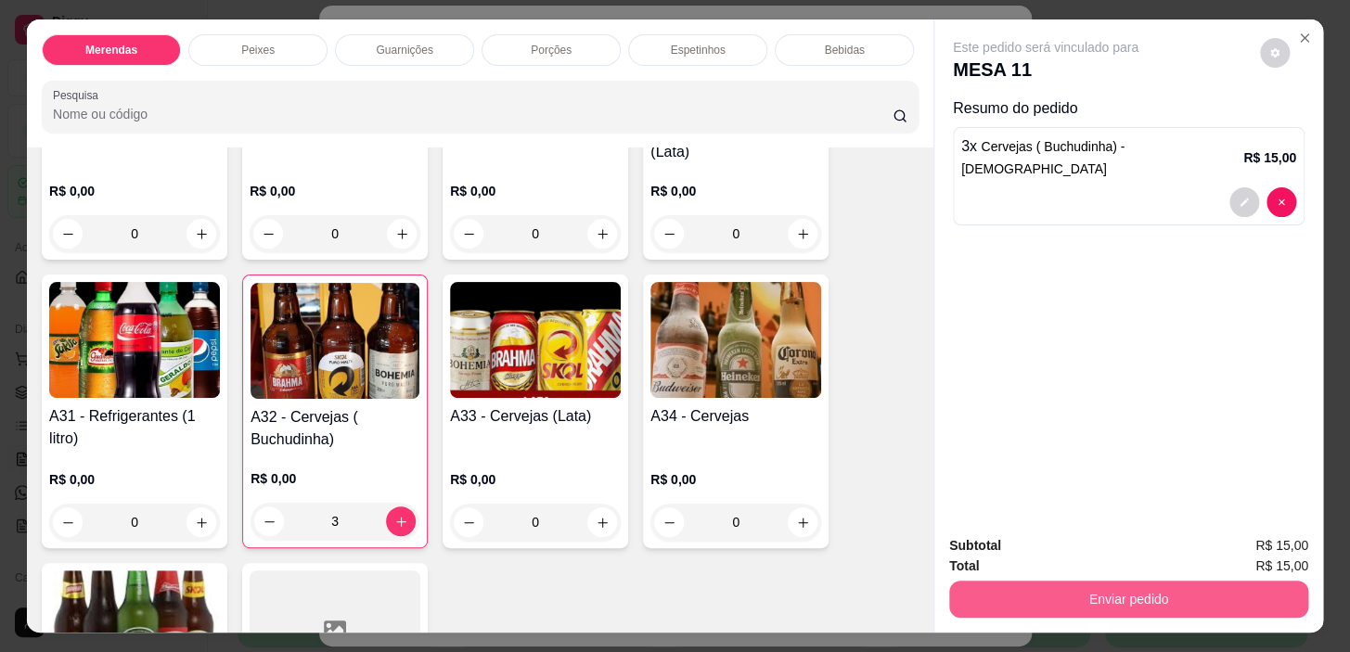
click at [1094, 589] on button "Enviar pedido" at bounding box center [1128, 599] width 359 height 37
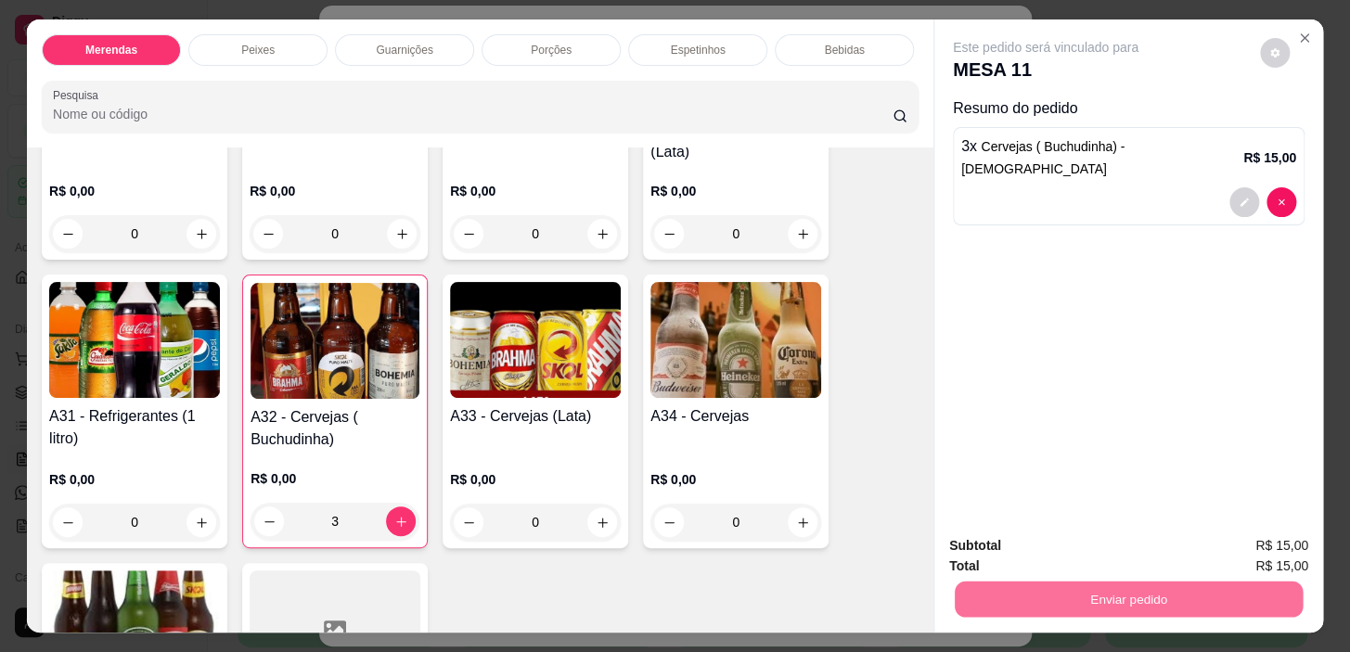
click at [1014, 543] on button "Não registrar e enviar pedido" at bounding box center [1066, 547] width 193 height 35
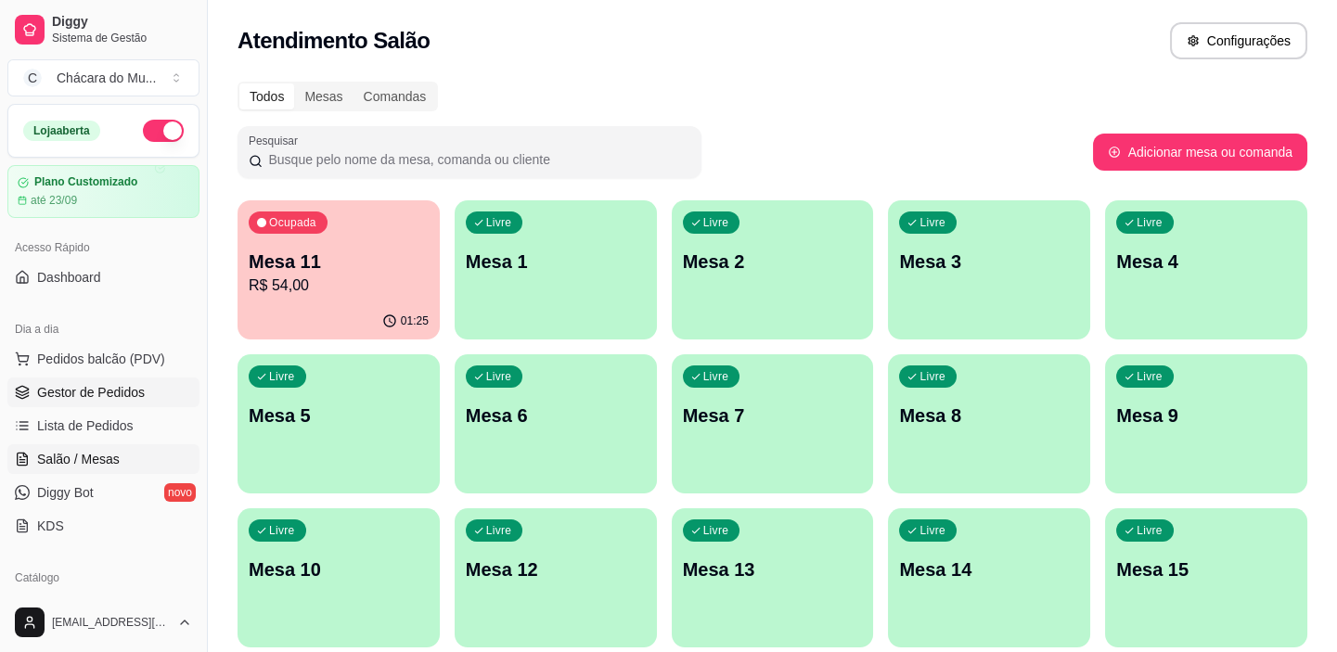
click at [97, 397] on span "Gestor de Pedidos" at bounding box center [91, 392] width 108 height 19
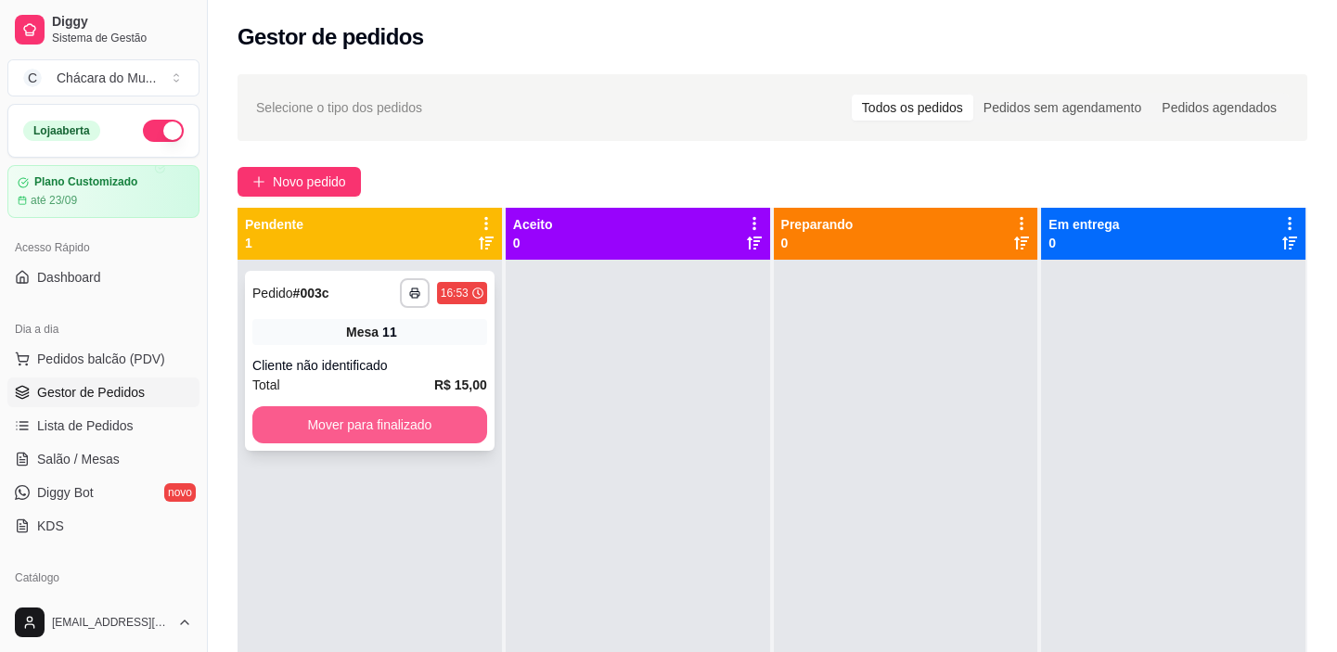
click at [407, 418] on button "Mover para finalizado" at bounding box center [369, 424] width 235 height 37
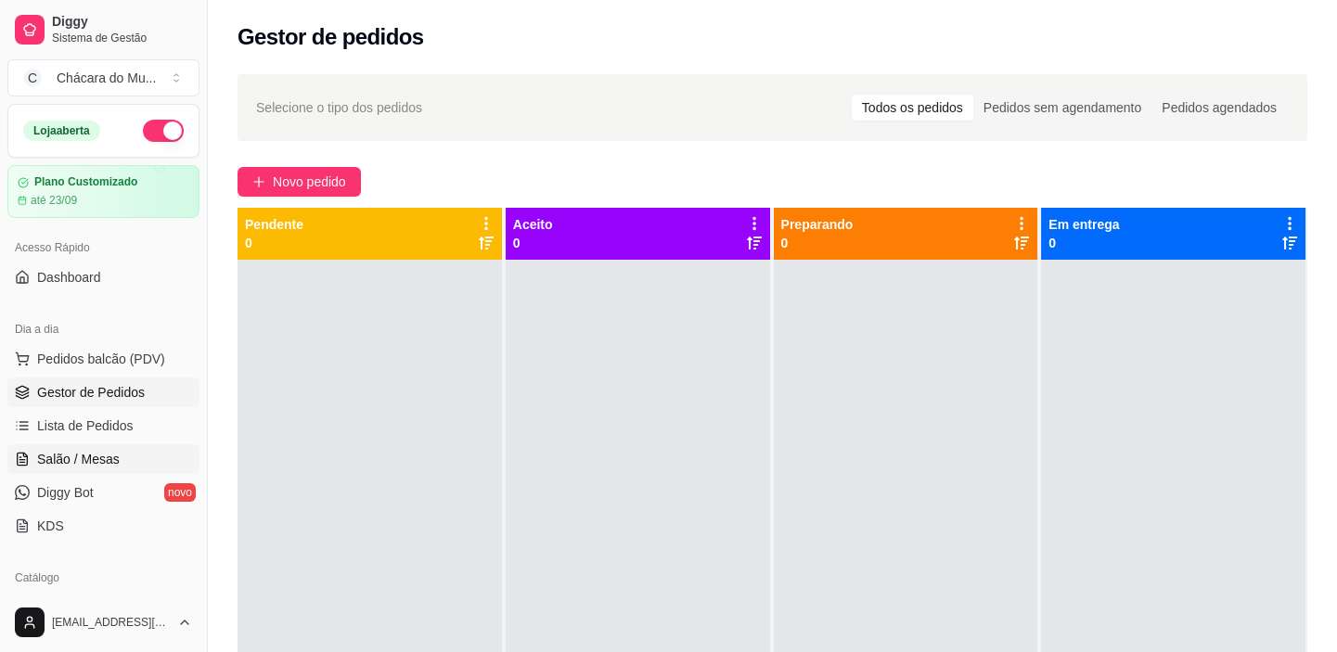
click at [96, 455] on span "Salão / Mesas" at bounding box center [78, 459] width 83 height 19
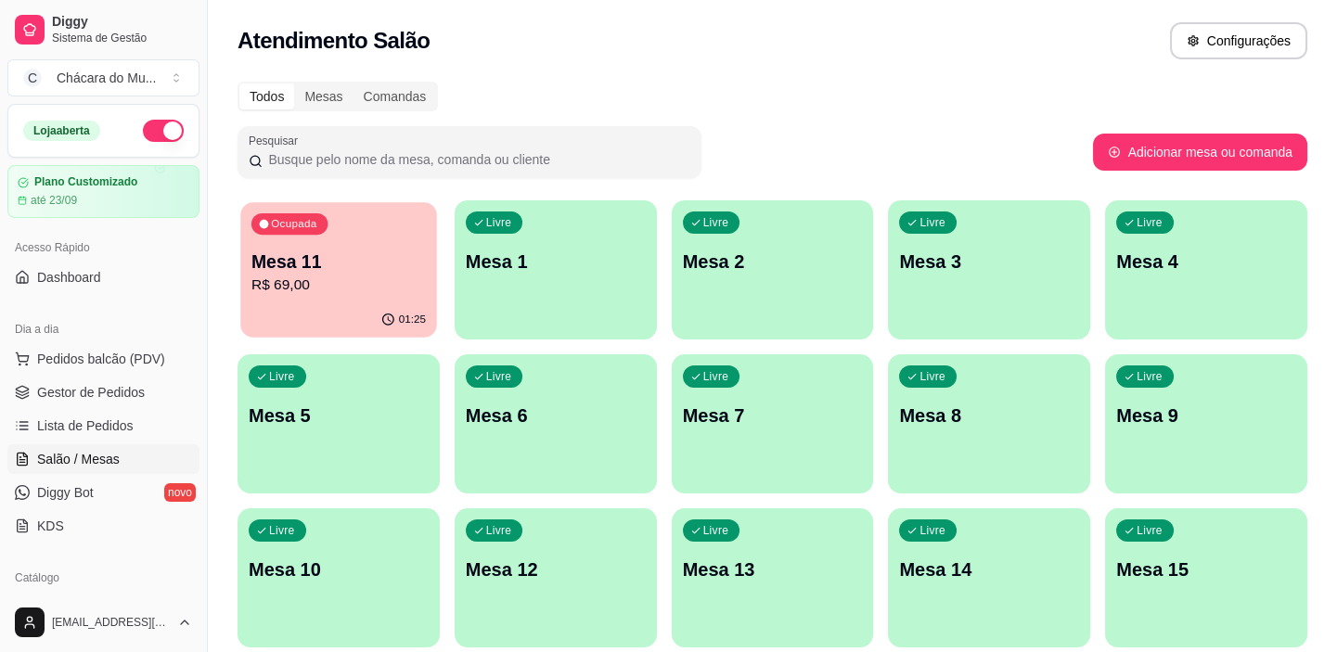
click at [402, 250] on p "Mesa 11" at bounding box center [338, 262] width 174 height 25
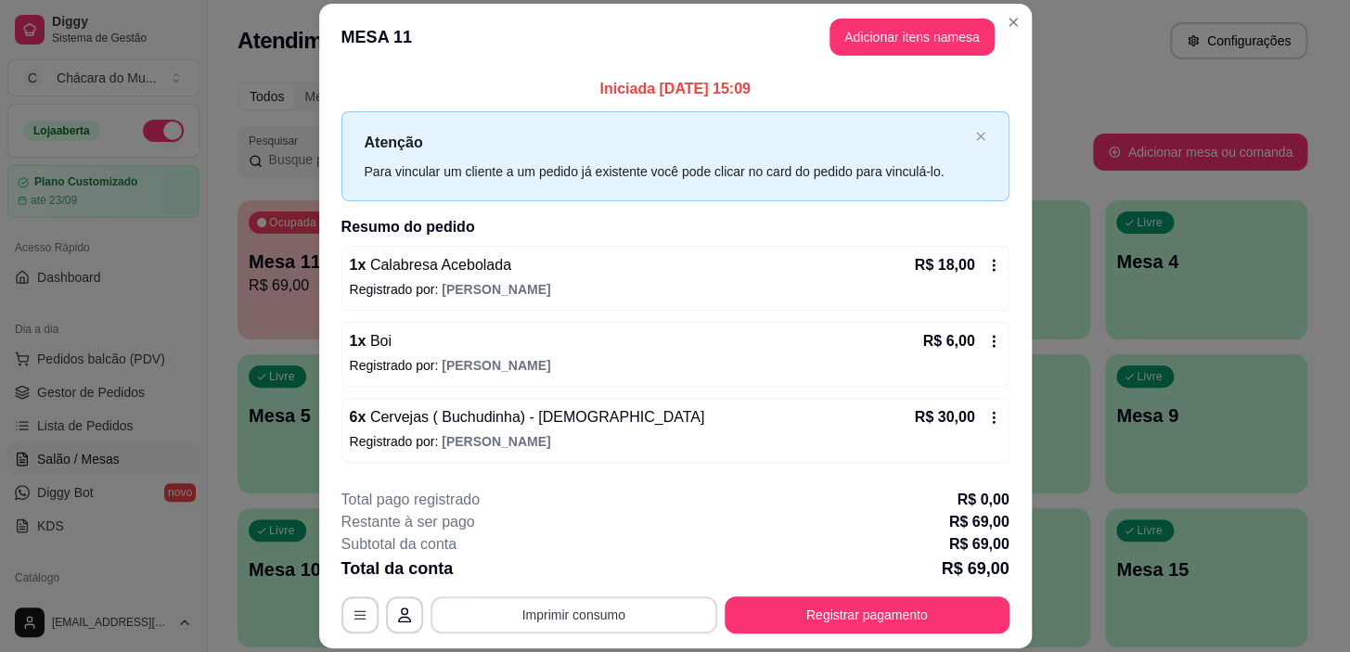
click at [578, 620] on button "Imprimir consumo" at bounding box center [573, 615] width 287 height 37
click at [578, 566] on button "IMPRESSORA" at bounding box center [572, 572] width 130 height 29
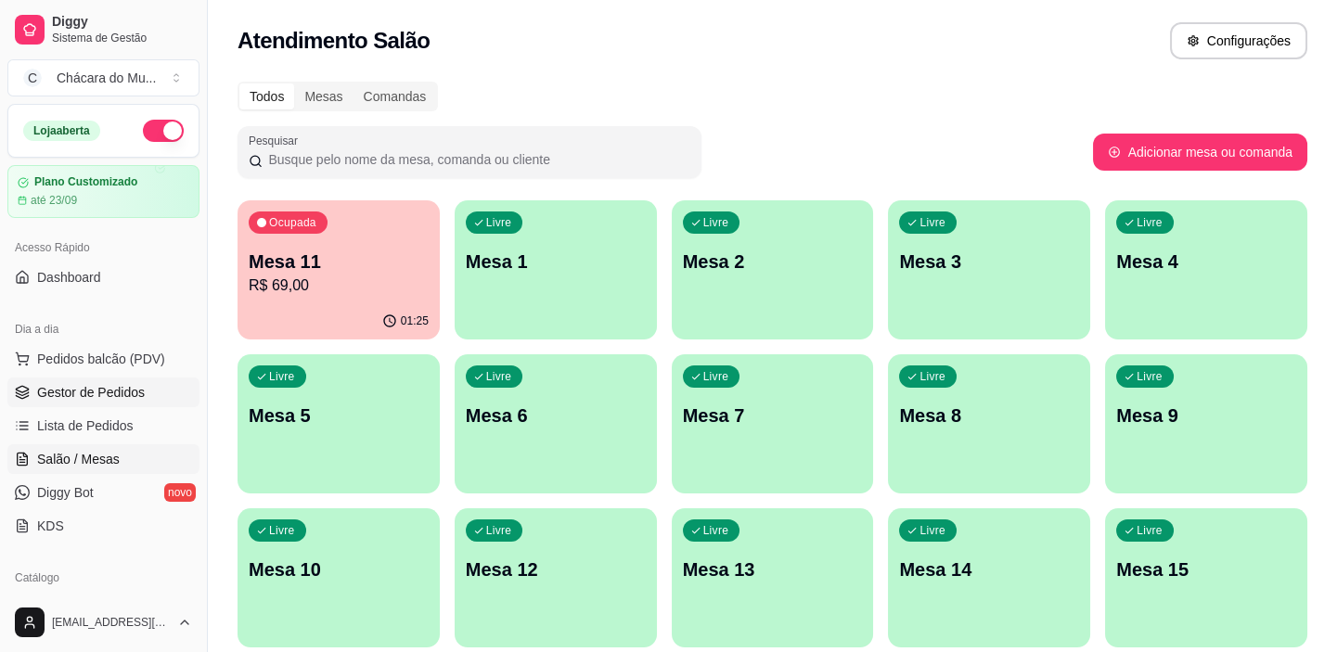
click at [73, 397] on span "Gestor de Pedidos" at bounding box center [91, 392] width 108 height 19
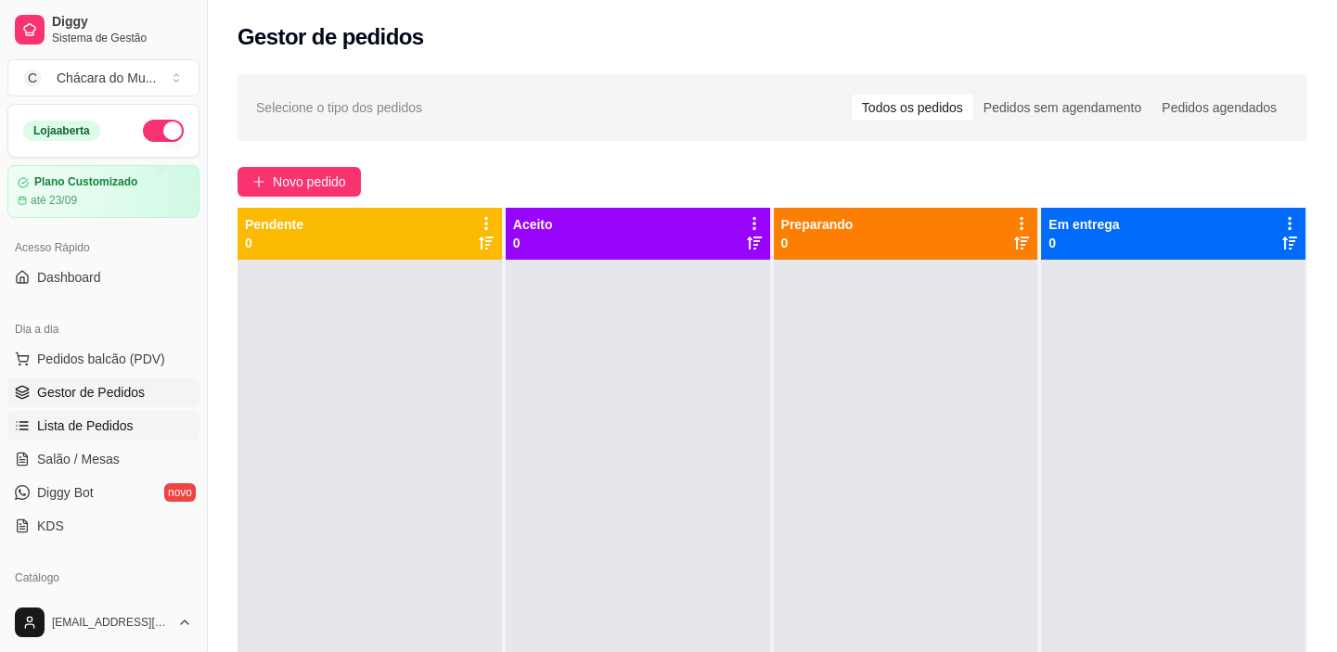
click at [67, 425] on span "Lista de Pedidos" at bounding box center [85, 426] width 96 height 19
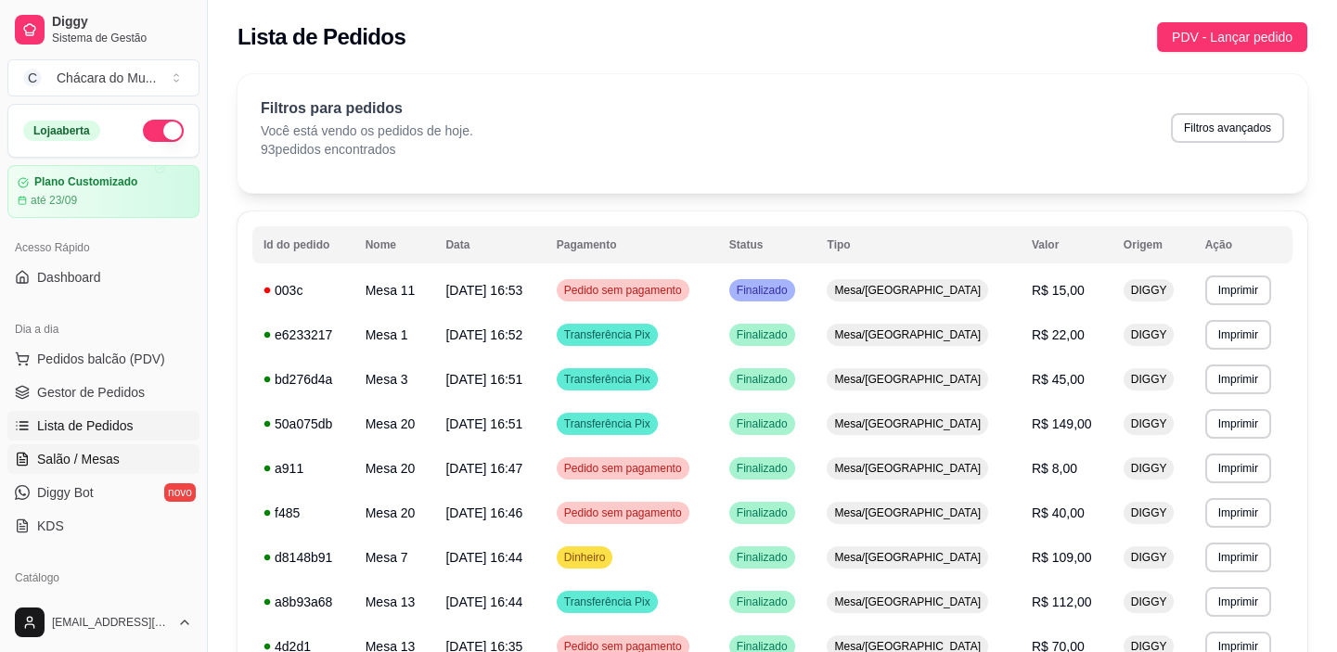
click at [66, 456] on span "Salão / Mesas" at bounding box center [78, 459] width 83 height 19
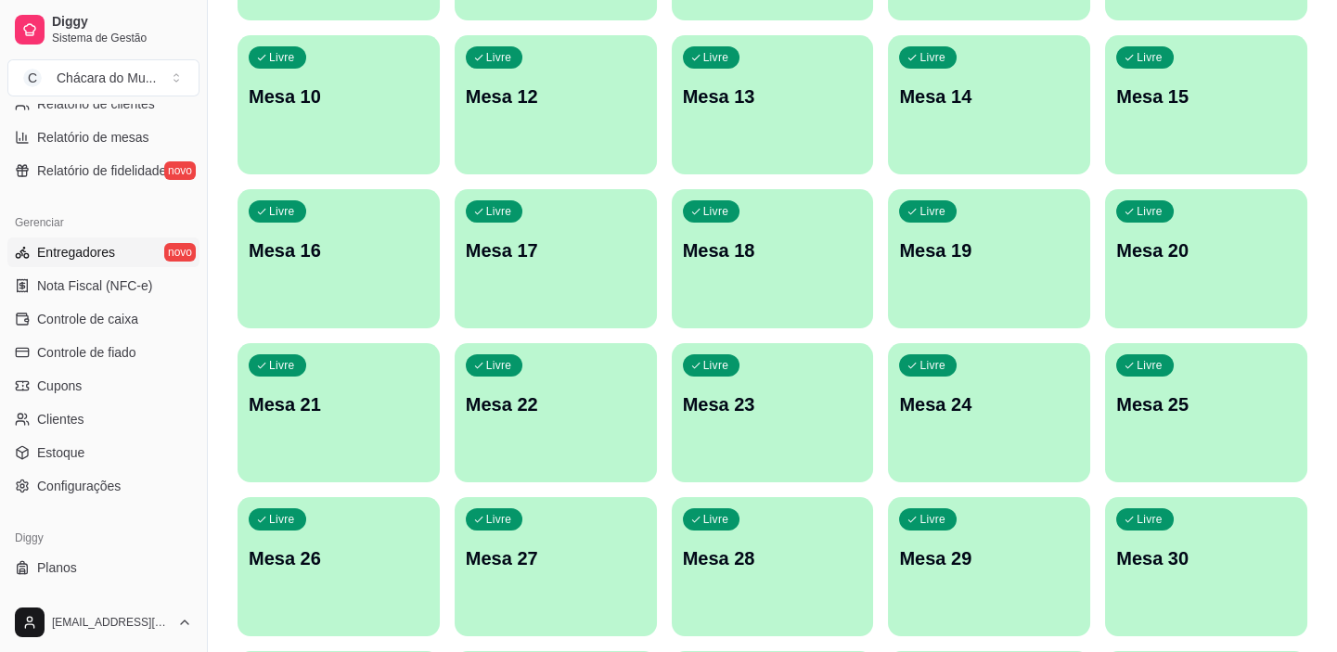
scroll to position [674, 0]
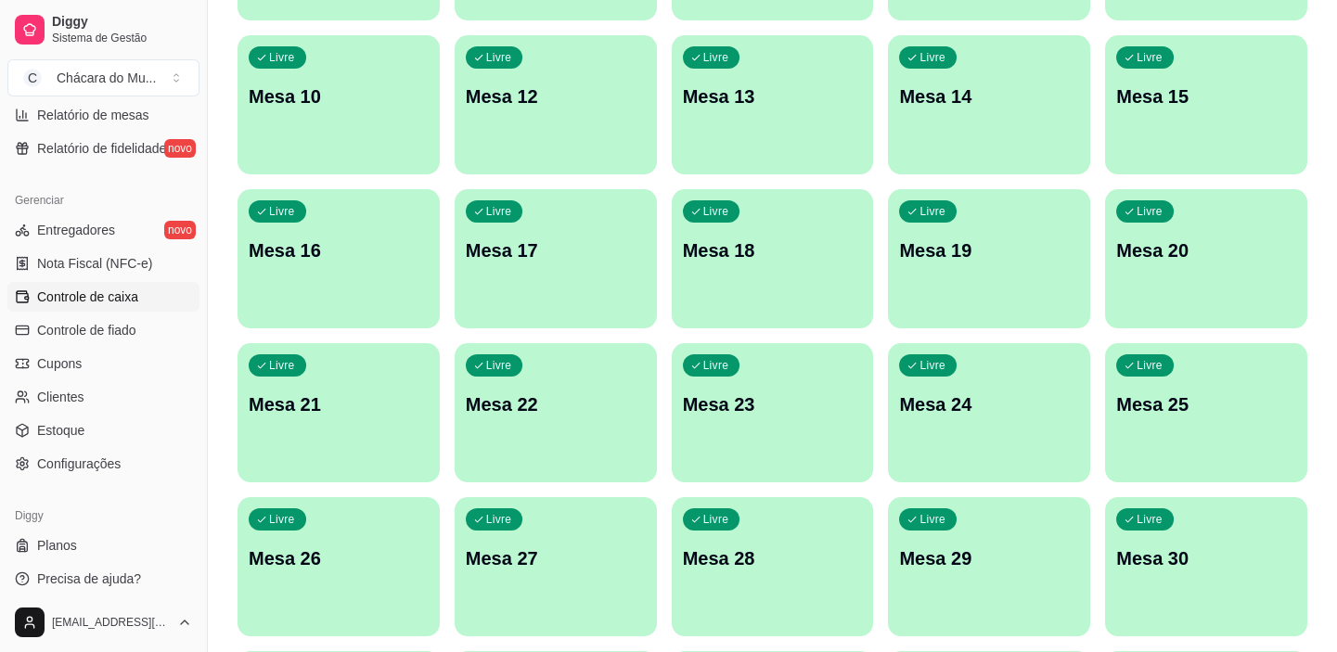
click at [142, 284] on link "Controle de caixa" at bounding box center [103, 297] width 192 height 30
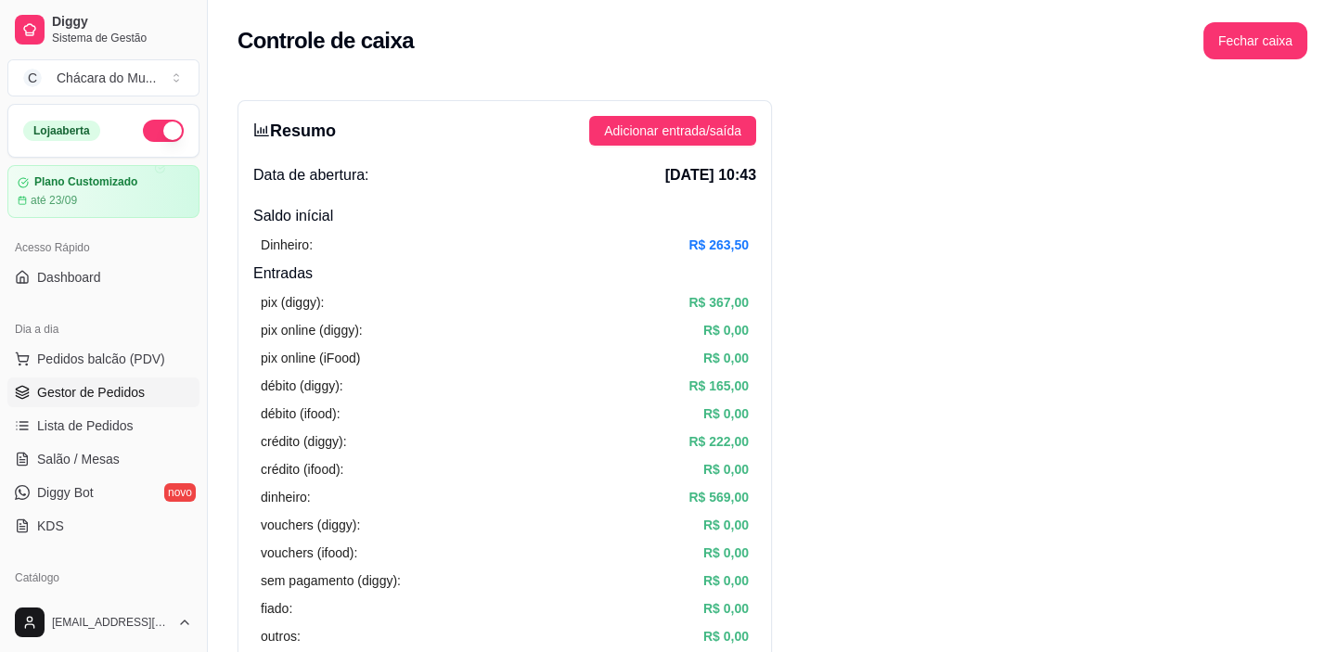
click at [115, 390] on span "Gestor de Pedidos" at bounding box center [91, 392] width 108 height 19
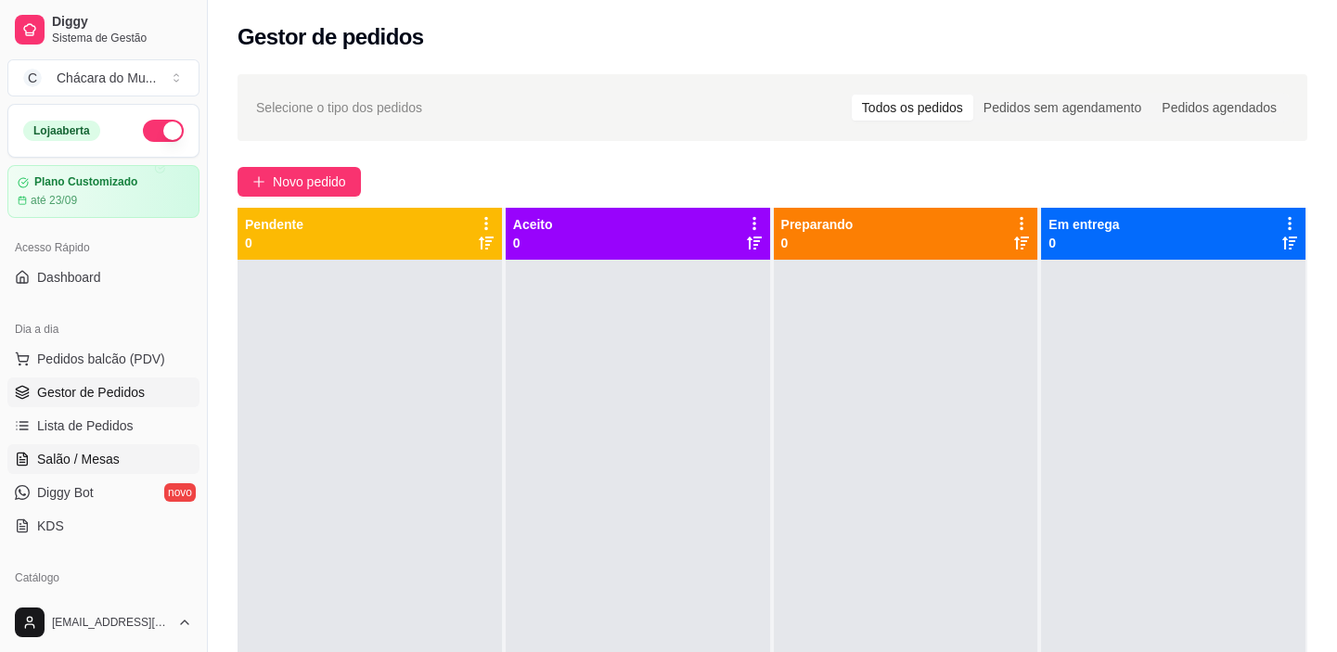
click at [76, 451] on span "Salão / Mesas" at bounding box center [78, 459] width 83 height 19
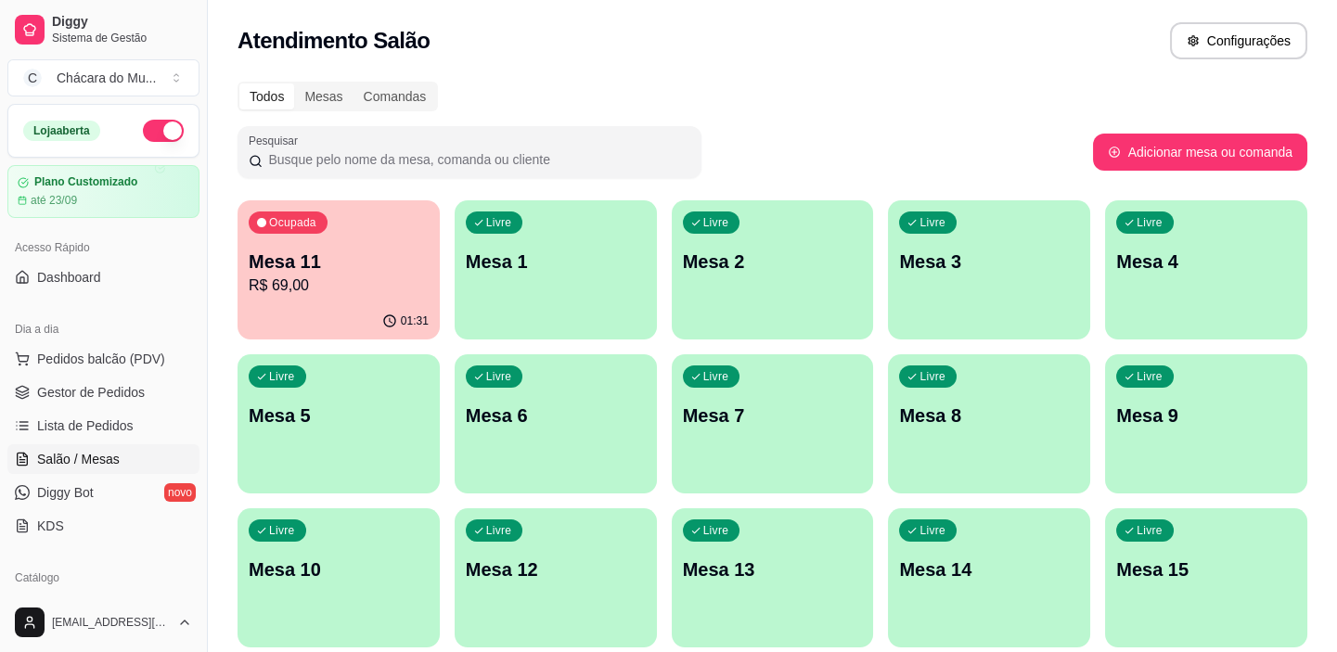
click at [338, 279] on p "R$ 69,00" at bounding box center [339, 286] width 180 height 22
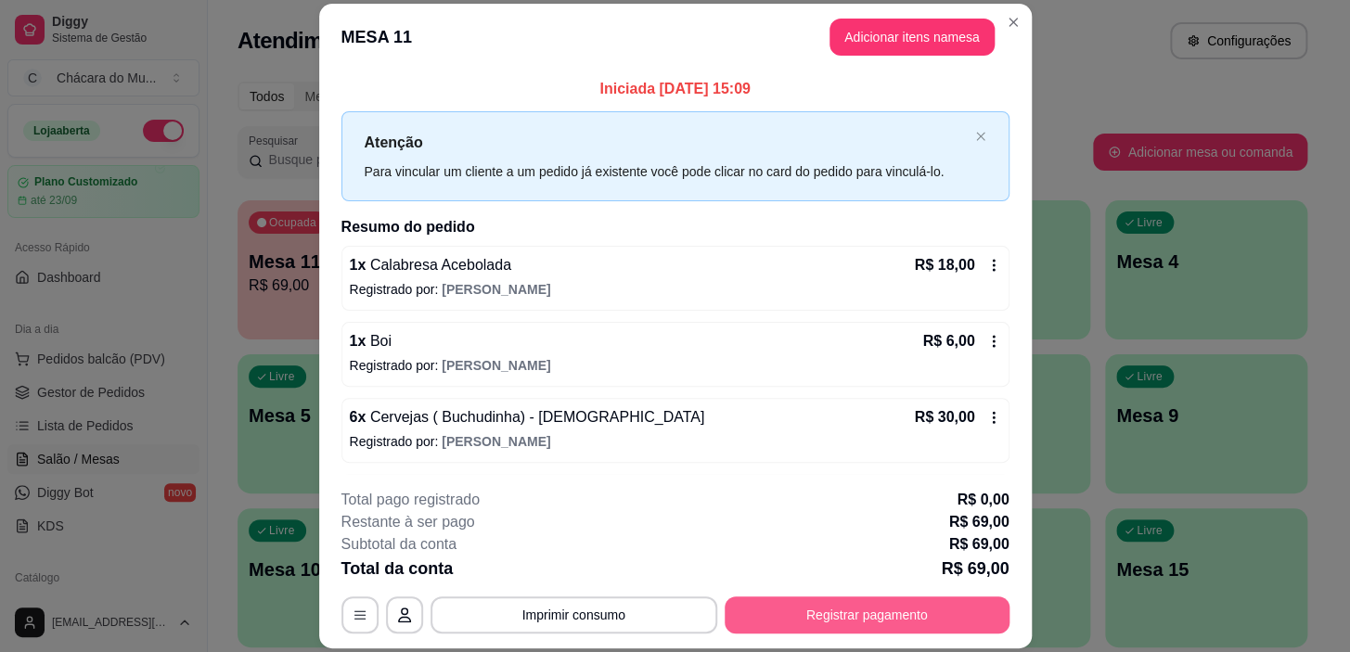
click at [823, 608] on button "Registrar pagamento" at bounding box center [867, 615] width 285 height 37
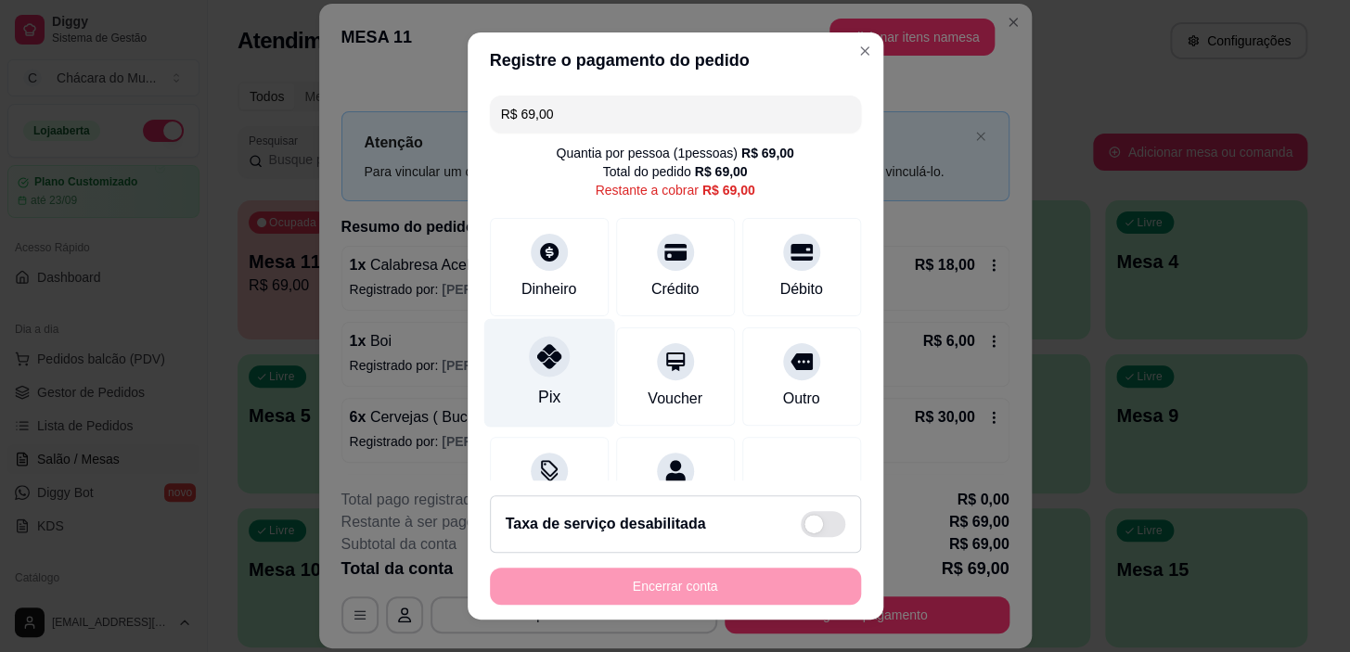
click at [520, 375] on div "Pix" at bounding box center [548, 373] width 131 height 109
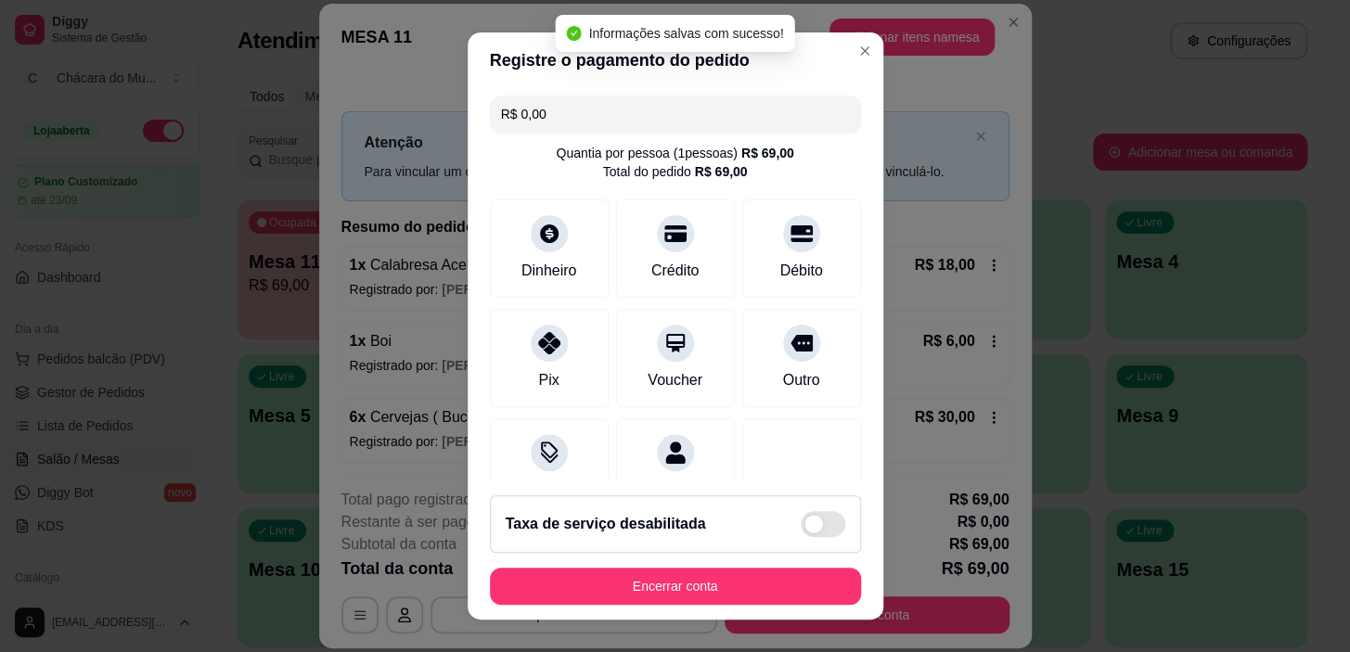
type input "R$ 0,00"
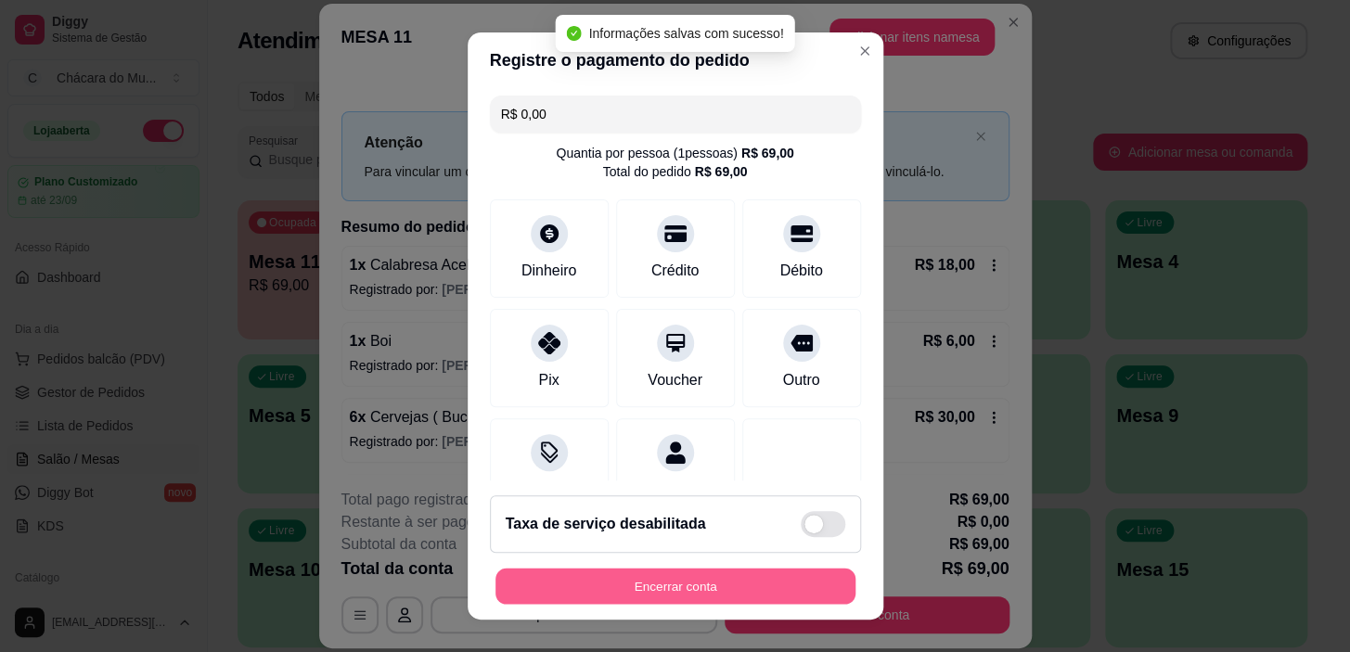
click at [697, 580] on button "Encerrar conta" at bounding box center [675, 586] width 360 height 36
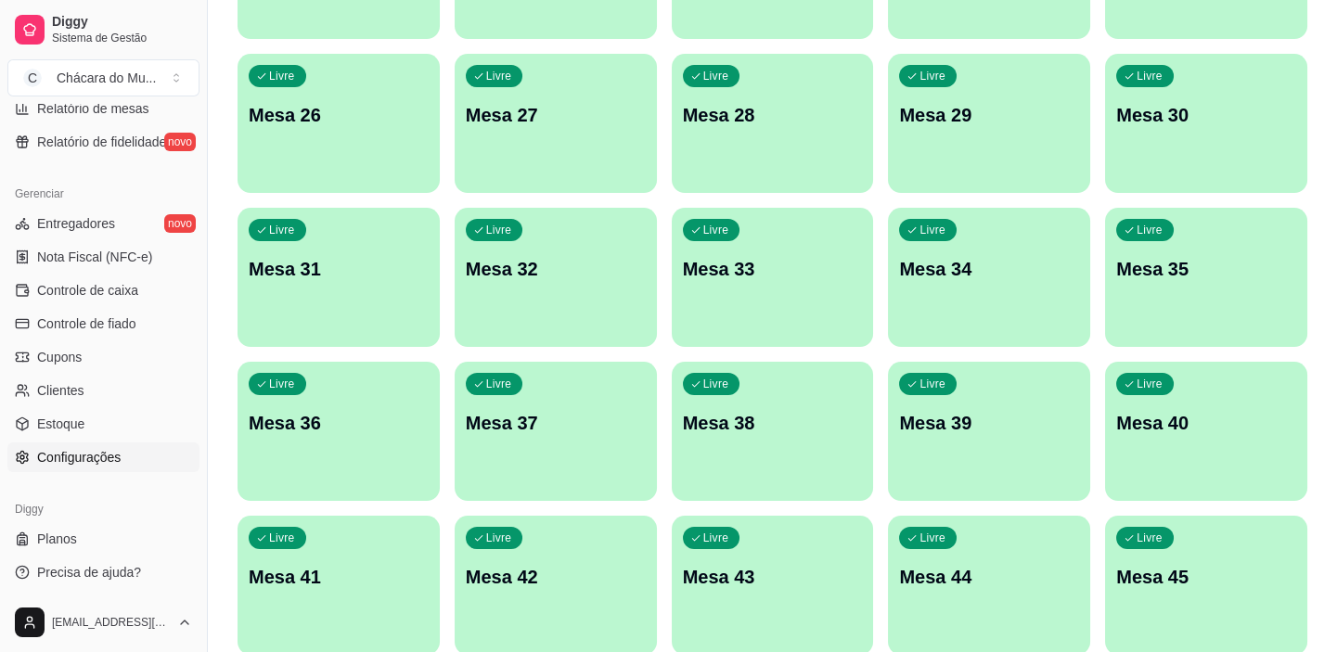
scroll to position [928, 0]
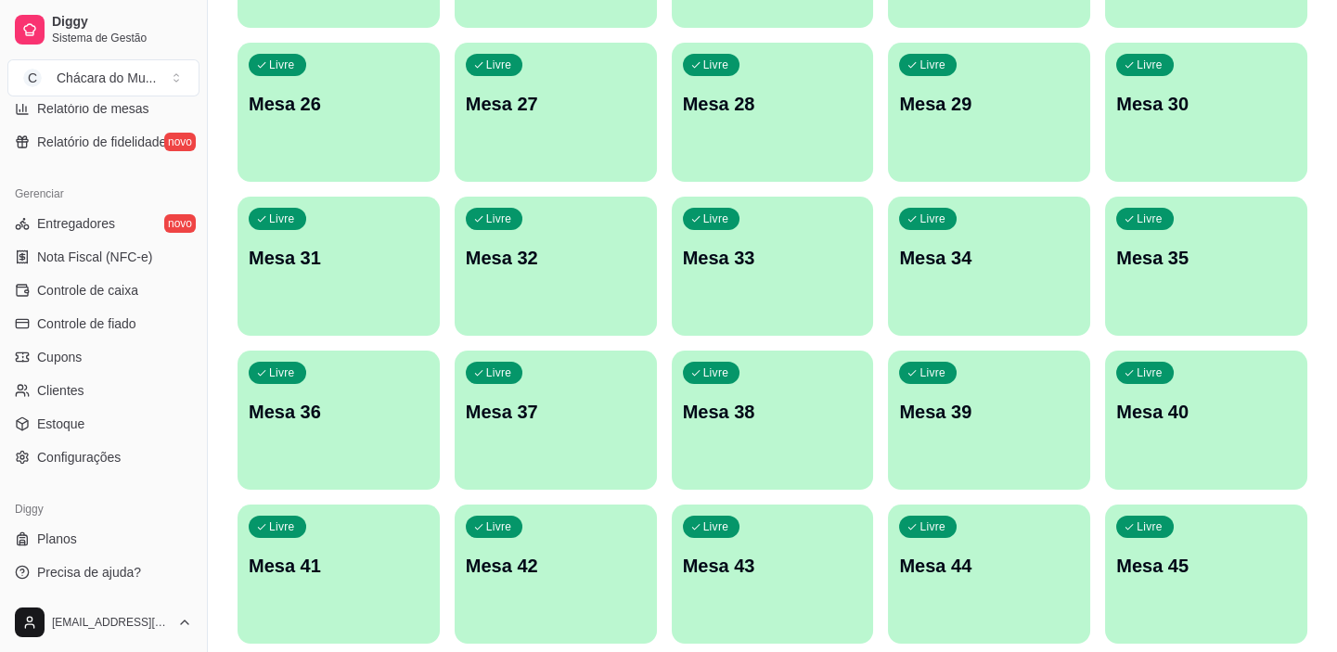
click at [13, 494] on div "Diggy" at bounding box center [103, 509] width 192 height 30
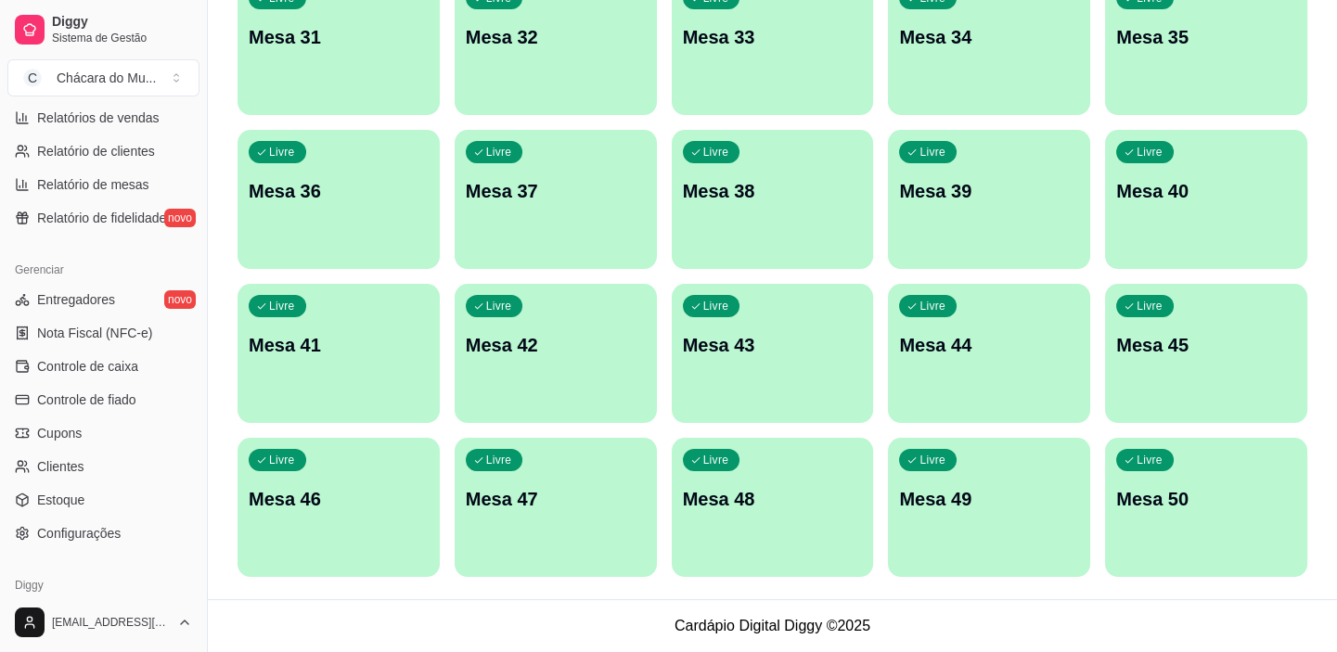
scroll to position [681, 0]
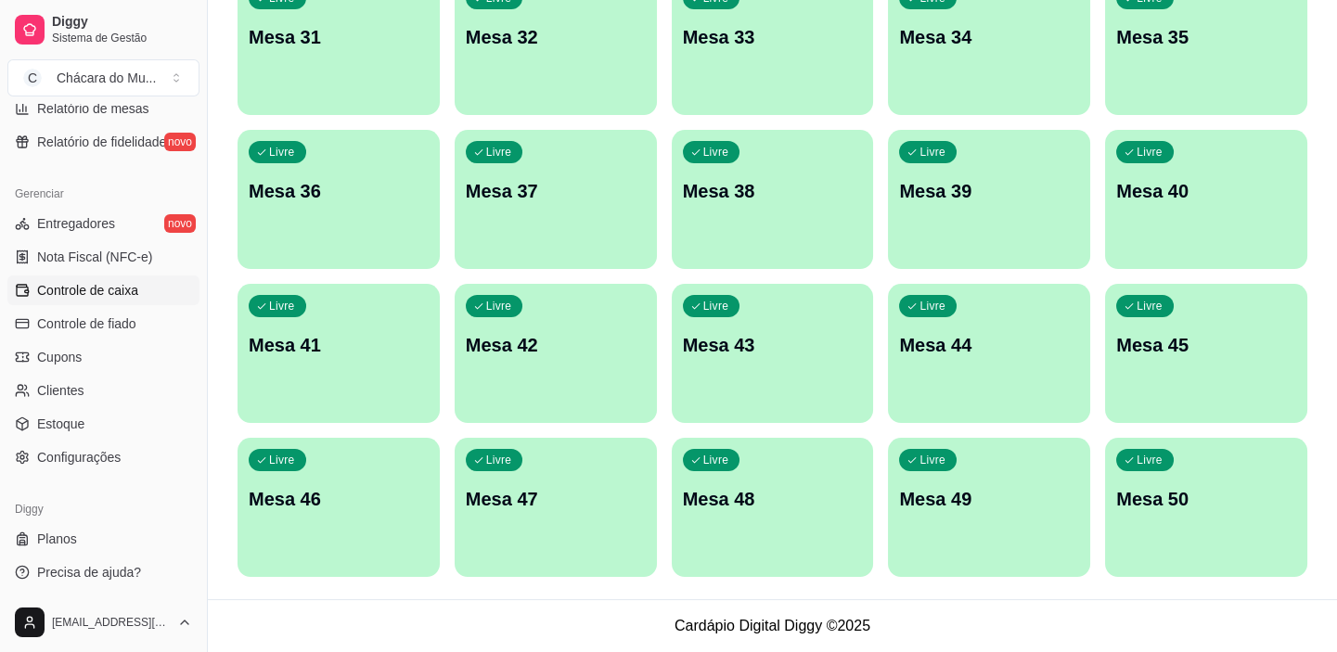
click at [88, 289] on span "Controle de caixa" at bounding box center [87, 290] width 101 height 19
